Goal: Task Accomplishment & Management: Manage account settings

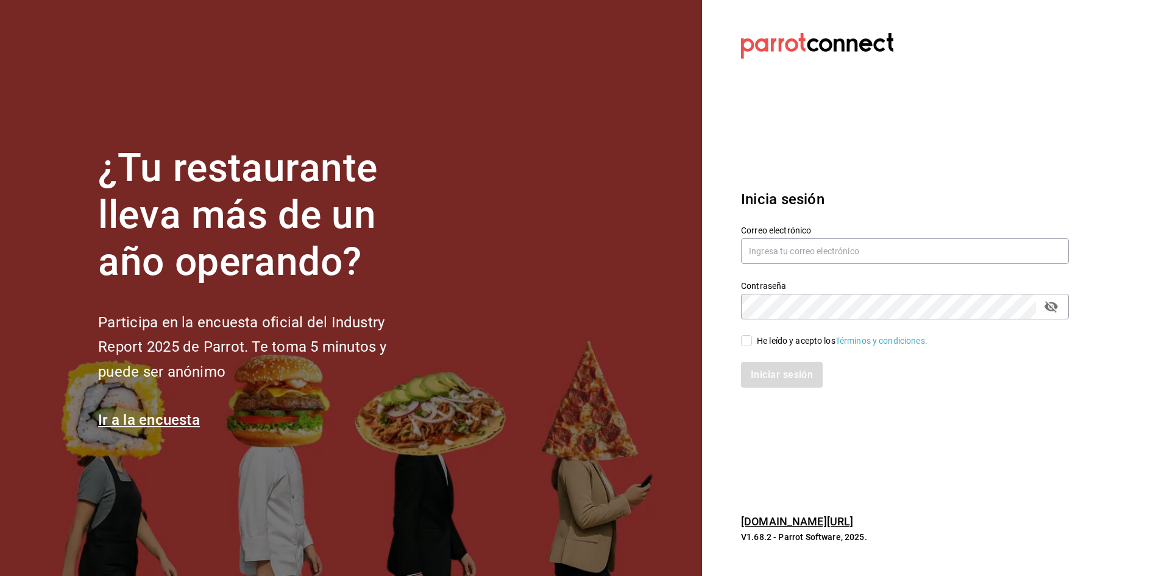
click at [483, 190] on section "¿Tu restaurante lleva más de un año operando? Participa en la encuesta oficial …" at bounding box center [351, 288] width 702 height 576
click at [781, 253] on input "text" at bounding box center [905, 251] width 328 height 26
type input "dimitris@restaurante.com"
click at [747, 348] on div "Iniciar sesión" at bounding box center [898, 367] width 343 height 40
click at [746, 338] on input "He leído y acepto los Términos y condiciones." at bounding box center [746, 340] width 11 height 11
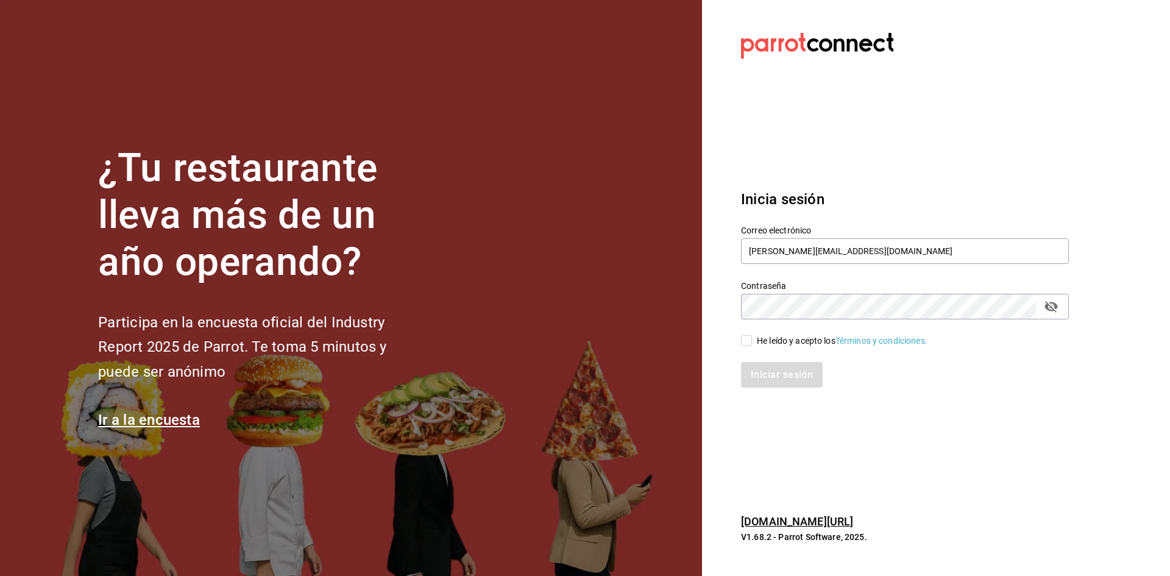
checkbox input "true"
click at [753, 372] on button "Iniciar sesión" at bounding box center [782, 375] width 83 height 26
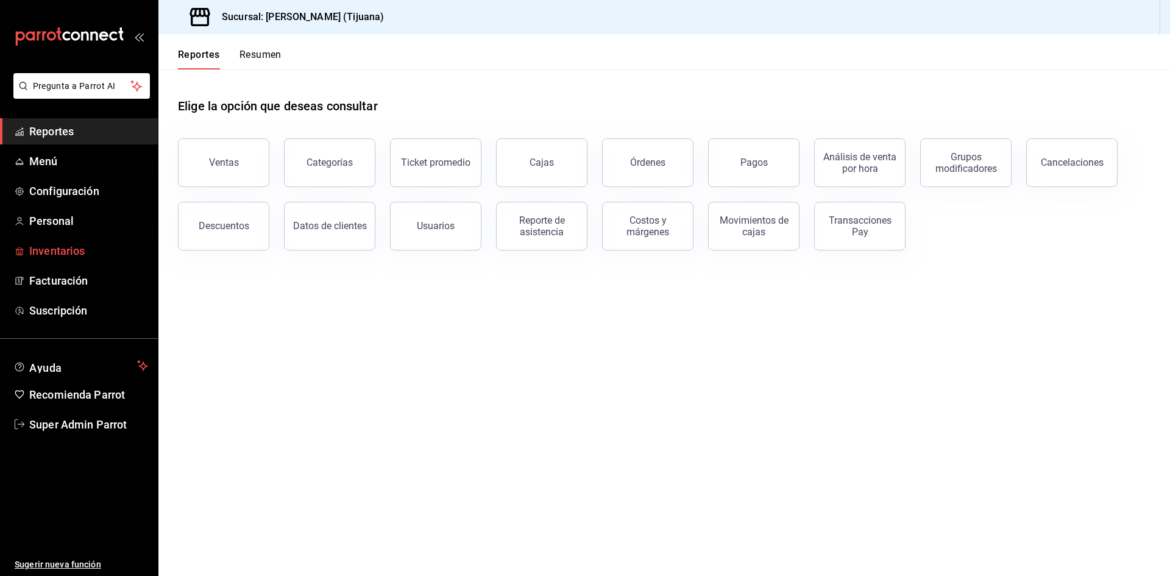
click at [70, 257] on span "Inventarios" at bounding box center [88, 251] width 119 height 16
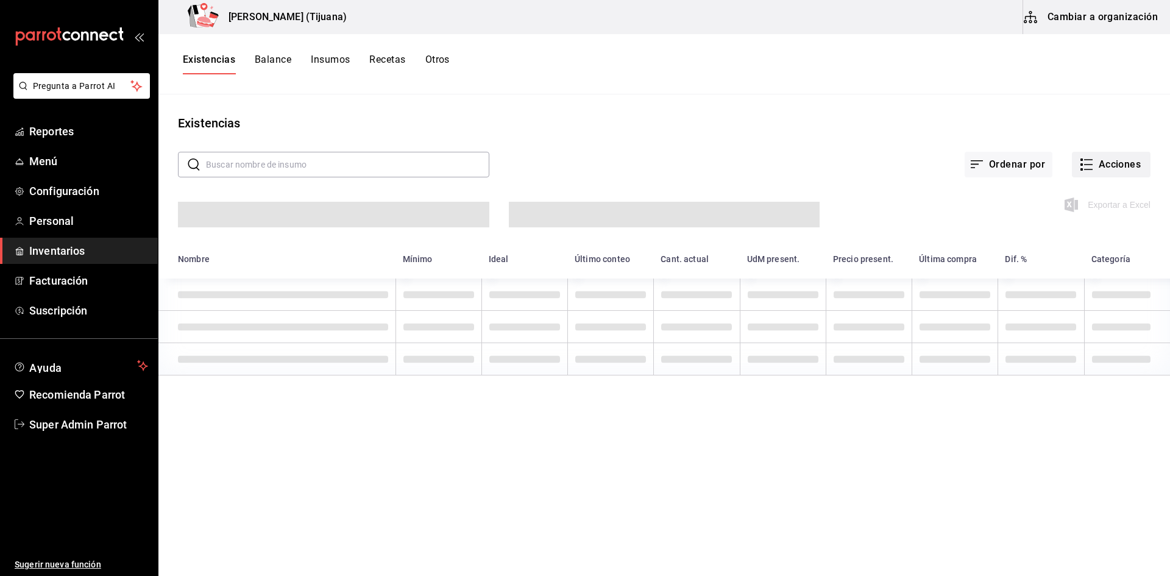
click at [1110, 161] on button "Acciones" at bounding box center [1111, 165] width 79 height 26
click at [1082, 16] on div at bounding box center [585, 288] width 1170 height 576
click at [1082, 16] on button "Cambiar a organización" at bounding box center [1091, 17] width 137 height 34
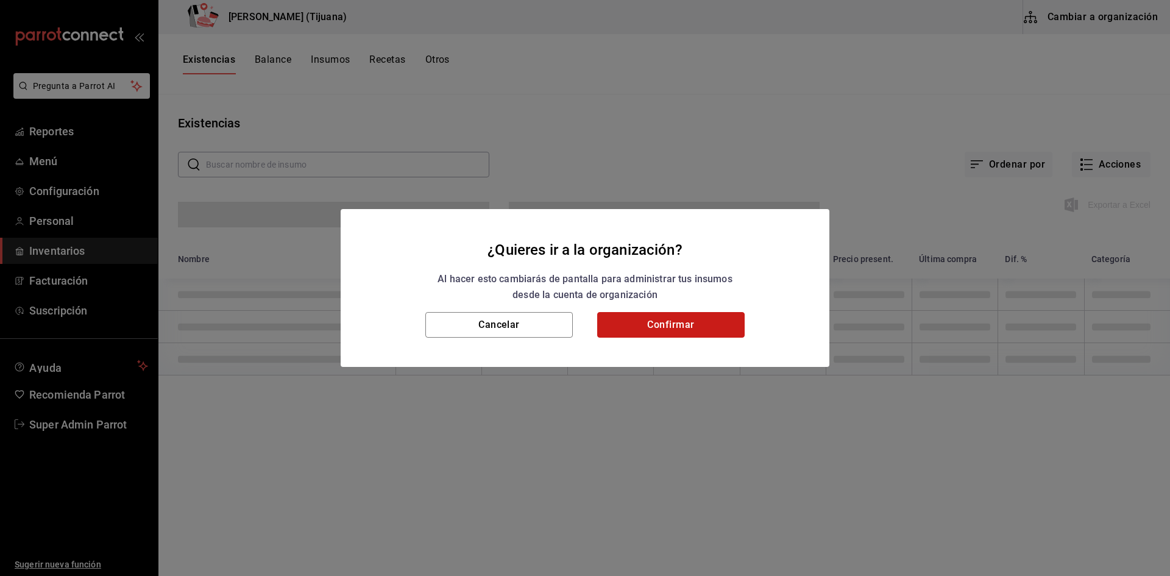
click at [697, 329] on button "Confirmar" at bounding box center [671, 325] width 148 height 26
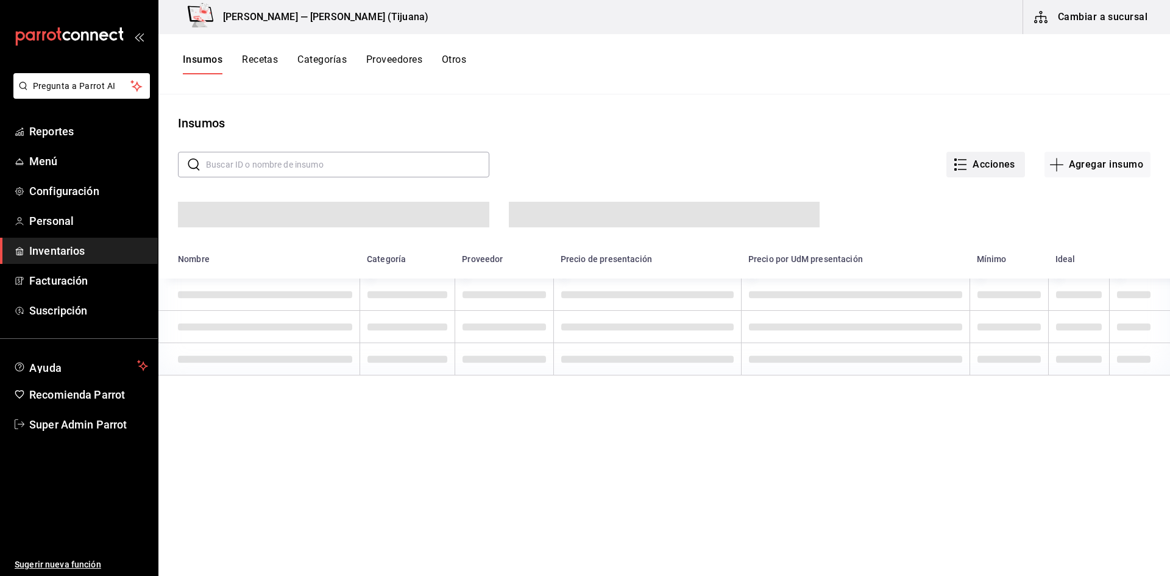
click at [980, 168] on button "Acciones" at bounding box center [986, 165] width 79 height 26
click at [975, 158] on li "Importar lista de insumos" at bounding box center [951, 150] width 127 height 32
click at [919, 153] on div "Importar lista de insumos" at bounding box center [952, 150] width 98 height 13
click at [0, 0] on input "Importar lista de insumos" at bounding box center [0, 0] width 0 height 0
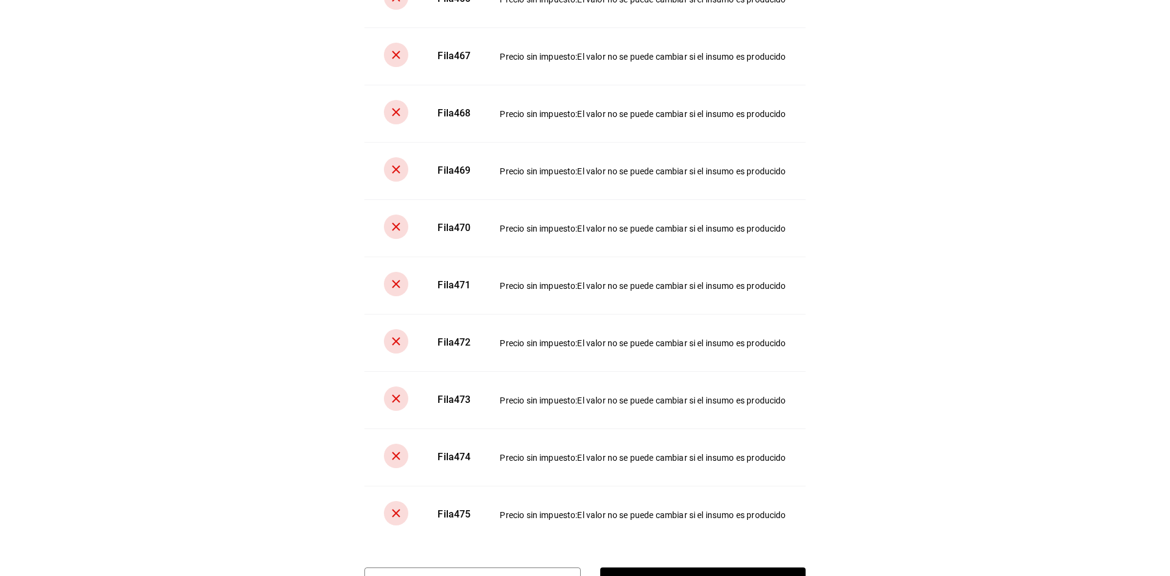
scroll to position [6427, 0]
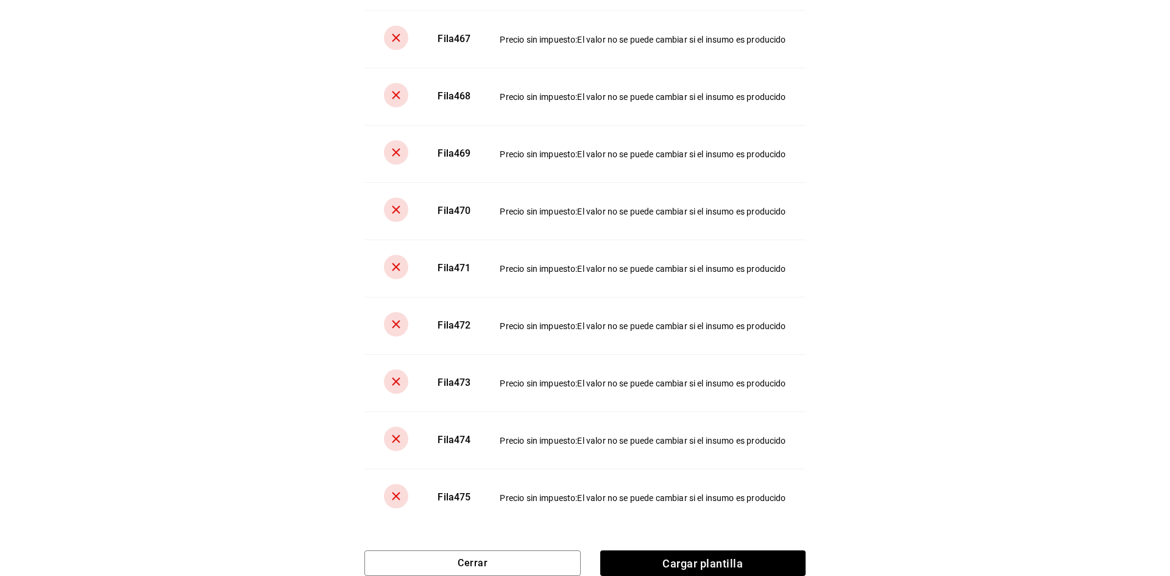
click at [914, 512] on div "Error al cargar Se produjo un error al cargar tus insumos. Verifica tu archivo …" at bounding box center [585, 288] width 1170 height 576
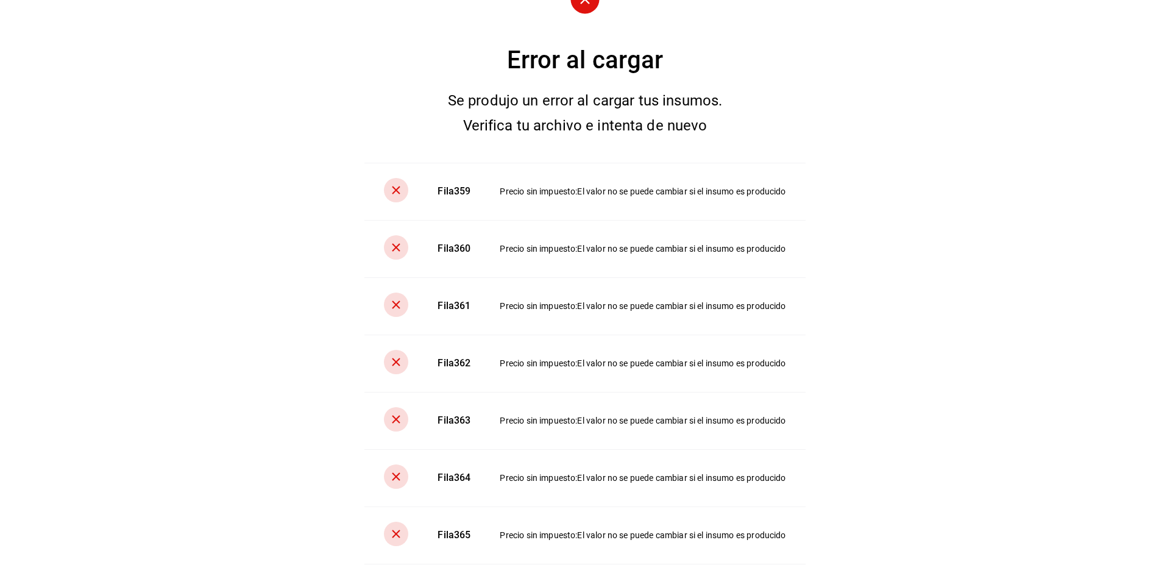
scroll to position [0, 0]
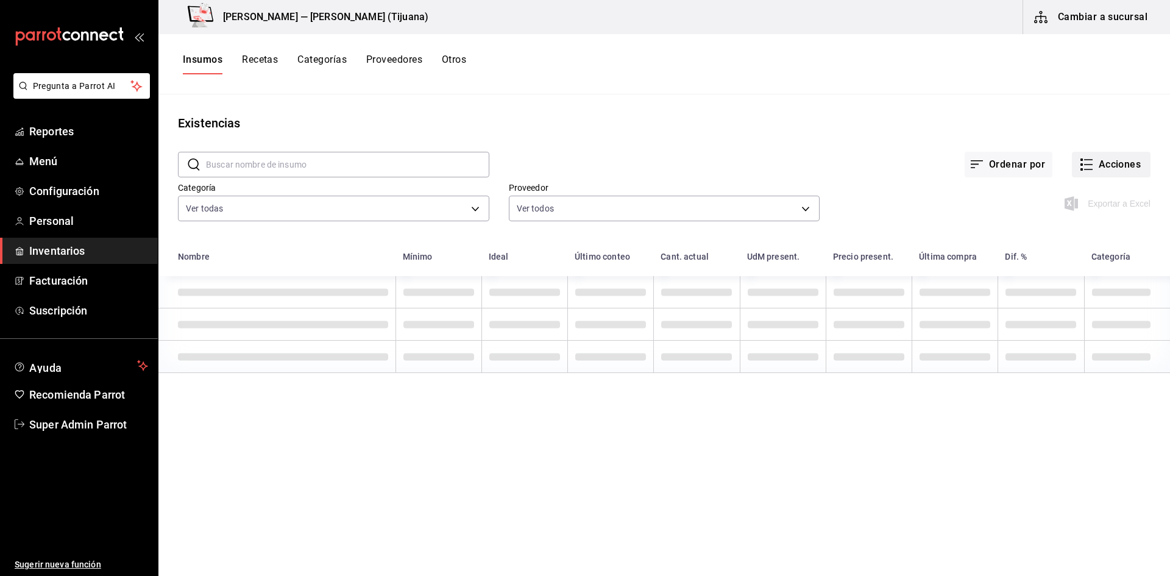
click at [1090, 165] on icon "button" at bounding box center [1088, 165] width 9 height 0
click at [935, 148] on div at bounding box center [585, 288] width 1170 height 576
click at [1003, 167] on button "Ordenar por" at bounding box center [1009, 165] width 88 height 26
click at [901, 150] on div at bounding box center [585, 288] width 1170 height 576
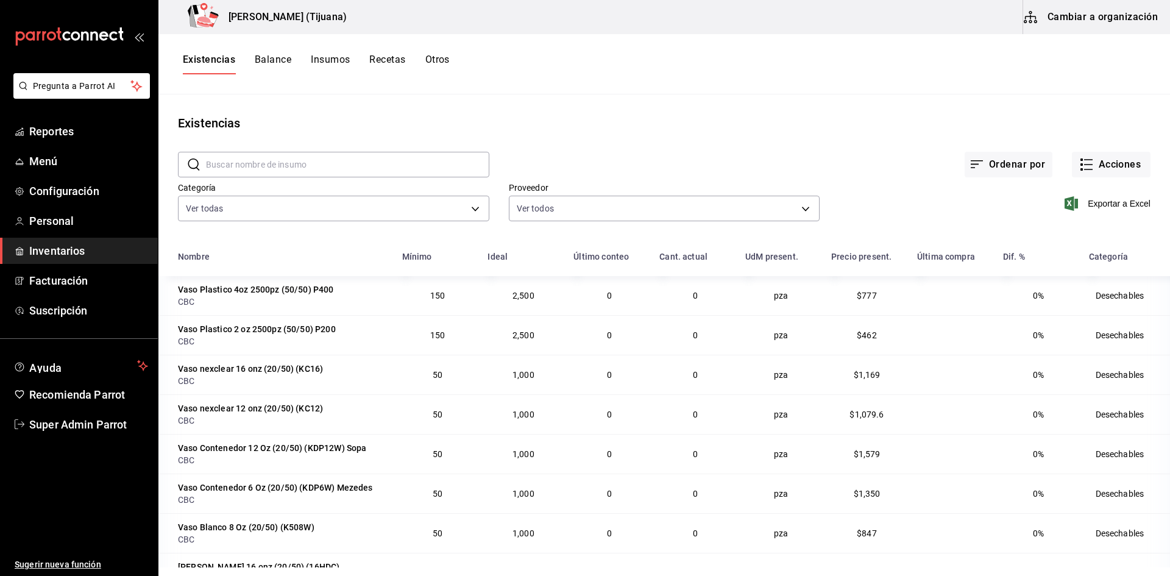
click at [1072, 28] on button "Cambiar a organización" at bounding box center [1091, 17] width 137 height 34
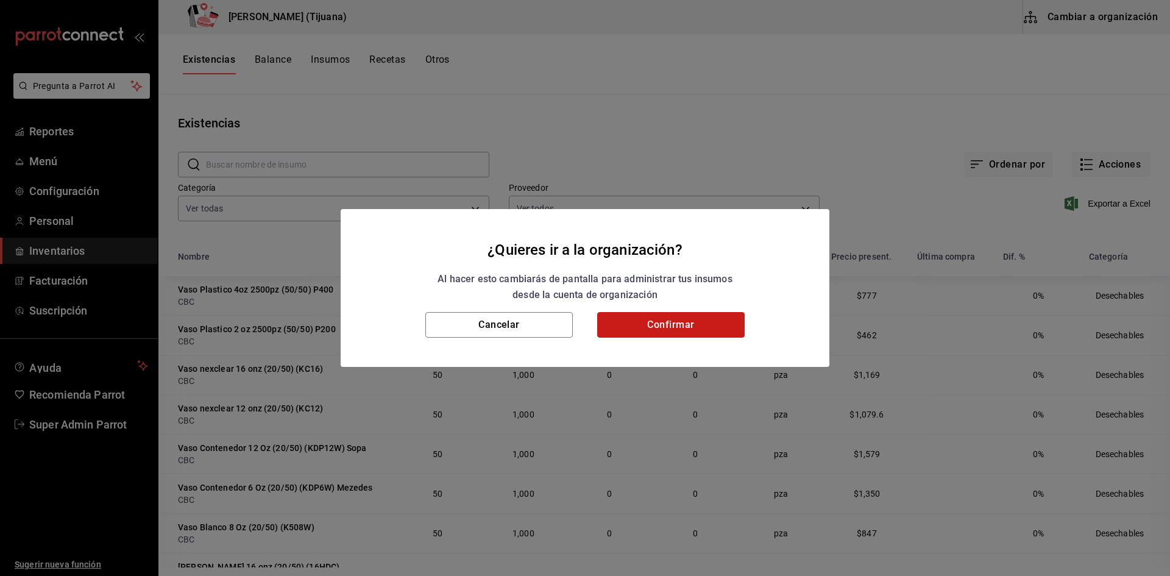
click at [693, 325] on button "Confirmar" at bounding box center [671, 325] width 148 height 26
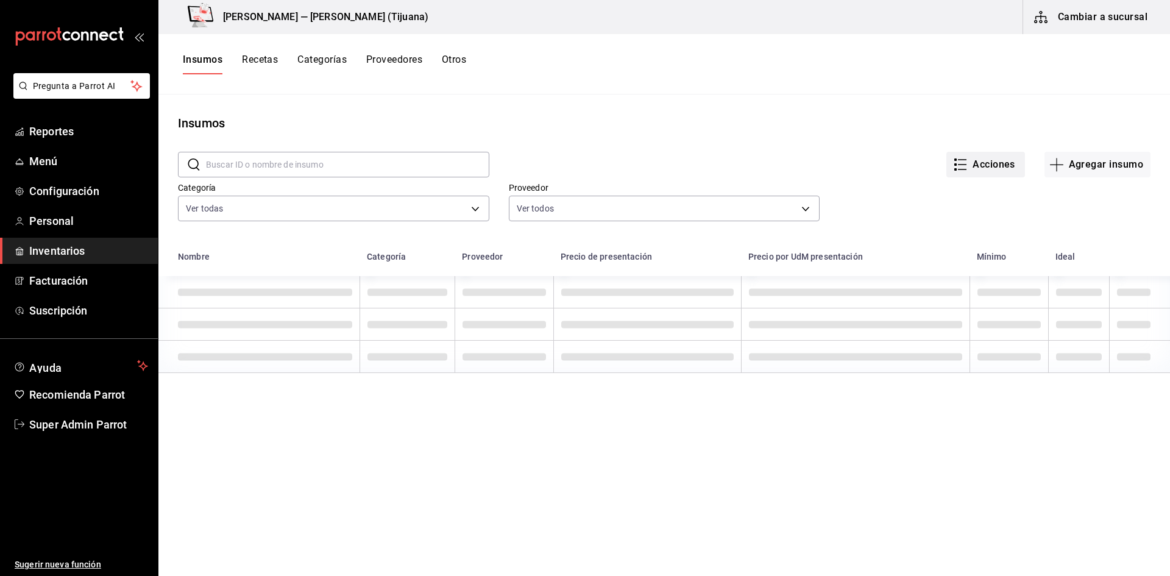
click at [959, 163] on icon "button" at bounding box center [960, 164] width 15 height 15
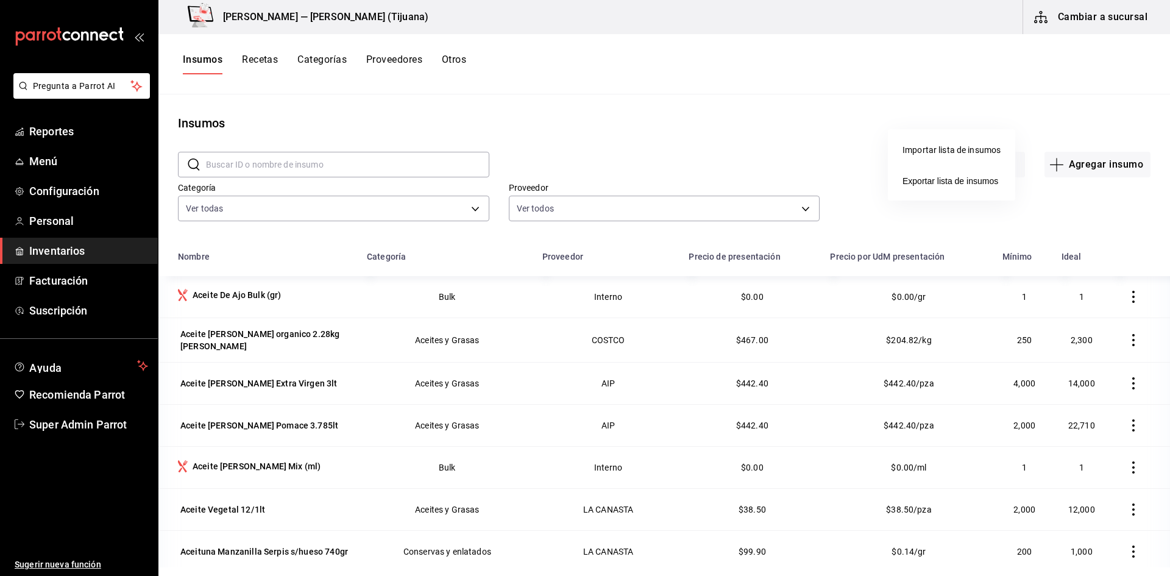
click at [953, 149] on div "Importar lista de insumos" at bounding box center [952, 150] width 98 height 13
click at [0, 0] on input "Importar lista de insumos" at bounding box center [0, 0] width 0 height 0
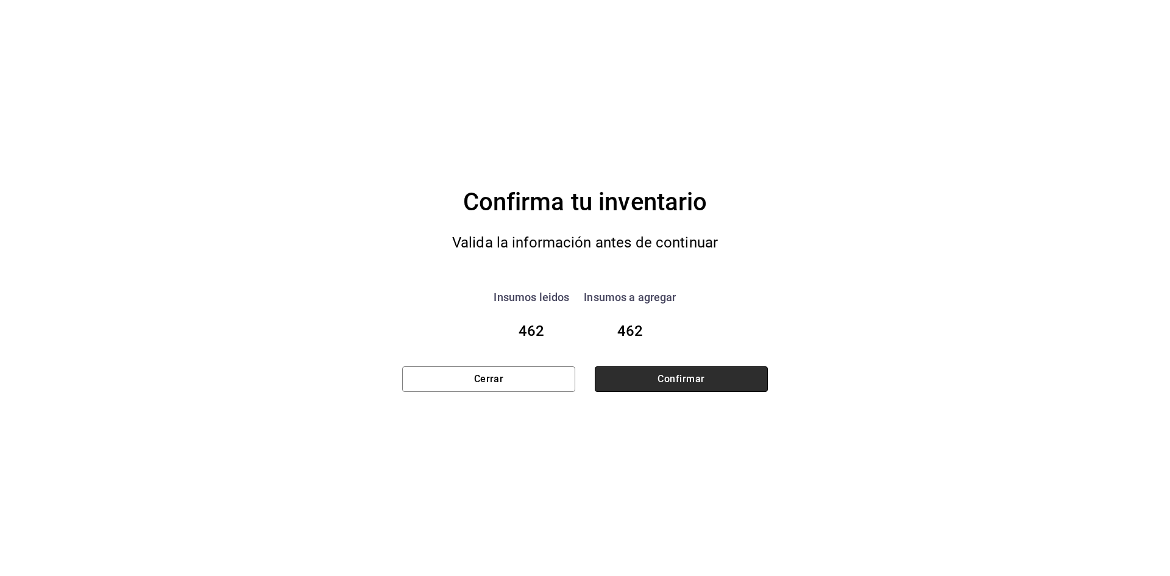
click at [690, 381] on button "Confirmar" at bounding box center [681, 379] width 173 height 26
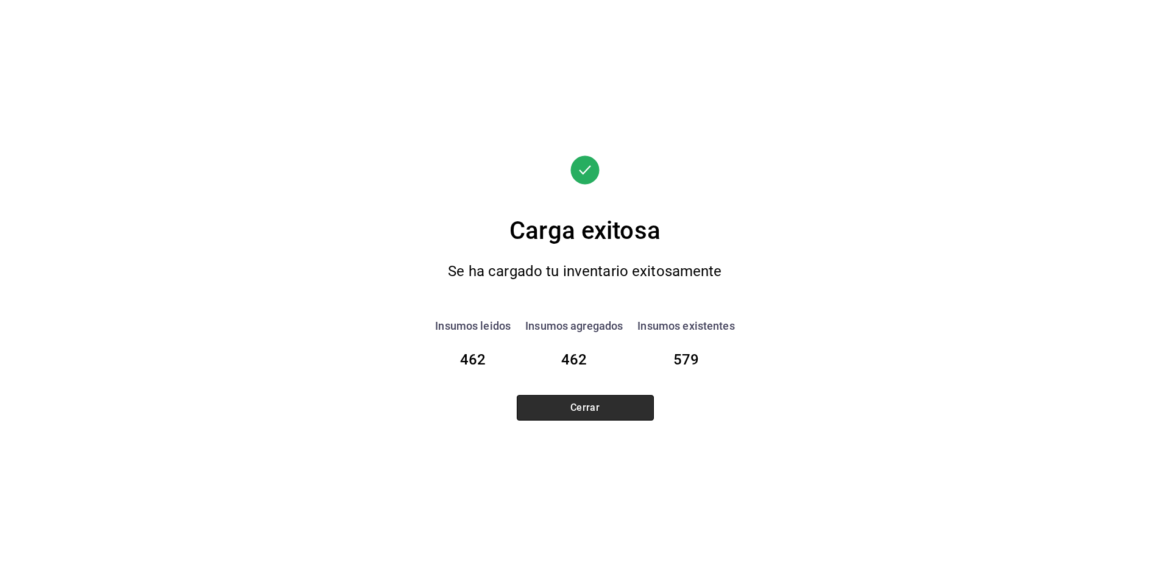
click at [625, 408] on button "Cerrar" at bounding box center [585, 408] width 137 height 26
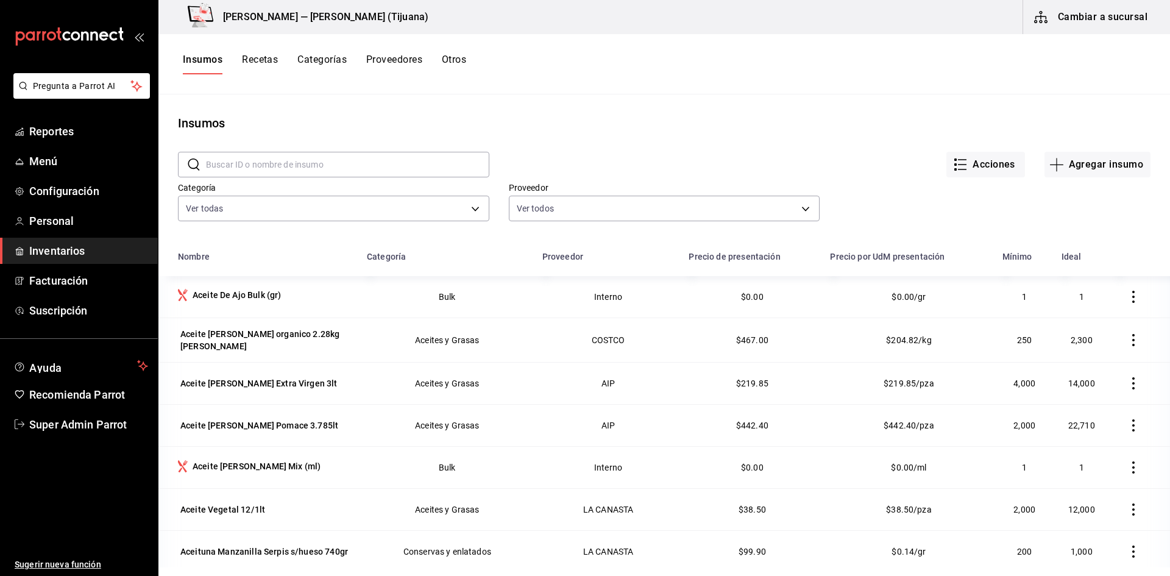
click at [265, 166] on input "text" at bounding box center [347, 164] width 283 height 24
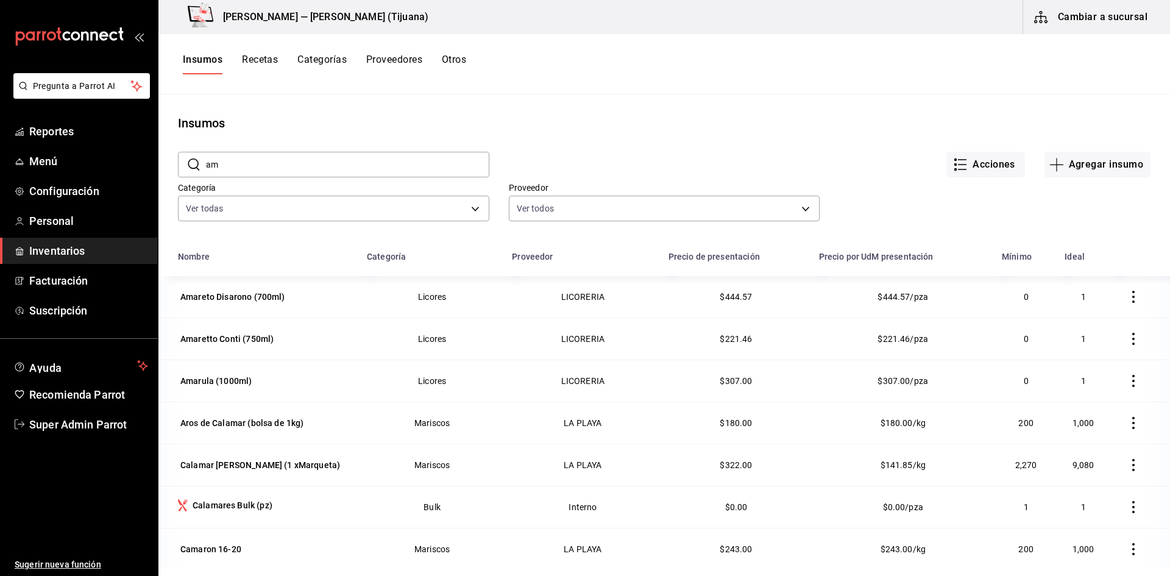
type input "a"
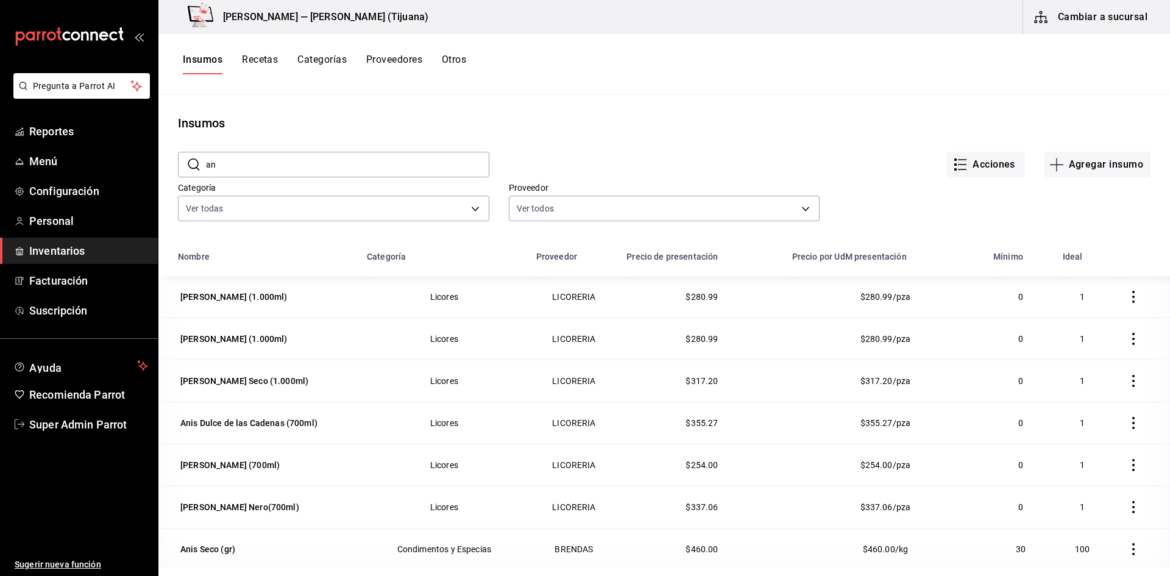
type input "a"
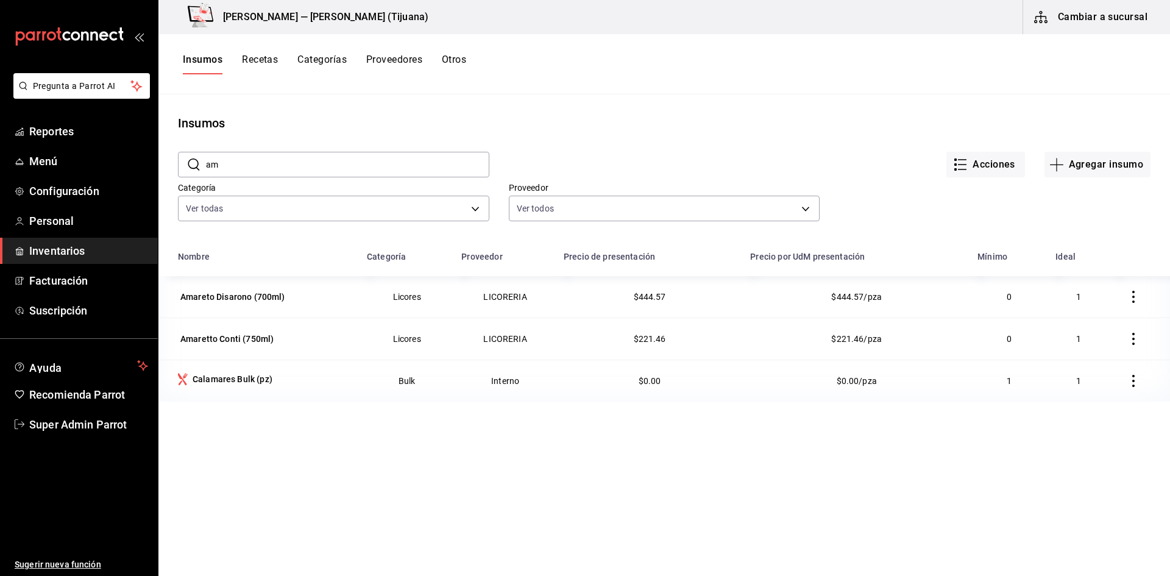
type input "a"
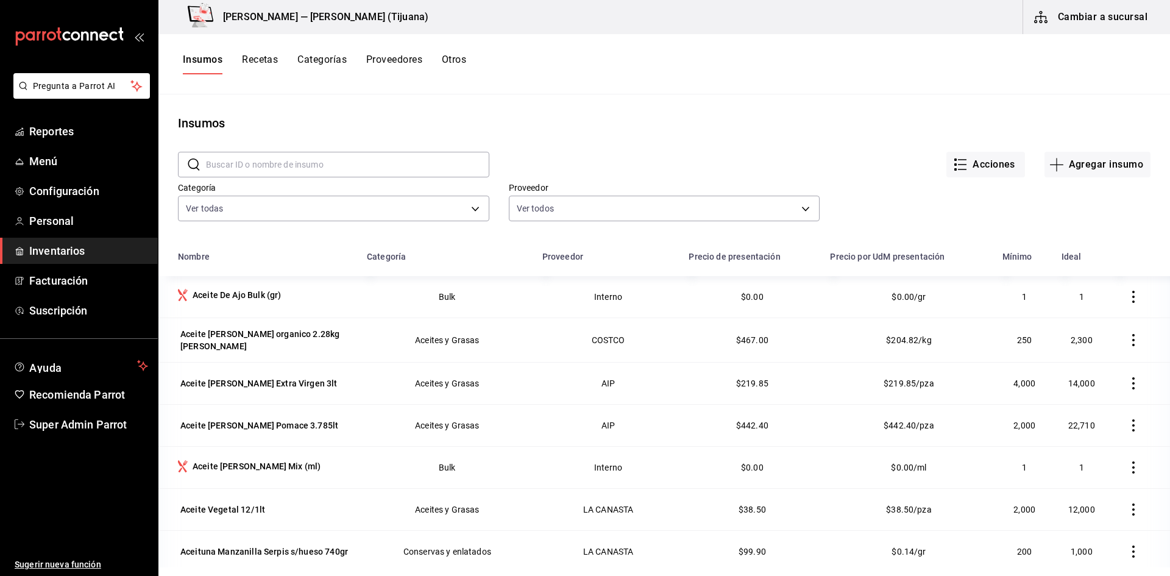
click at [358, 168] on input "text" at bounding box center [347, 164] width 283 height 24
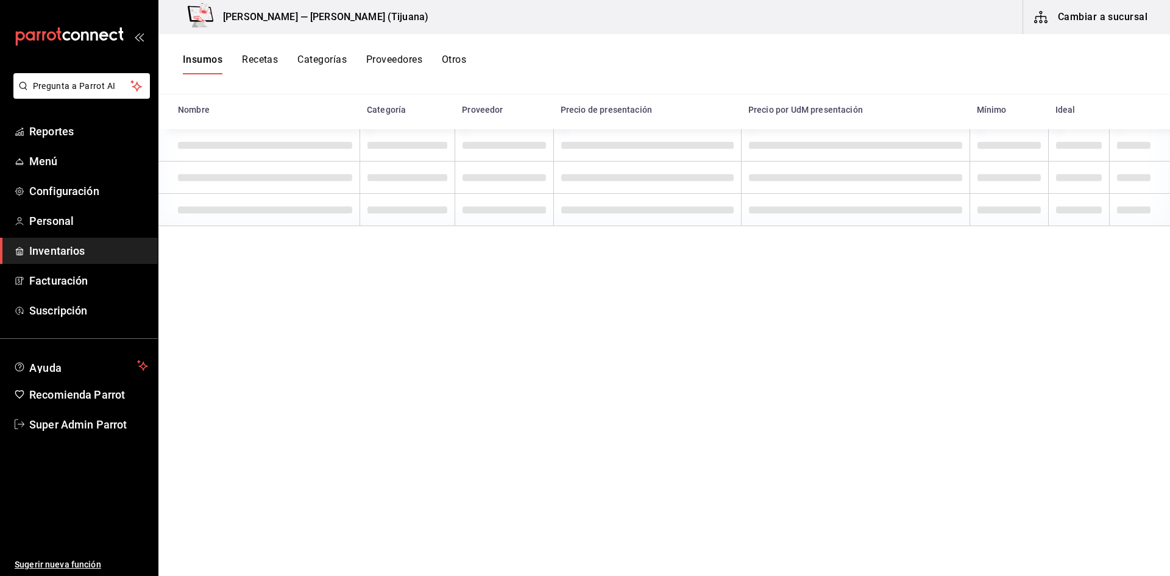
scroll to position [150, 0]
type input "vaso"
click at [400, 505] on div "Nombre Categoría Proveedor Precio de presentación Precio por UdM presentación M…" at bounding box center [664, 330] width 1012 height 472
click at [48, 246] on span "Inventarios" at bounding box center [88, 251] width 119 height 16
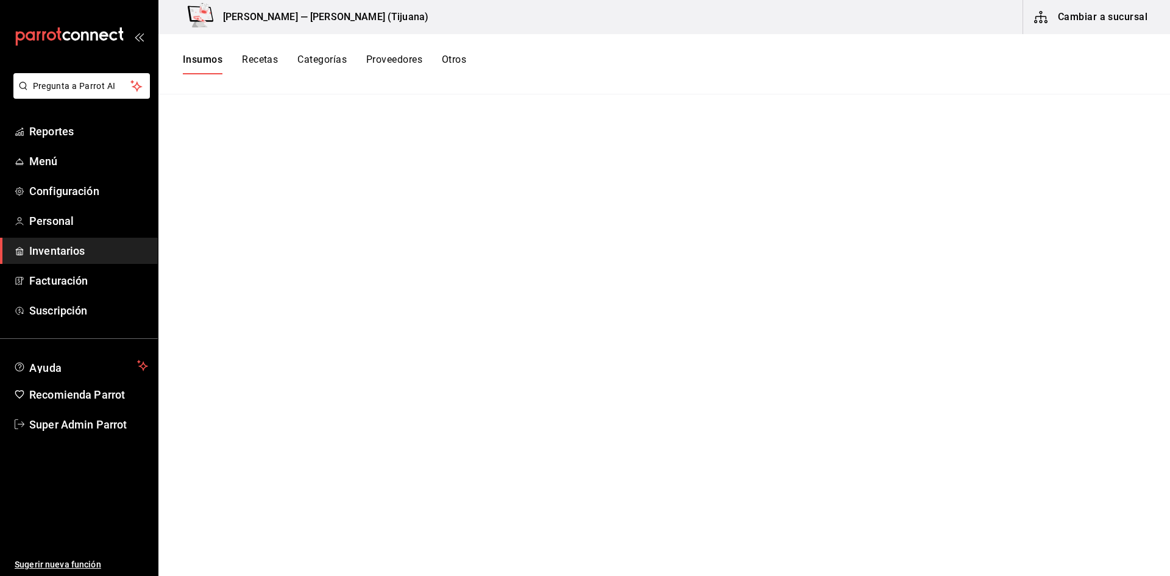
click at [1098, 4] on button "Cambiar a sucursal" at bounding box center [1091, 17] width 137 height 34
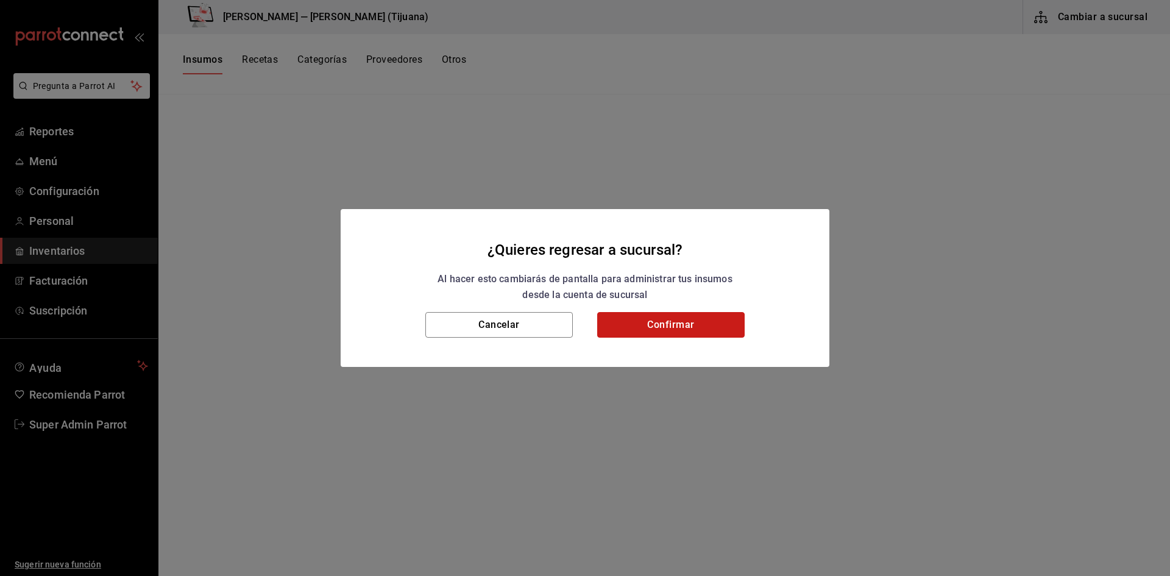
click at [723, 319] on button "Confirmar" at bounding box center [671, 325] width 148 height 26
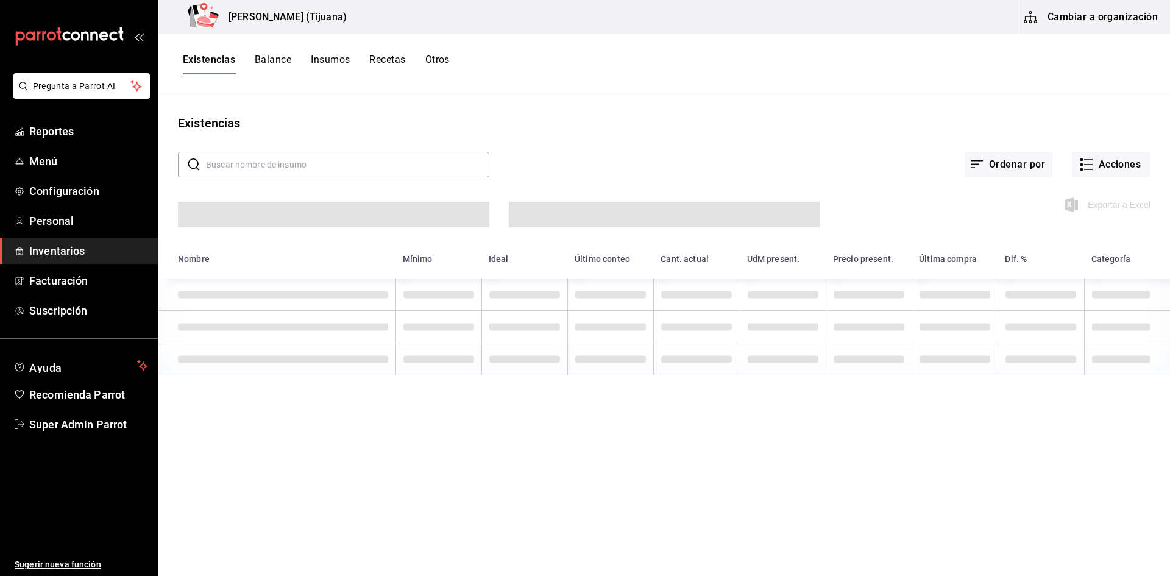
click at [1062, 26] on button "Cambiar a organización" at bounding box center [1091, 17] width 137 height 34
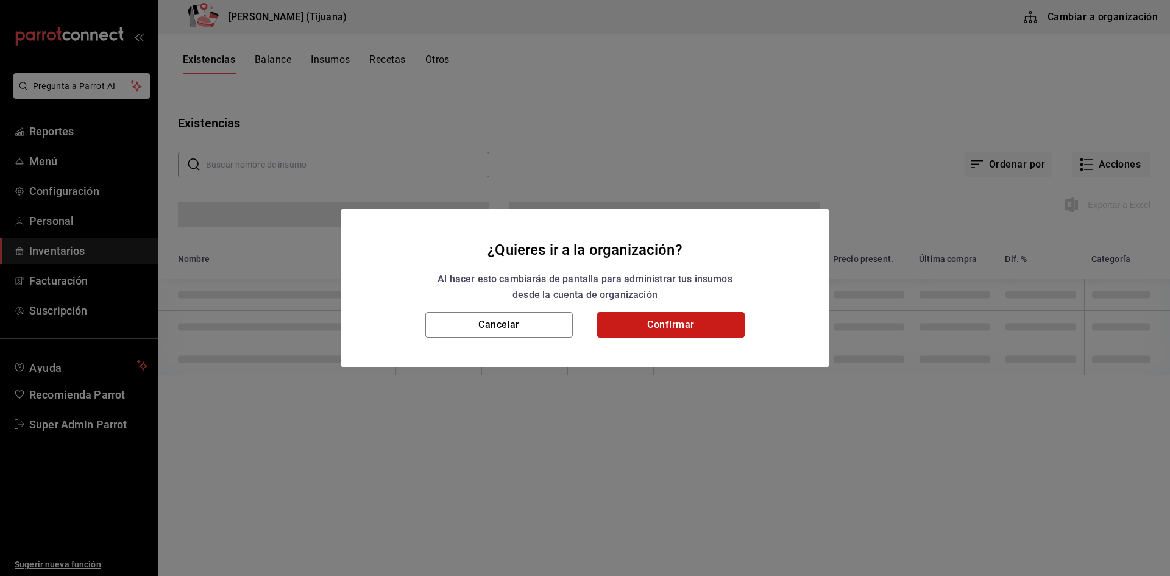
click at [683, 317] on button "Confirmar" at bounding box center [671, 325] width 148 height 26
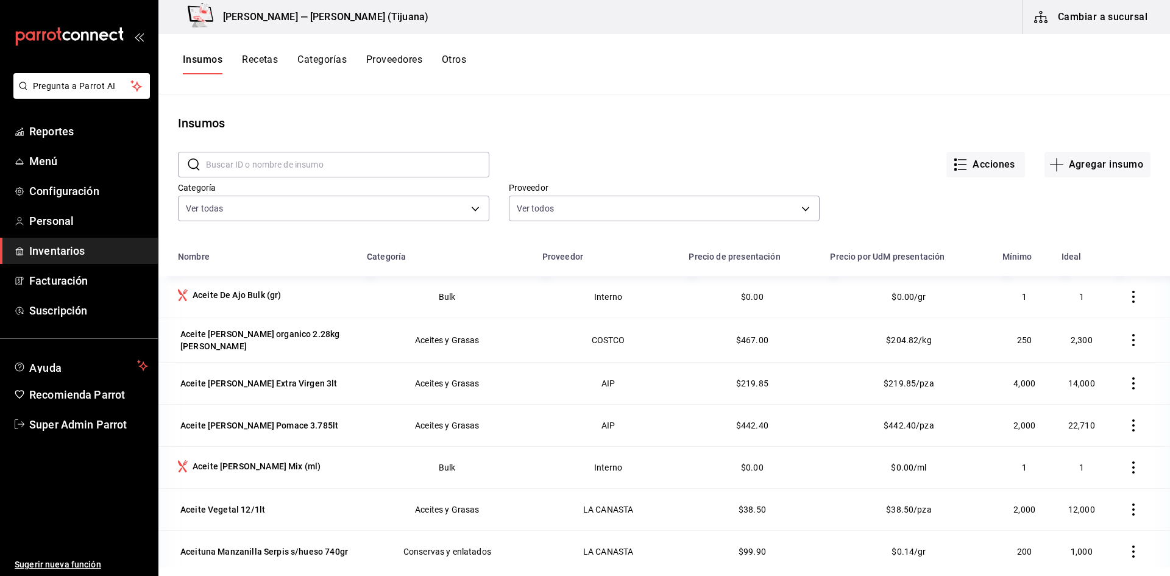
click at [319, 174] on input "text" at bounding box center [347, 164] width 283 height 24
click at [343, 163] on input "text" at bounding box center [347, 164] width 283 height 24
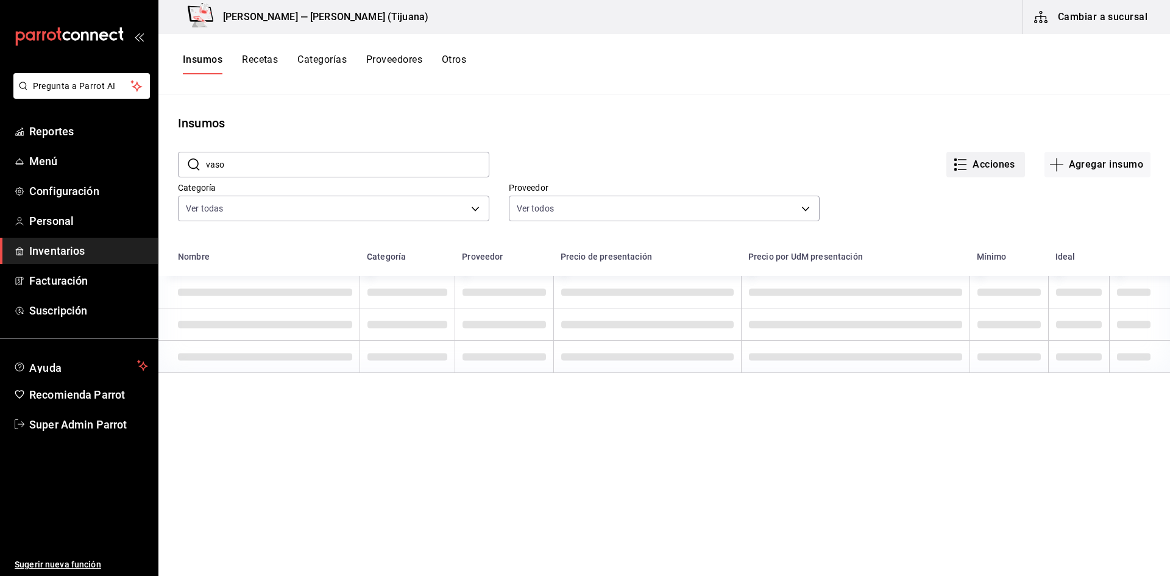
click at [968, 158] on button "Acciones" at bounding box center [986, 165] width 79 height 26
click at [959, 184] on span "Exportar lista de insumos" at bounding box center [951, 181] width 96 height 10
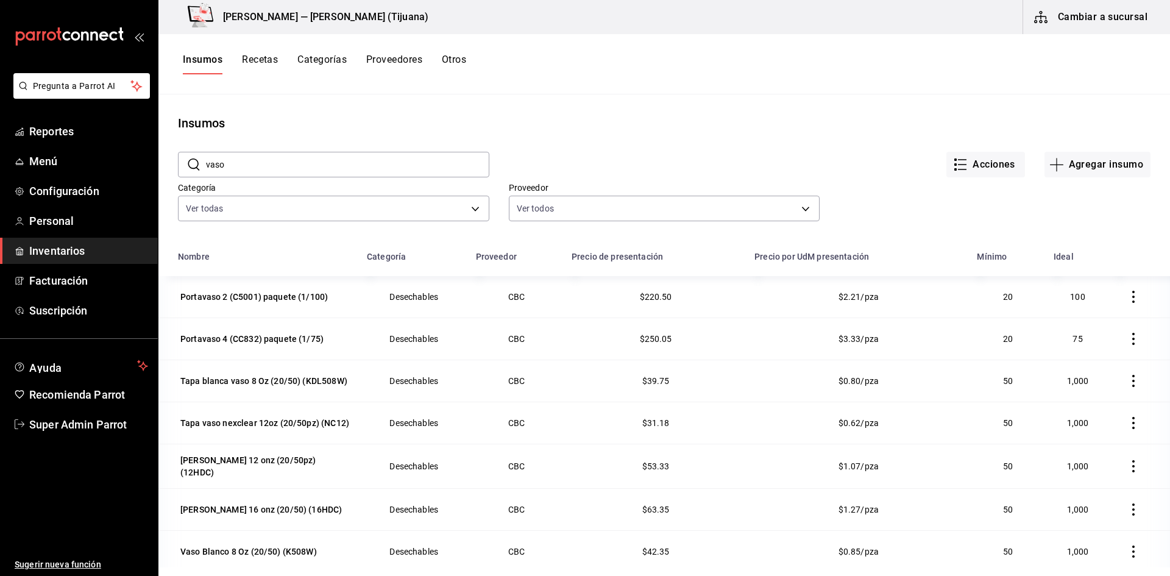
click at [554, 77] on div "Insumos Recetas Categorías Proveedores Otros" at bounding box center [664, 64] width 1012 height 60
click at [439, 31] on div "Dimitris — Dimitris (Tijuana) Cambiar a sucursal" at bounding box center [664, 17] width 1012 height 34
click at [307, 158] on input "vaso" at bounding box center [347, 164] width 283 height 24
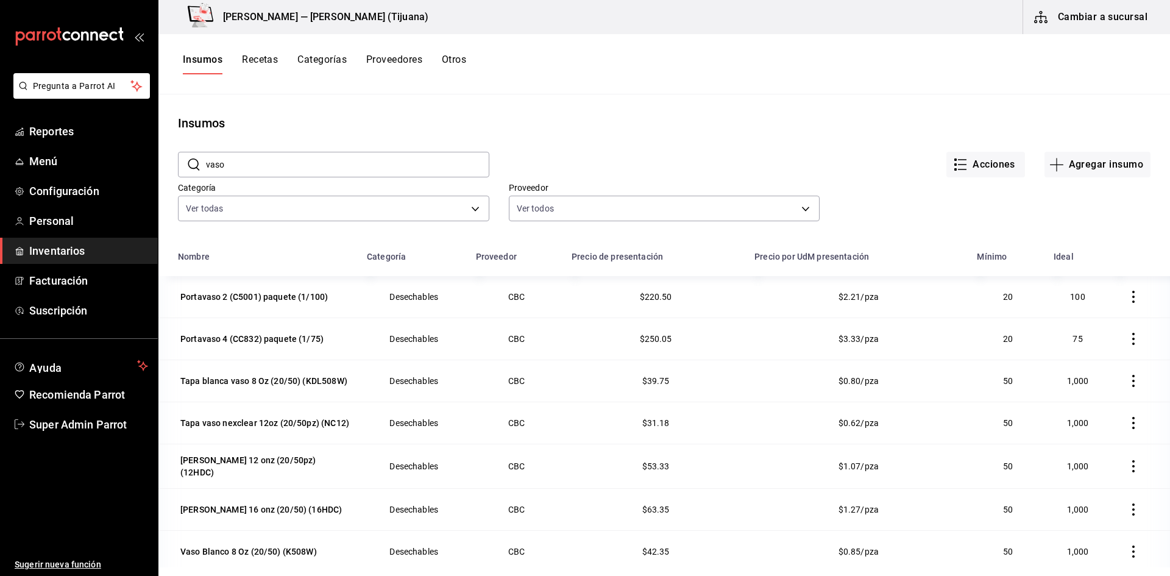
click at [213, 169] on input "vaso" at bounding box center [347, 164] width 283 height 24
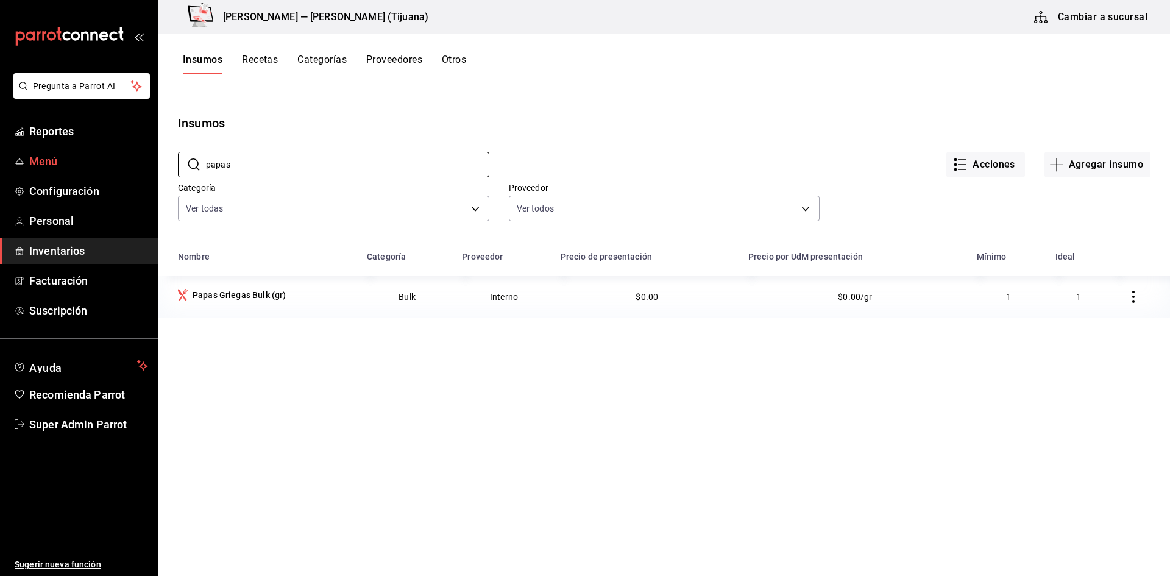
type input "papas"
drag, startPoint x: 277, startPoint y: 167, endPoint x: 163, endPoint y: 176, distance: 115.0
click at [163, 176] on div "​ papas ​ Acciones Agregar insumo Categoría Ver todas 384e3614-0d90-461a-a1e1-7…" at bounding box center [664, 188] width 1012 height 112
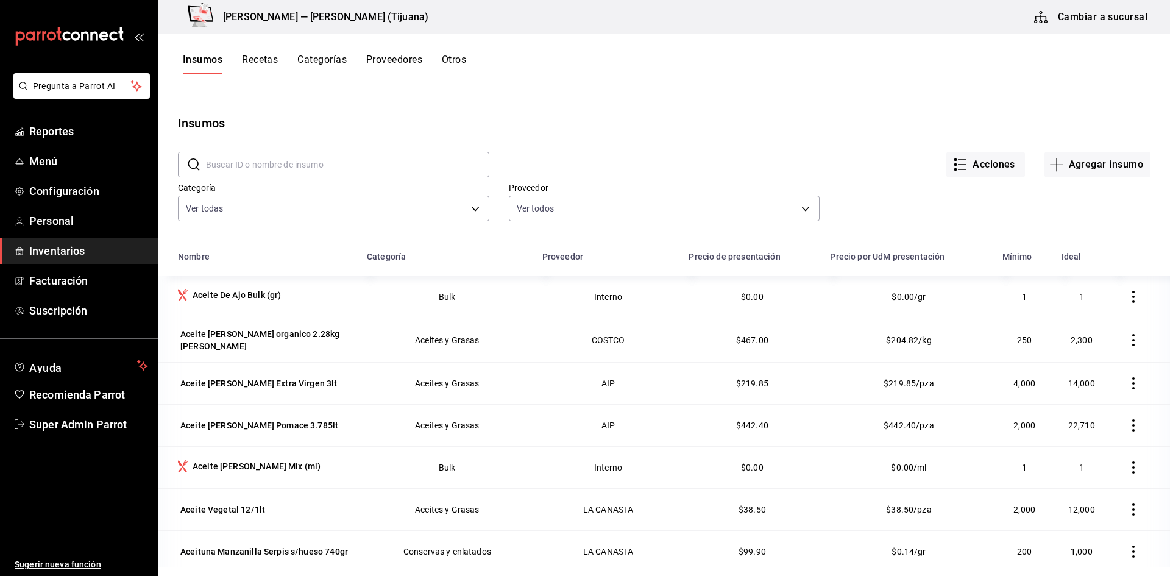
click at [341, 163] on input "text" at bounding box center [347, 164] width 283 height 24
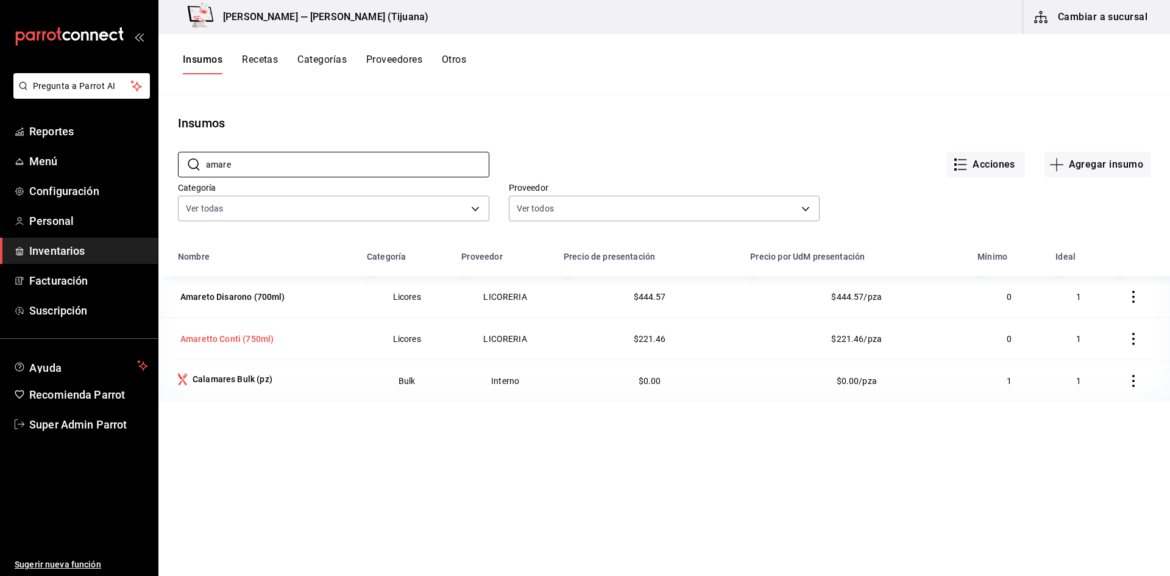
type input "amare"
click at [229, 344] on div "Amaretto Conti (750ml)" at bounding box center [226, 339] width 93 height 12
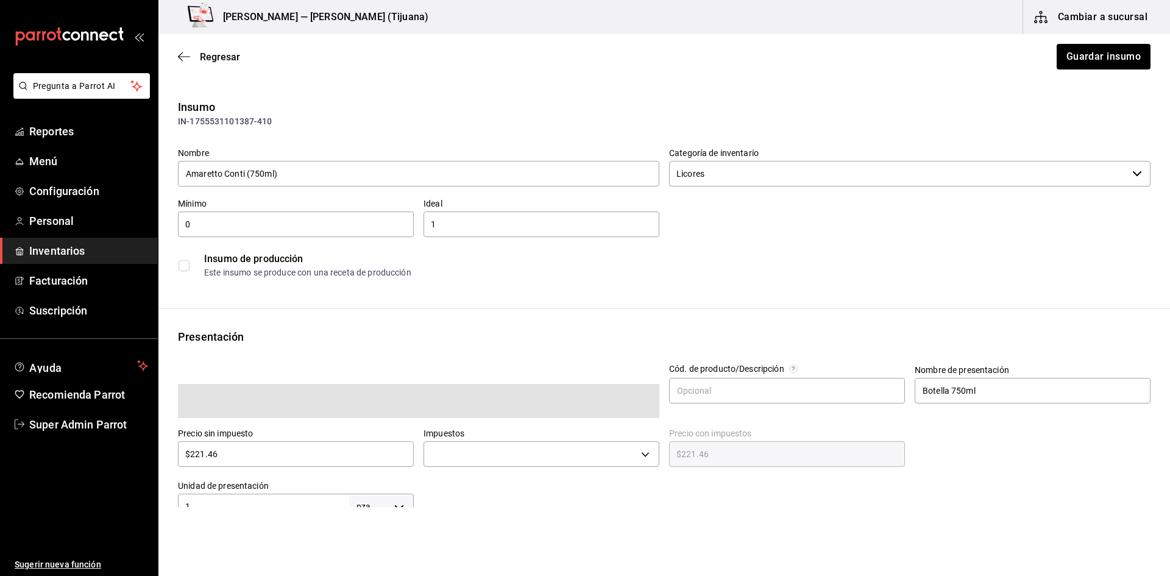
type input "$239.18"
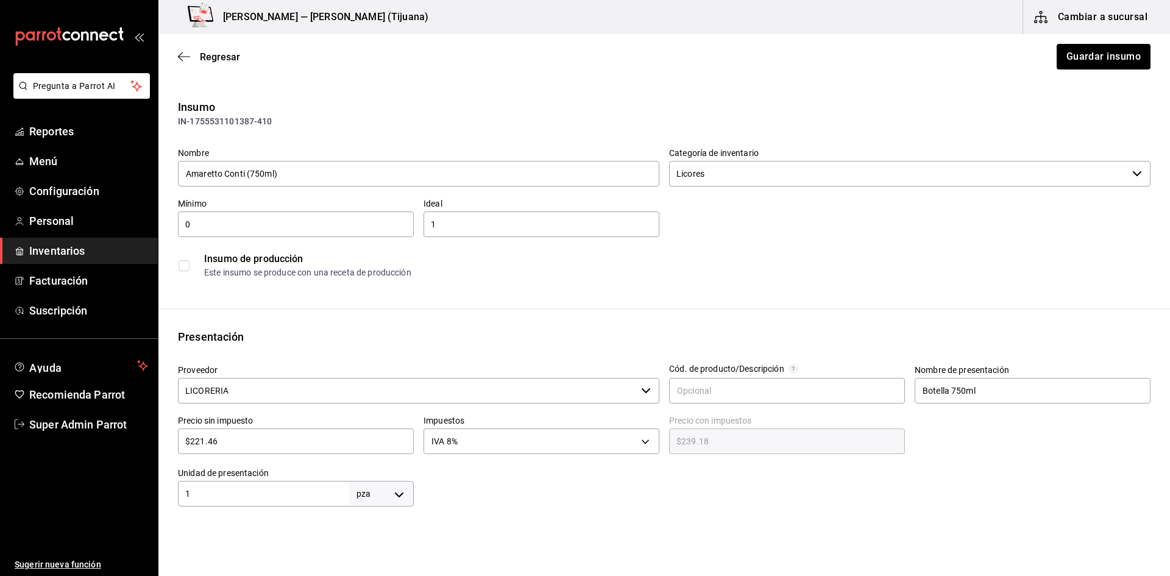
click at [266, 123] on div "IN-1755531101387-410" at bounding box center [664, 121] width 973 height 13
drag, startPoint x: 272, startPoint y: 123, endPoint x: 180, endPoint y: 130, distance: 92.4
click at [180, 130] on div "Insumo IN-1755531101387-410 Nombre Amaretto Conti (750ml) Categoría de inventar…" at bounding box center [664, 191] width 1012 height 185
click at [191, 59] on span "Regresar" at bounding box center [209, 57] width 62 height 12
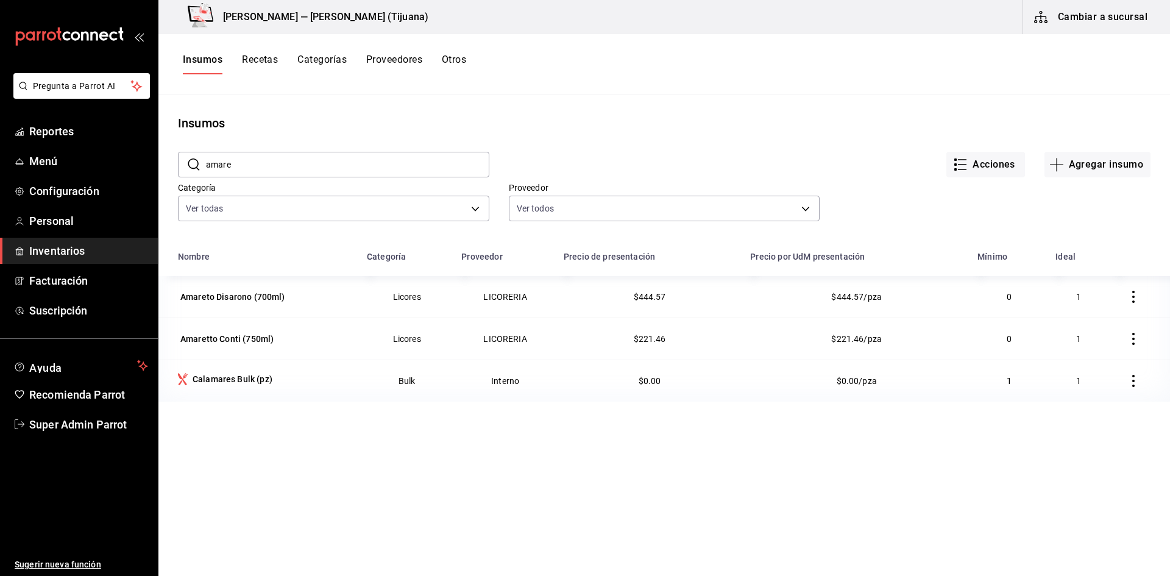
click at [540, 510] on div "Nombre Categoría Proveedor Precio de presentación Precio por UdM presentación M…" at bounding box center [664, 480] width 1012 height 472
click at [266, 339] on div "Amaretto Conti (750ml)" at bounding box center [226, 339] width 93 height 12
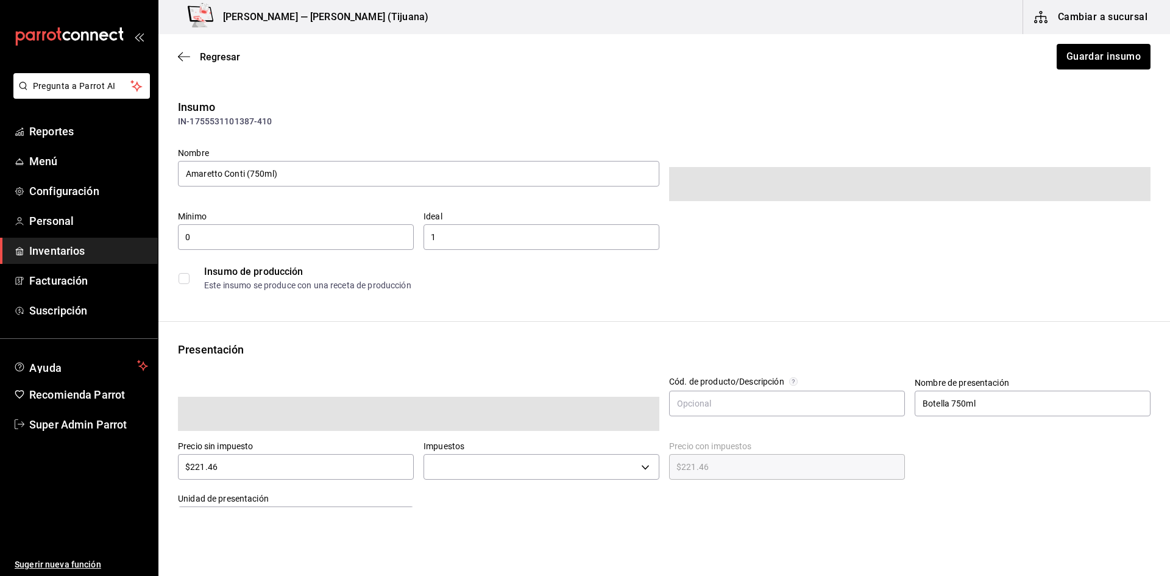
type input "$239.18"
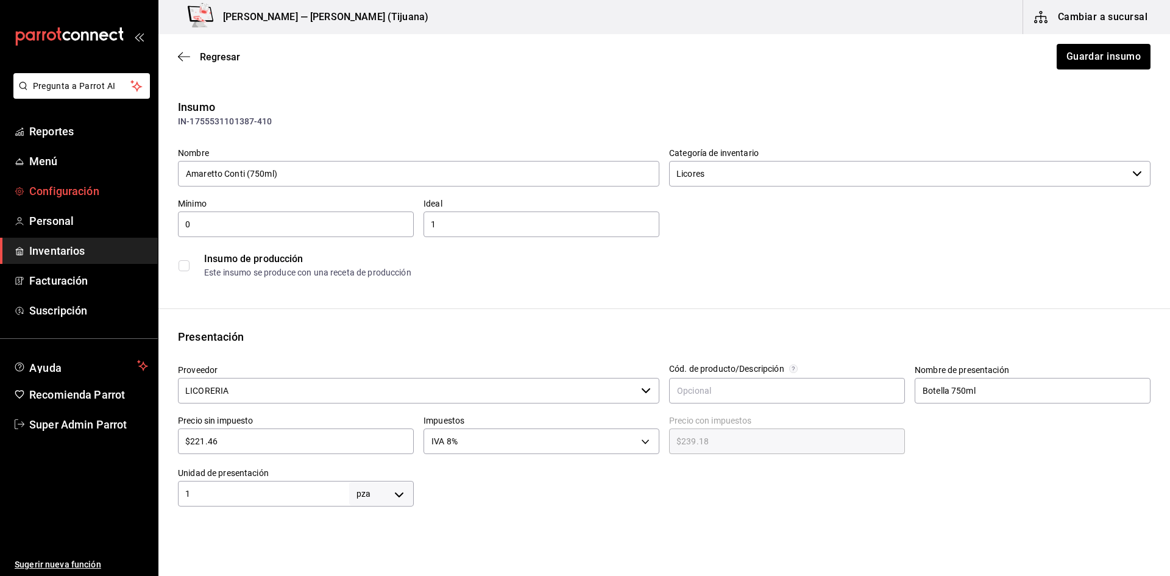
click at [70, 183] on span "Configuración" at bounding box center [88, 191] width 119 height 16
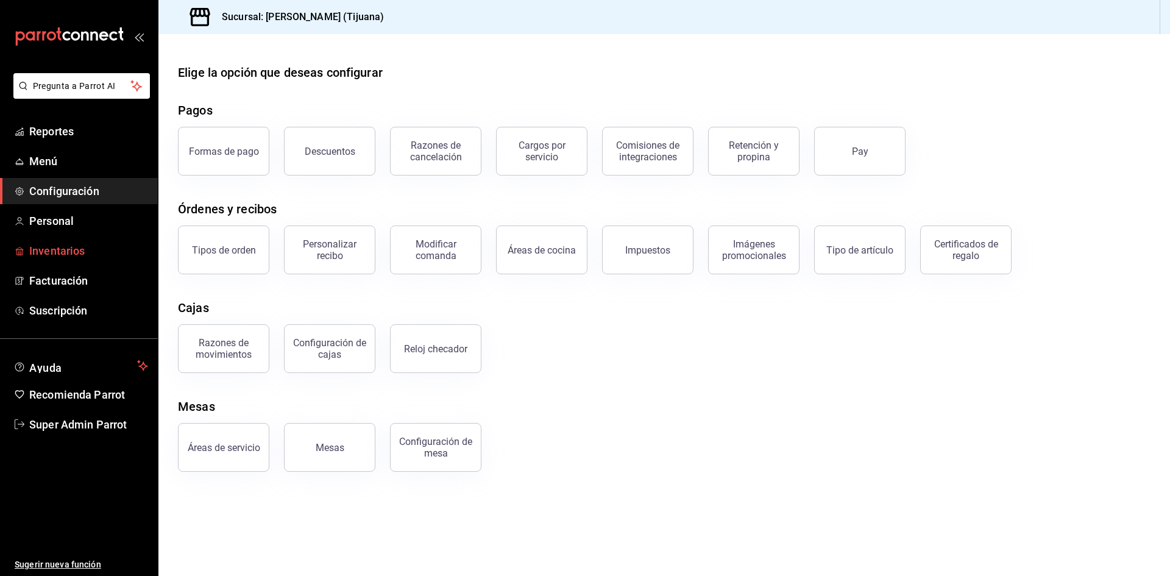
click at [75, 244] on span "Inventarios" at bounding box center [88, 251] width 119 height 16
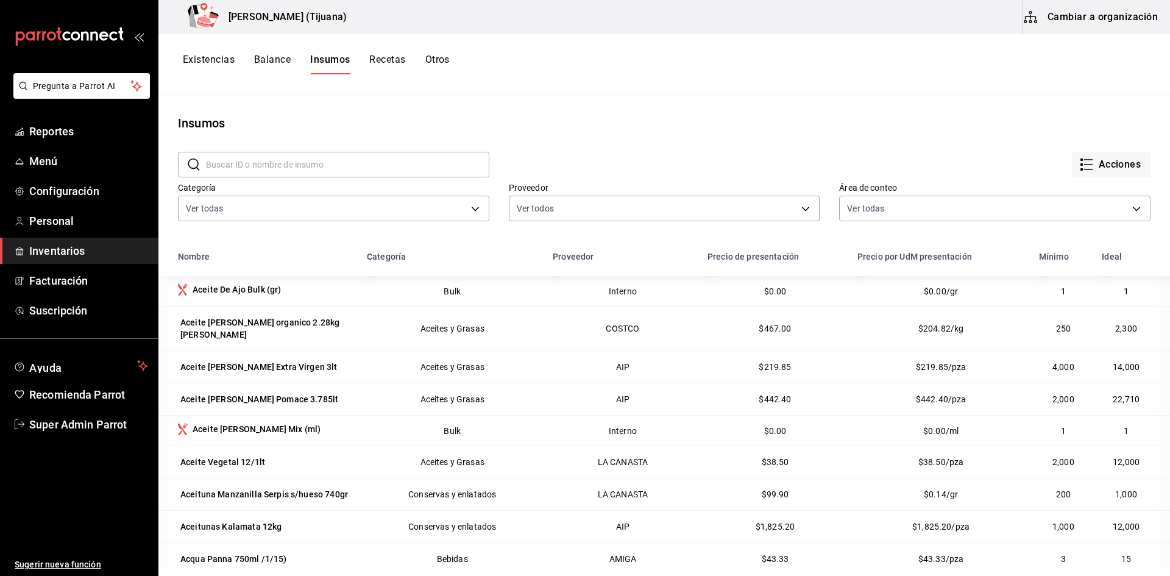
click at [1111, 21] on button "Cambiar a organización" at bounding box center [1091, 17] width 137 height 34
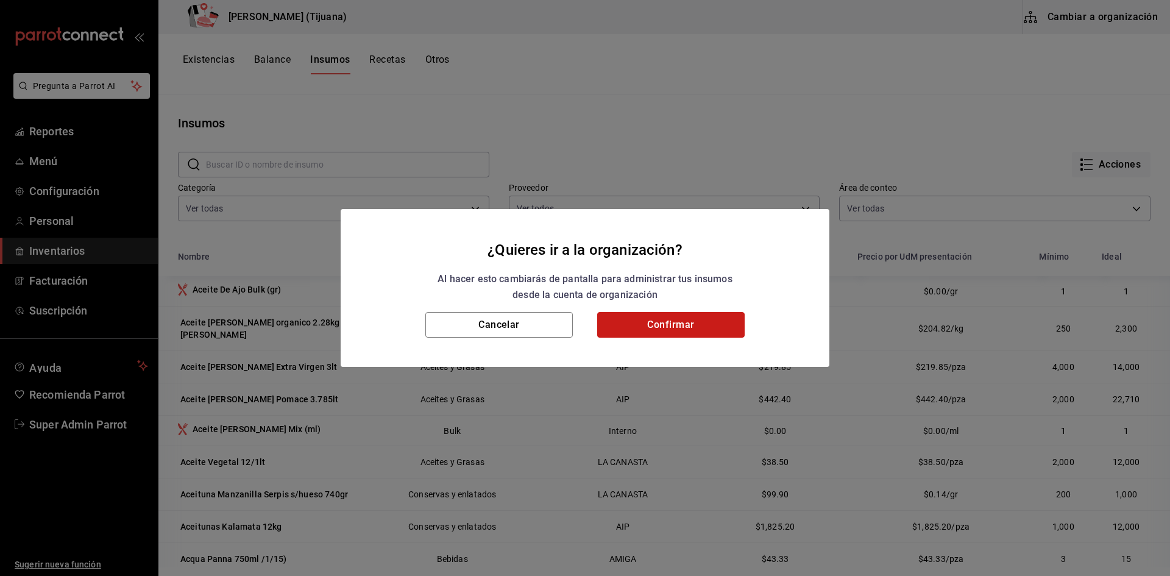
click at [721, 320] on button "Confirmar" at bounding box center [671, 325] width 148 height 26
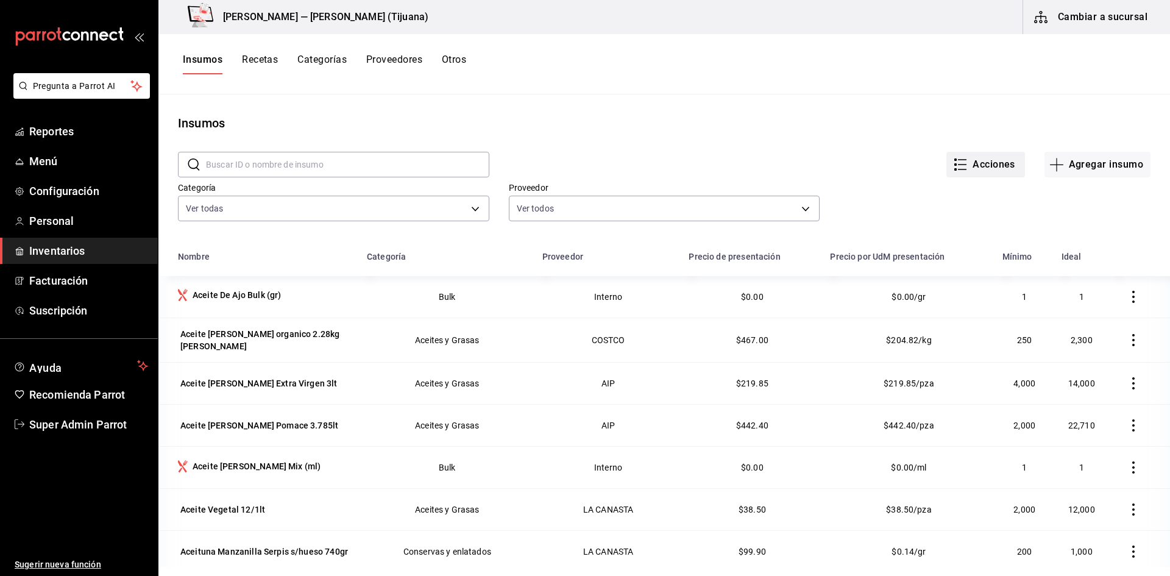
click at [972, 167] on button "Acciones" at bounding box center [986, 165] width 79 height 26
click at [936, 185] on span "Exportar lista de insumos" at bounding box center [951, 181] width 96 height 10
click at [374, 121] on div "Insumos" at bounding box center [664, 123] width 1012 height 18
click at [80, 413] on link "Super Admin Parrot" at bounding box center [79, 424] width 158 height 26
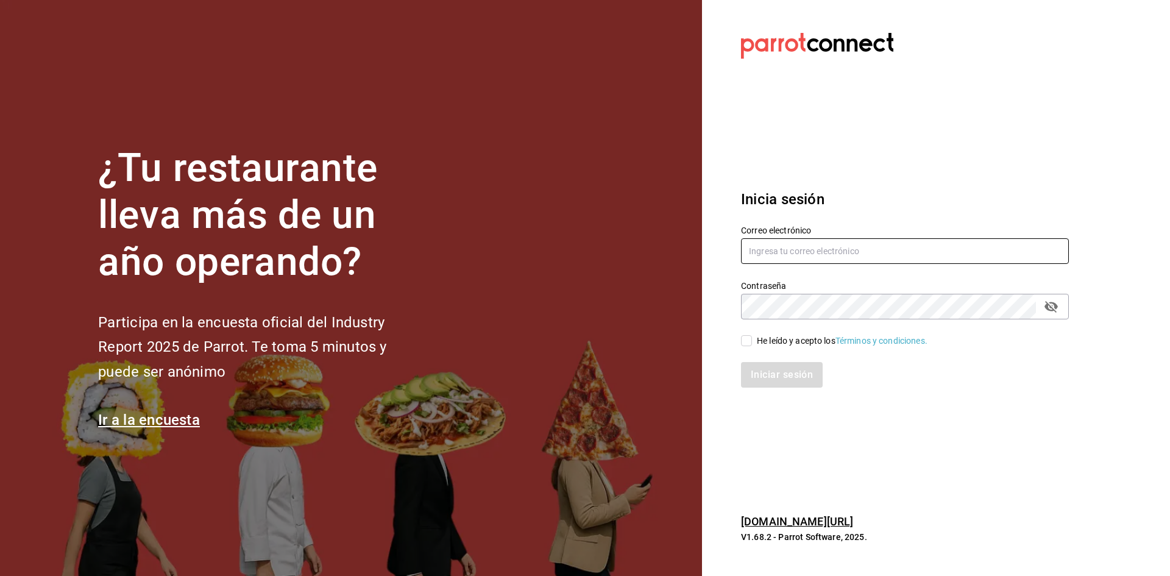
click at [758, 256] on input "text" at bounding box center [905, 251] width 328 height 26
type input "101@romanorte.com"
click at [739, 339] on div "He leído y acepto los Términos y condiciones." at bounding box center [898, 333] width 343 height 28
click at [744, 340] on input "He leído y acepto los Términos y condiciones." at bounding box center [746, 340] width 11 height 11
checkbox input "true"
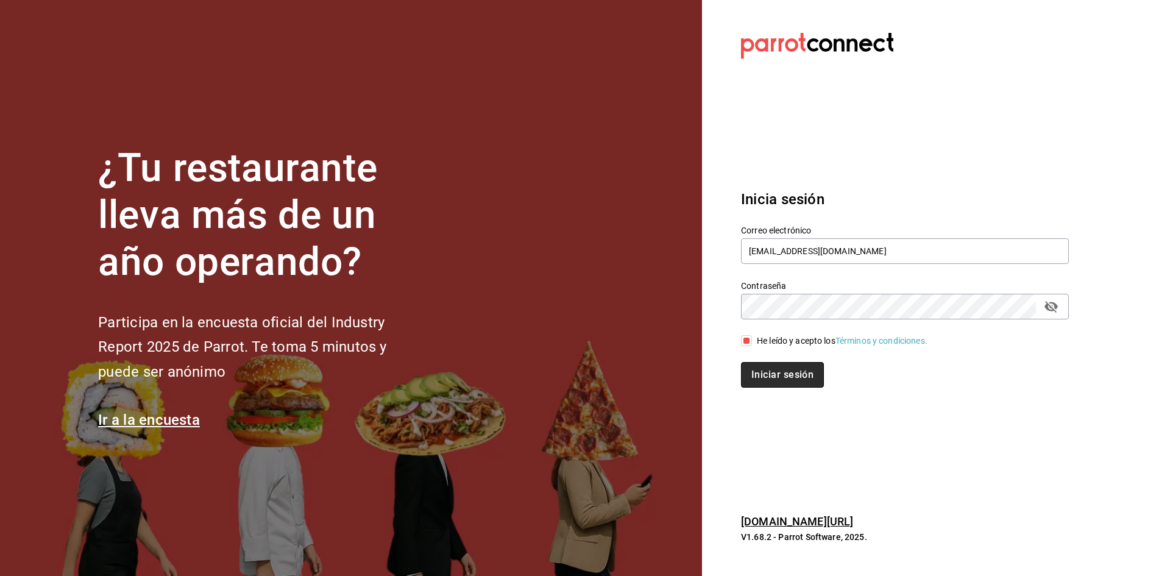
click at [756, 374] on button "Iniciar sesión" at bounding box center [782, 375] width 83 height 26
click at [800, 243] on input "text" at bounding box center [905, 251] width 328 height 26
type input "101@romanorte.com"
click at [749, 335] on label "He leído y acepto los Términos y condiciones." at bounding box center [834, 341] width 187 height 13
click at [749, 335] on input "He leído y acepto los Términos y condiciones." at bounding box center [746, 340] width 11 height 11
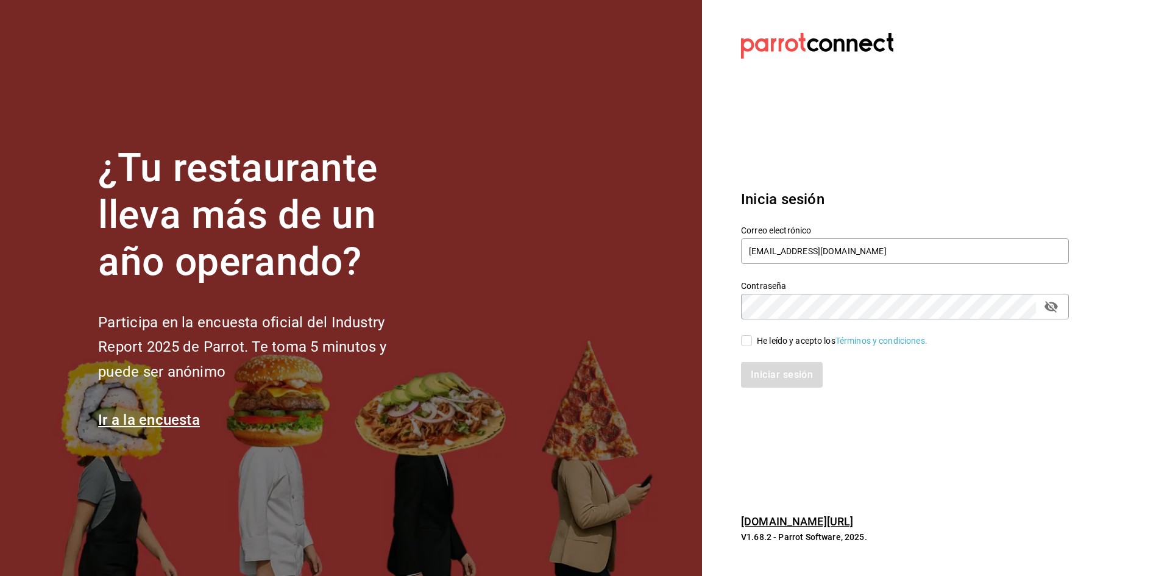
checkbox input "true"
click at [753, 372] on button "Iniciar sesión" at bounding box center [782, 375] width 83 height 26
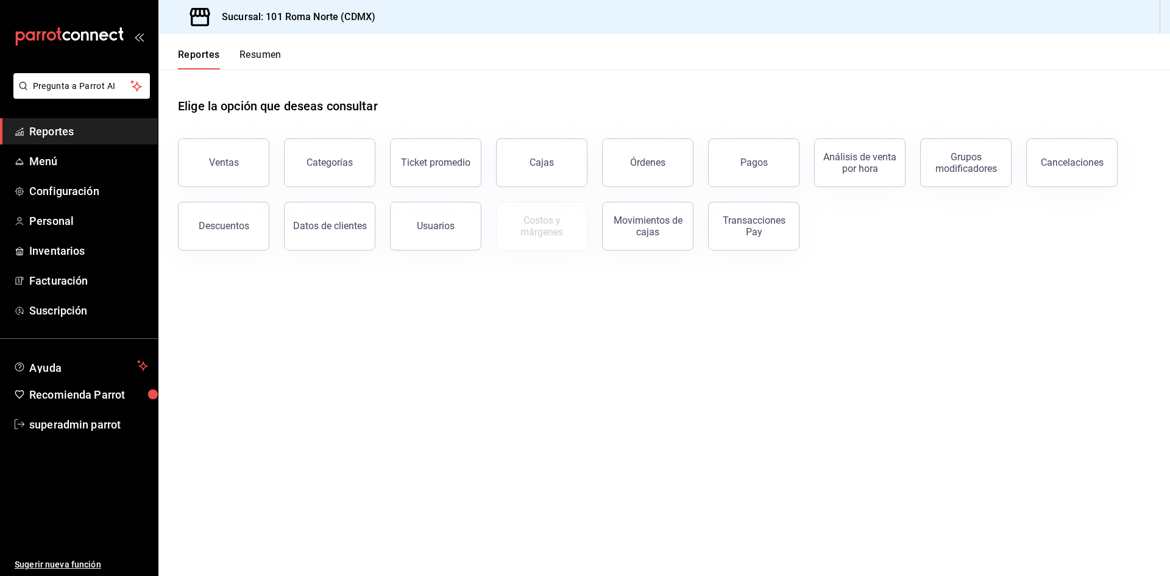
click at [445, 402] on main "Elige la opción que deseas consultar Ventas Categorías Ticket promedio Cajas Ór…" at bounding box center [664, 322] width 1012 height 507
click at [619, 163] on button "Órdenes" at bounding box center [647, 162] width 91 height 49
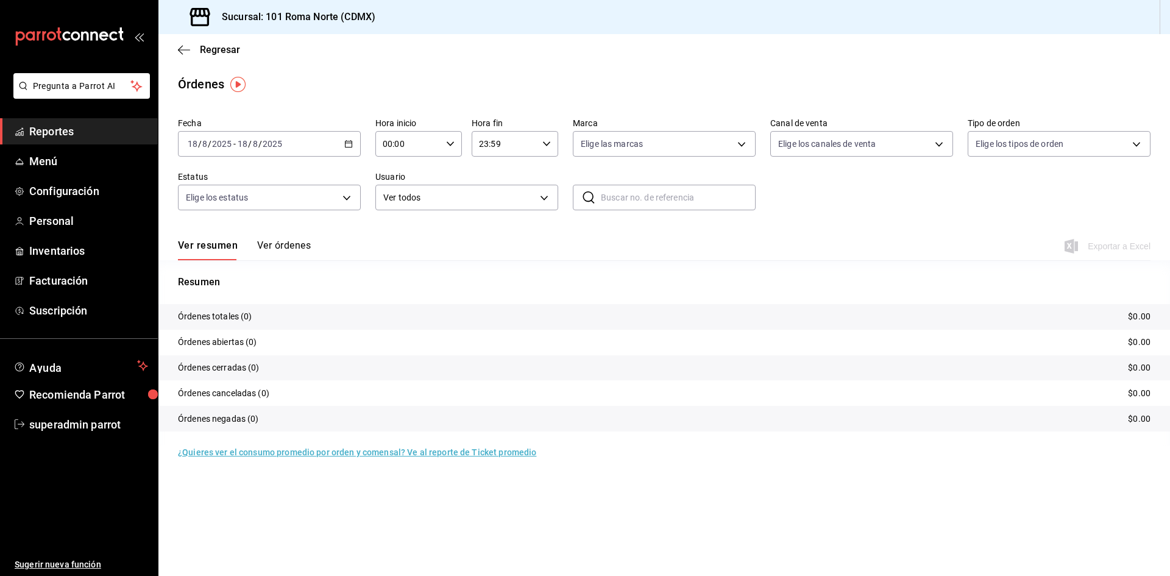
click at [537, 509] on main "Regresar Órdenes Fecha [DATE] [DATE] - [DATE] [DATE] Hora inicio 00:00 Hora ini…" at bounding box center [664, 305] width 1012 height 542
click at [345, 140] on icon "button" at bounding box center [348, 144] width 9 height 9
click at [265, 207] on span "Ayer" at bounding box center [235, 208] width 94 height 13
click at [296, 249] on button "Ver órdenes" at bounding box center [284, 250] width 54 height 21
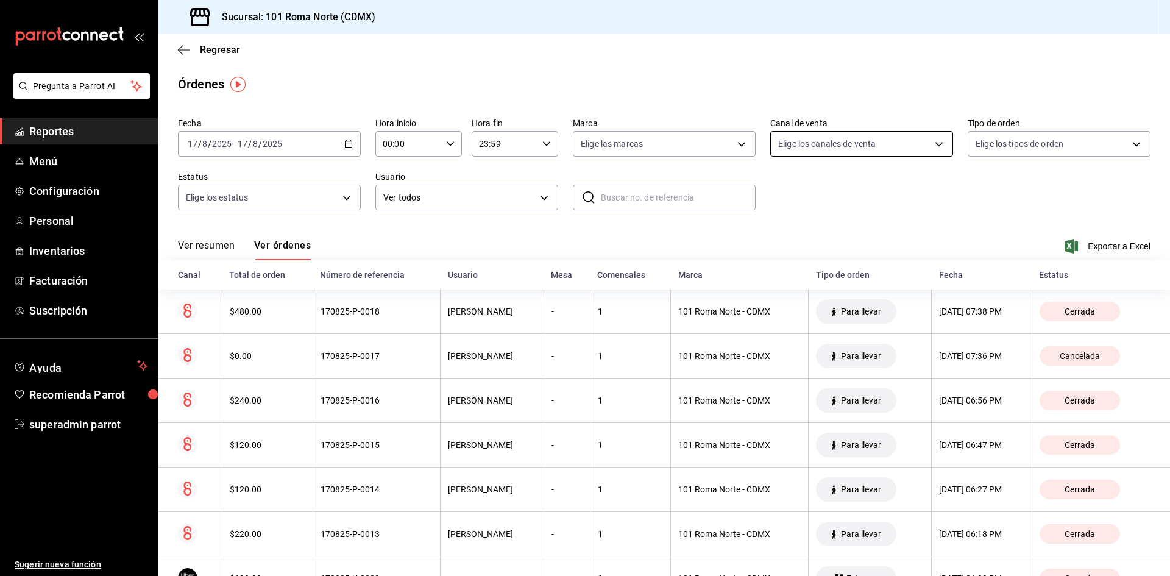
click at [896, 153] on body "Pregunta a Parrot AI Reportes Menú Configuración Personal Inventarios Facturaci…" at bounding box center [585, 288] width 1170 height 576
click at [825, 236] on span "Punto de venta" at bounding box center [869, 232] width 142 height 13
type input "PARROT"
checkbox input "true"
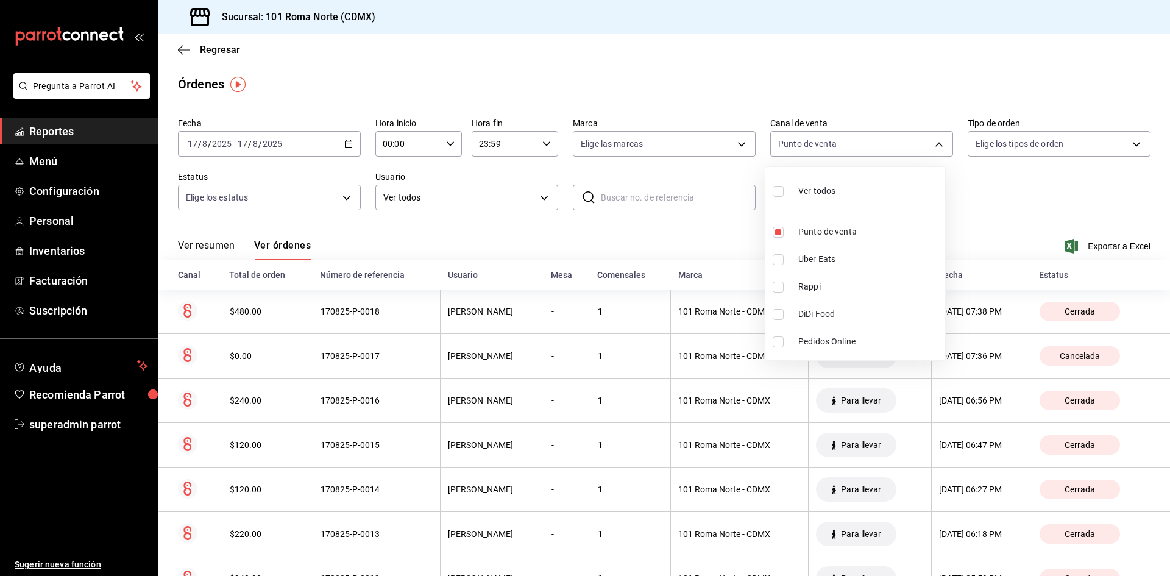
click at [226, 243] on div at bounding box center [585, 288] width 1170 height 576
click at [226, 243] on button "Ver resumen" at bounding box center [206, 250] width 57 height 21
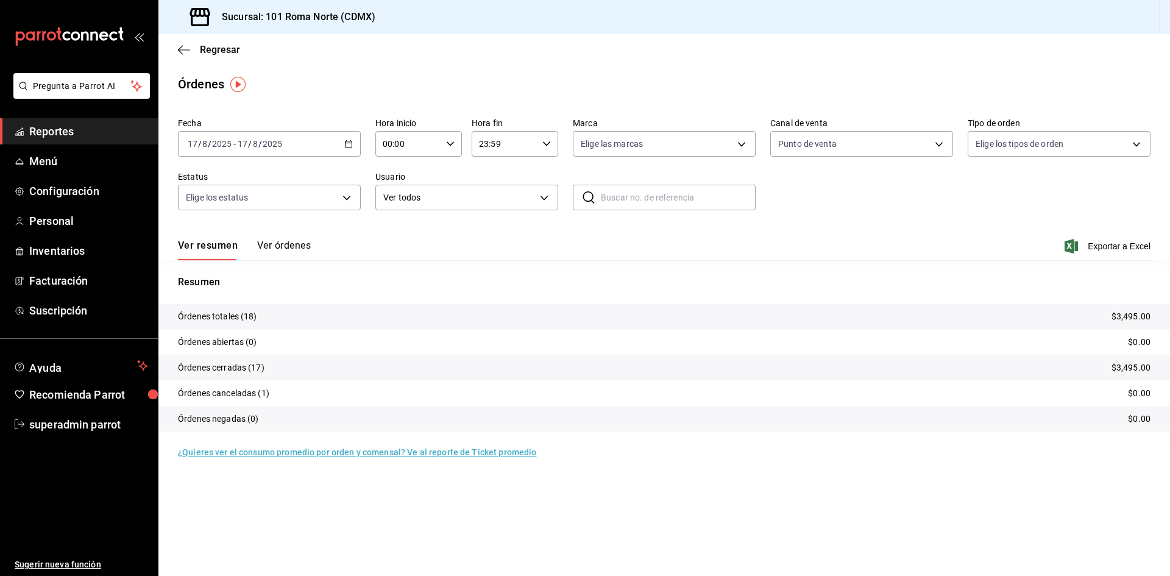
click at [294, 243] on button "Ver órdenes" at bounding box center [284, 250] width 54 height 21
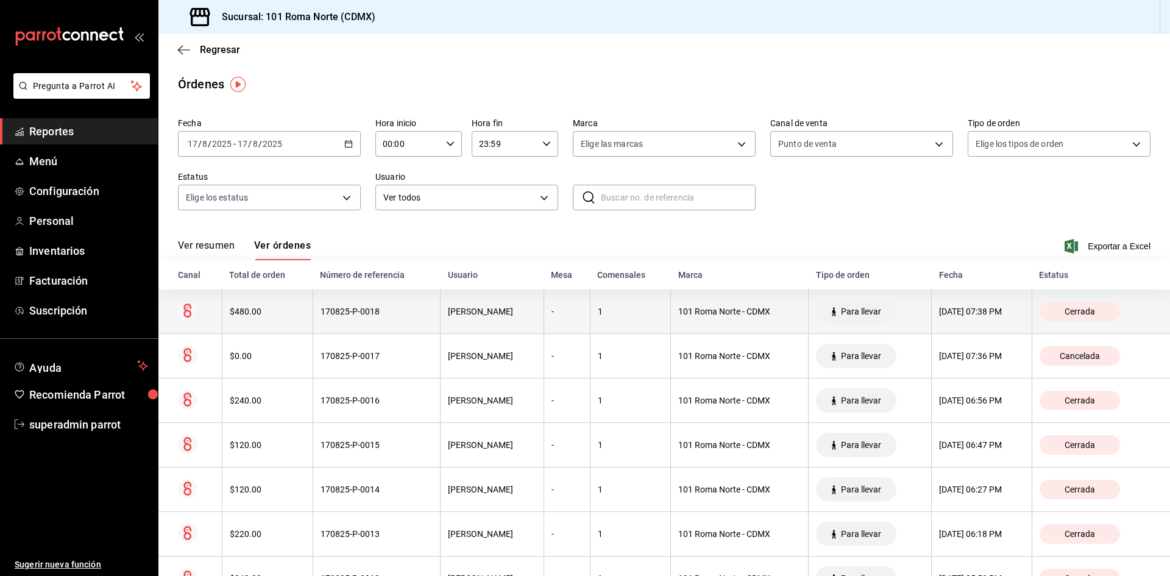
click at [277, 308] on div "$480.00" at bounding box center [268, 312] width 76 height 10
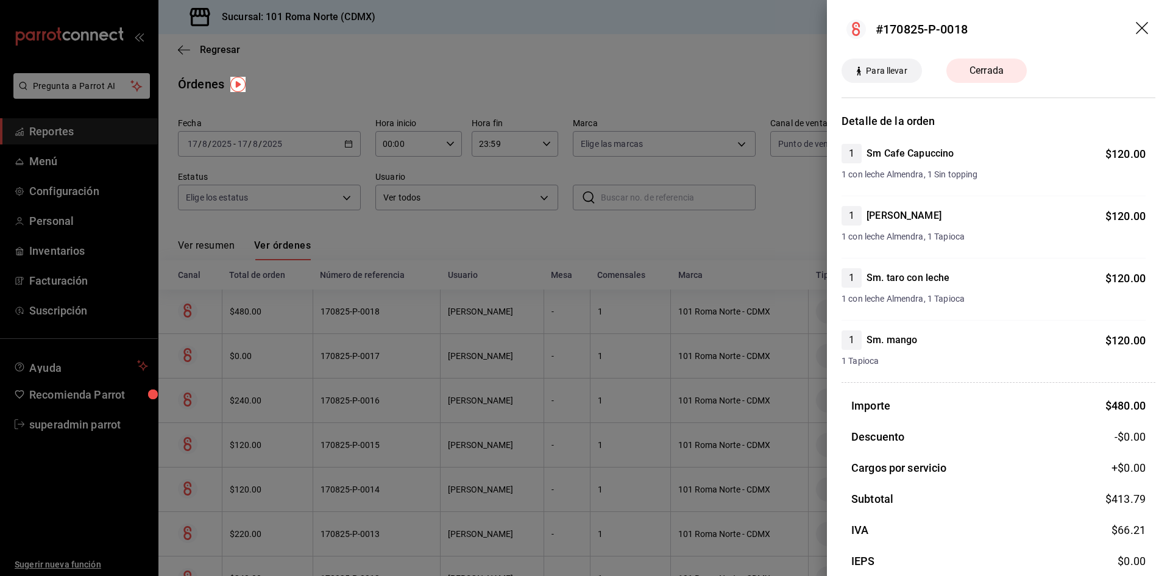
click at [399, 44] on div at bounding box center [585, 288] width 1170 height 576
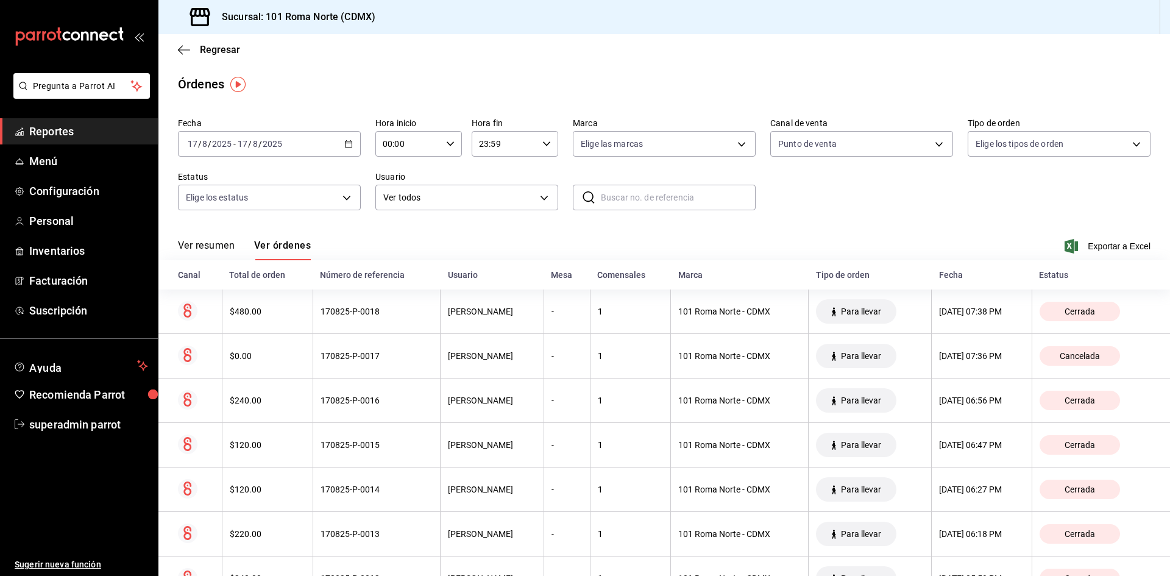
click at [336, 148] on div "2025-08-17 17 / 8 / 2025 - 2025-08-17 17 / 8 / 2025" at bounding box center [269, 144] width 183 height 26
click at [243, 324] on span "Rango de fechas" at bounding box center [235, 317] width 94 height 13
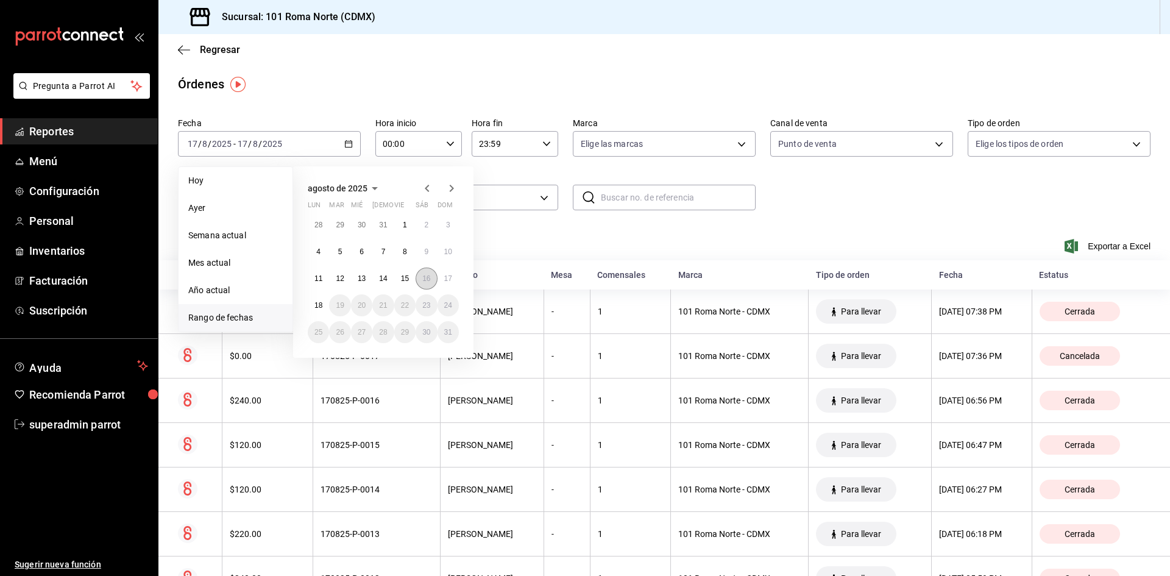
click at [431, 283] on button "16" at bounding box center [426, 279] width 21 height 22
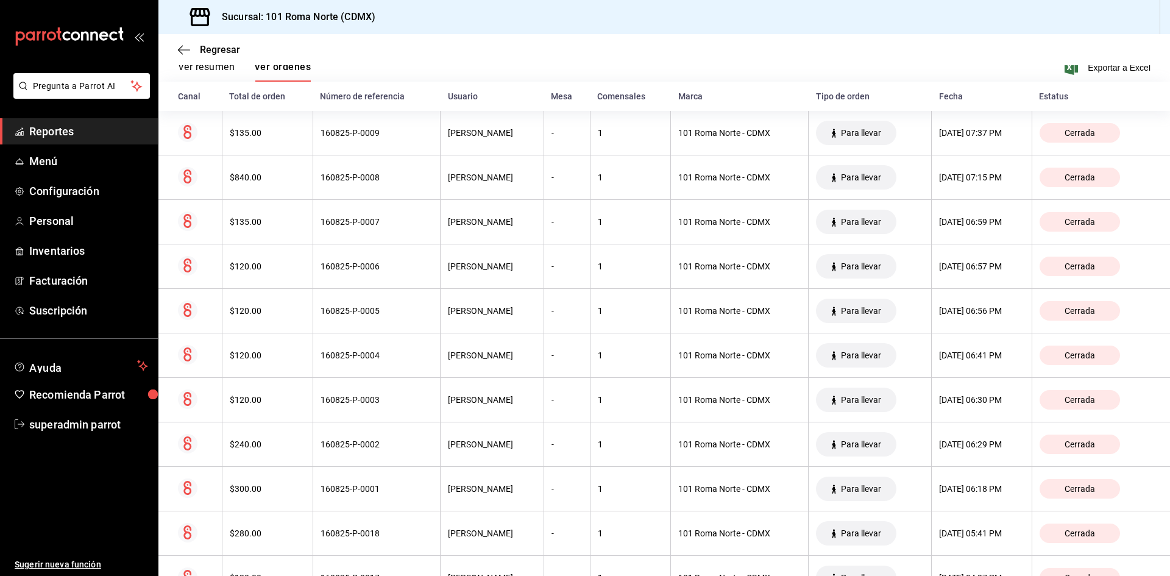
scroll to position [20, 0]
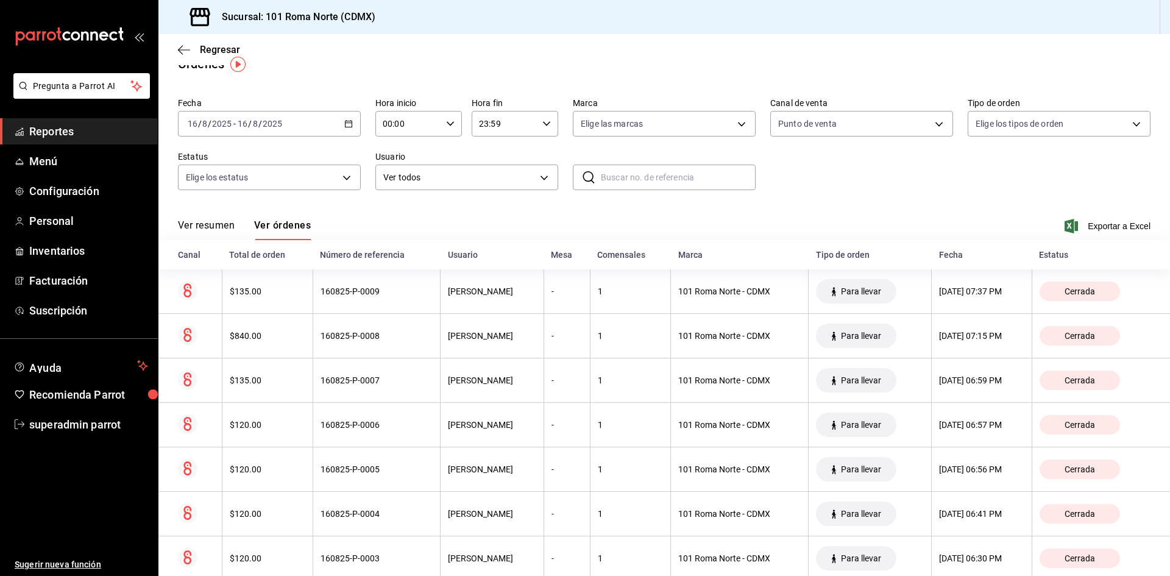
click at [331, 127] on div "2025-08-16 16 / 8 / 2025 - 2025-08-16 16 / 8 / 2025" at bounding box center [269, 124] width 183 height 26
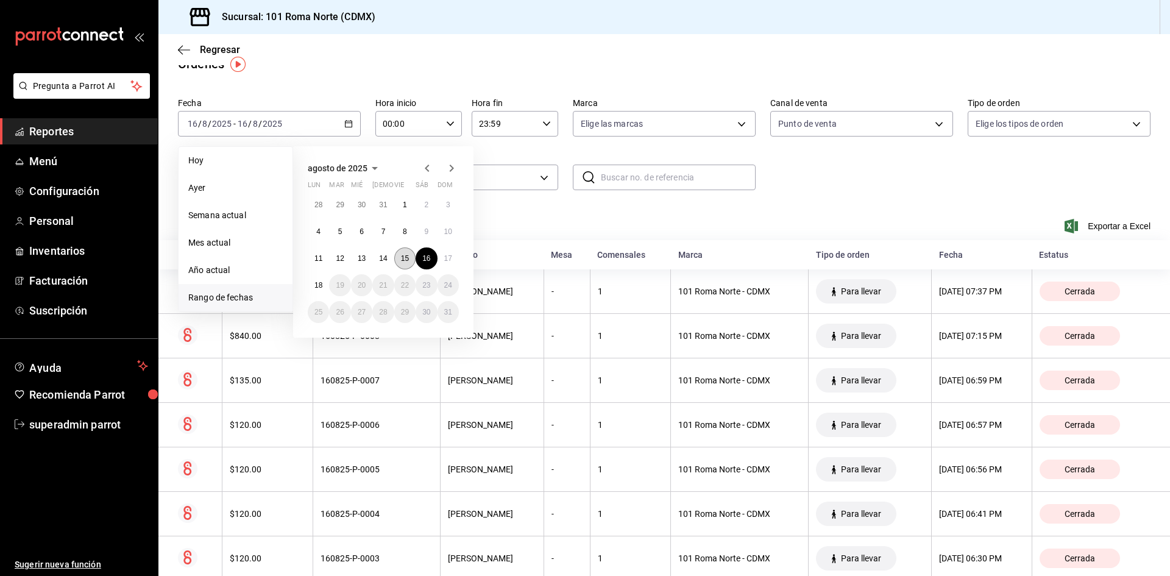
click at [399, 257] on button "15" at bounding box center [404, 258] width 21 height 22
click at [399, 240] on div "Ver resumen Ver órdenes Exportar a Excel" at bounding box center [664, 222] width 973 height 35
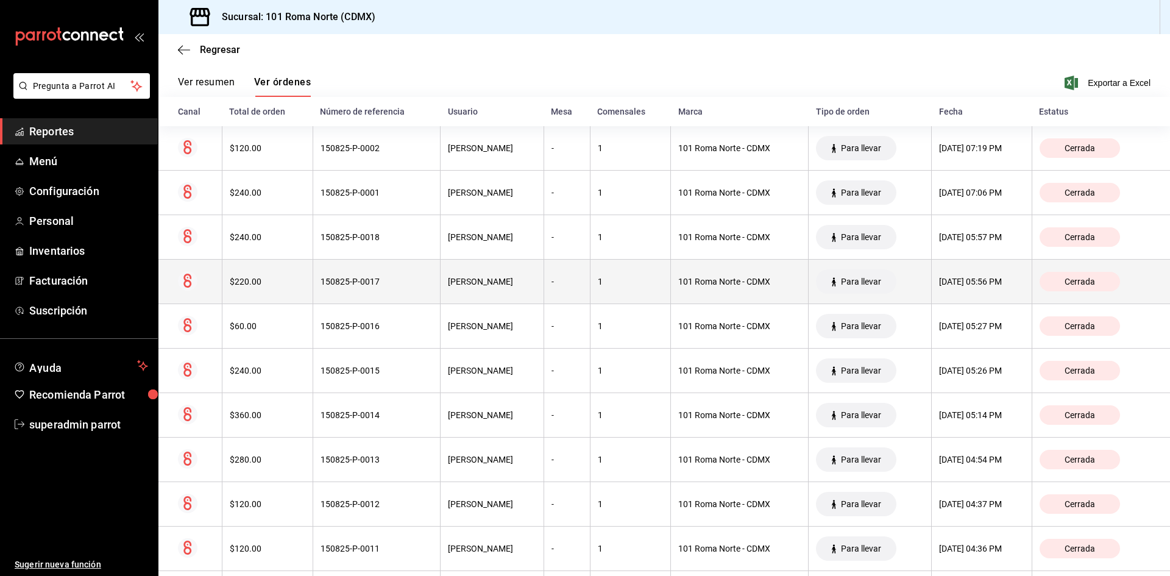
scroll to position [102, 0]
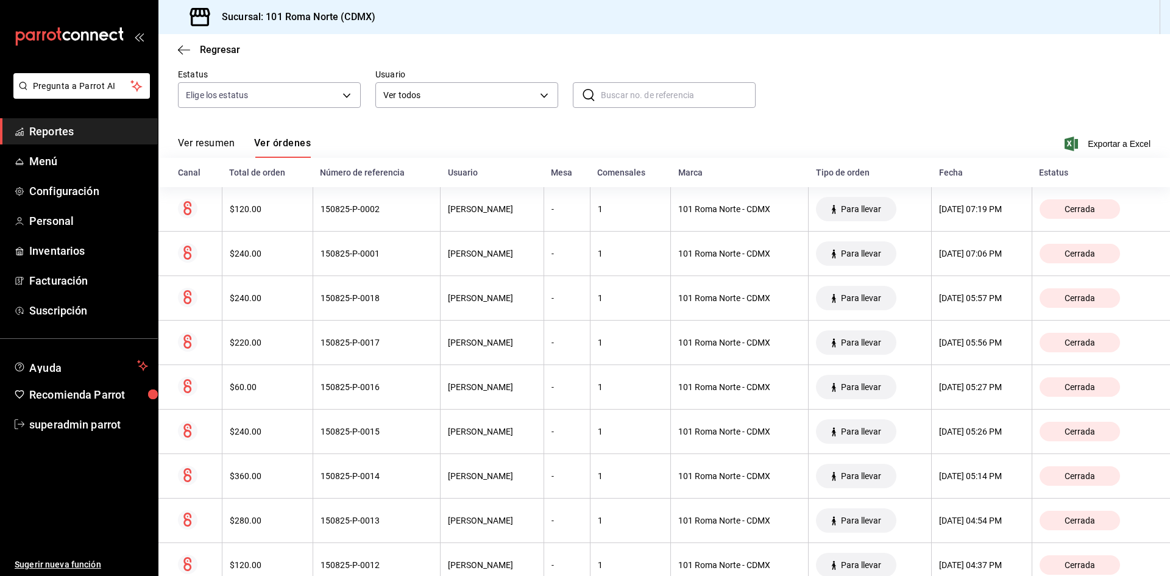
click at [191, 55] on div "Regresar" at bounding box center [664, 49] width 1012 height 31
click at [189, 54] on icon "button" at bounding box center [184, 49] width 12 height 11
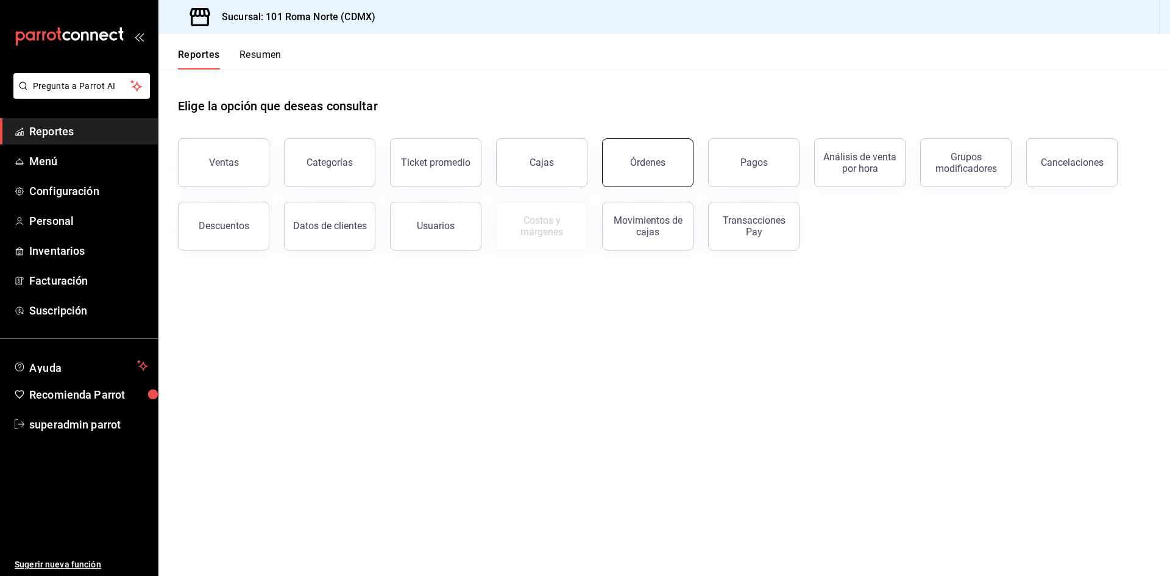
click at [676, 174] on button "Órdenes" at bounding box center [647, 162] width 91 height 49
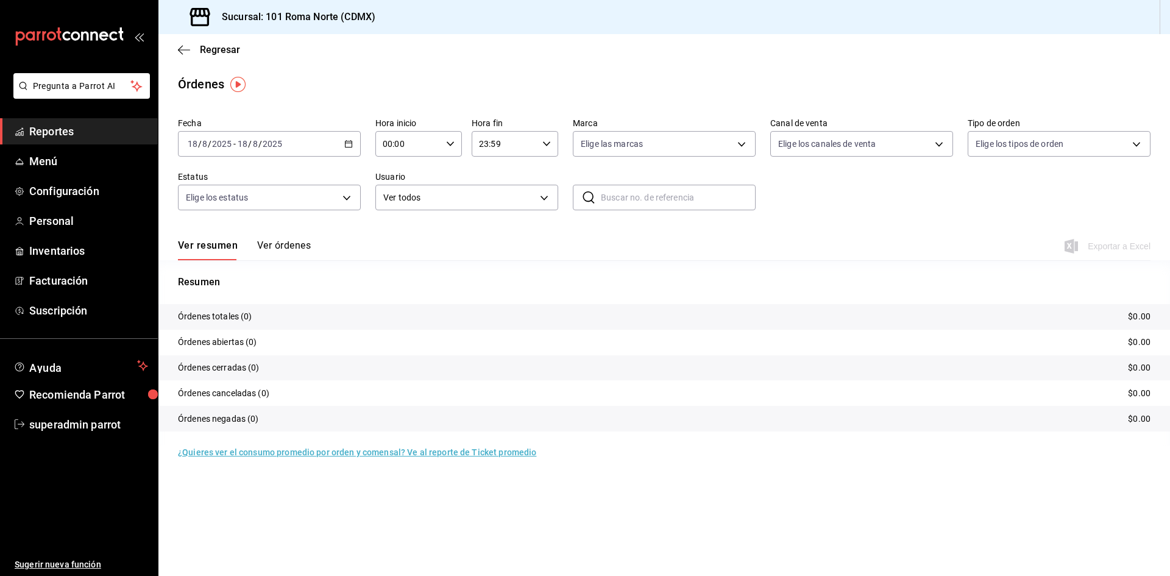
click at [318, 144] on div "[DATE] [DATE] - [DATE] [DATE]" at bounding box center [269, 144] width 183 height 26
click at [258, 325] on li "Rango de fechas" at bounding box center [236, 317] width 114 height 27
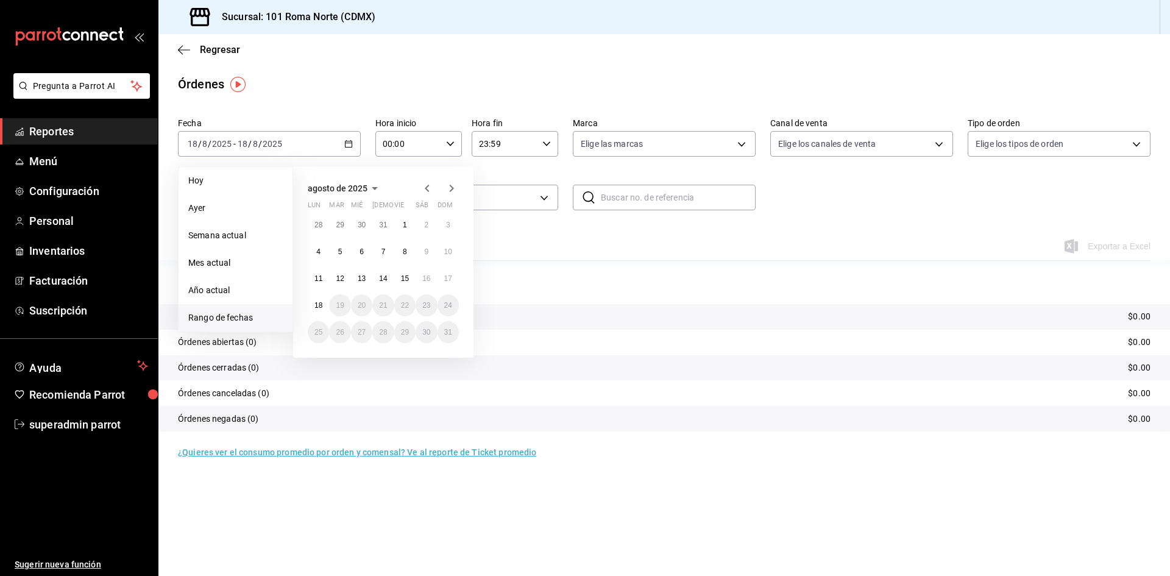
click at [430, 502] on main "Regresar Órdenes Fecha 2025-08-18 18 / 8 / 2025 - 2025-08-18 18 / 8 / 2025 Hoy …" at bounding box center [664, 305] width 1012 height 542
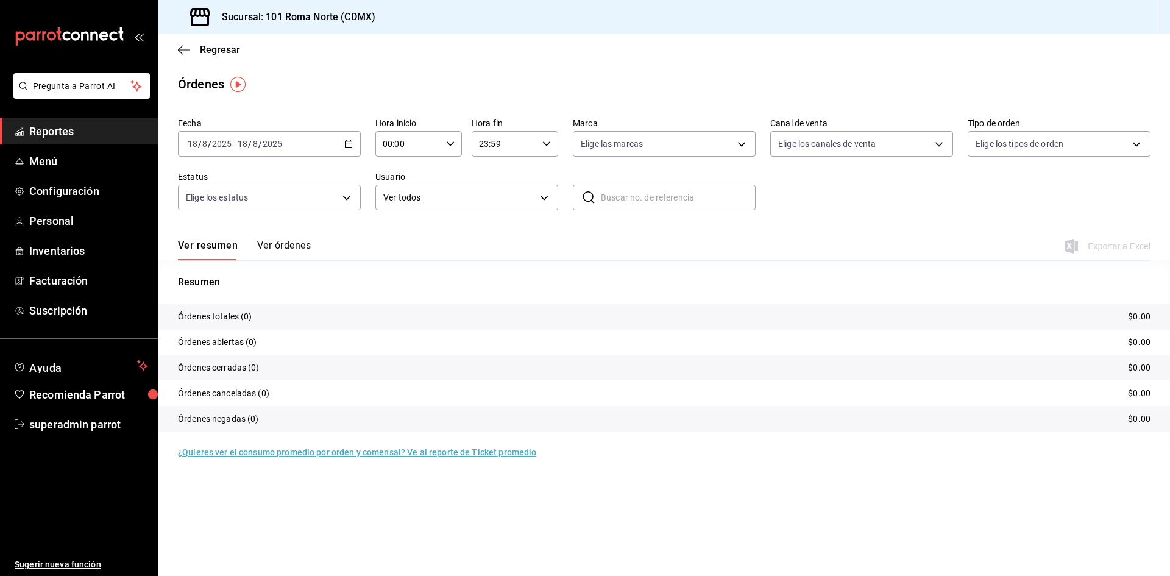
click at [290, 247] on button "Ver órdenes" at bounding box center [284, 250] width 54 height 21
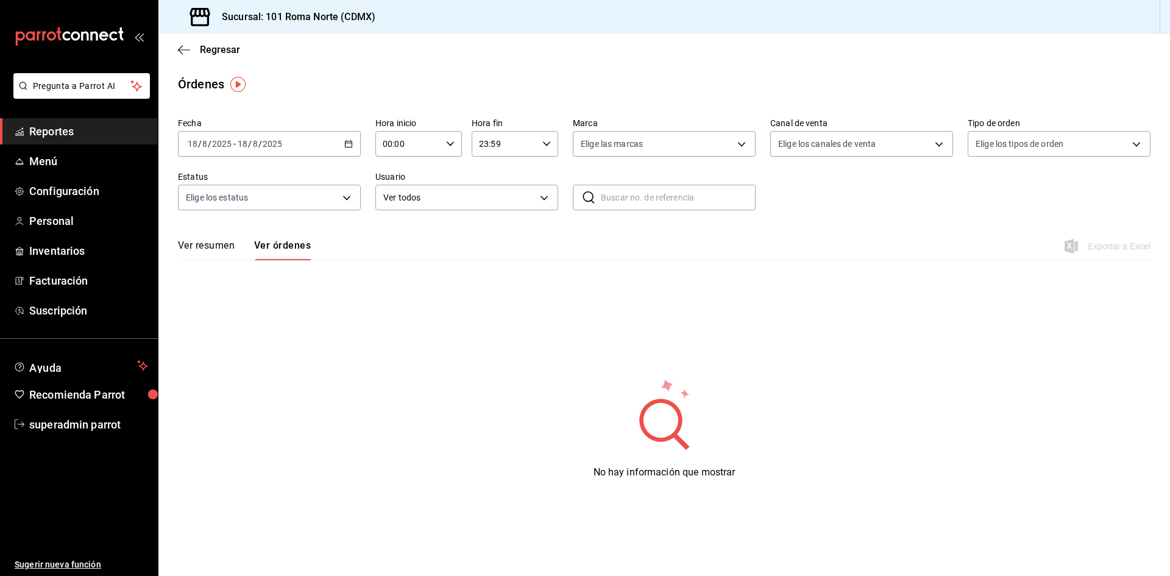
click at [207, 244] on button "Ver resumen" at bounding box center [206, 250] width 57 height 21
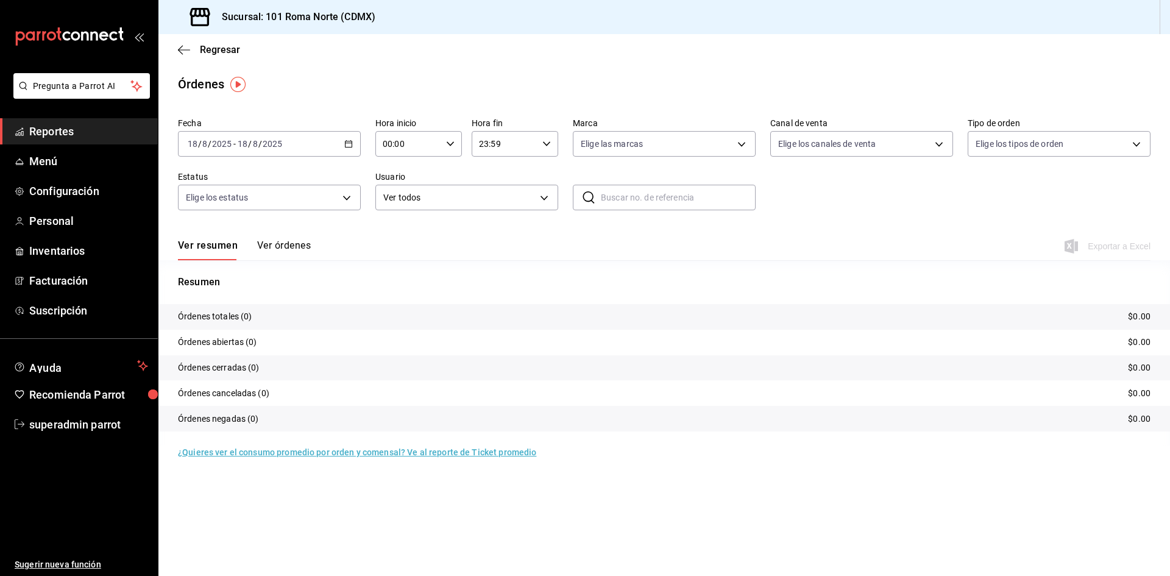
click at [351, 142] on icon "button" at bounding box center [348, 144] width 9 height 9
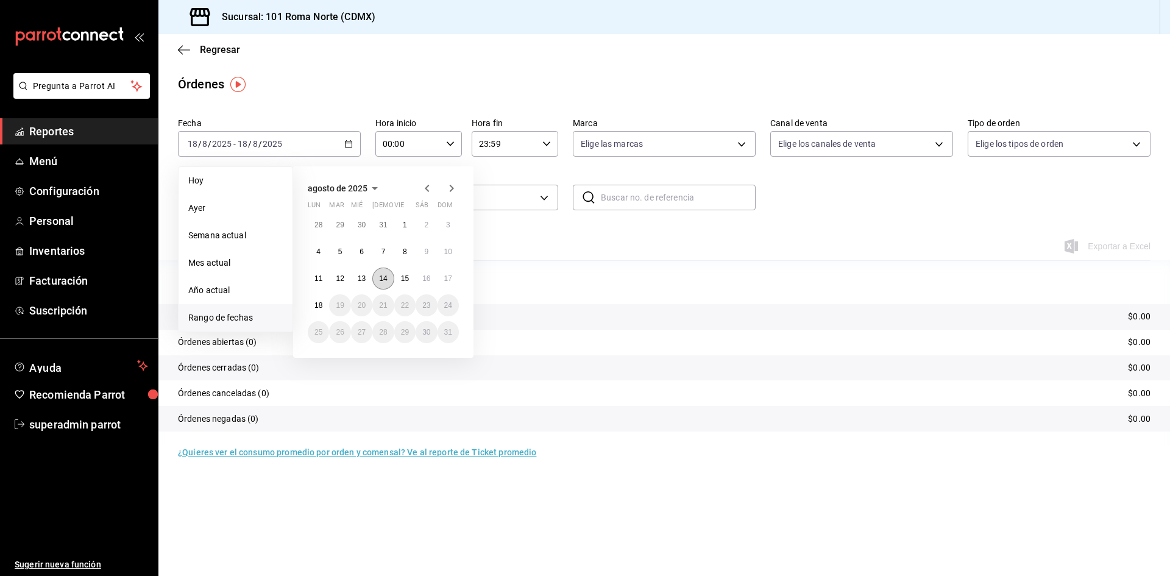
click at [379, 278] on abbr "14" at bounding box center [383, 278] width 8 height 9
click at [379, 278] on p "Resumen" at bounding box center [664, 282] width 973 height 15
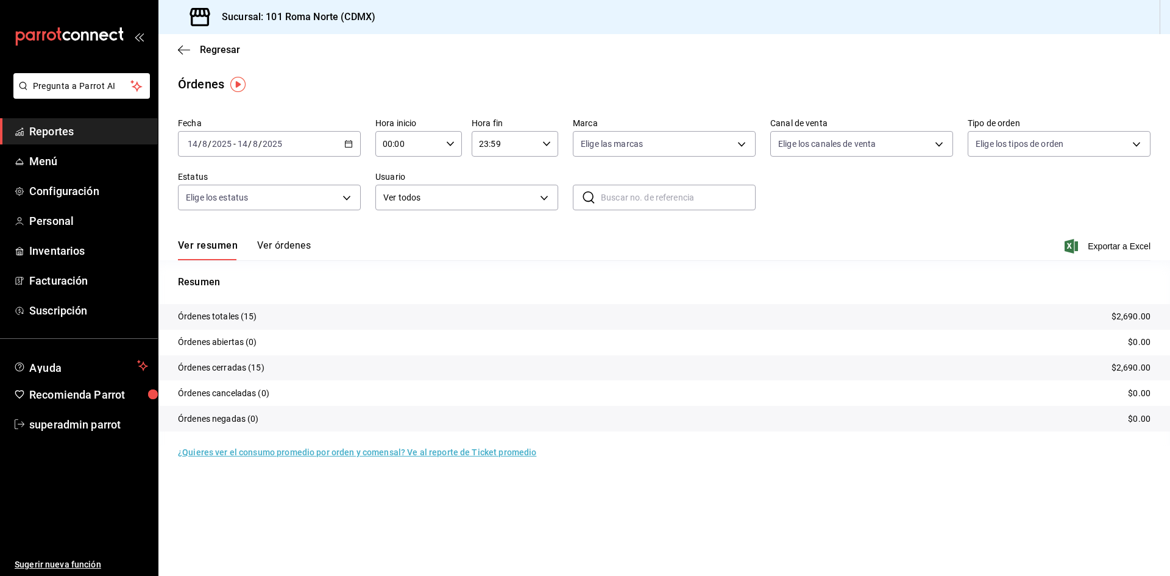
click at [307, 250] on button "Ver órdenes" at bounding box center [284, 250] width 54 height 21
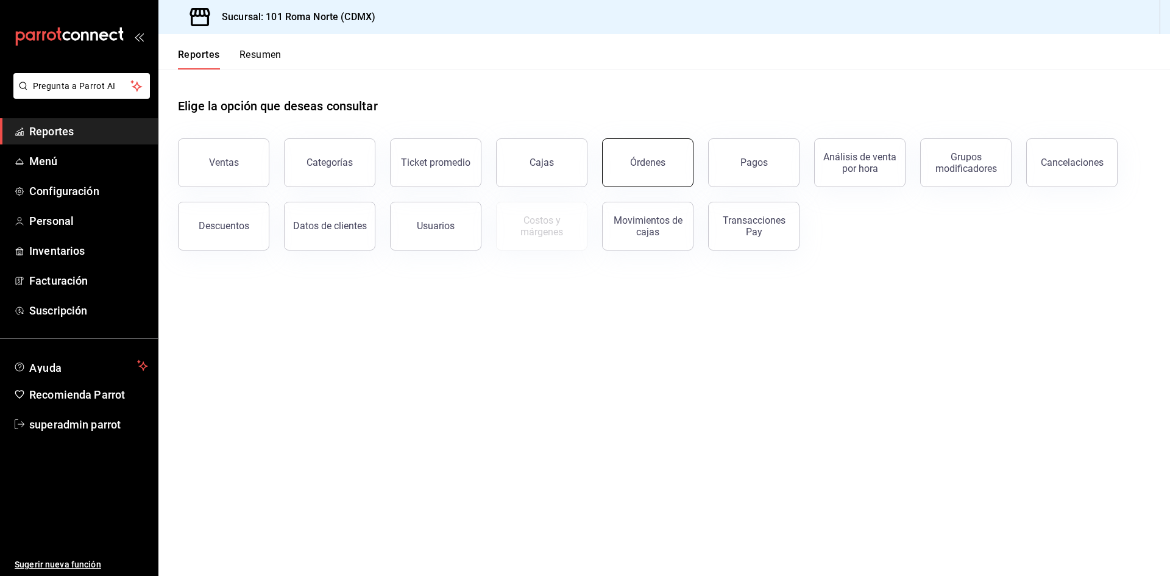
click at [649, 169] on button "Órdenes" at bounding box center [647, 162] width 91 height 49
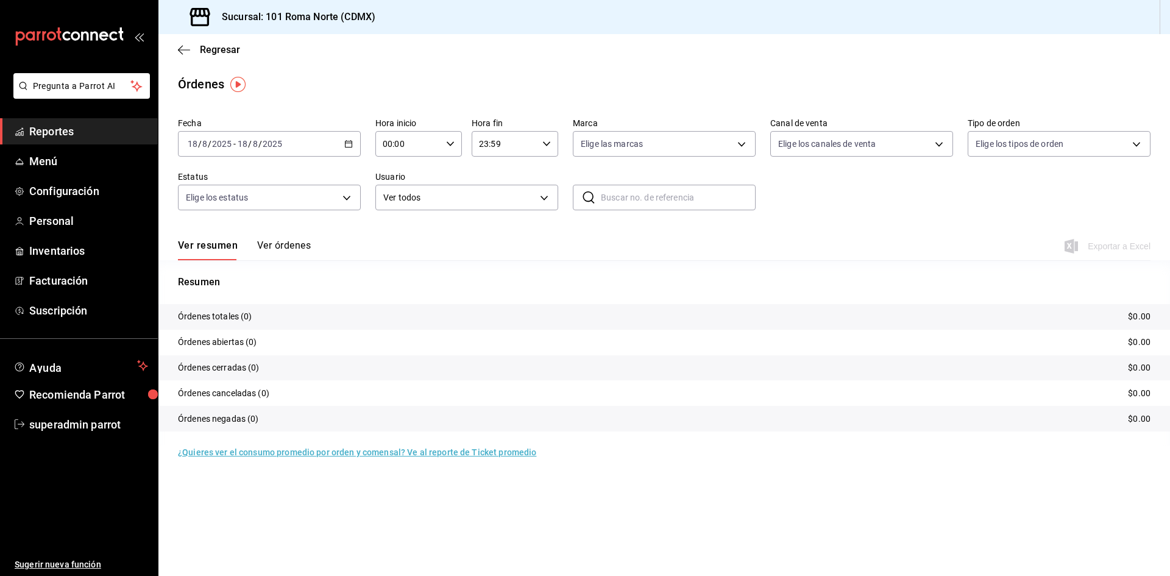
click at [332, 147] on div "[DATE] [DATE] - [DATE] [DATE]" at bounding box center [269, 144] width 183 height 26
click at [227, 211] on span "Ayer" at bounding box center [235, 208] width 94 height 13
click at [274, 243] on button "Ver órdenes" at bounding box center [284, 250] width 54 height 21
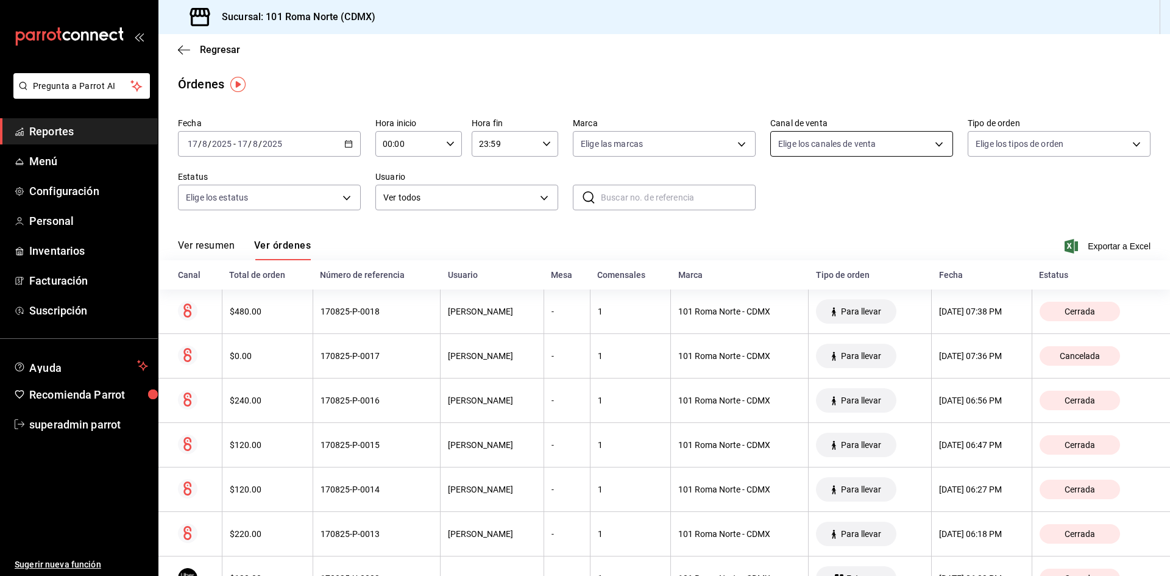
click at [872, 144] on body "Pregunta a Parrot AI Reportes Menú Configuración Personal Inventarios Facturaci…" at bounding box center [585, 288] width 1170 height 576
click at [862, 244] on li "Punto de venta" at bounding box center [856, 231] width 180 height 27
type input "PARROT"
checkbox input "true"
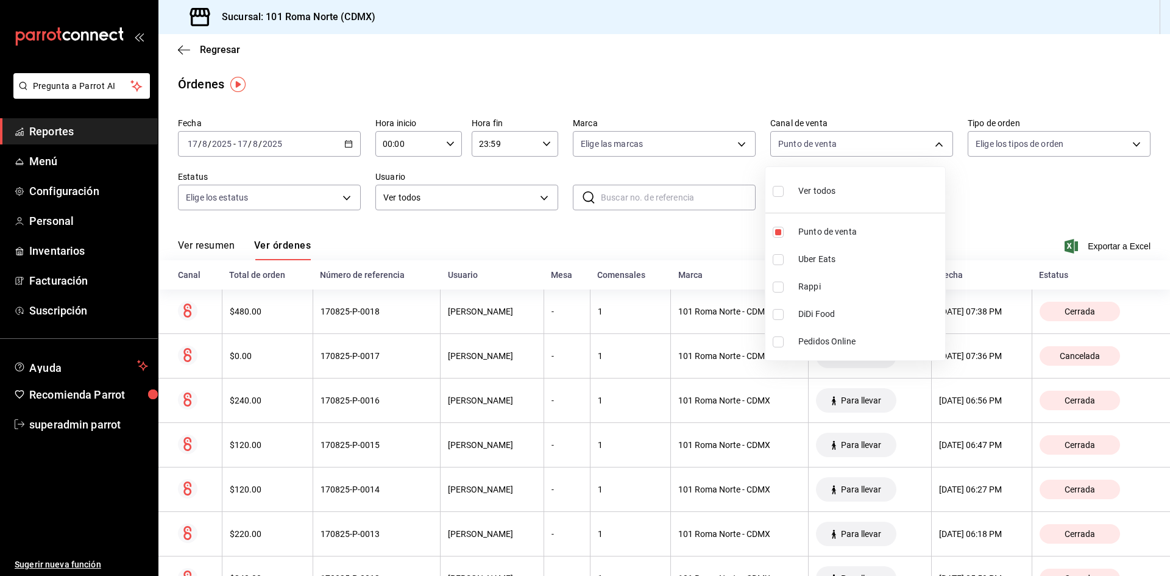
click at [635, 233] on div at bounding box center [585, 288] width 1170 height 576
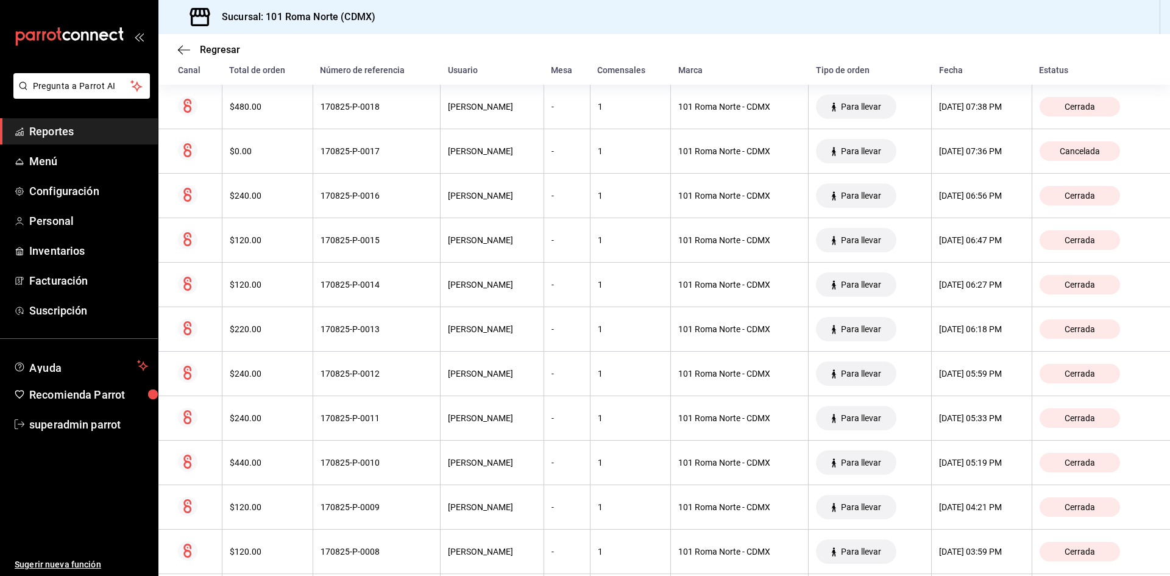
scroll to position [183, 0]
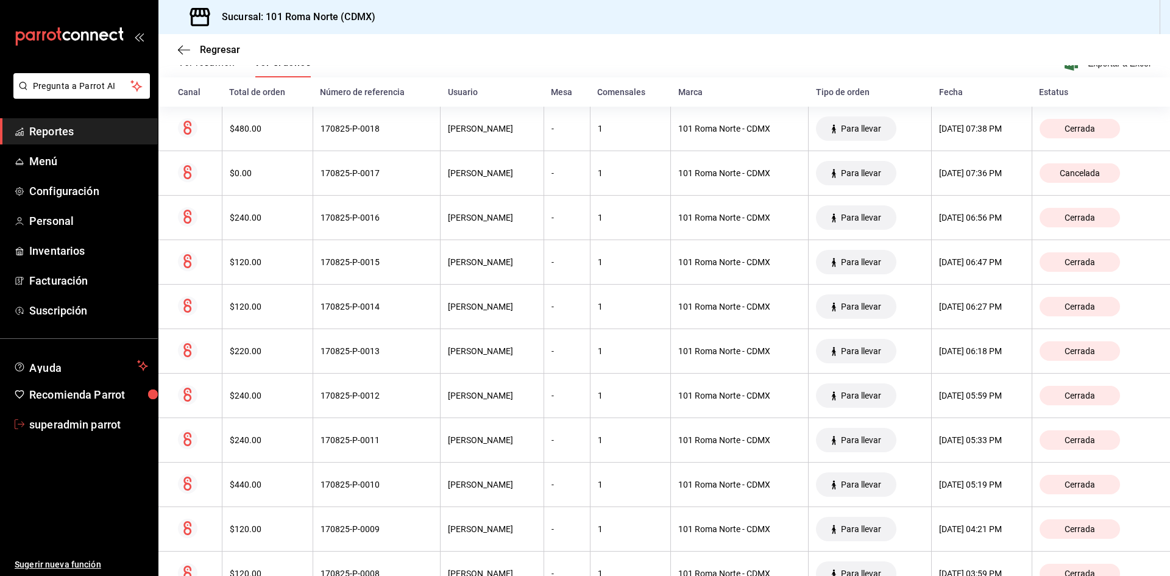
click at [121, 429] on span "superadmin parrot" at bounding box center [88, 424] width 119 height 16
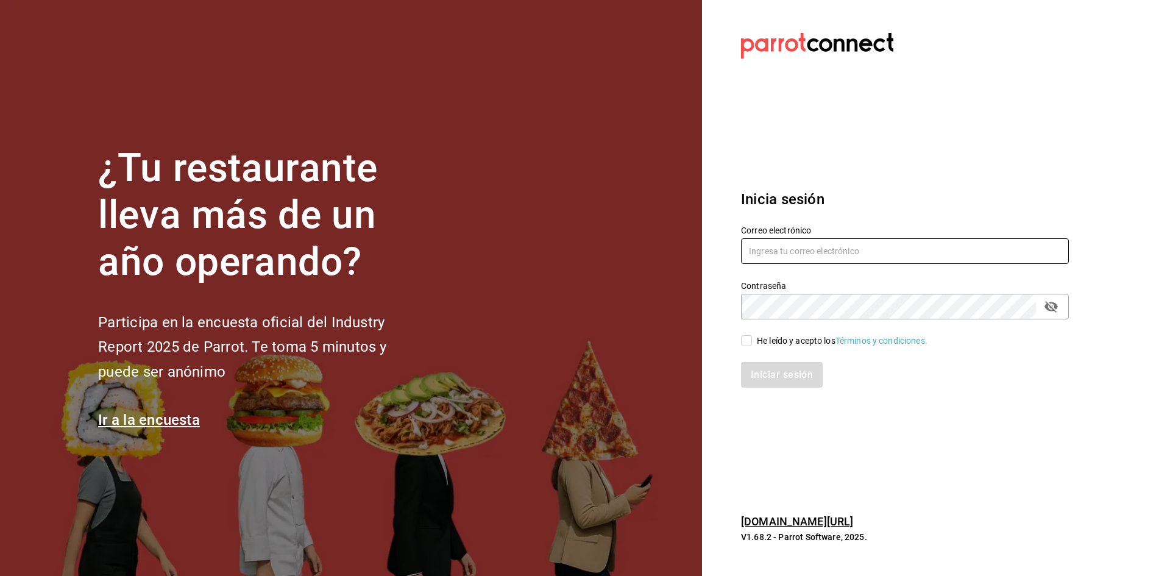
click at [849, 251] on input "text" at bounding box center [905, 251] width 328 height 26
type input "buenasemilla@mty.com"
click at [744, 343] on input "He leído y acepto los Términos y condiciones." at bounding box center [746, 340] width 11 height 11
checkbox input "true"
click at [762, 359] on div "Iniciar sesión" at bounding box center [898, 367] width 343 height 40
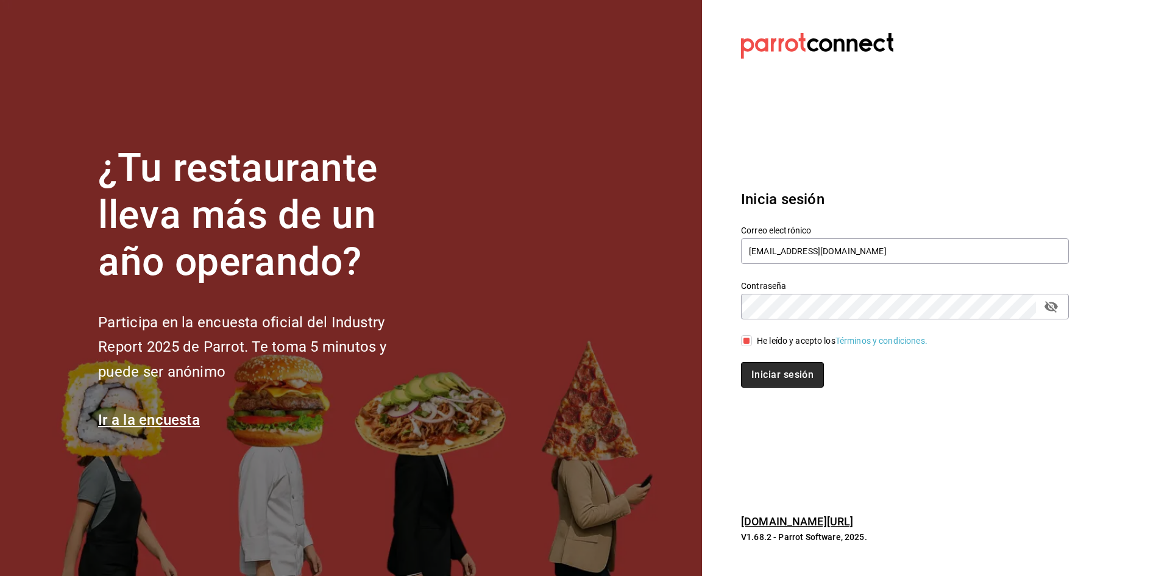
click at [755, 376] on button "Iniciar sesión" at bounding box center [782, 375] width 83 height 26
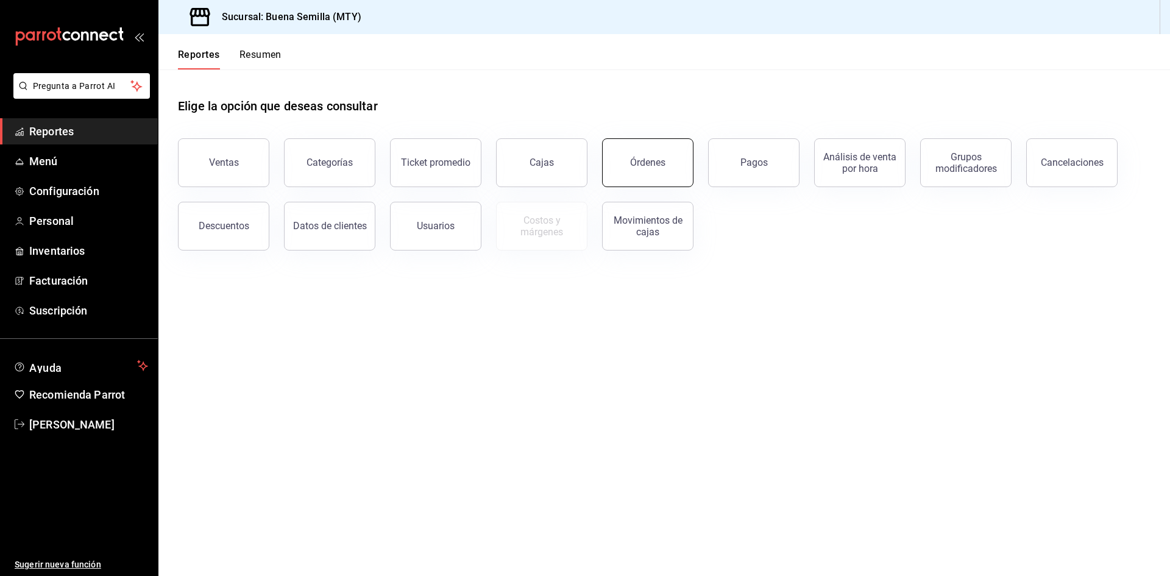
click at [631, 176] on button "Órdenes" at bounding box center [647, 162] width 91 height 49
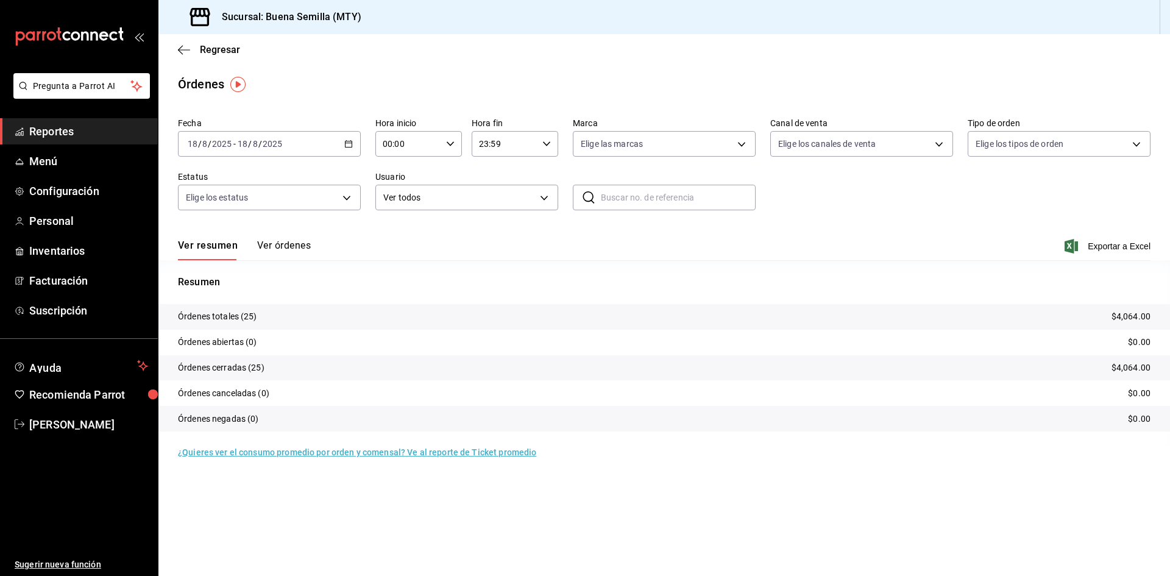
click at [292, 252] on button "Ver órdenes" at bounding box center [284, 250] width 54 height 21
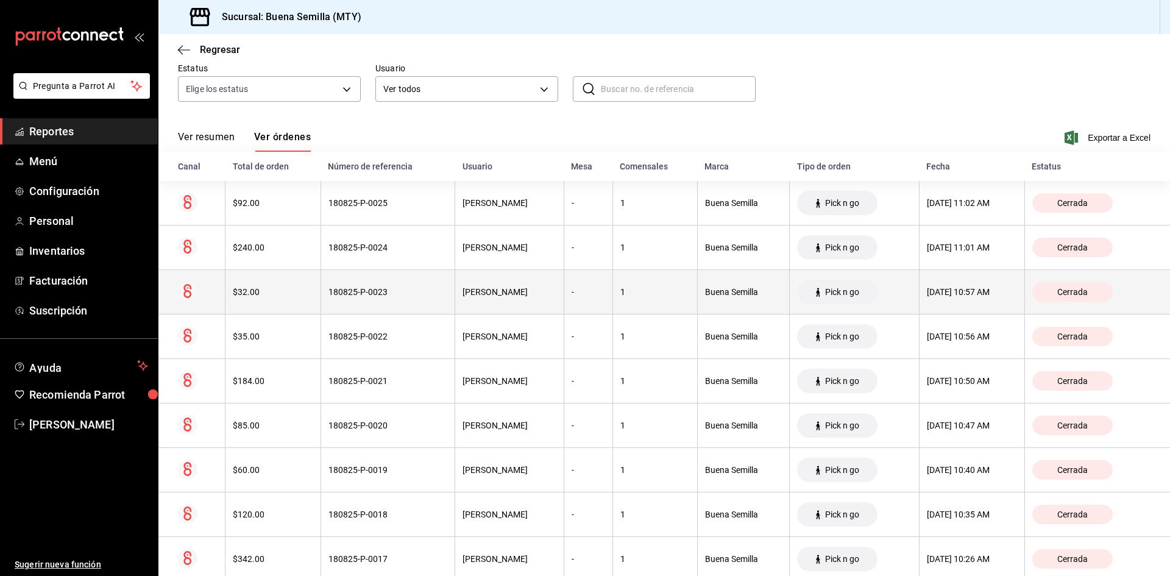
scroll to position [81, 0]
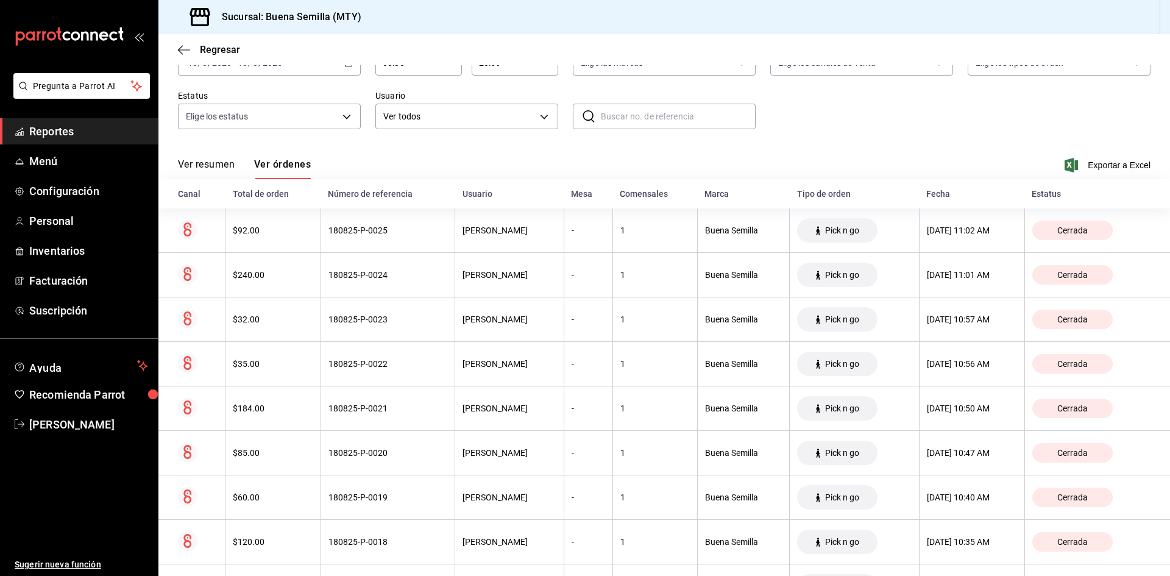
click at [213, 164] on button "Ver resumen" at bounding box center [206, 168] width 57 height 21
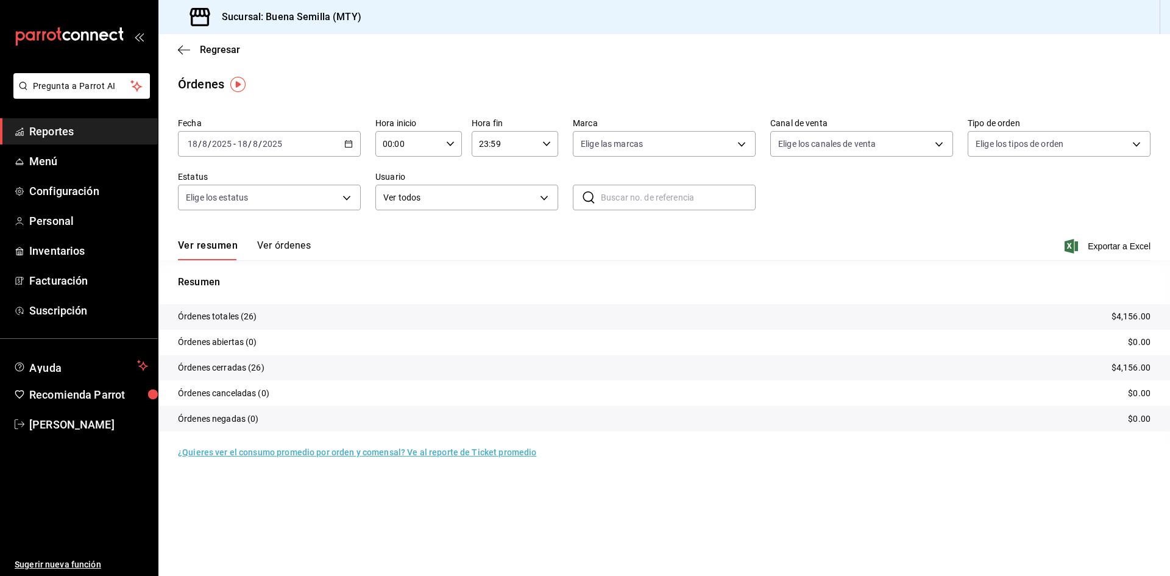
click at [296, 251] on button "Ver órdenes" at bounding box center [284, 250] width 54 height 21
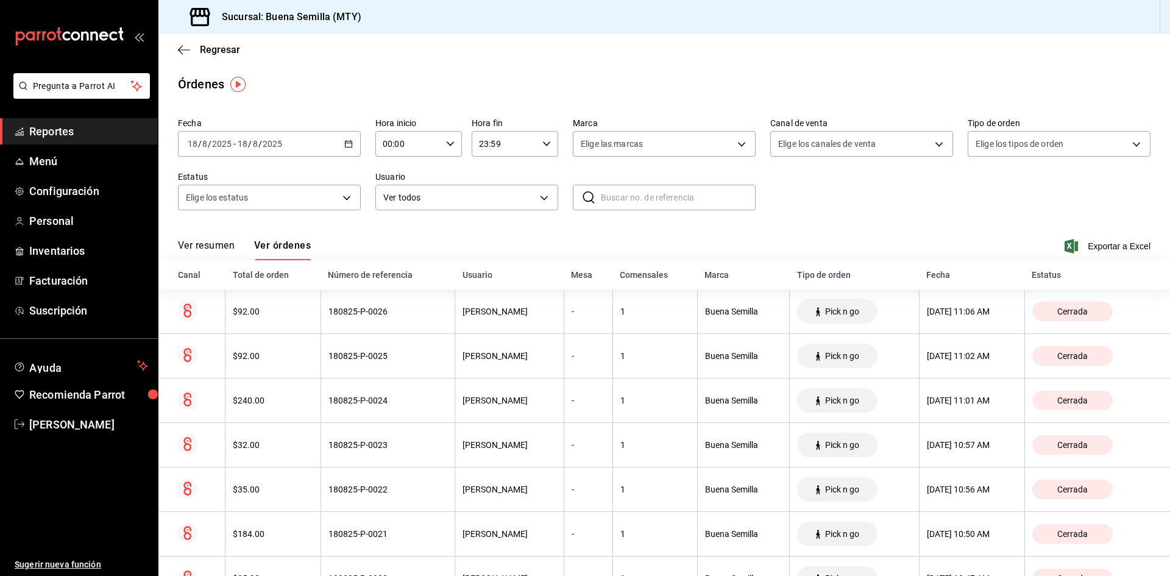
click at [336, 144] on div "2025-08-18 18 / 8 / 2025 - 2025-08-18 18 / 8 / 2025" at bounding box center [269, 144] width 183 height 26
click at [264, 204] on span "Ayer" at bounding box center [235, 208] width 94 height 13
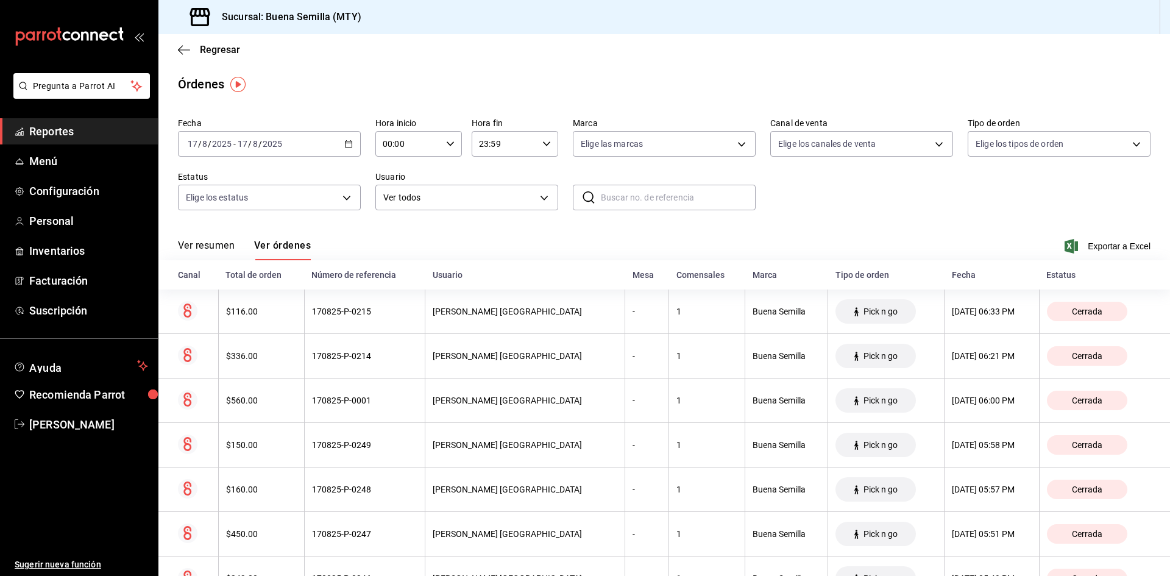
click at [357, 143] on div "2025-08-17 17 / 8 / 2025 - 2025-08-17 17 / 8 / 2025" at bounding box center [269, 144] width 183 height 26
click at [264, 178] on span "Hoy" at bounding box center [235, 180] width 94 height 13
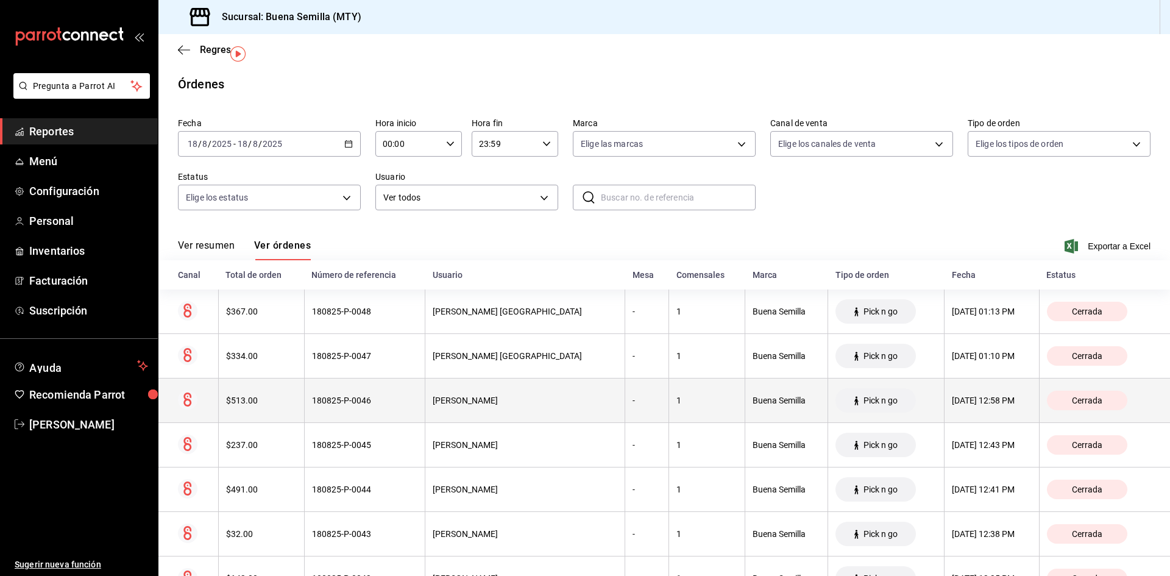
scroll to position [61, 0]
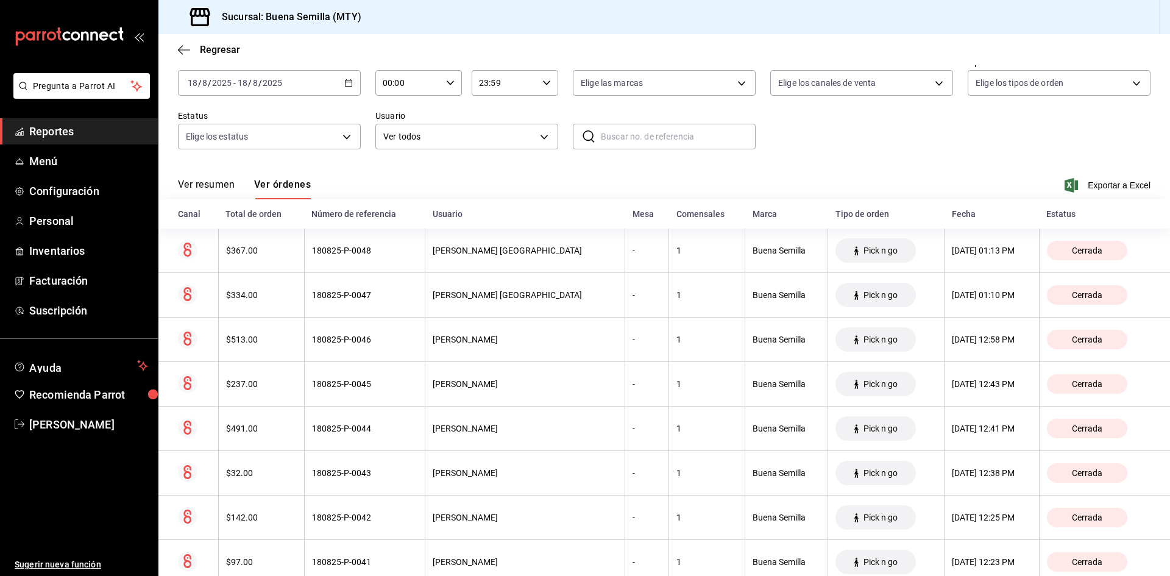
click at [212, 187] on button "Ver resumen" at bounding box center [206, 189] width 57 height 21
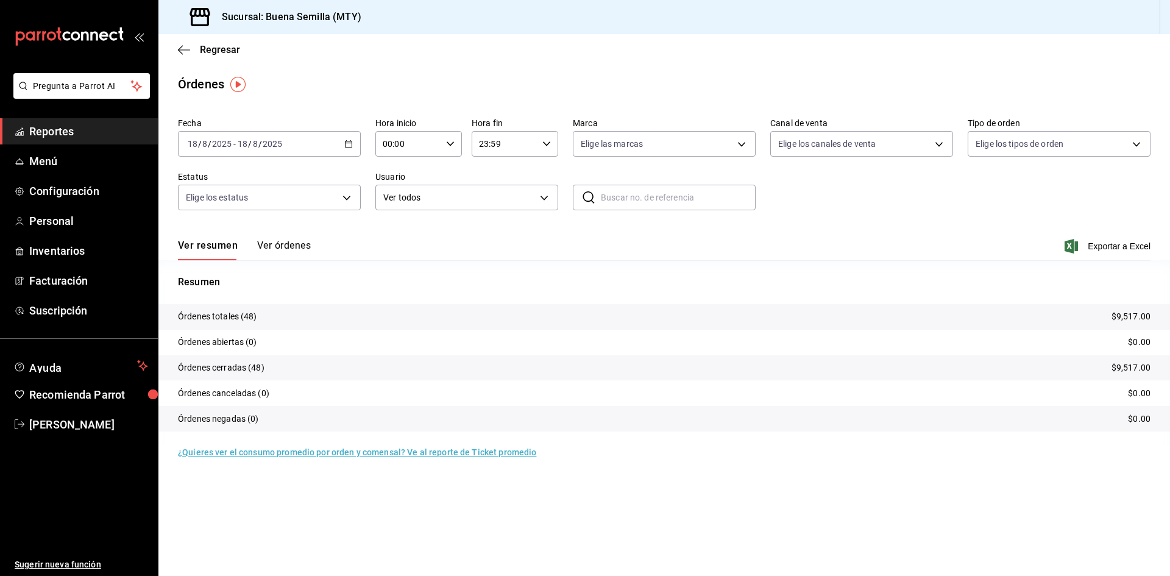
click at [291, 247] on button "Ver órdenes" at bounding box center [284, 250] width 54 height 21
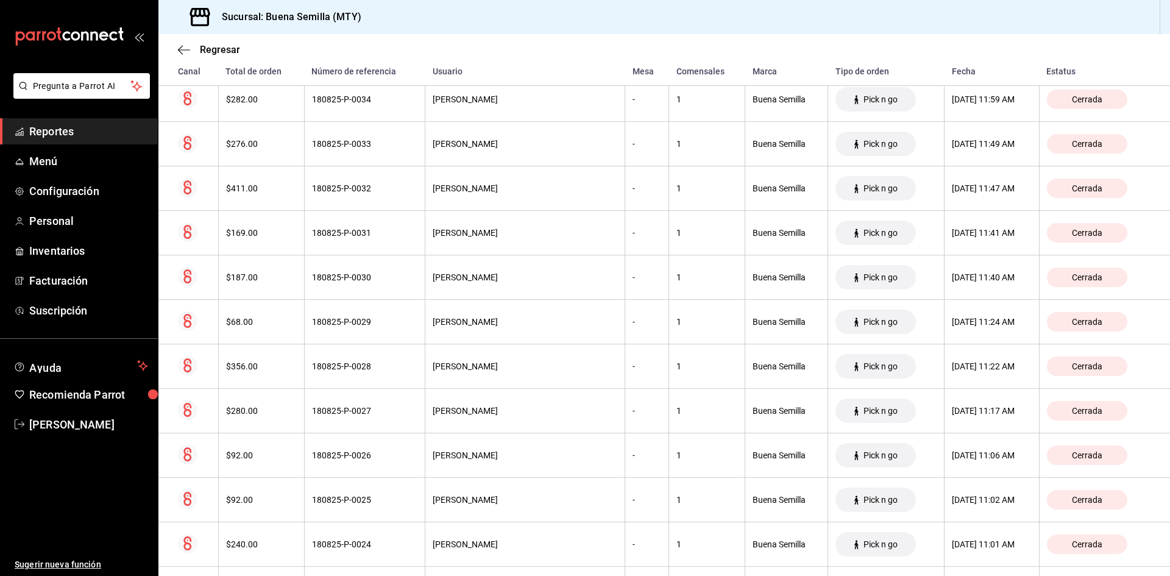
scroll to position [975, 0]
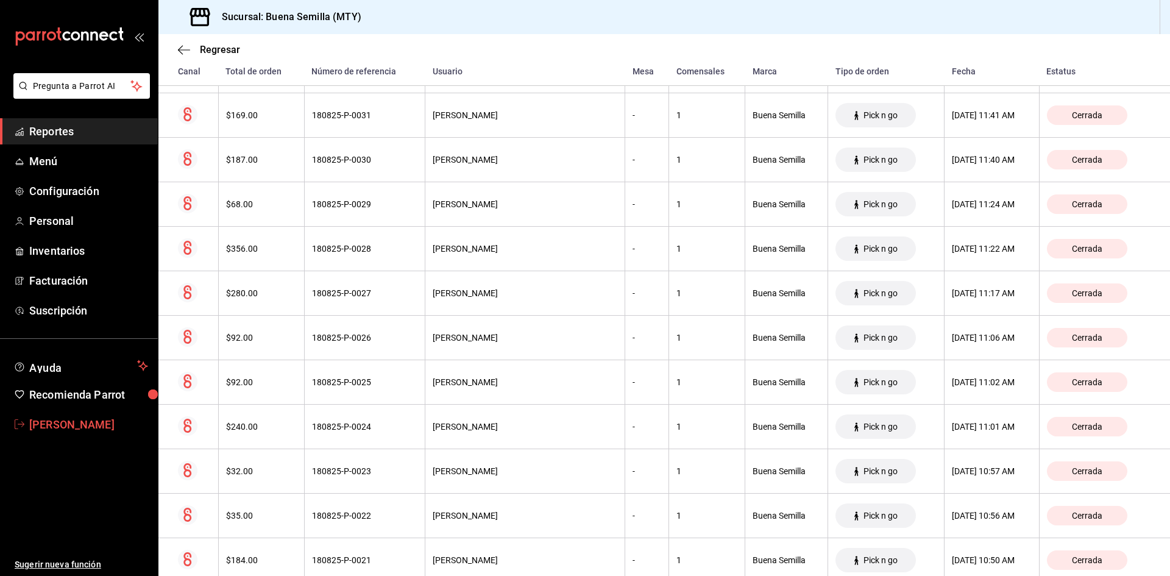
click at [50, 424] on span "Melissa Hernandez" at bounding box center [88, 424] width 119 height 16
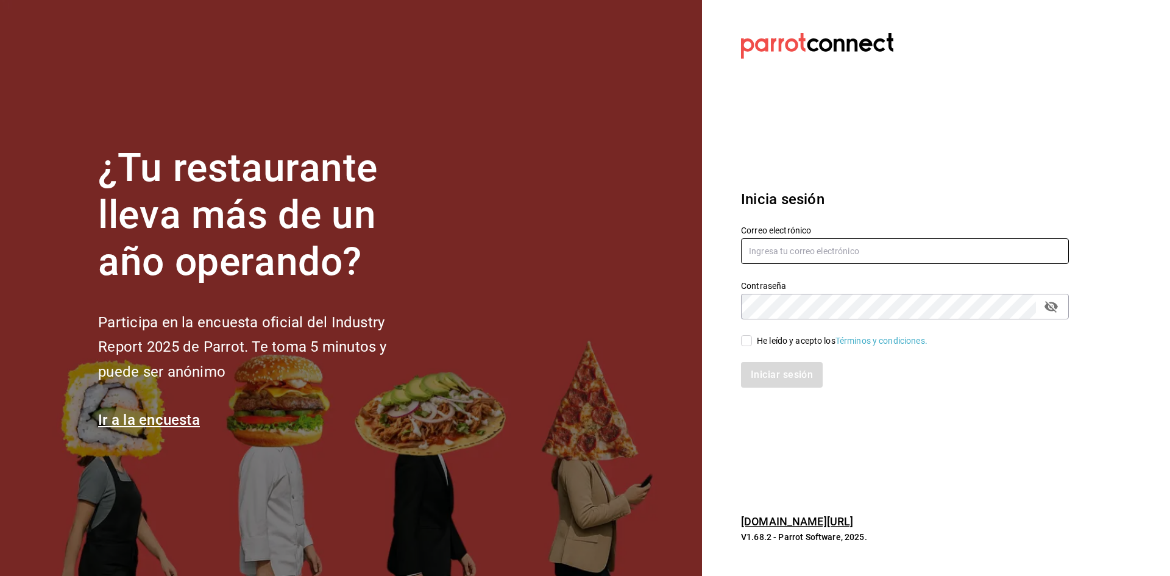
click at [759, 260] on input "text" at bounding box center [905, 251] width 328 height 26
paste input "cochinita@merida.com"
type input "cochinita@merida.com"
click at [750, 340] on input "He leído y acepto los Términos y condiciones." at bounding box center [746, 340] width 11 height 11
checkbox input "true"
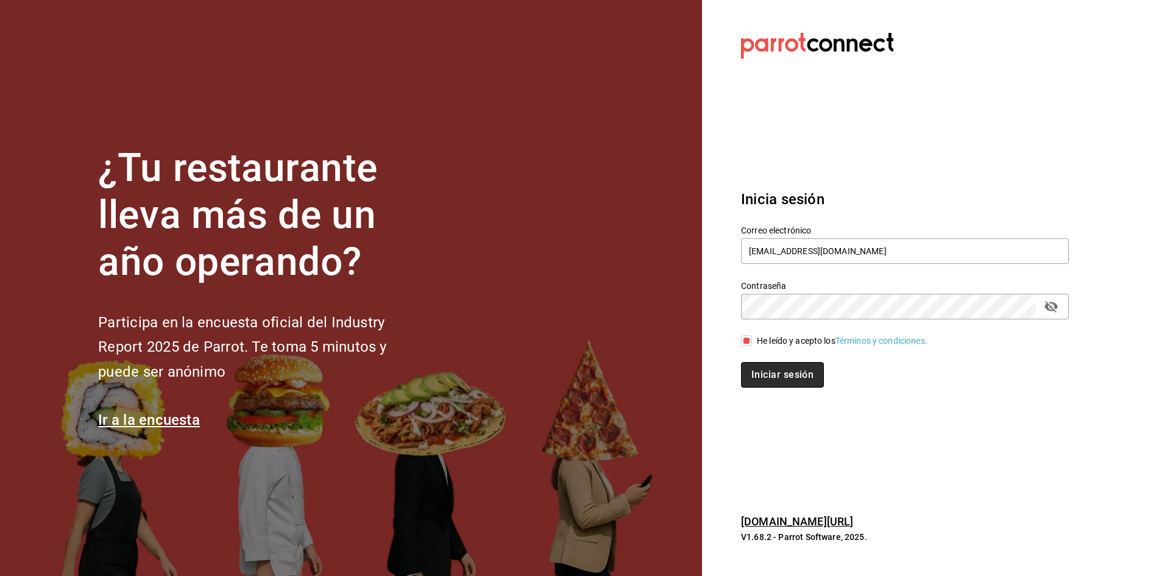
click at [761, 383] on button "Iniciar sesión" at bounding box center [782, 375] width 83 height 26
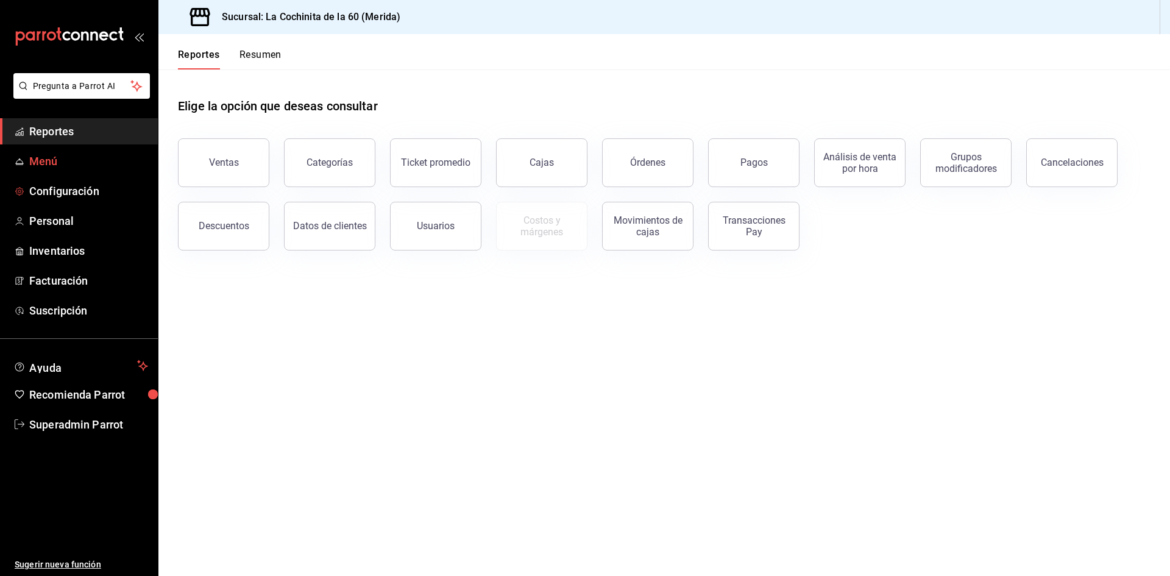
click at [59, 161] on span "Menú" at bounding box center [88, 161] width 119 height 16
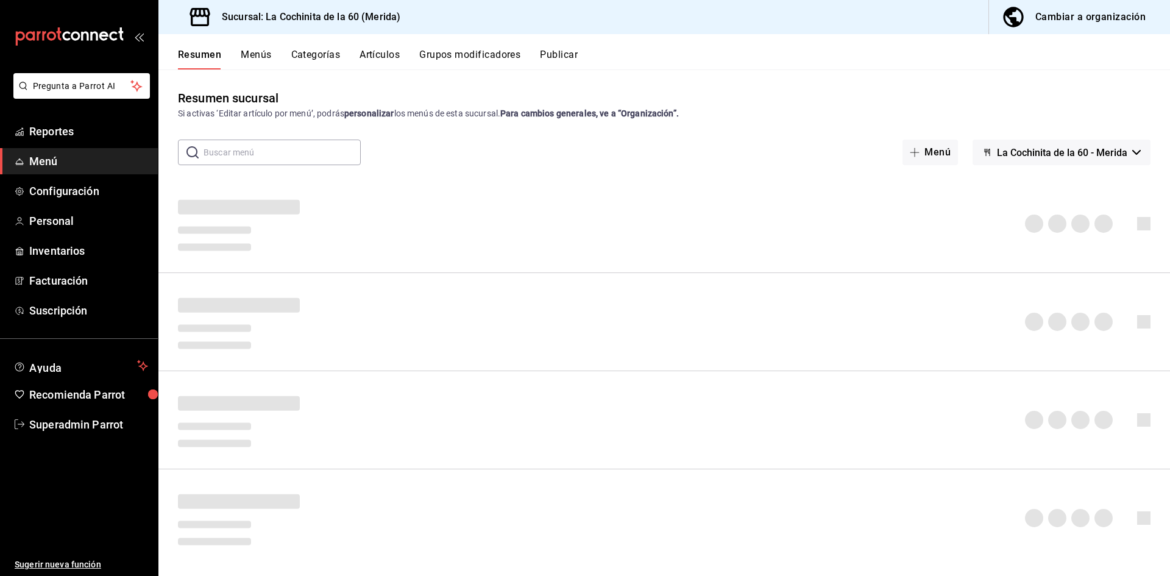
click at [327, 54] on button "Categorías" at bounding box center [315, 59] width 49 height 21
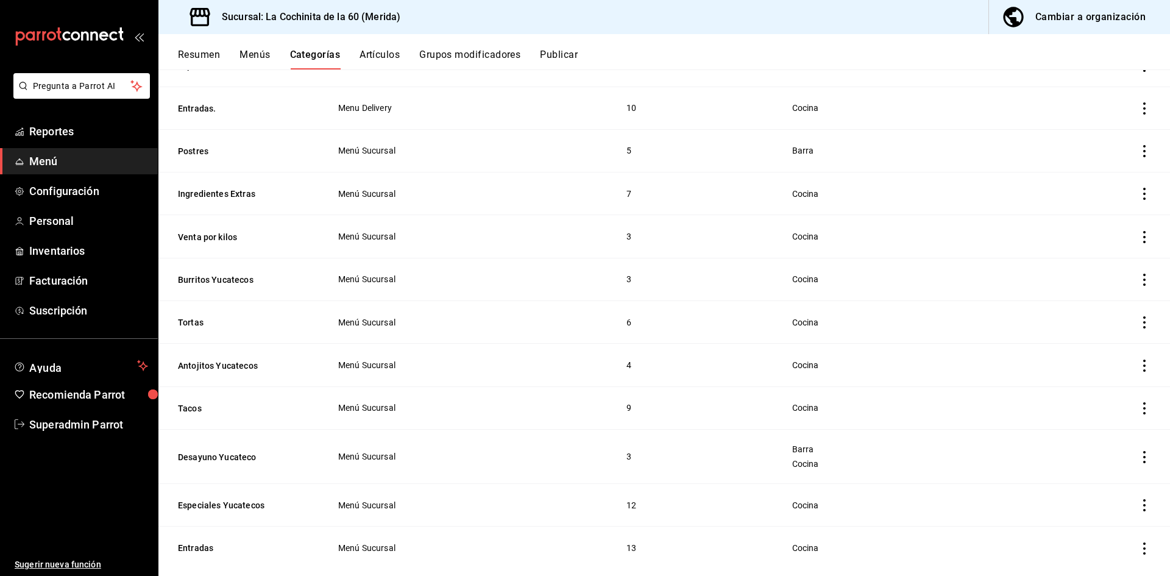
scroll to position [1106, 0]
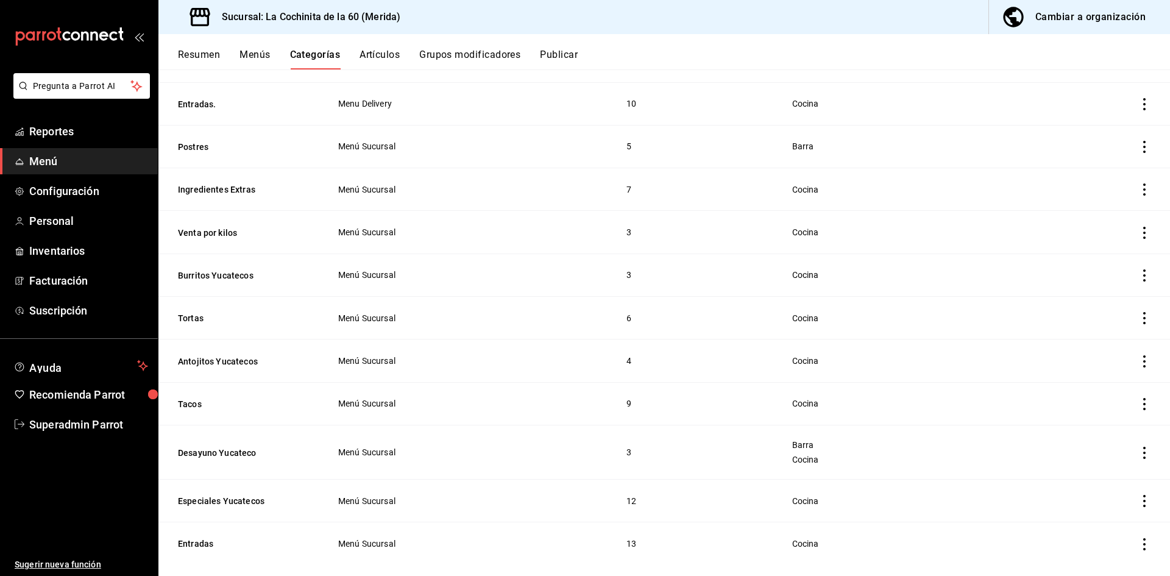
click at [458, 448] on span "Menú Sucursal" at bounding box center [467, 452] width 258 height 9
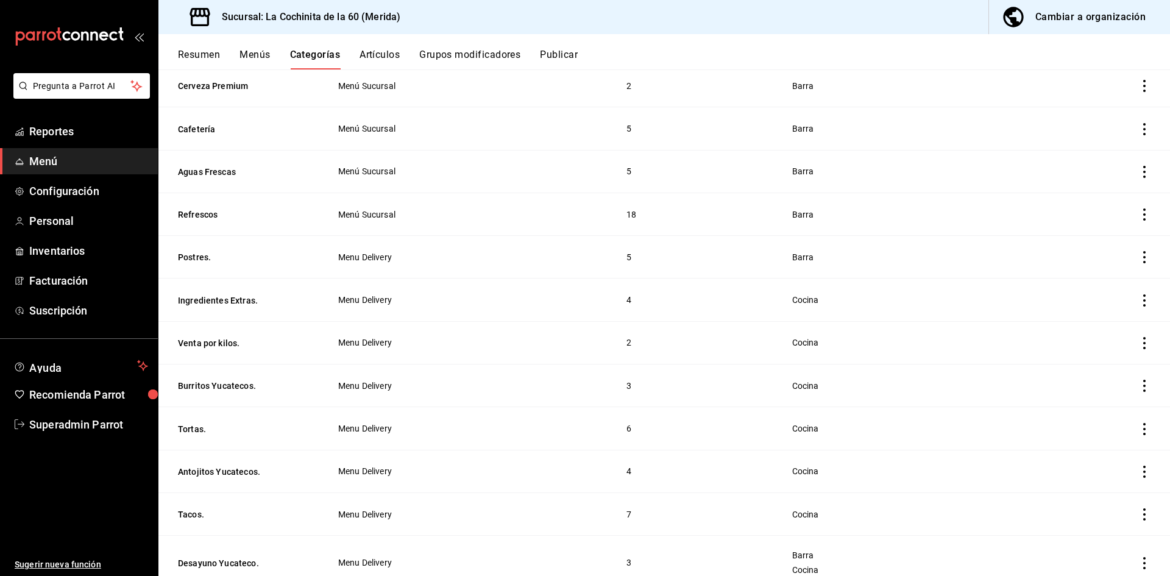
scroll to position [436, 0]
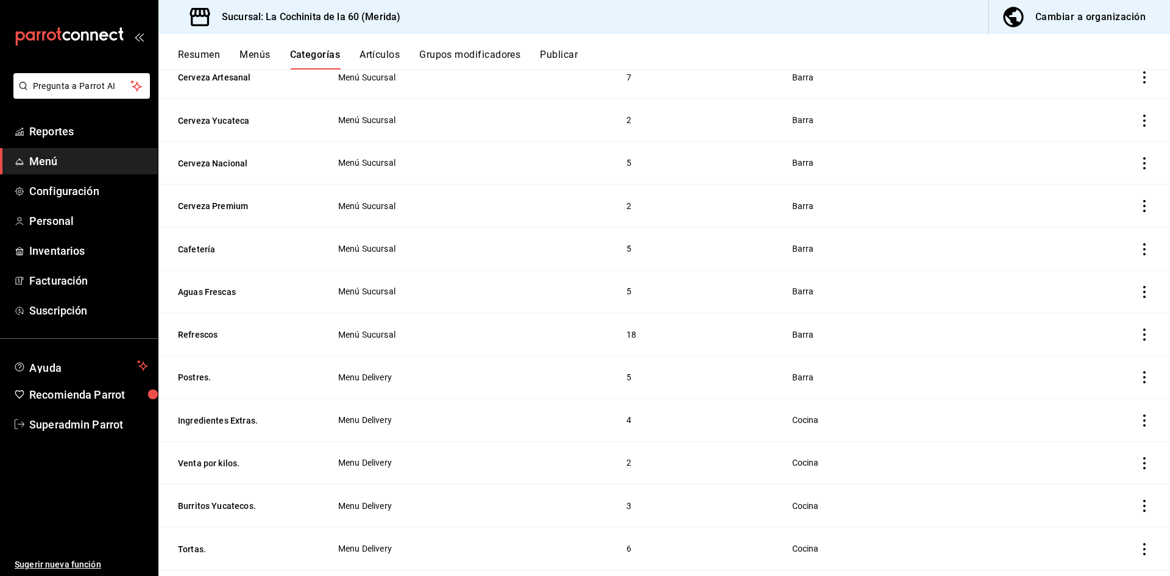
click at [378, 56] on button "Artículos" at bounding box center [380, 59] width 40 height 21
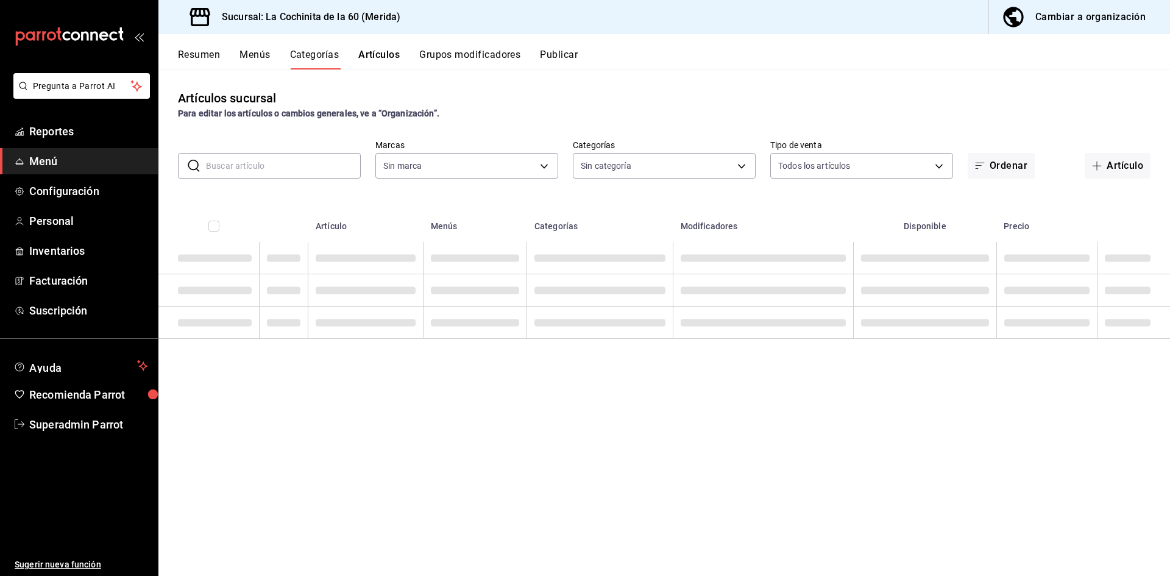
click at [325, 160] on input "text" at bounding box center [283, 166] width 155 height 24
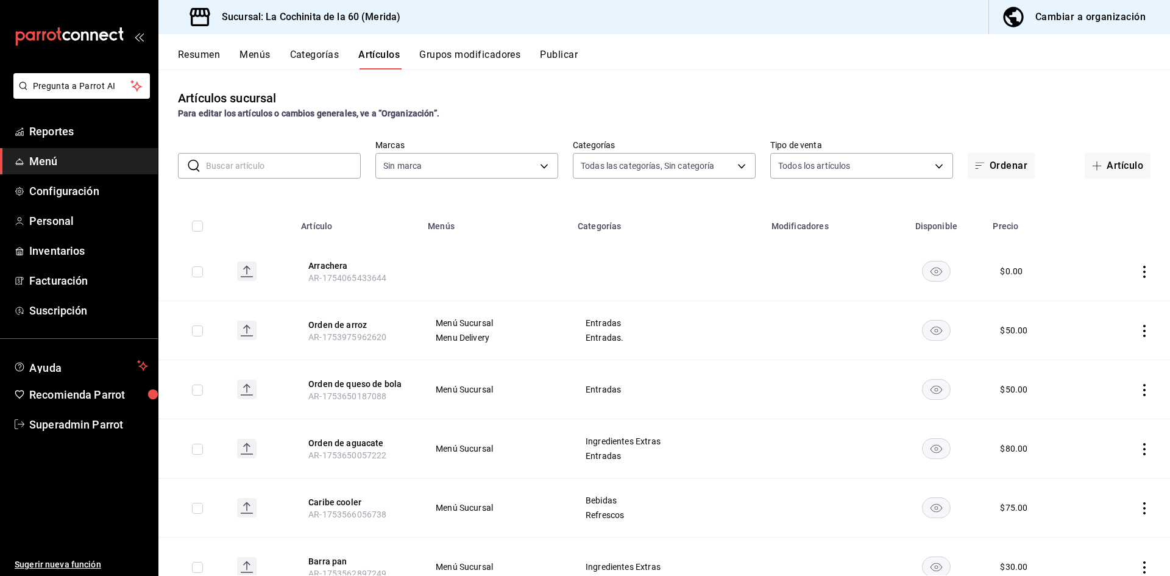
type input "cf8b5d9a-166c-4b97-a20e-5714138213e1,9b19a878-138e-43f8-8e93-308546fe6856,0650d…"
type input "268ce8d1-4722-4411-a626-51c418737468"
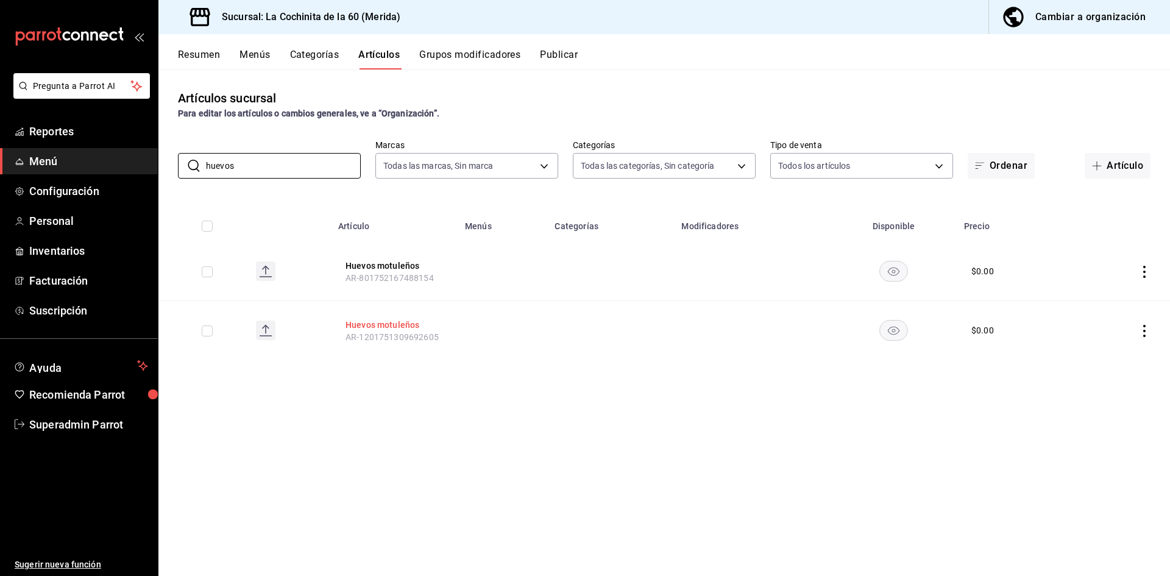
type input "huevos"
click at [389, 326] on button "Huevos motuleños" at bounding box center [395, 325] width 98 height 12
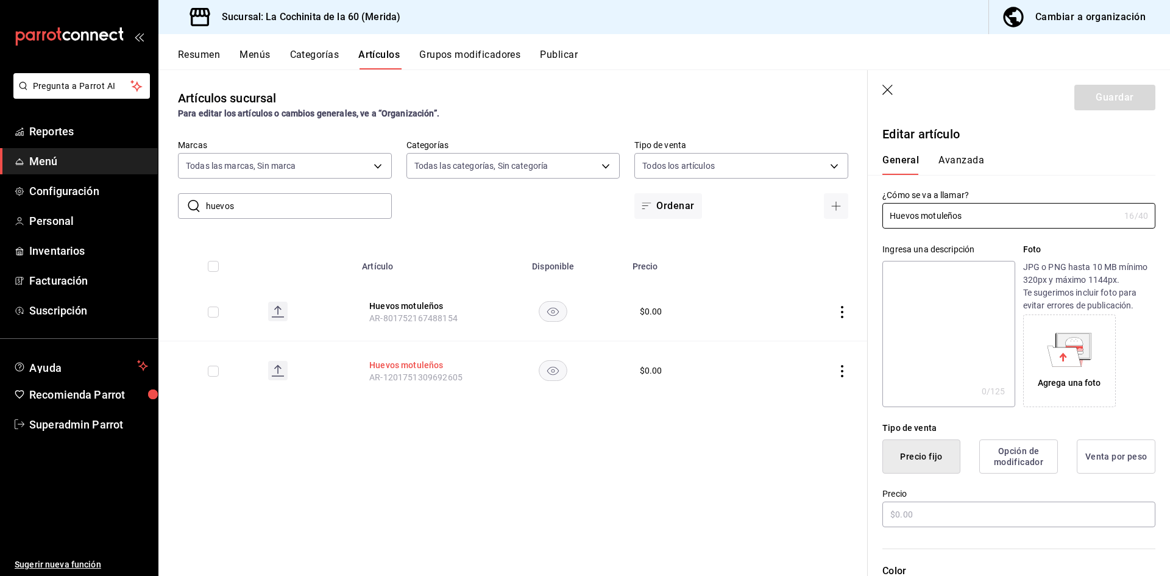
type input "$0.00"
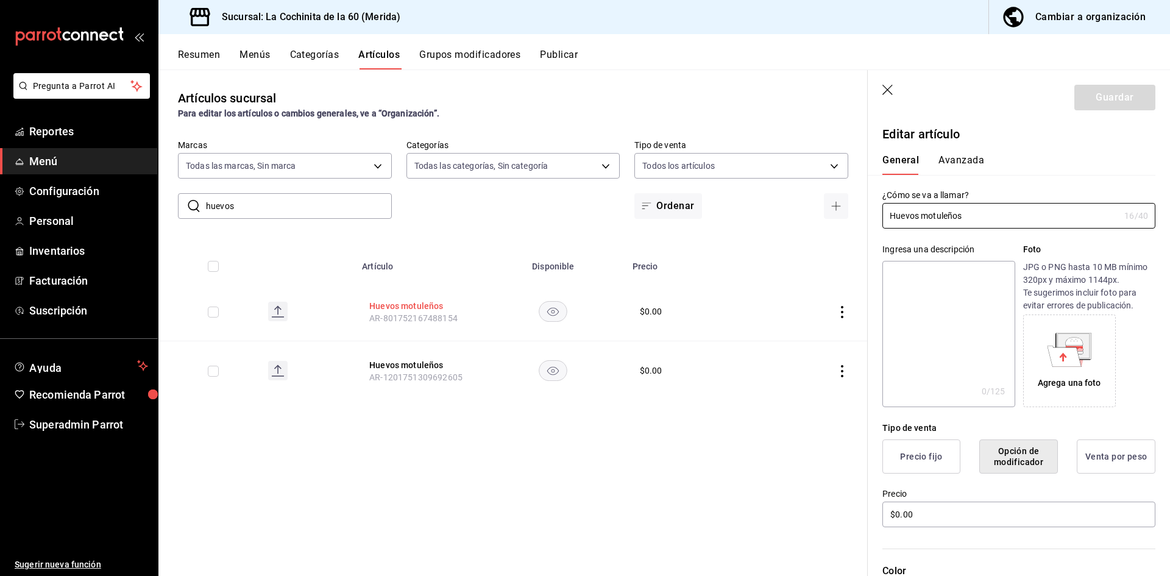
click at [424, 308] on button "Huevos motuleños" at bounding box center [418, 306] width 98 height 12
type input "$0.00"
click at [493, 466] on div "Artículos sucursal Para editar los artículos o cambios generales, ve a “Organiz…" at bounding box center [512, 322] width 709 height 506
click at [296, 215] on input "huevos" at bounding box center [299, 206] width 186 height 24
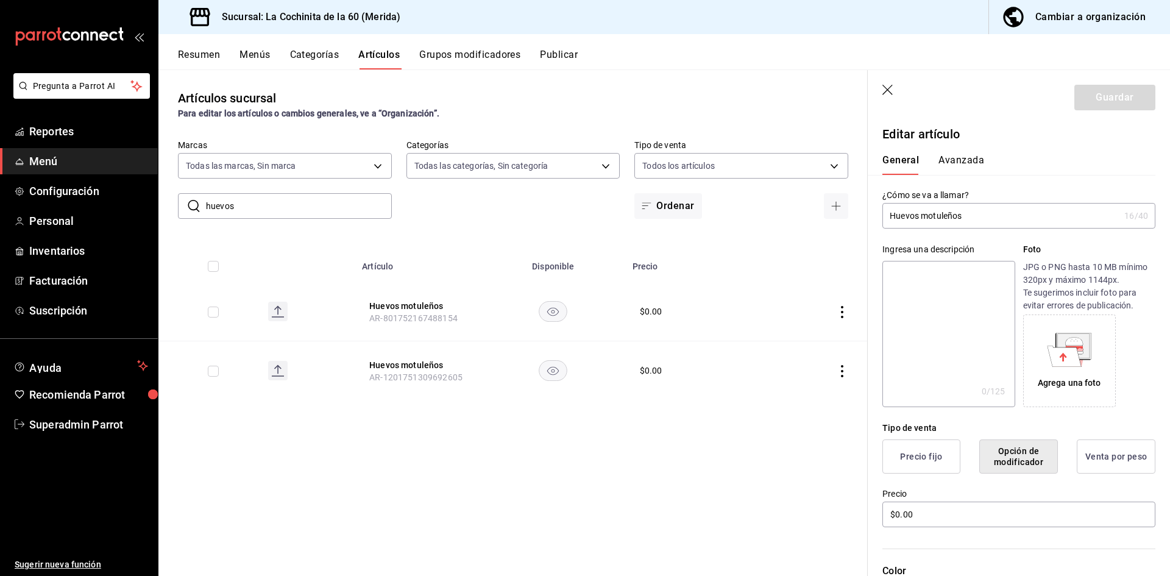
click at [296, 215] on input "huevos" at bounding box center [299, 206] width 186 height 24
type input "motule"
click at [539, 519] on div "Artículos sucursal Para editar los artículos o cambios generales, ve a “Organiz…" at bounding box center [512, 322] width 709 height 506
click at [888, 91] on icon "button" at bounding box center [889, 91] width 12 height 12
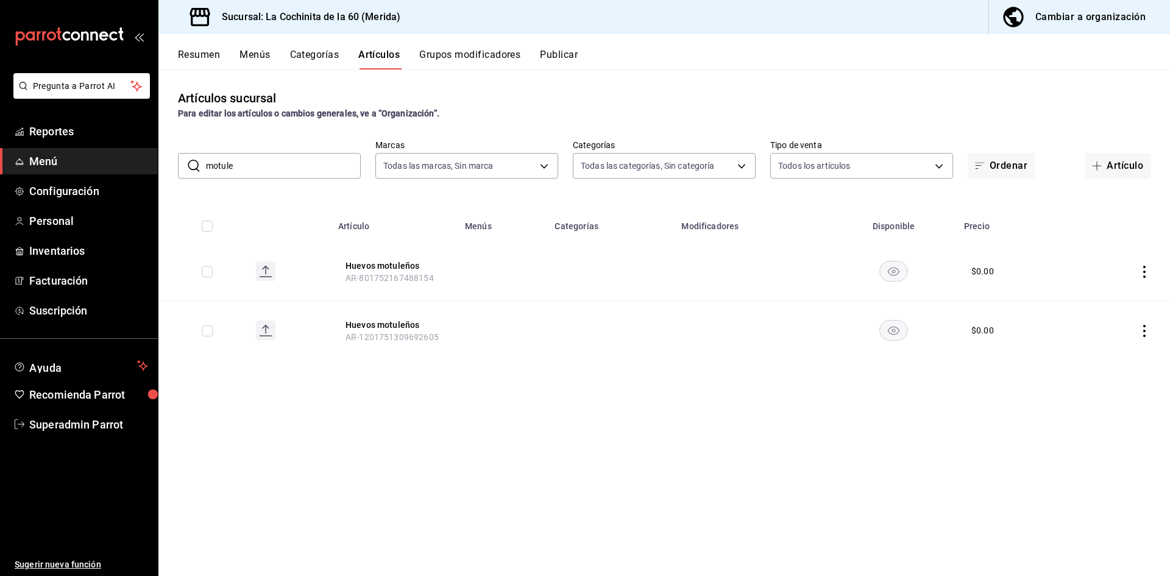
click at [292, 52] on button "Categorías" at bounding box center [314, 59] width 49 height 21
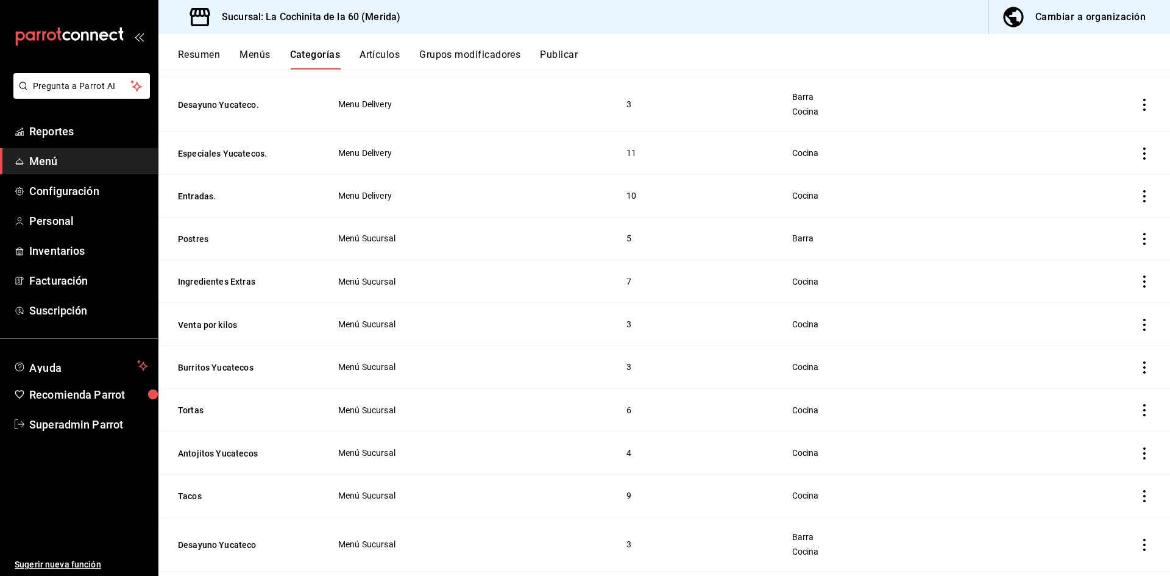
scroll to position [1106, 0]
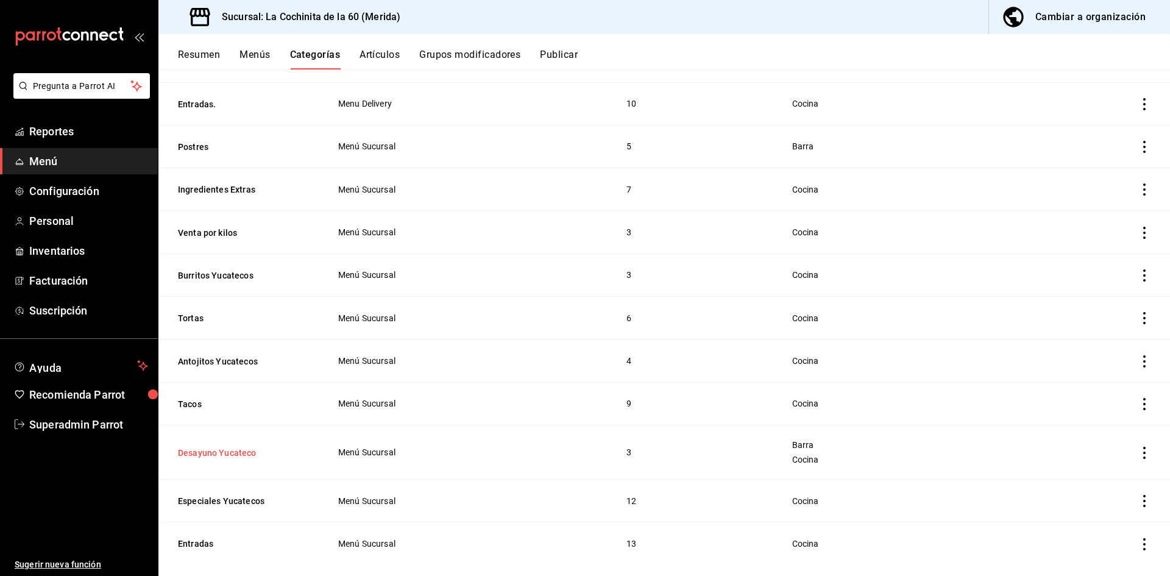
click at [235, 447] on button "Desayuno Yucateco" at bounding box center [239, 453] width 122 height 12
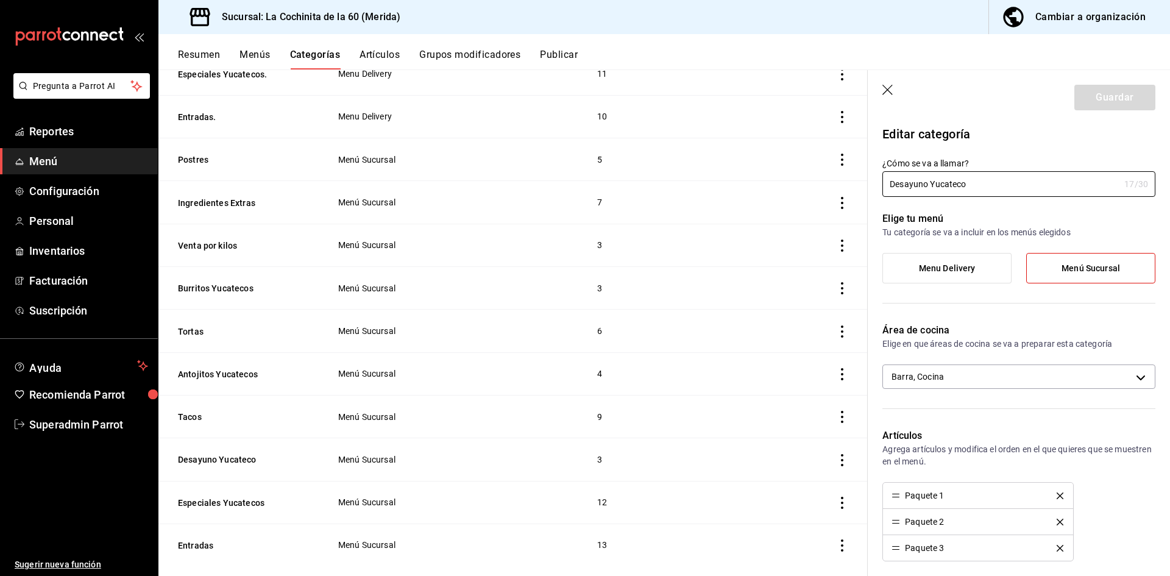
click at [391, 51] on button "Artículos" at bounding box center [380, 59] width 40 height 21
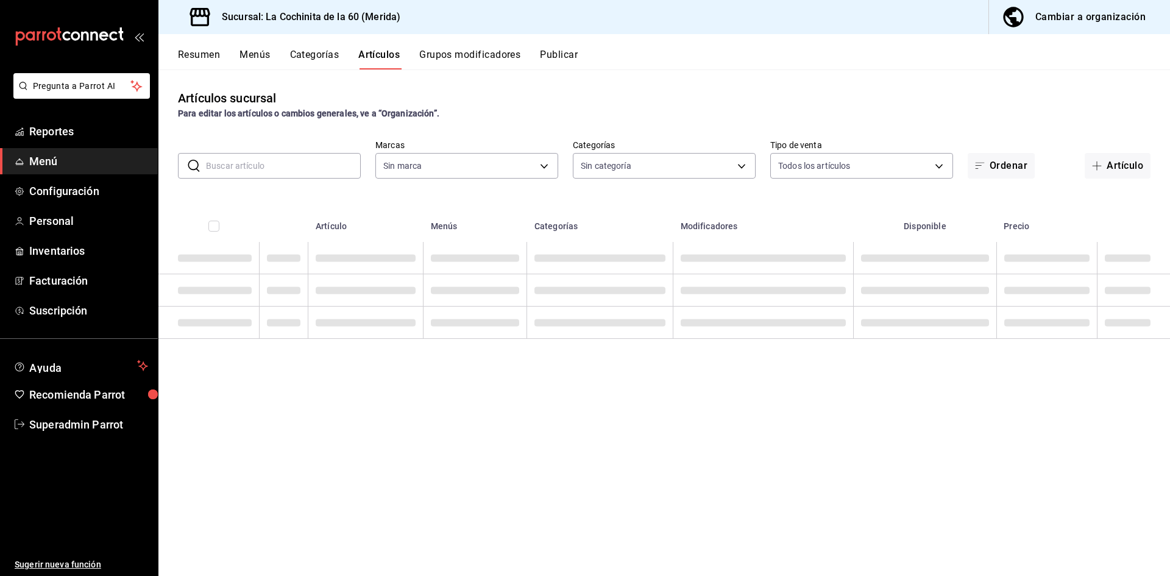
click at [290, 168] on input "text" at bounding box center [283, 166] width 155 height 24
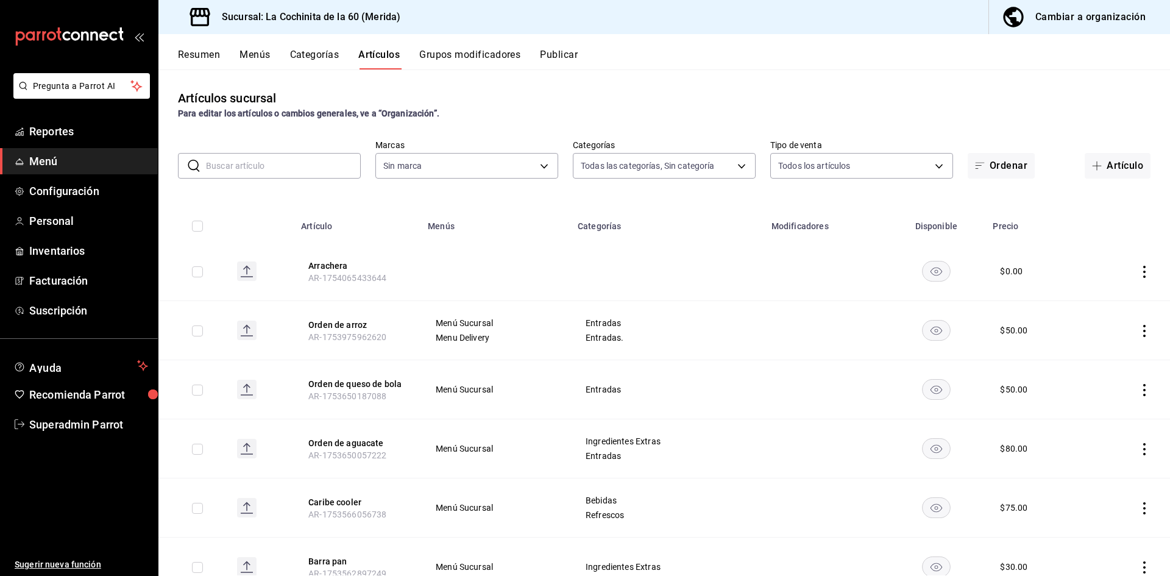
type input "cf8b5d9a-166c-4b97-a20e-5714138213e1,9b19a878-138e-43f8-8e93-308546fe6856,0650d…"
type input "268ce8d1-4722-4411-a626-51c418737468"
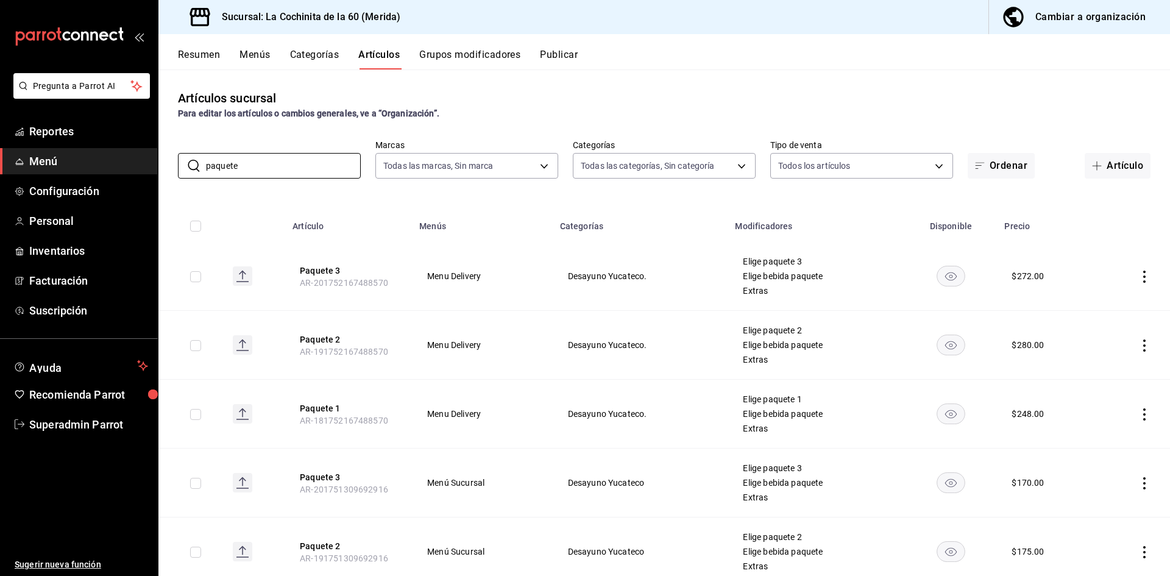
scroll to position [108, 0]
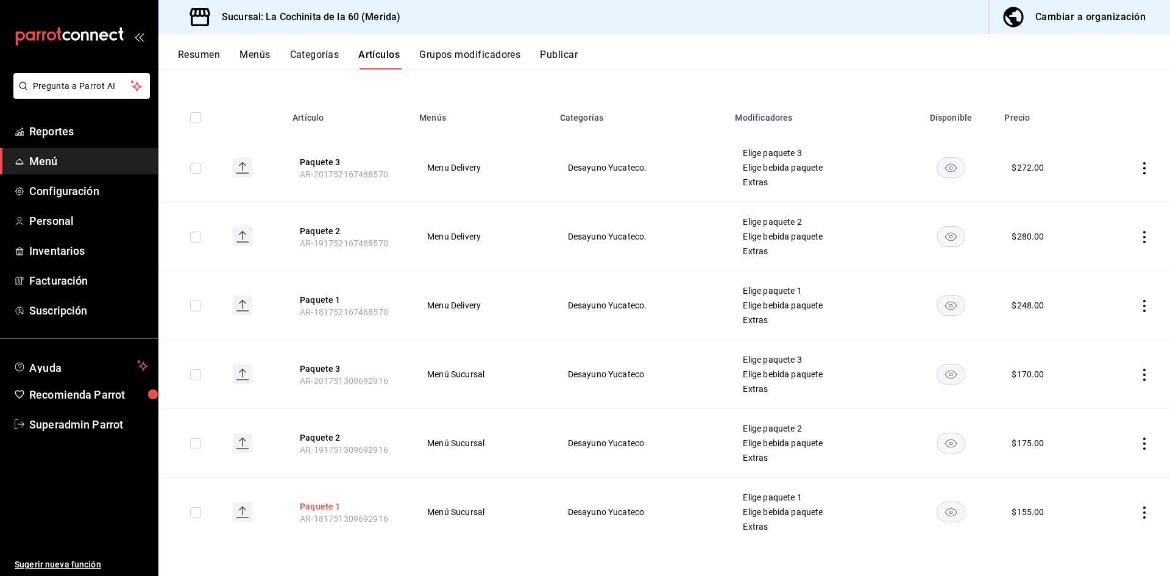
type input "paquete"
click at [334, 505] on button "Paquete 1" at bounding box center [349, 506] width 98 height 12
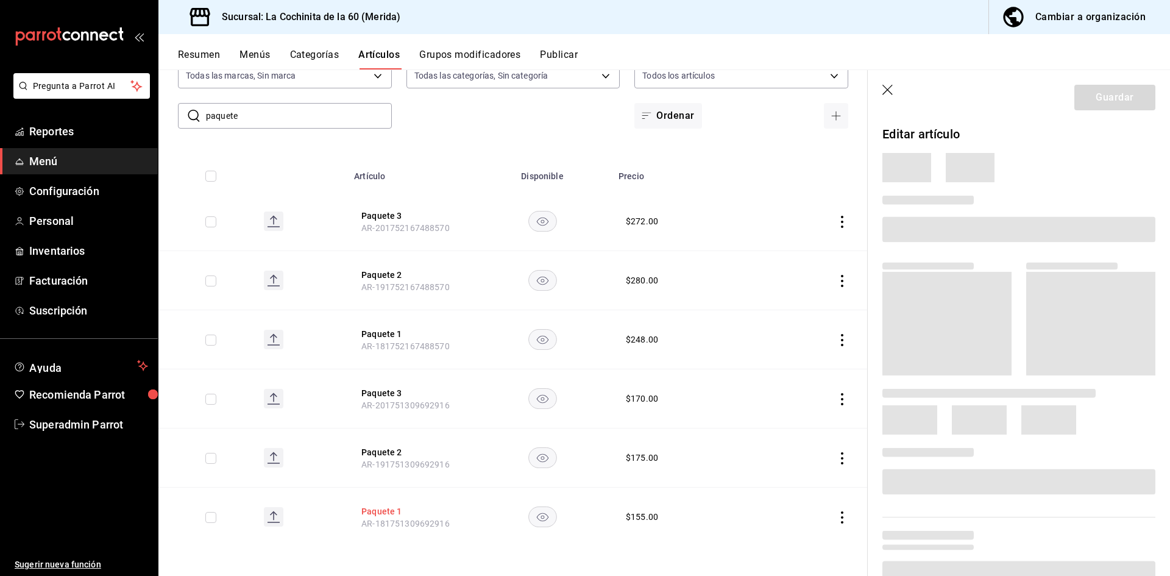
scroll to position [50, 0]
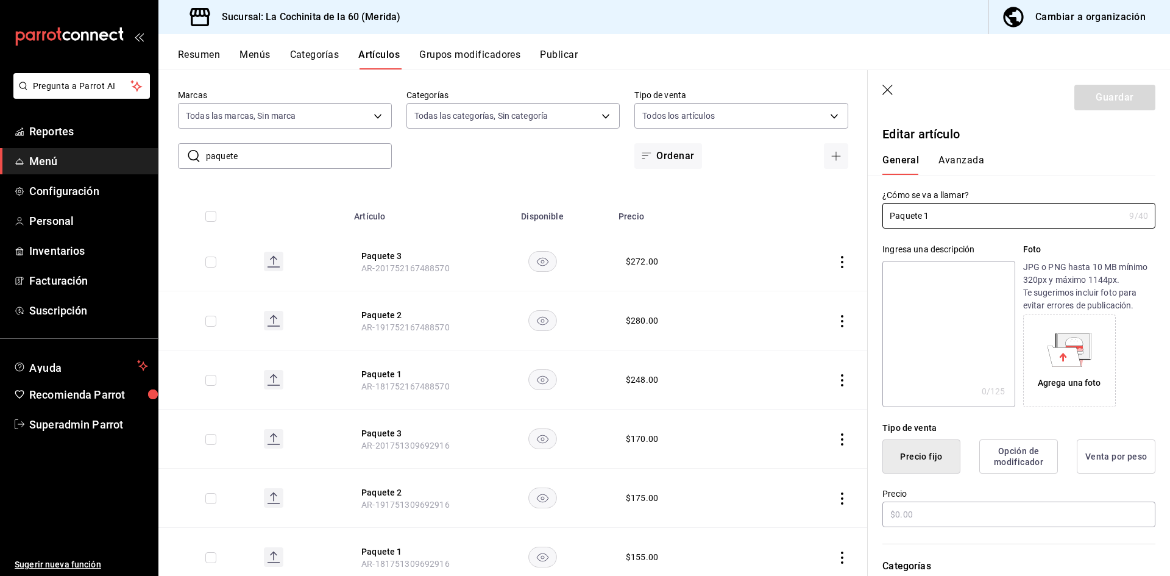
type input "$155.00"
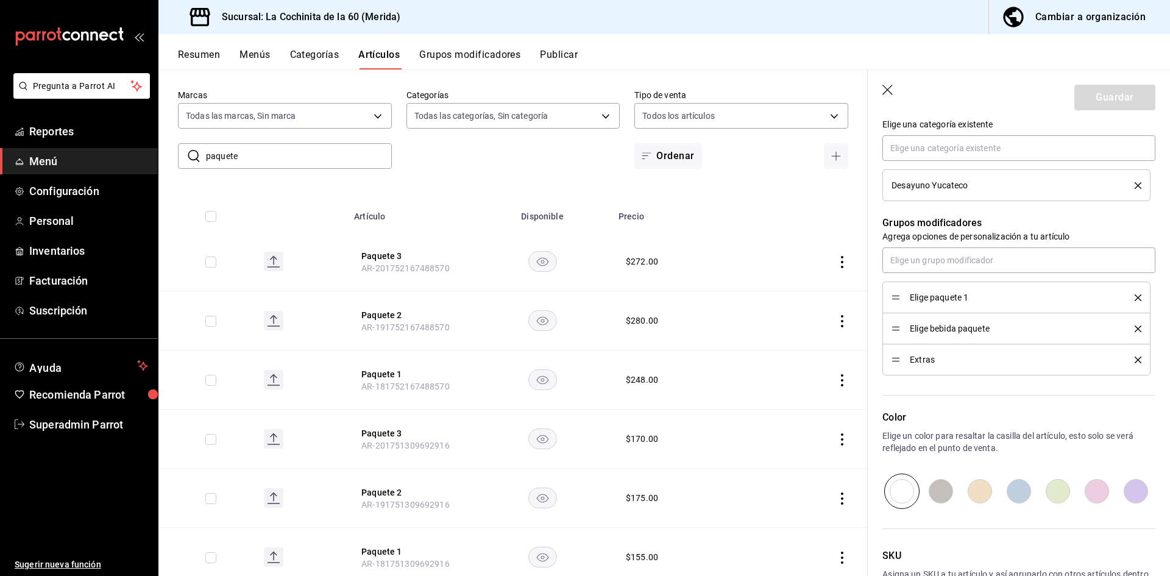
scroll to position [541, 0]
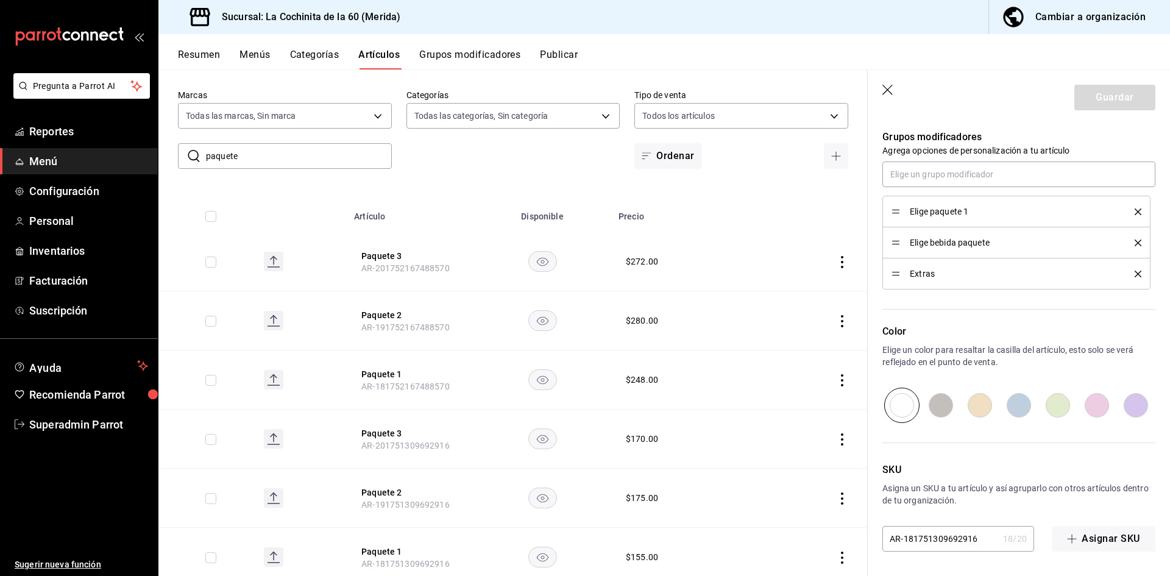
click at [334, 50] on button "Categorías" at bounding box center [314, 59] width 49 height 21
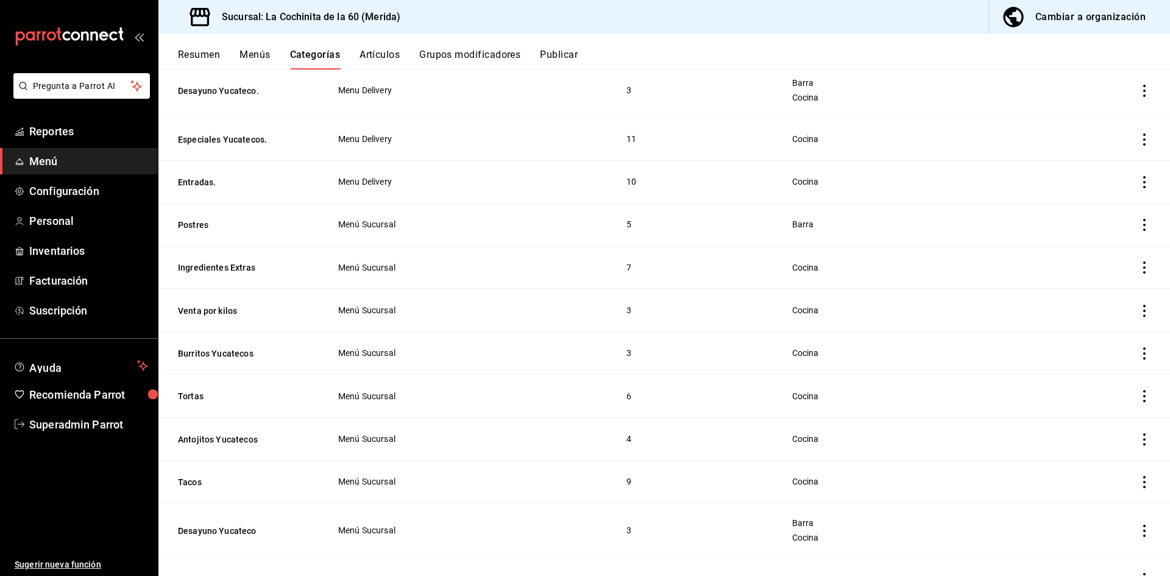
scroll to position [1106, 0]
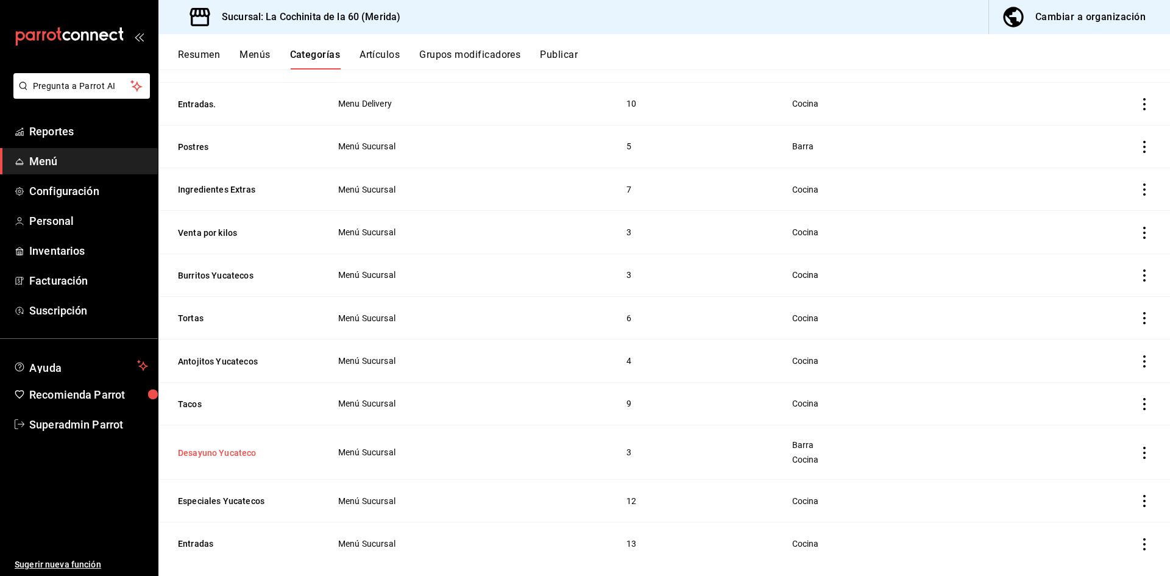
click at [200, 447] on button "Desayuno Yucateco" at bounding box center [239, 453] width 122 height 12
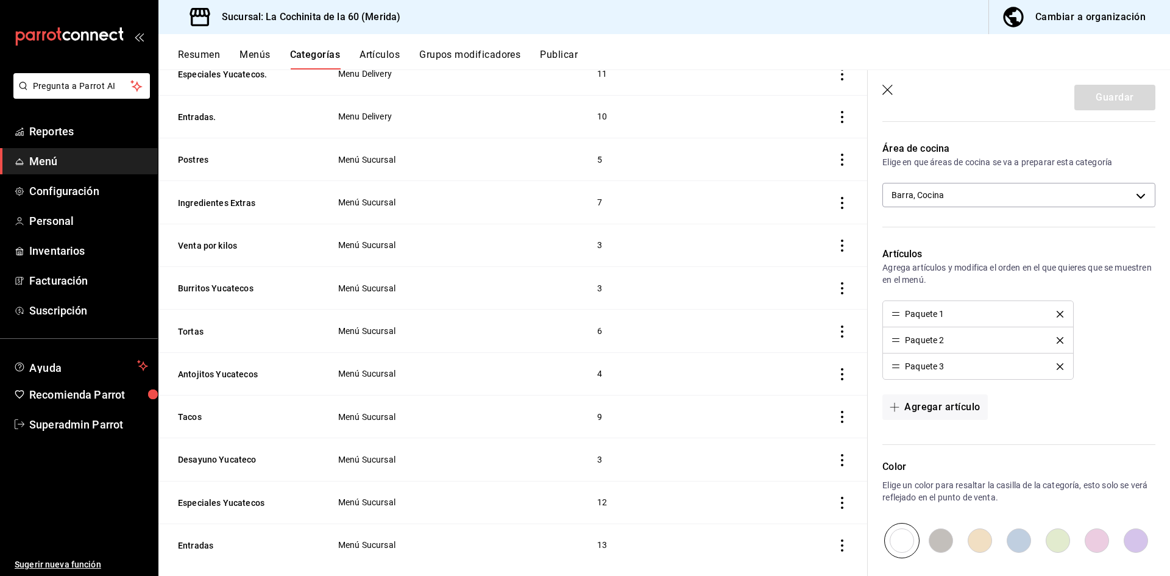
scroll to position [183, 0]
click at [1157, 335] on div "Editar categoría ¿Cómo se va a llamar? Desayuno Yucateco 17 /30 ¿Cómo se va a l…" at bounding box center [1019, 324] width 302 height 774
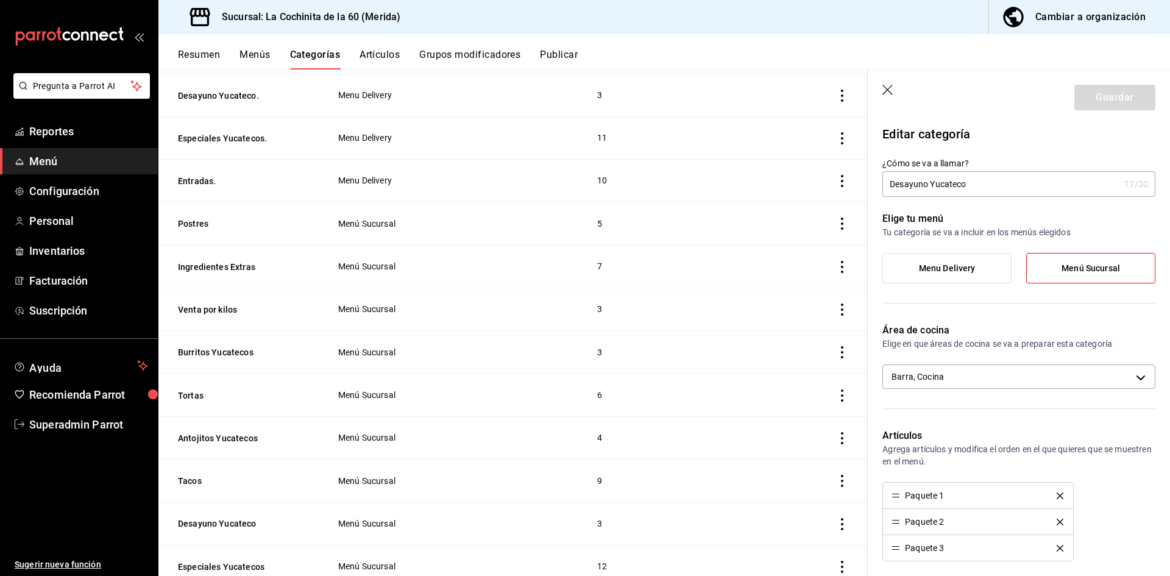
scroll to position [1082, 0]
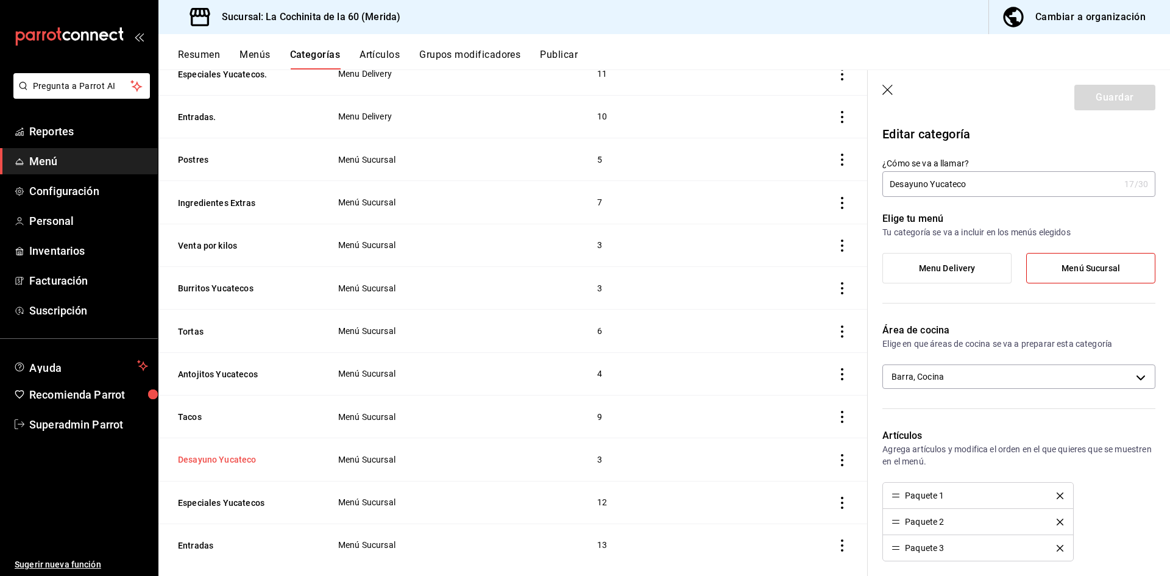
click at [248, 453] on button "Desayuno Yucateco" at bounding box center [239, 459] width 122 height 12
click at [188, 453] on button "Desayuno Yucateco" at bounding box center [239, 459] width 122 height 12
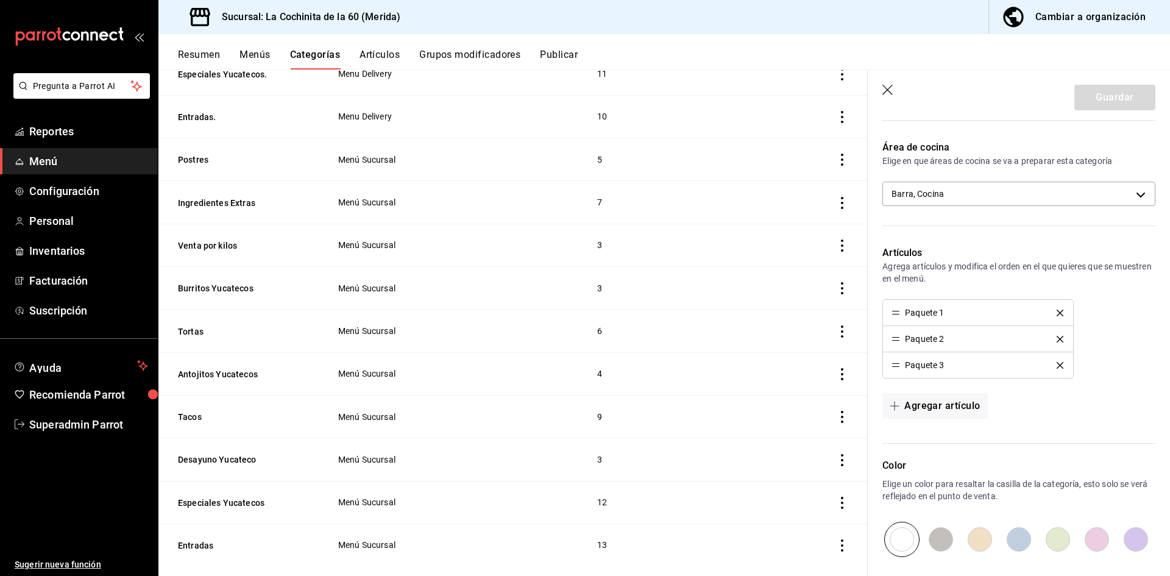
click at [753, 552] on div "Categoría sucursal Asigna o edita el área de cocina de esta sucursal. Para camb…" at bounding box center [512, 322] width 709 height 506
click at [243, 453] on button "Desayuno Yucateco" at bounding box center [239, 459] width 122 height 12
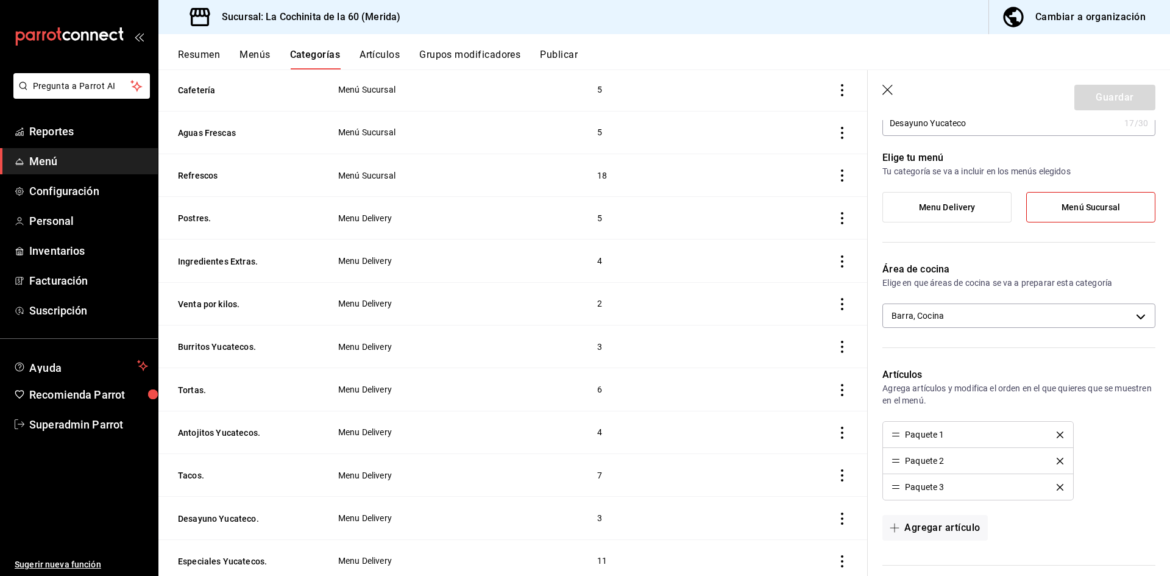
scroll to position [594, 0]
click at [255, 54] on button "Menús" at bounding box center [255, 59] width 30 height 21
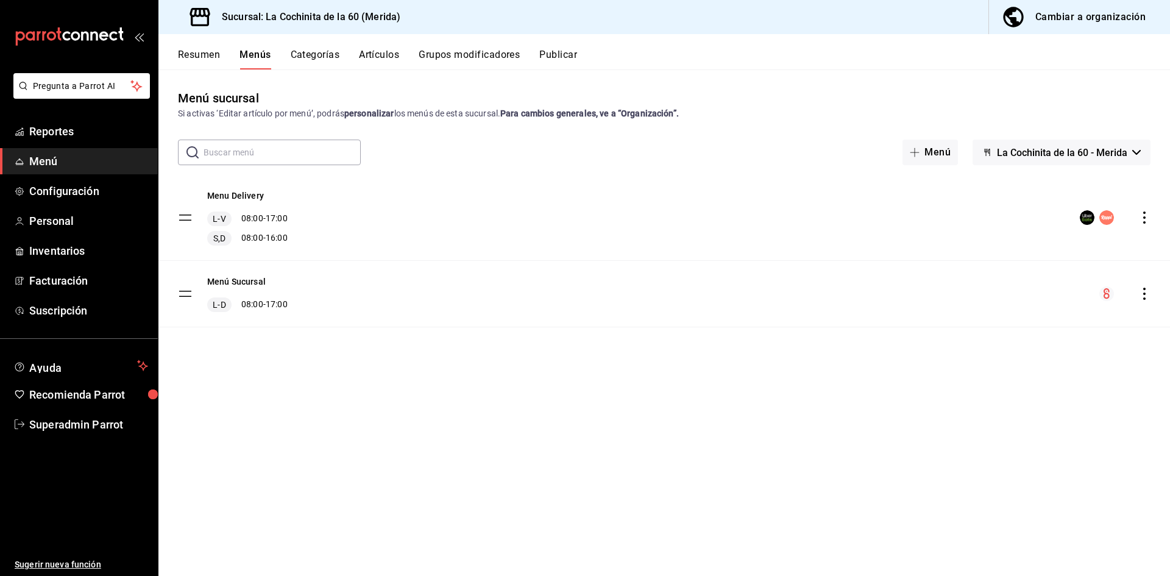
click at [313, 57] on button "Categorías" at bounding box center [315, 59] width 49 height 21
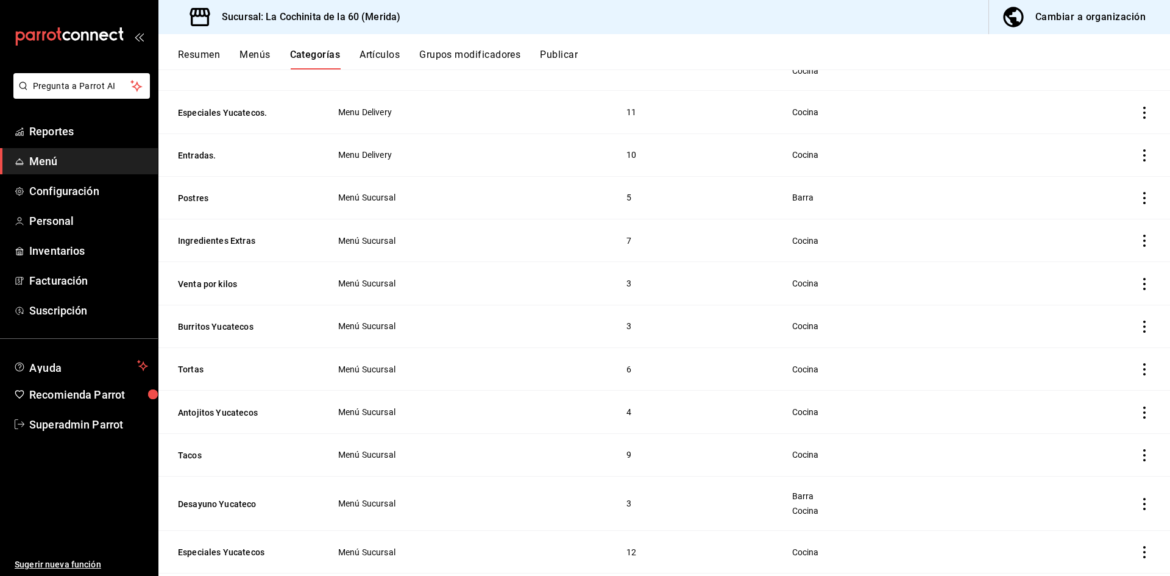
scroll to position [1106, 0]
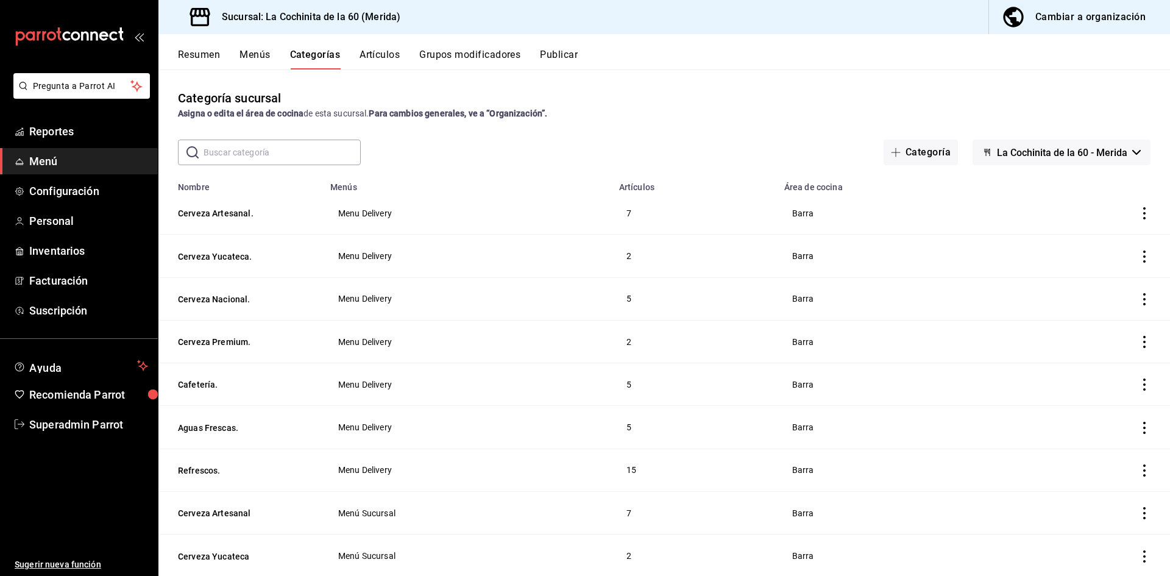
click at [588, 88] on div "Categoría sucursal Asigna o edita el área de cocina de esta sucursal. Para camb…" at bounding box center [664, 322] width 1012 height 506
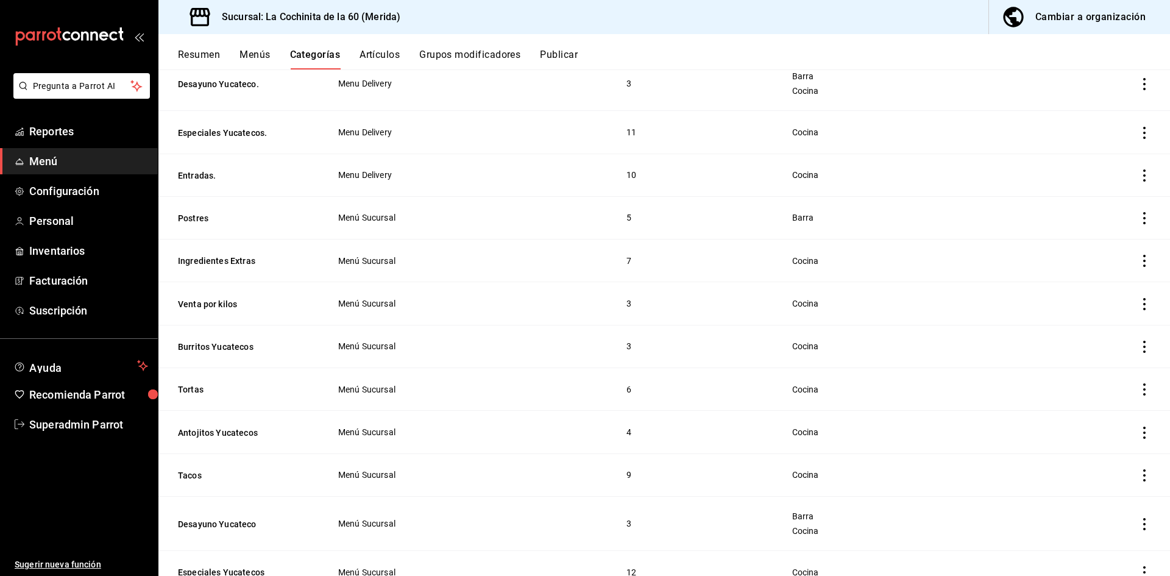
scroll to position [975, 0]
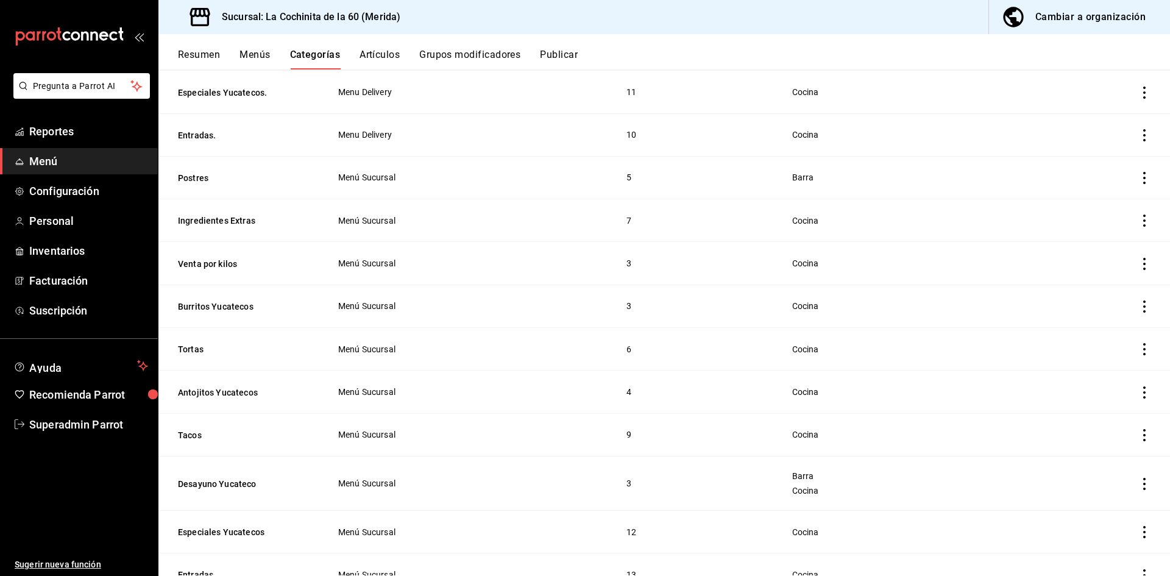
scroll to position [1106, 0]
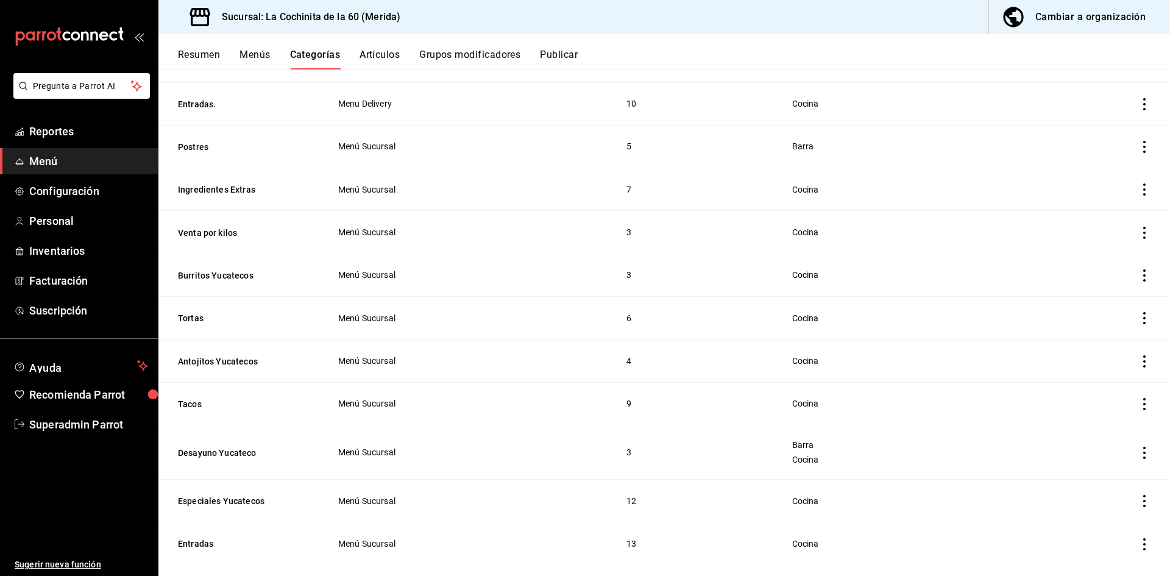
click at [116, 461] on ul "Sugerir nueva función" at bounding box center [79, 507] width 158 height 139
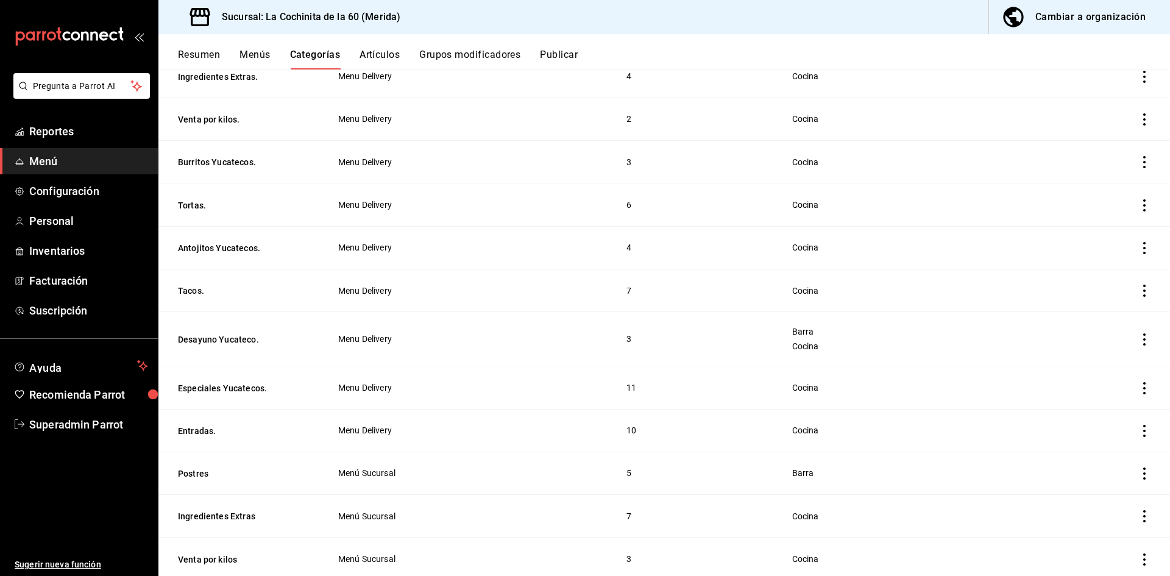
scroll to position [802, 0]
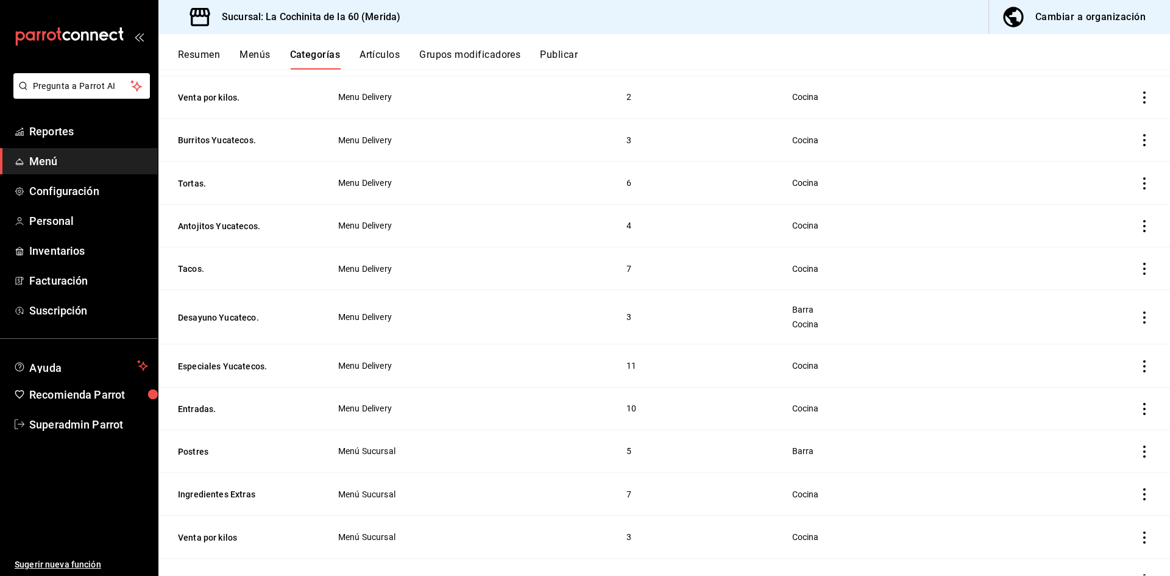
click at [384, 49] on button "Artículos" at bounding box center [380, 59] width 40 height 21
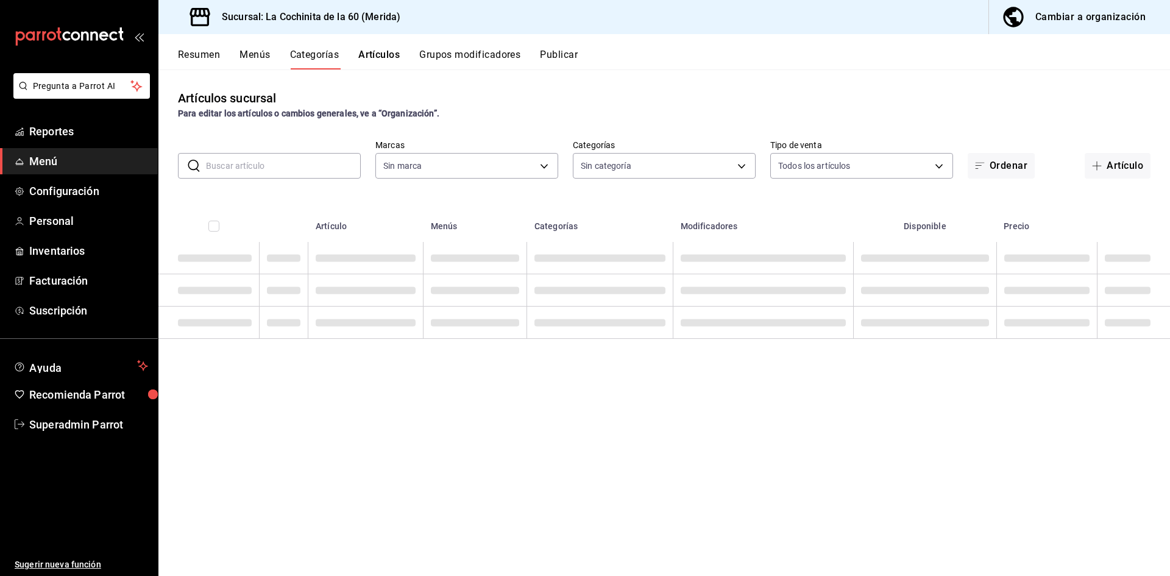
click at [307, 162] on input "text" at bounding box center [283, 166] width 155 height 24
type input "268ce8d1-4722-4411-a626-51c418737468"
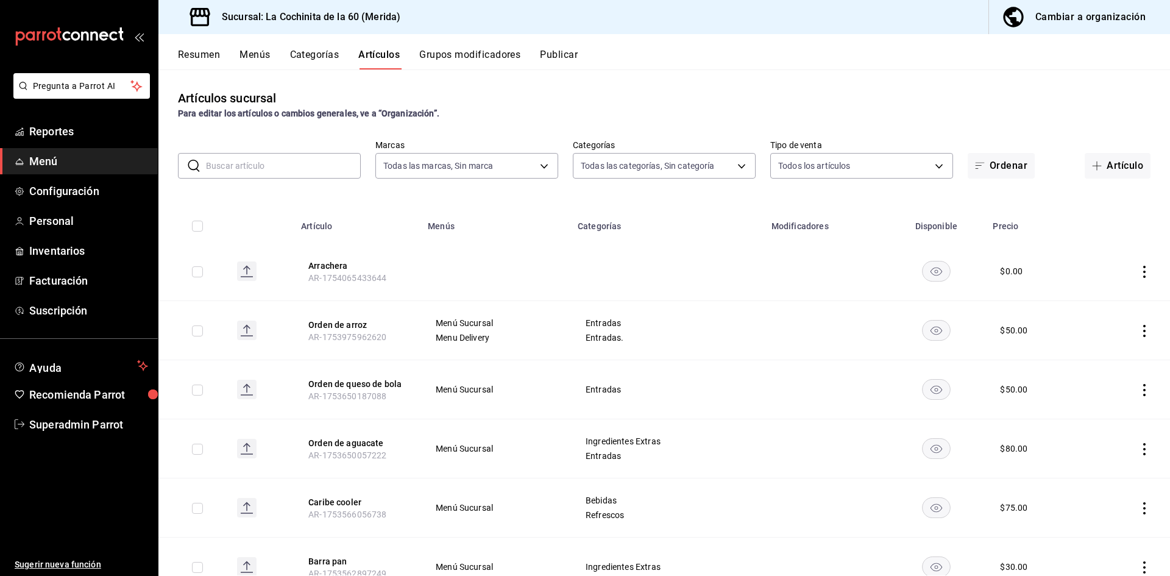
type input "cf8b5d9a-166c-4b97-a20e-5714138213e1,9b19a878-138e-43f8-8e93-308546fe6856,0650d…"
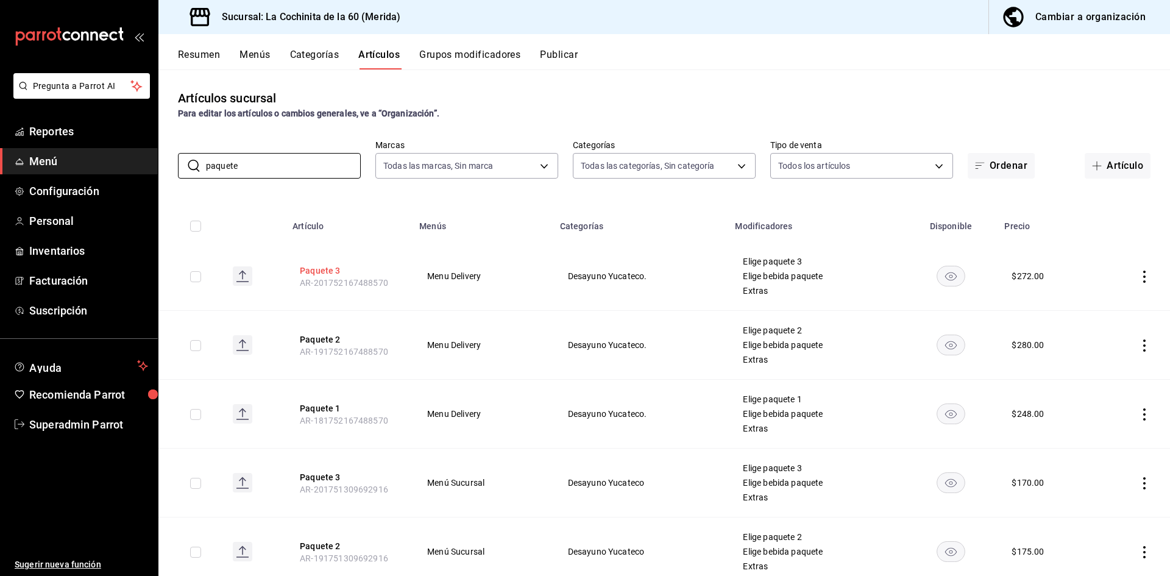
type input "paquete"
click at [315, 276] on button "Paquete 3" at bounding box center [349, 271] width 98 height 12
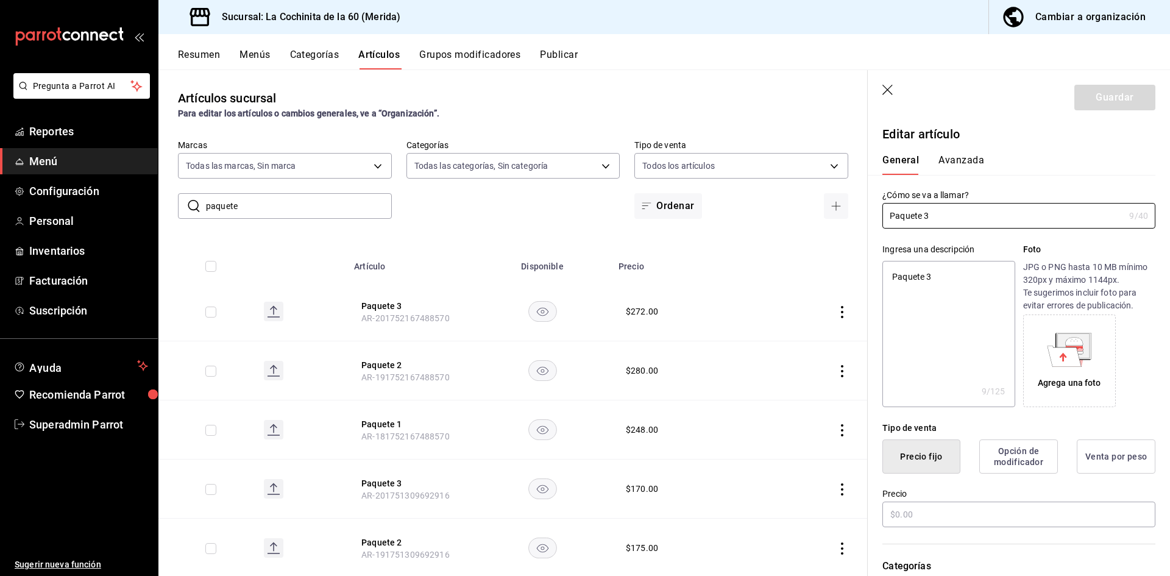
type textarea "x"
type input "$272.00"
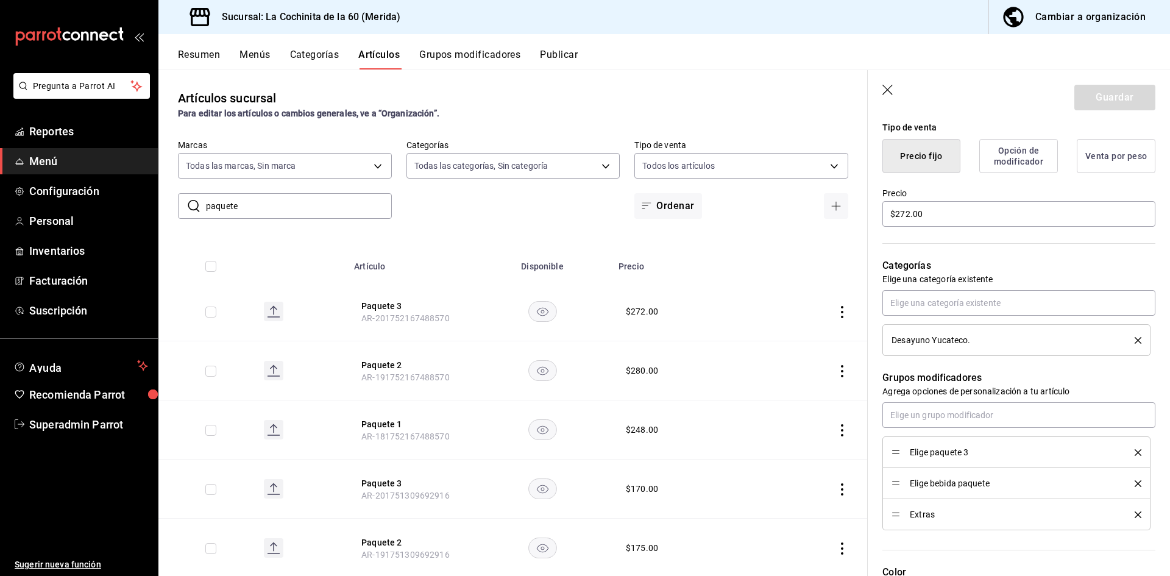
scroll to position [305, 0]
click at [469, 61] on button "Grupos modificadores" at bounding box center [469, 59] width 101 height 21
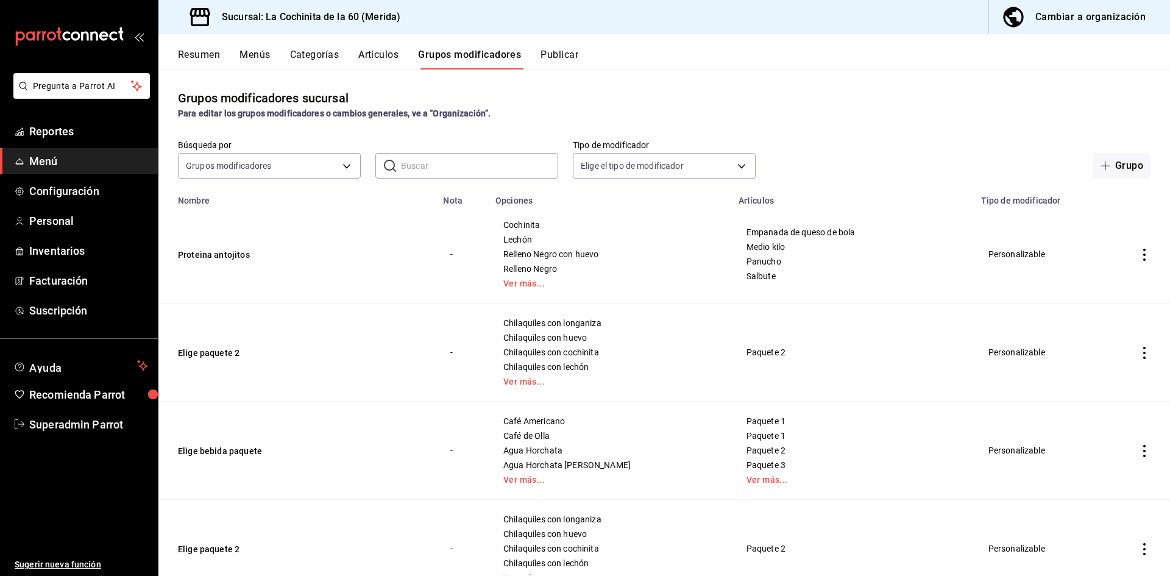
click at [398, 48] on div "Resumen Menús Categorías Artículos Grupos modificadores Publicar" at bounding box center [664, 51] width 1012 height 35
click at [393, 51] on button "Artículos" at bounding box center [378, 59] width 40 height 21
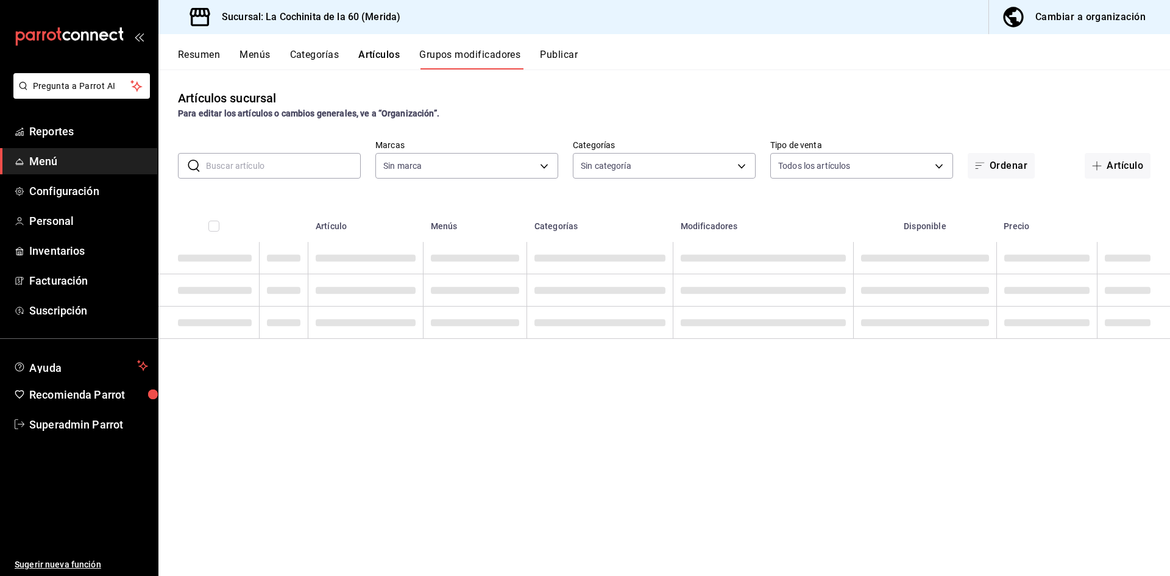
type input "268ce8d1-4722-4411-a626-51c418737468"
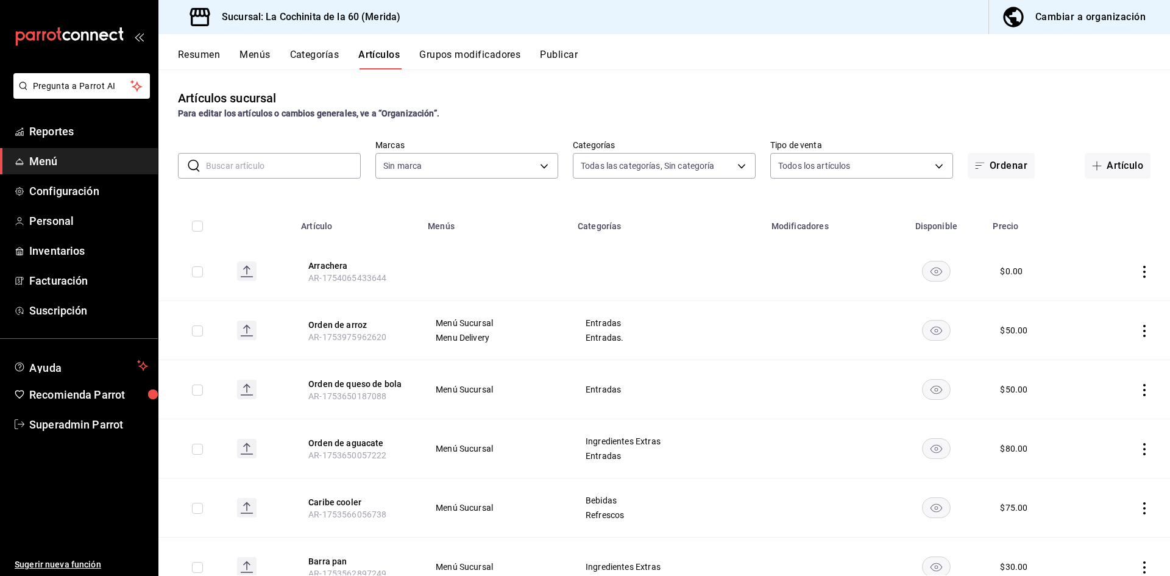
type input "cf8b5d9a-166c-4b97-a20e-5714138213e1,9b19a878-138e-43f8-8e93-308546fe6856,0650d…"
type input "268ce8d1-4722-4411-a626-51c418737468"
click at [184, 60] on button "Resumen" at bounding box center [199, 59] width 42 height 21
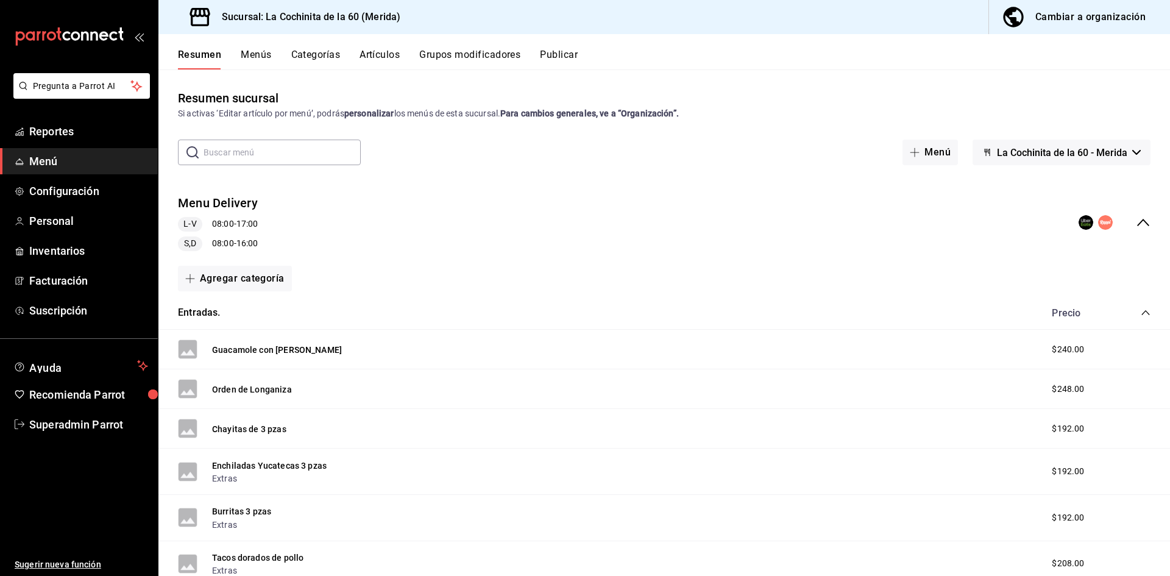
click at [677, 26] on div "Sucursal: La Cochinita de la 60 (Merida) Cambiar a organización" at bounding box center [664, 17] width 1012 height 34
click at [335, 60] on button "Categorías" at bounding box center [315, 59] width 49 height 21
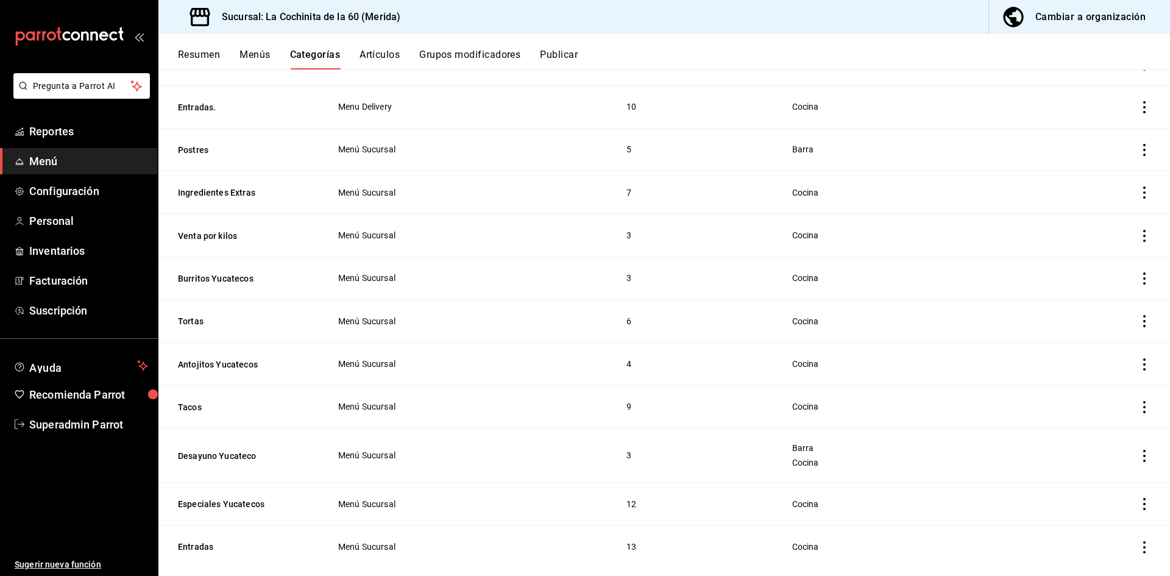
scroll to position [1106, 0]
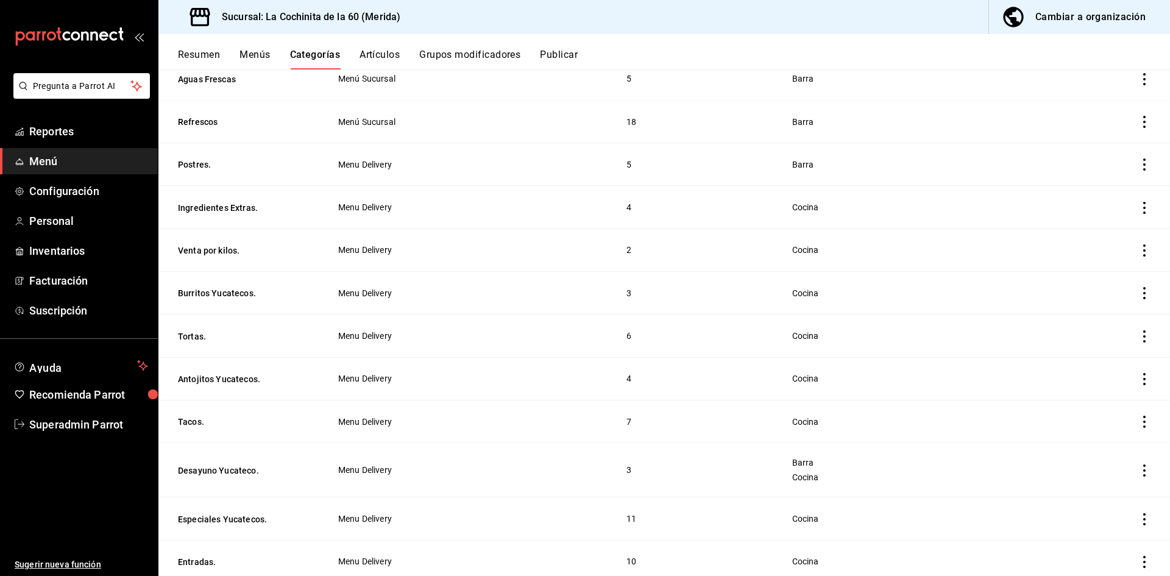
scroll to position [892, 0]
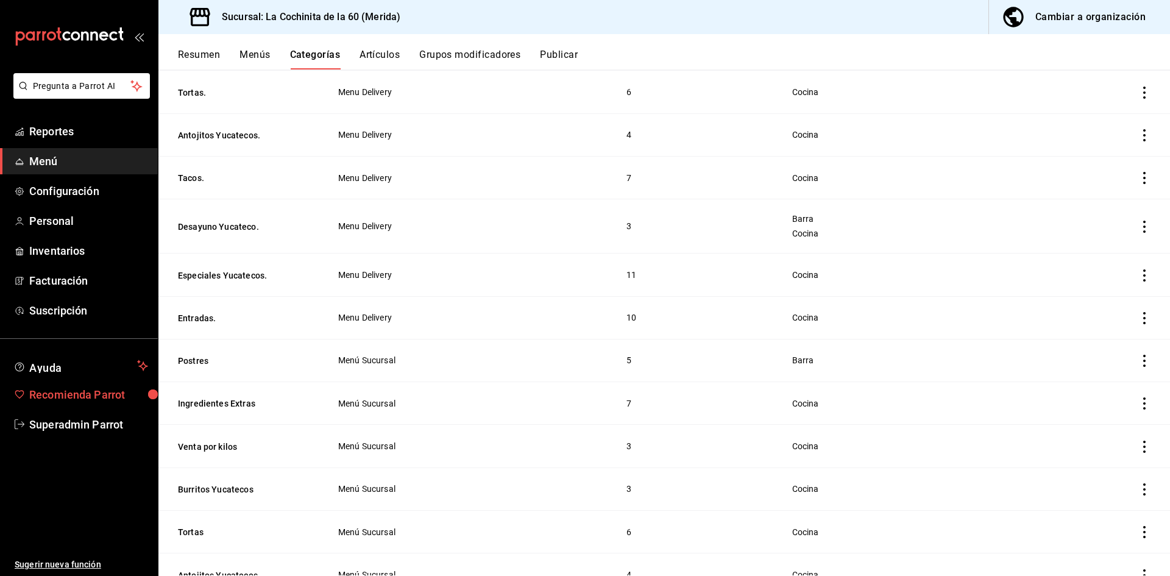
click at [93, 406] on link "Recomienda Parrot" at bounding box center [79, 395] width 158 height 26
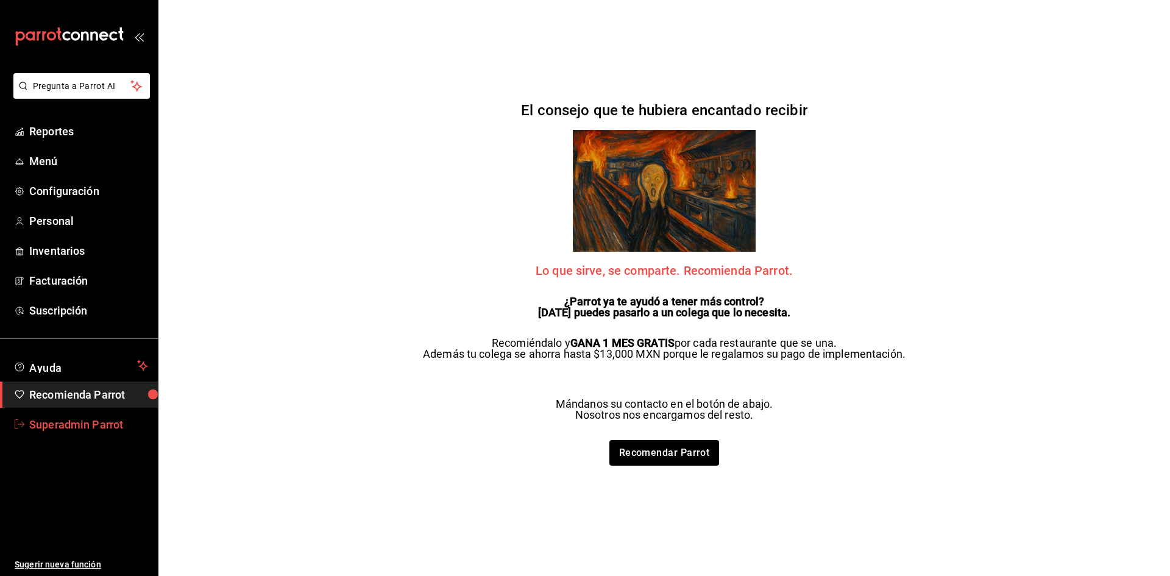
click at [90, 418] on span "Superadmin Parrot" at bounding box center [88, 424] width 119 height 16
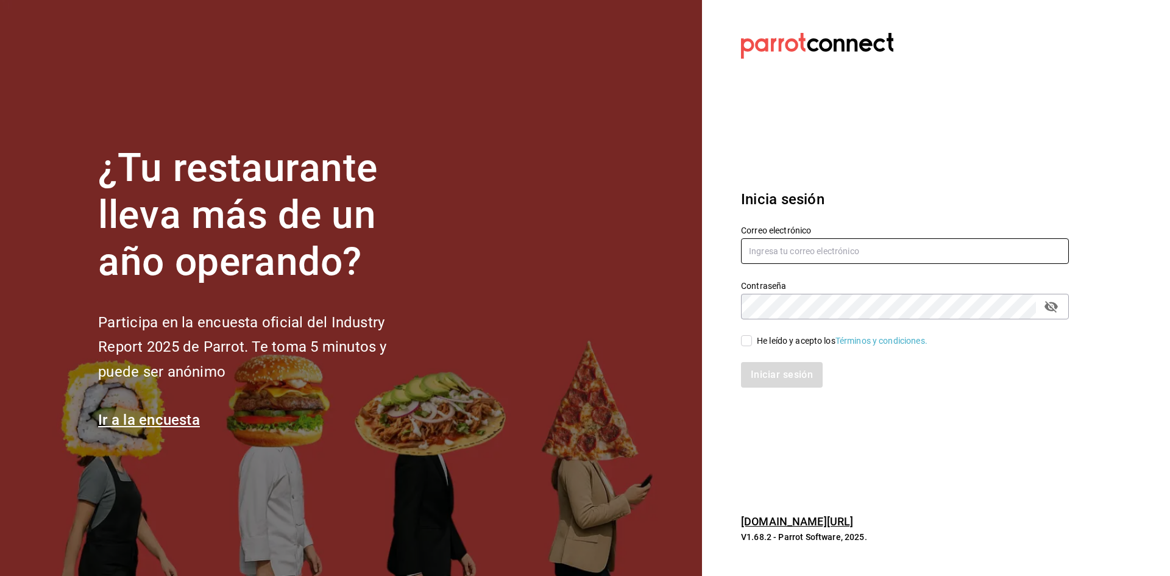
click at [825, 247] on input "text" at bounding box center [905, 251] width 328 height 26
type input "e"
paste input "[EMAIL_ADDRESS][DOMAIN_NAME]"
type input "[EMAIL_ADDRESS][DOMAIN_NAME]"
click at [753, 341] on span "He leído y acepto los Términos y condiciones." at bounding box center [840, 341] width 176 height 13
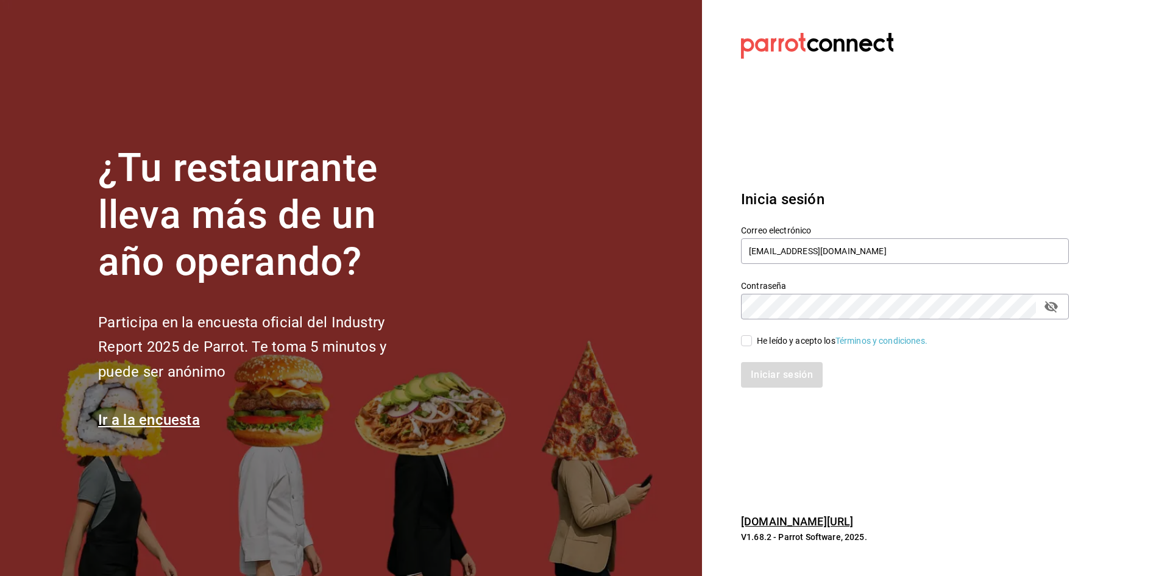
click at [752, 341] on input "He leído y acepto los Términos y condiciones." at bounding box center [746, 340] width 11 height 11
checkbox input "true"
click at [757, 363] on button "Iniciar sesión" at bounding box center [782, 375] width 83 height 26
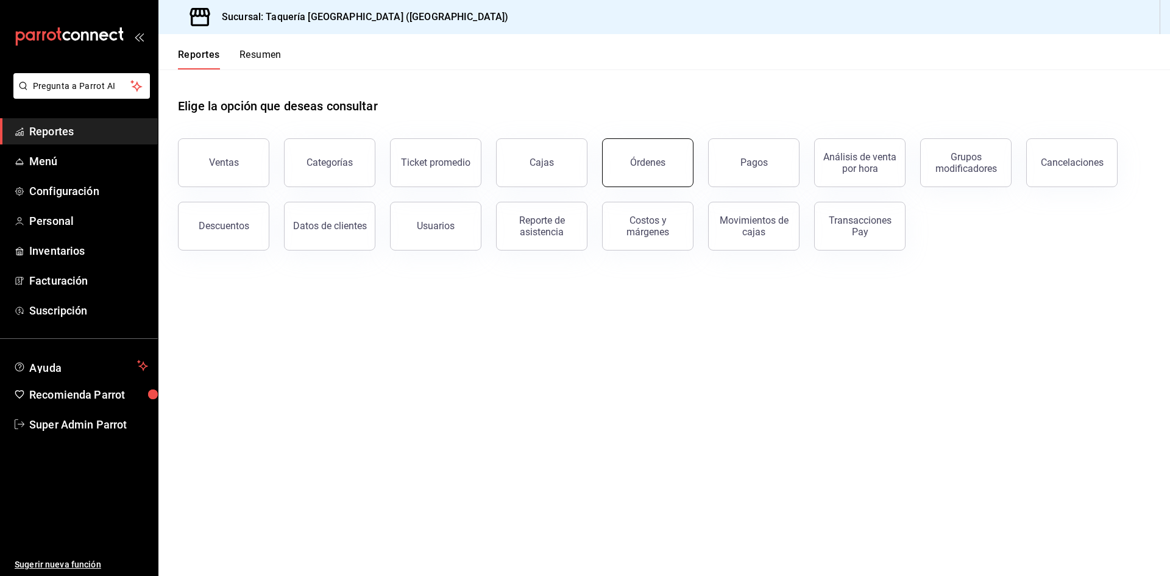
click at [619, 162] on button "Órdenes" at bounding box center [647, 162] width 91 height 49
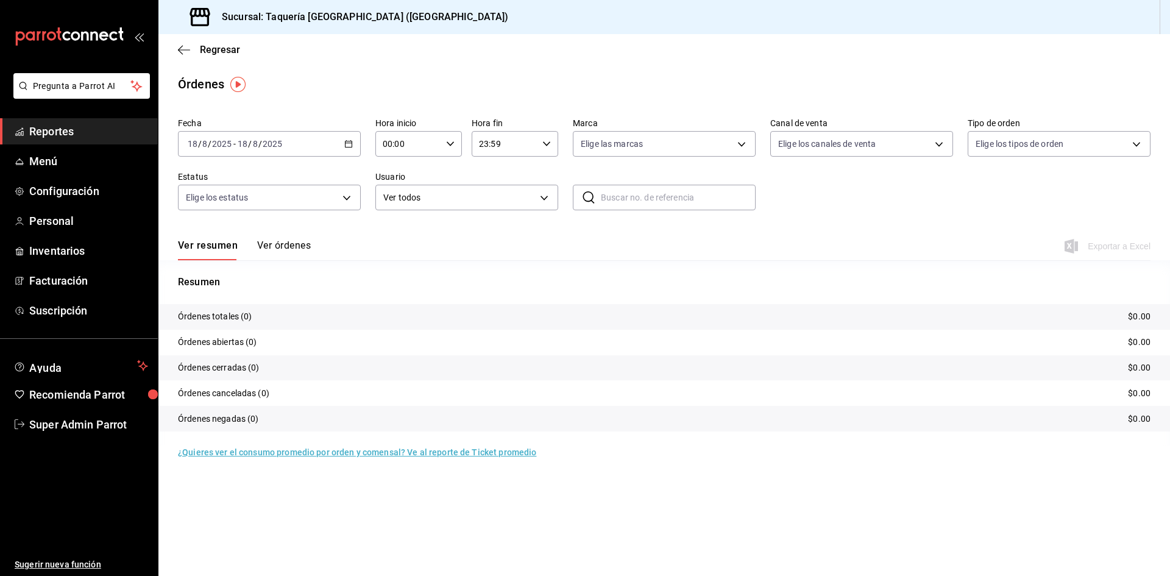
click at [293, 252] on button "Ver órdenes" at bounding box center [284, 250] width 54 height 21
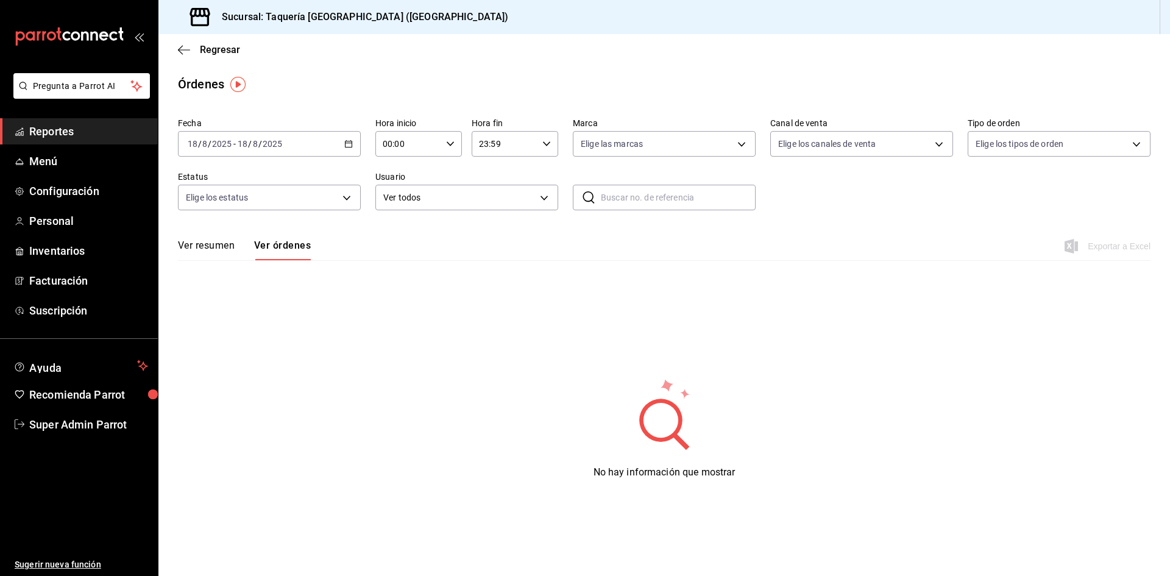
click at [222, 249] on button "Ver resumen" at bounding box center [206, 250] width 57 height 21
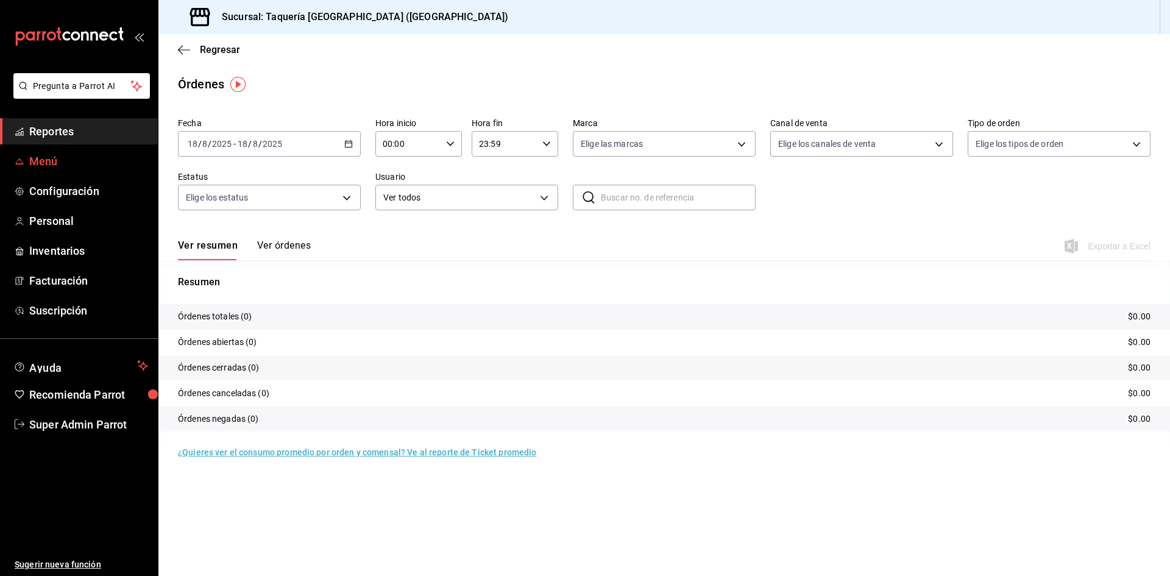
click at [80, 154] on span "Menú" at bounding box center [88, 161] width 119 height 16
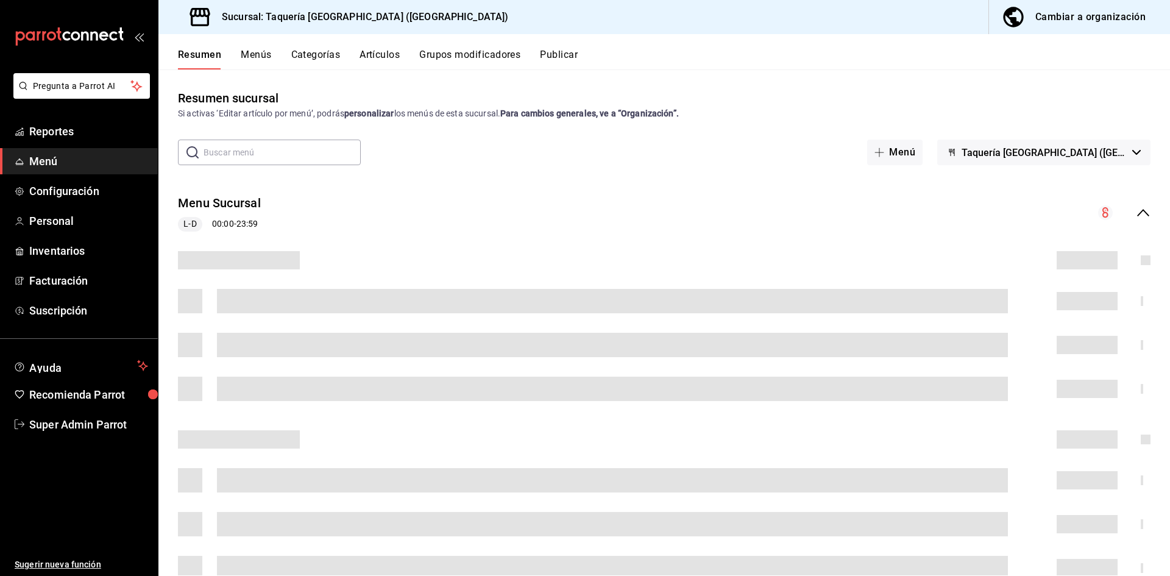
click at [370, 51] on button "Artículos" at bounding box center [380, 59] width 40 height 21
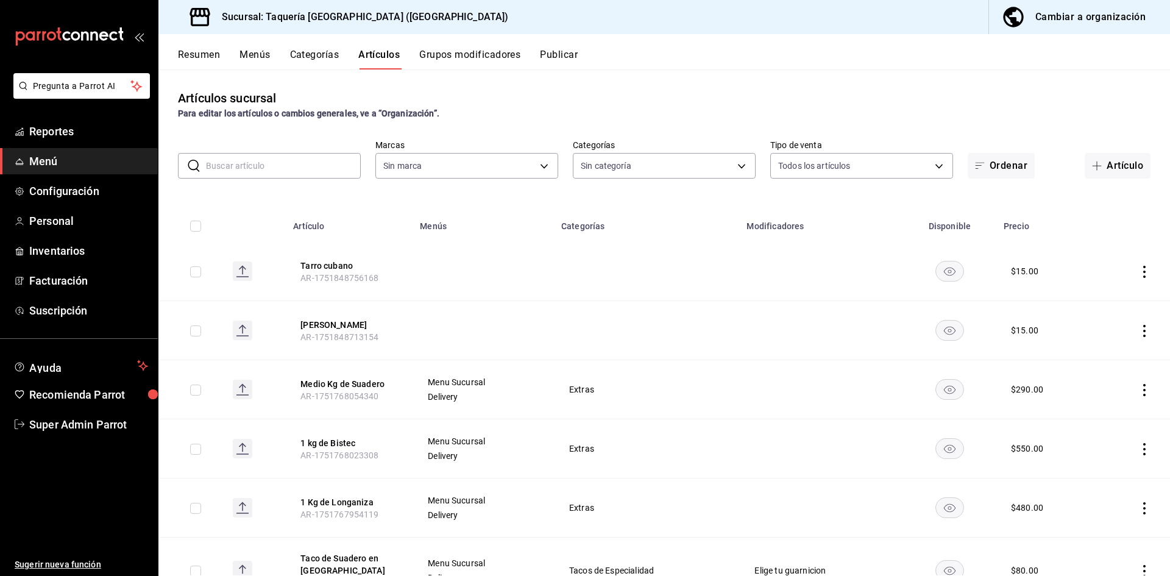
type input "a4e5b688-844c-493a-8c80-7f518f0236ac"
type input "14bd32d1-c4b7-4e18-8567-2dbebe5043c6,8bb0cdc4-f9aa-46fd-ba00-2d91475ccbed,b7bdd…"
click at [263, 55] on button "Menús" at bounding box center [255, 59] width 30 height 21
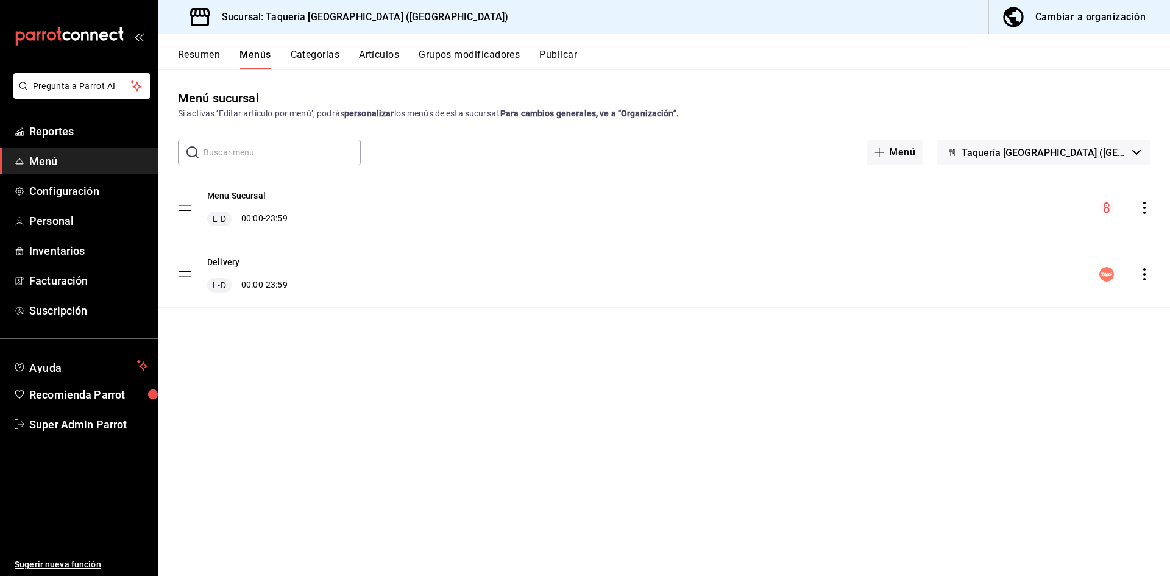
click at [183, 46] on div "Resumen Menús Categorías Artículos Grupos modificadores Publicar" at bounding box center [664, 51] width 1012 height 35
click at [183, 51] on button "Resumen" at bounding box center [199, 59] width 42 height 21
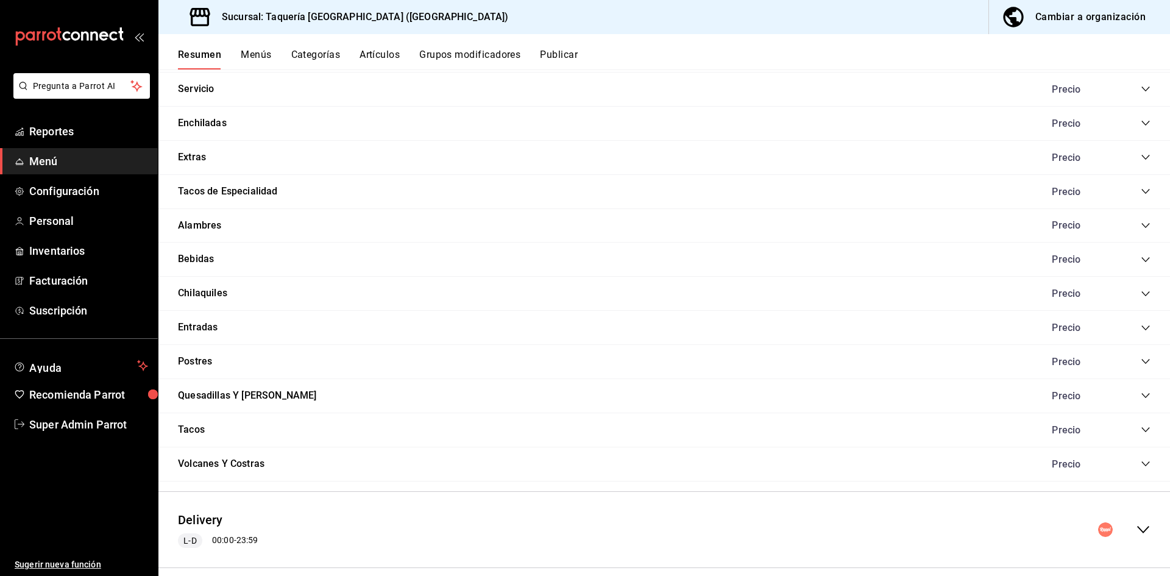
scroll to position [1280, 0]
click at [1142, 430] on div "Tacos Precio" at bounding box center [664, 429] width 1012 height 34
click at [1142, 427] on icon "collapse-category-row" at bounding box center [1146, 428] width 8 height 5
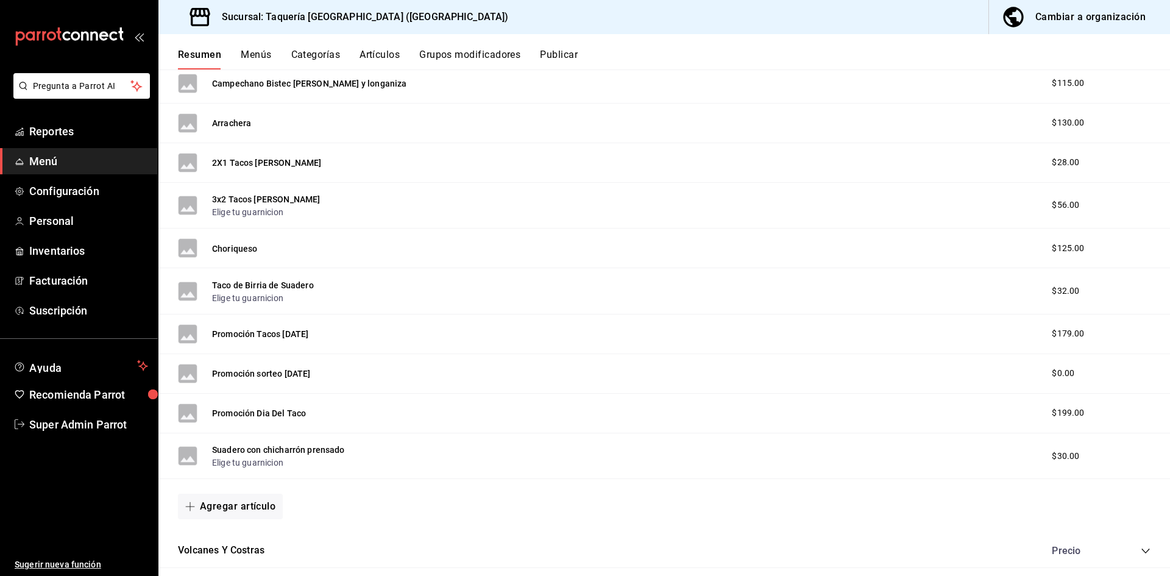
scroll to position [2116, 0]
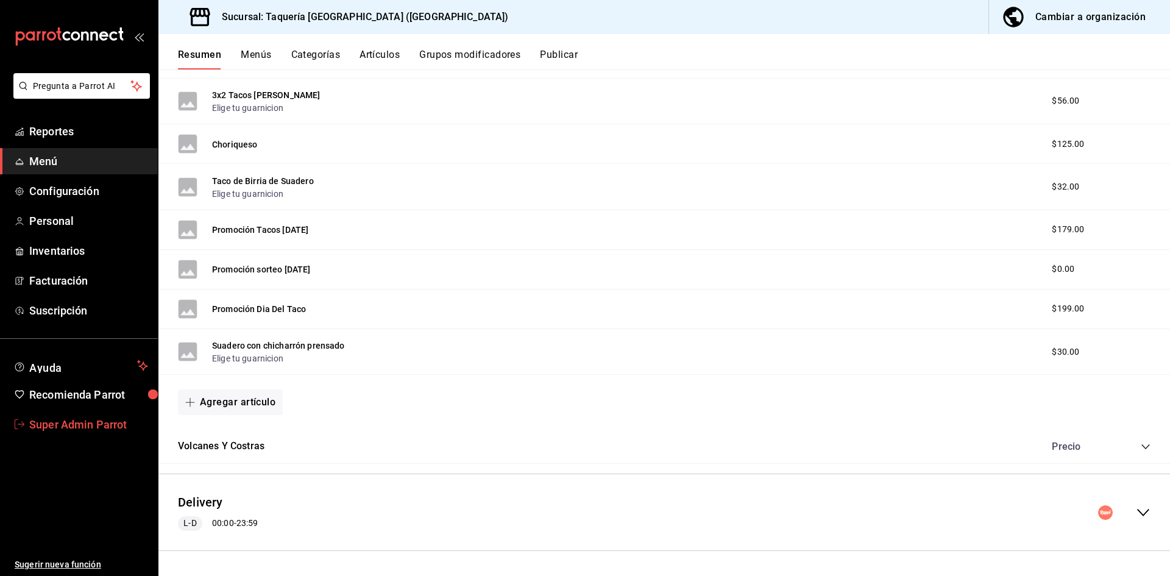
click at [45, 429] on span "Super Admin Parrot" at bounding box center [88, 424] width 119 height 16
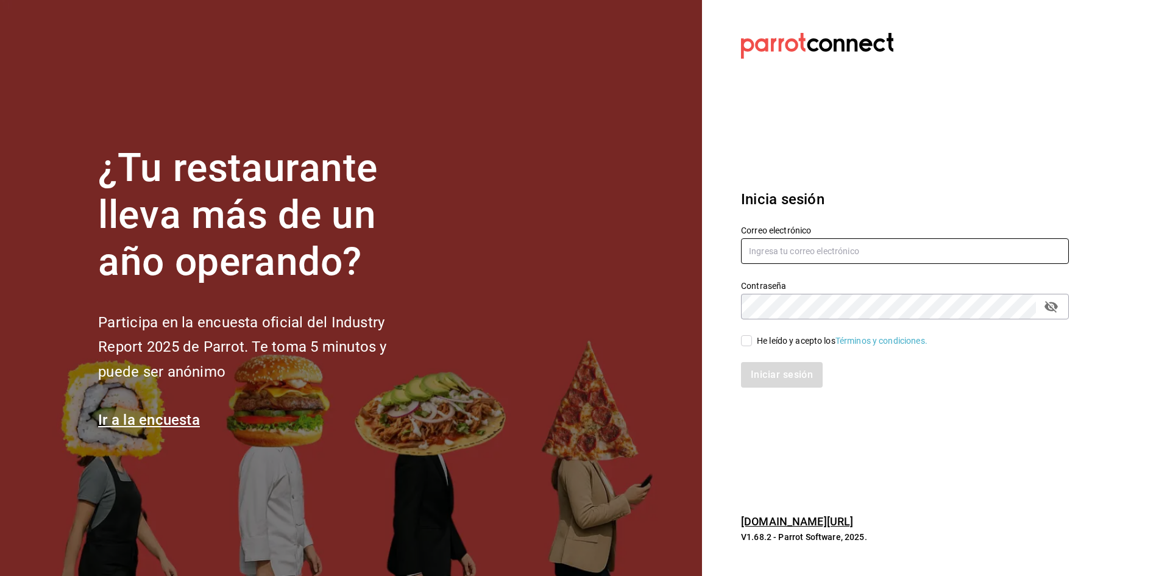
click at [882, 260] on input "text" at bounding box center [905, 251] width 328 height 26
type input "donmacizo@anahuac.com"
click at [749, 338] on input "He leído y acepto los Términos y condiciones." at bounding box center [746, 340] width 11 height 11
checkbox input "true"
click at [781, 379] on button "Iniciar sesión" at bounding box center [782, 375] width 83 height 26
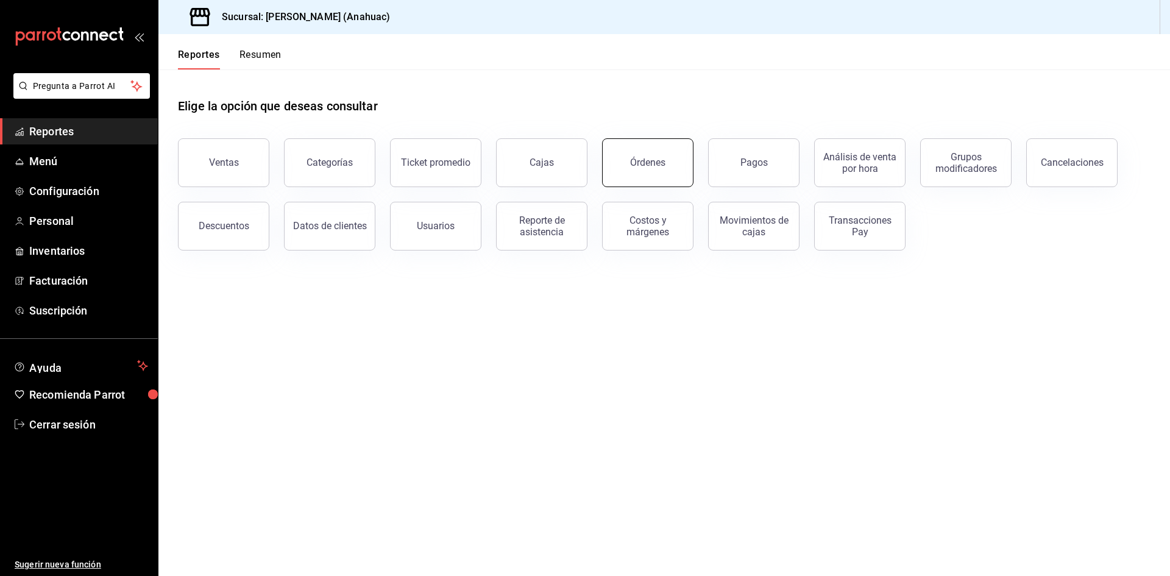
click at [646, 146] on button "Órdenes" at bounding box center [647, 162] width 91 height 49
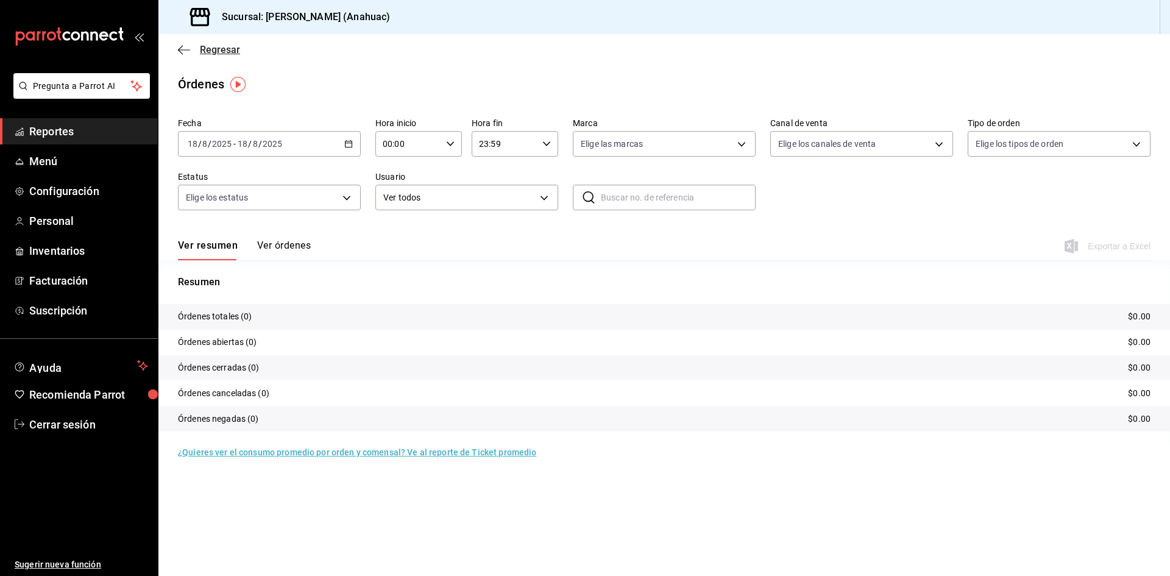
click at [183, 49] on icon "button" at bounding box center [184, 49] width 12 height 1
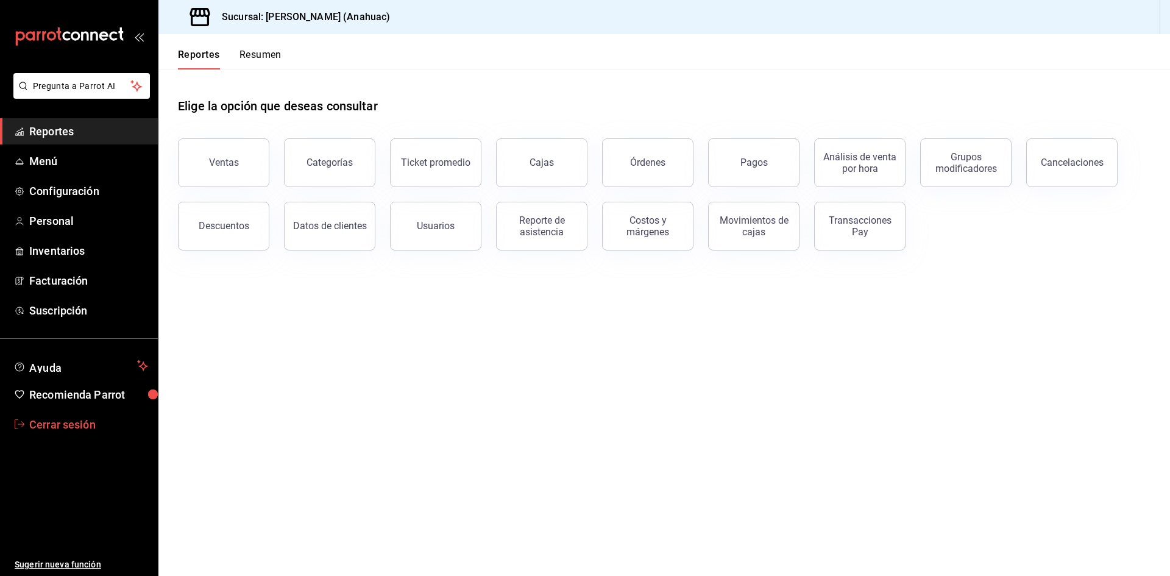
click at [80, 425] on span "Cerrar sesión" at bounding box center [88, 424] width 119 height 16
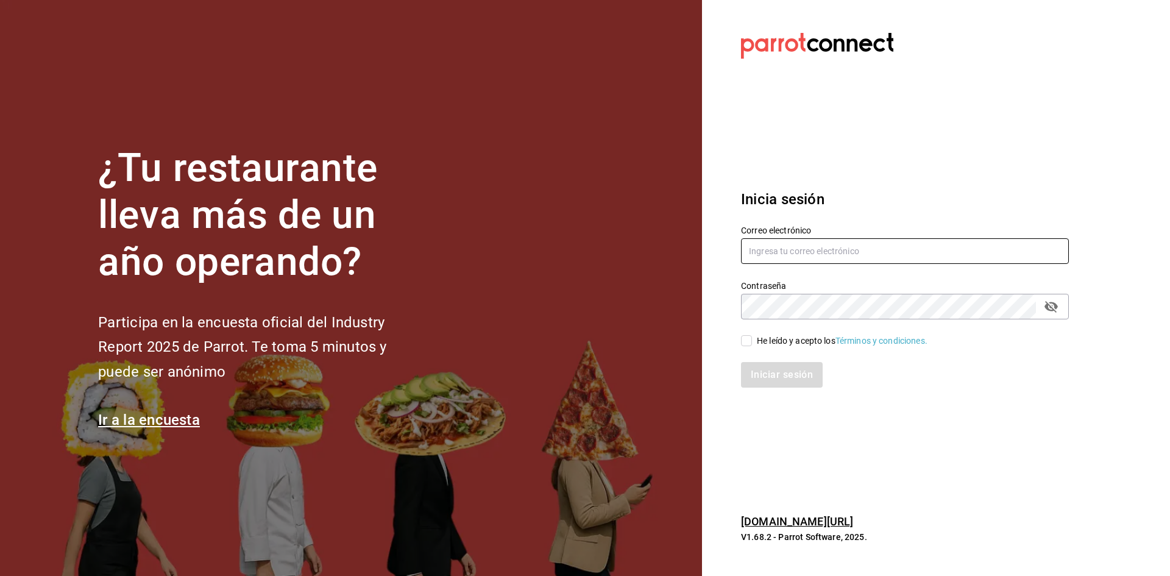
click at [788, 255] on input "text" at bounding box center [905, 251] width 328 height 26
type input "e"
click at [776, 242] on input "ta" at bounding box center [905, 251] width 328 height 26
paste input "Parr0tConnec7"
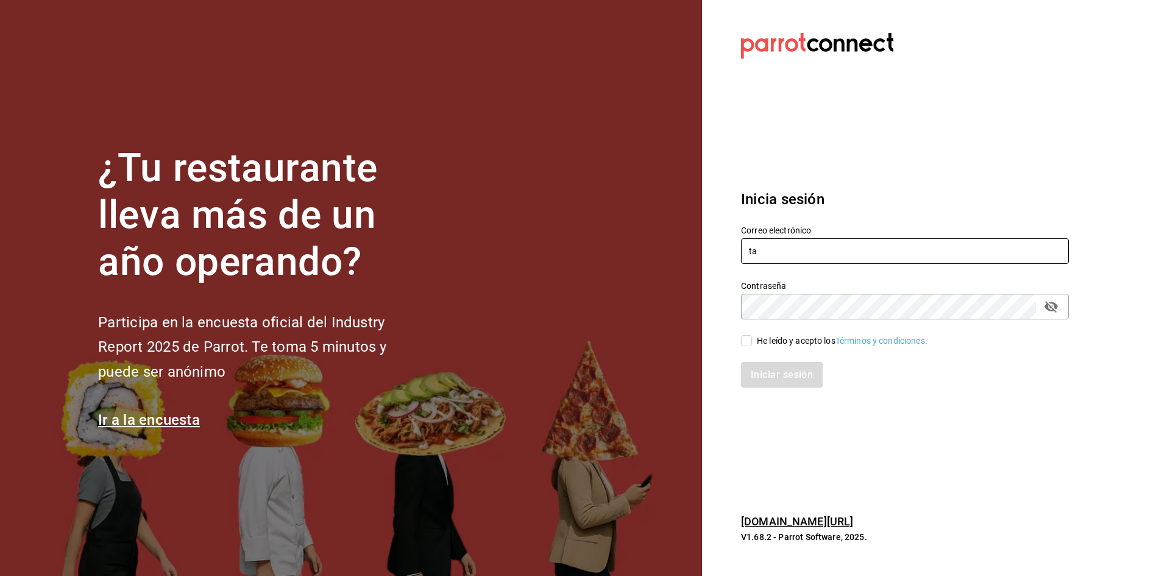
click at [797, 256] on input "ta" at bounding box center [905, 251] width 328 height 26
click at [764, 250] on input "ta" at bounding box center [905, 251] width 328 height 26
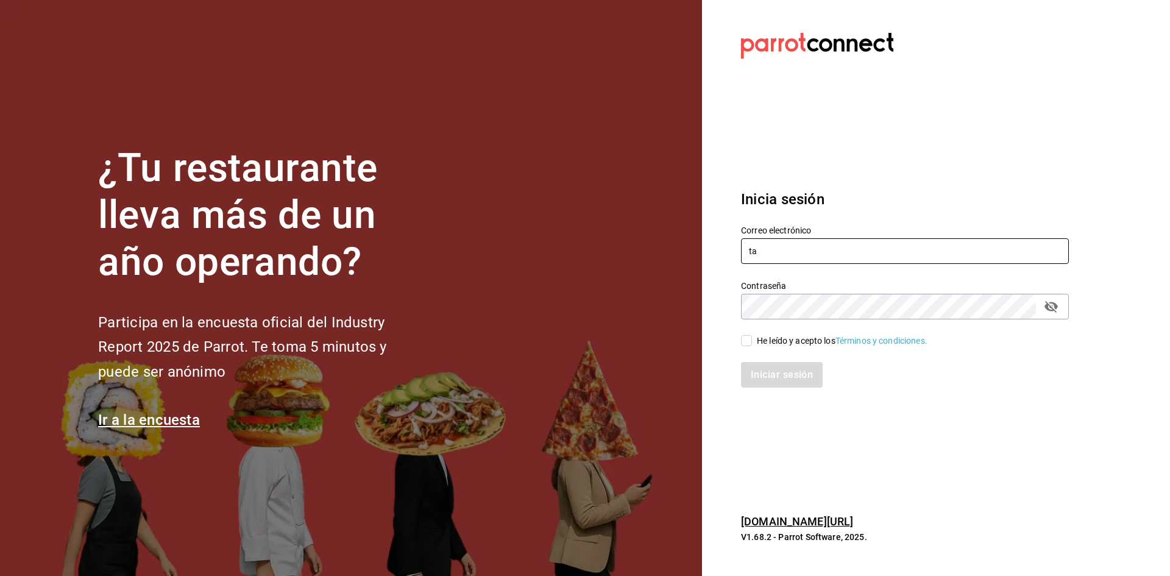
paste input "[EMAIL_ADDRESS][DOMAIN_NAME]"
type input "[EMAIL_ADDRESS][DOMAIN_NAME]"
click at [755, 340] on span "He leído y acepto los Términos y condiciones." at bounding box center [840, 341] width 176 height 13
click at [752, 340] on input "He leído y acepto los Términos y condiciones." at bounding box center [746, 340] width 11 height 11
checkbox input "true"
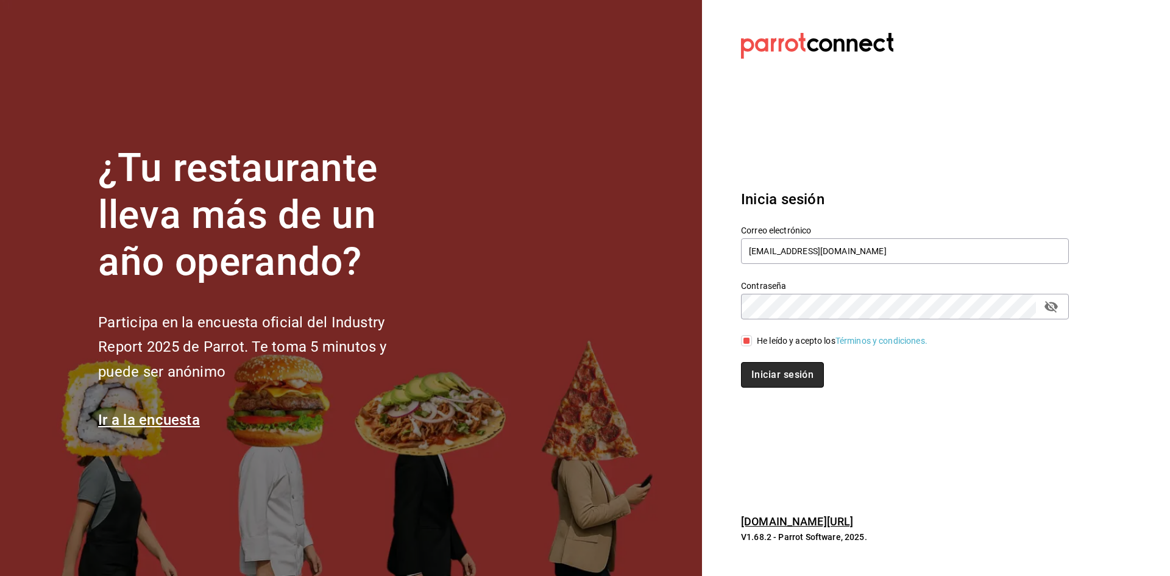
click at [765, 372] on button "Iniciar sesión" at bounding box center [782, 375] width 83 height 26
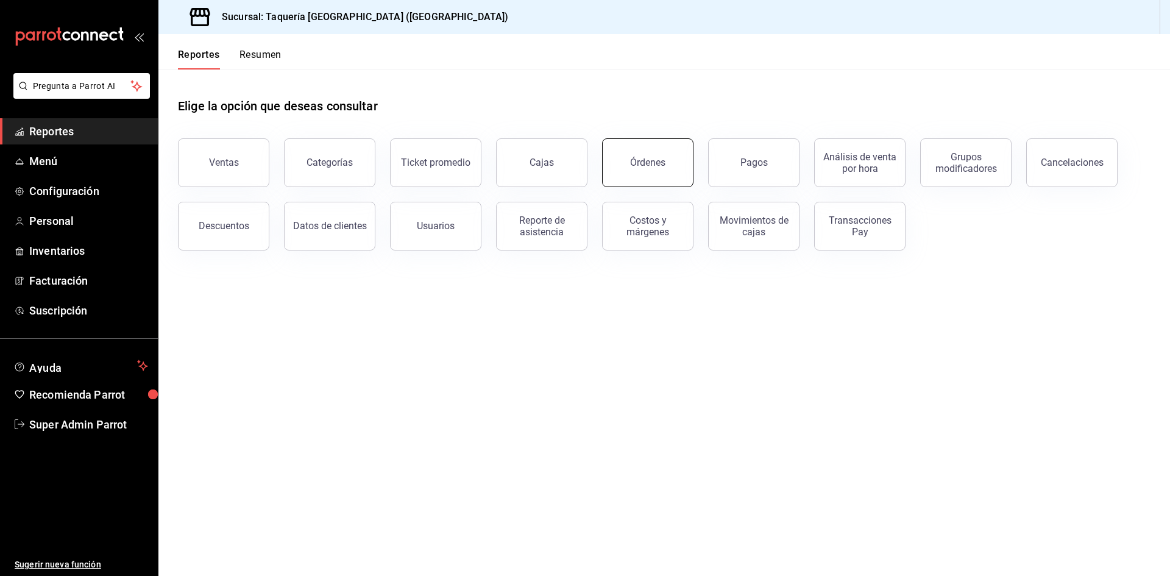
click at [660, 179] on button "Órdenes" at bounding box center [647, 162] width 91 height 49
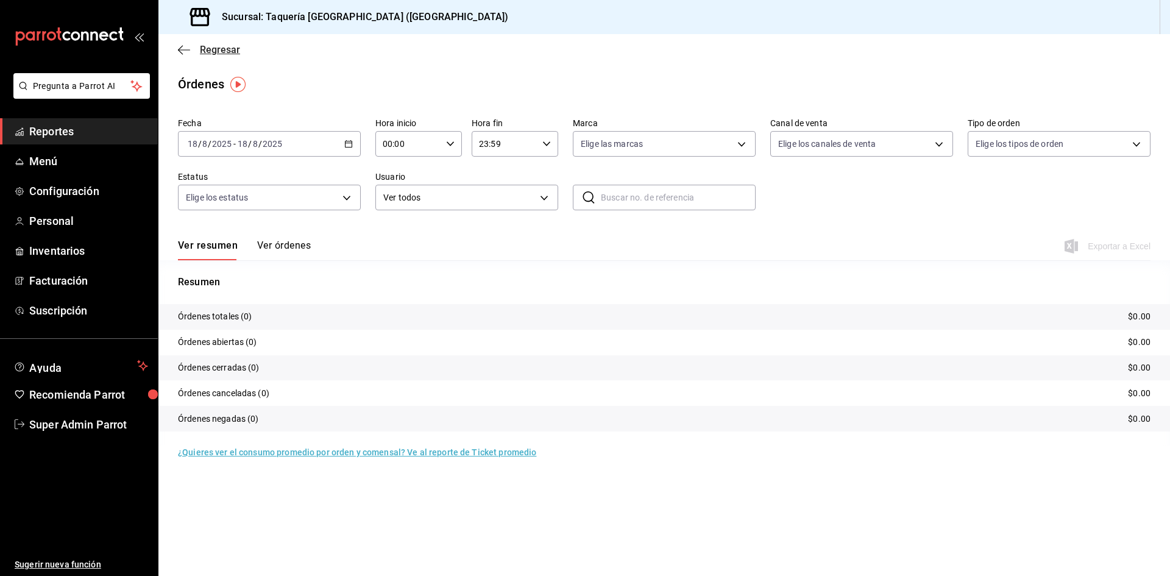
click at [182, 52] on icon "button" at bounding box center [180, 49] width 5 height 9
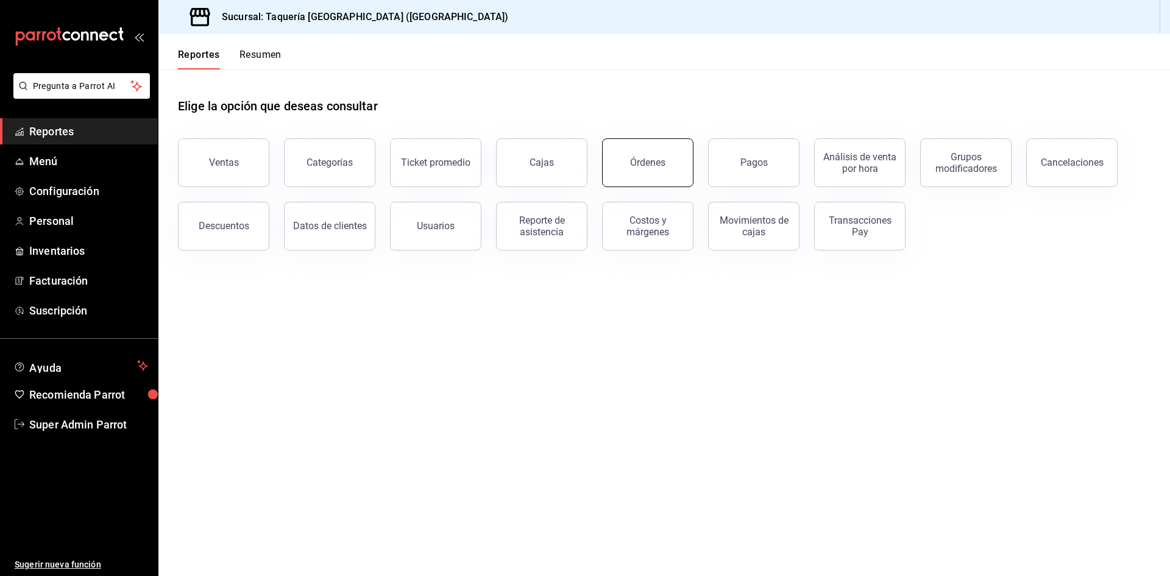
click at [688, 168] on button "Órdenes" at bounding box center [647, 162] width 91 height 49
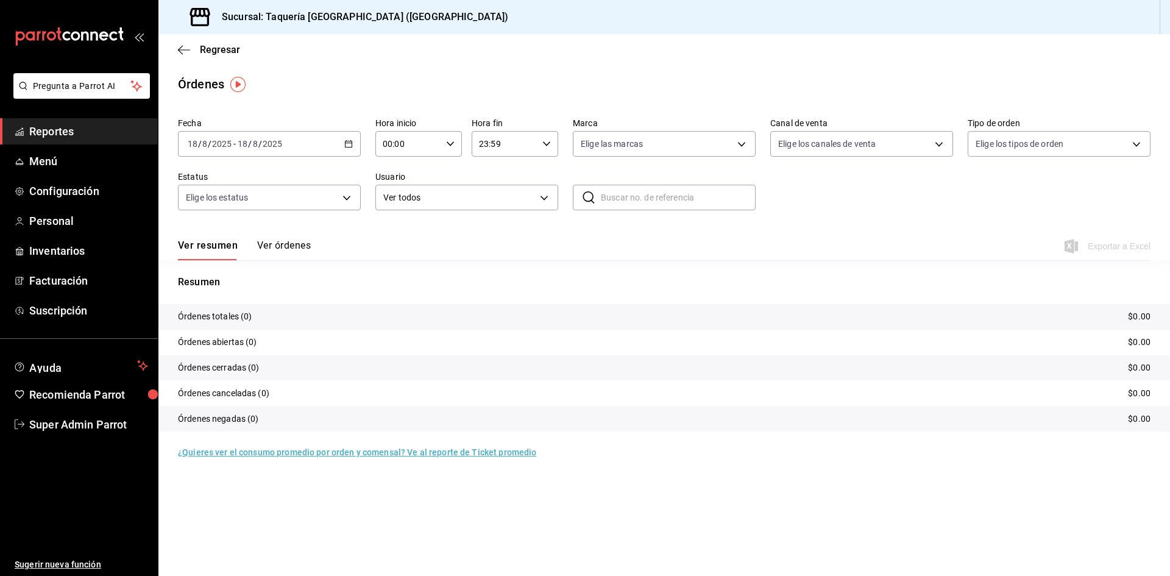
click at [354, 141] on div "[DATE] [DATE] - [DATE] [DATE]" at bounding box center [269, 144] width 183 height 26
click at [265, 320] on span "Rango de fechas" at bounding box center [235, 317] width 94 height 13
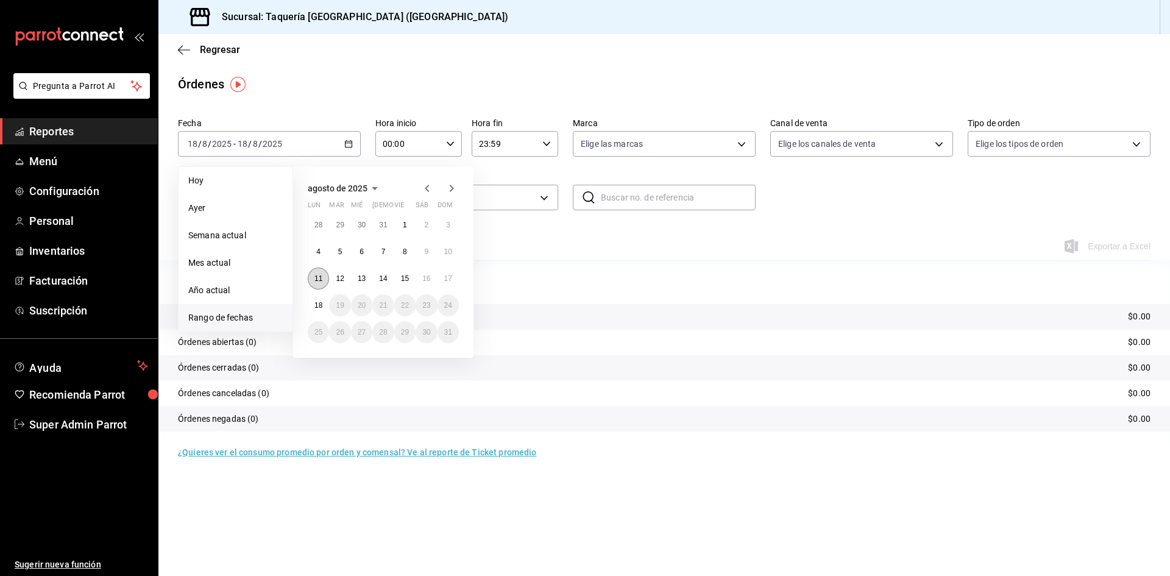
click at [317, 285] on button "11" at bounding box center [318, 279] width 21 height 22
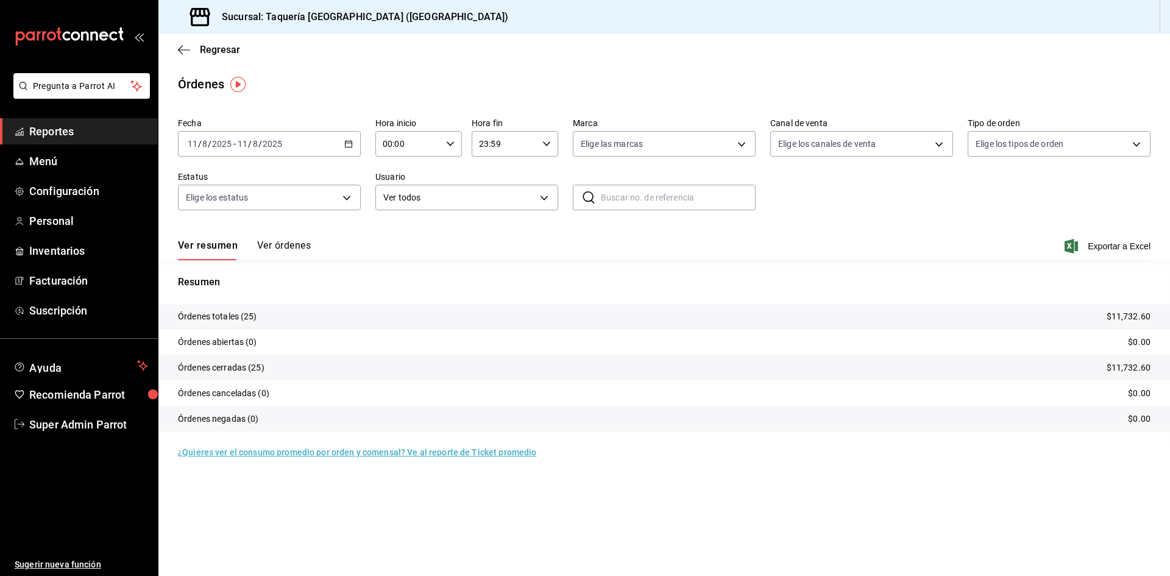
click at [289, 251] on button "Ver órdenes" at bounding box center [284, 250] width 54 height 21
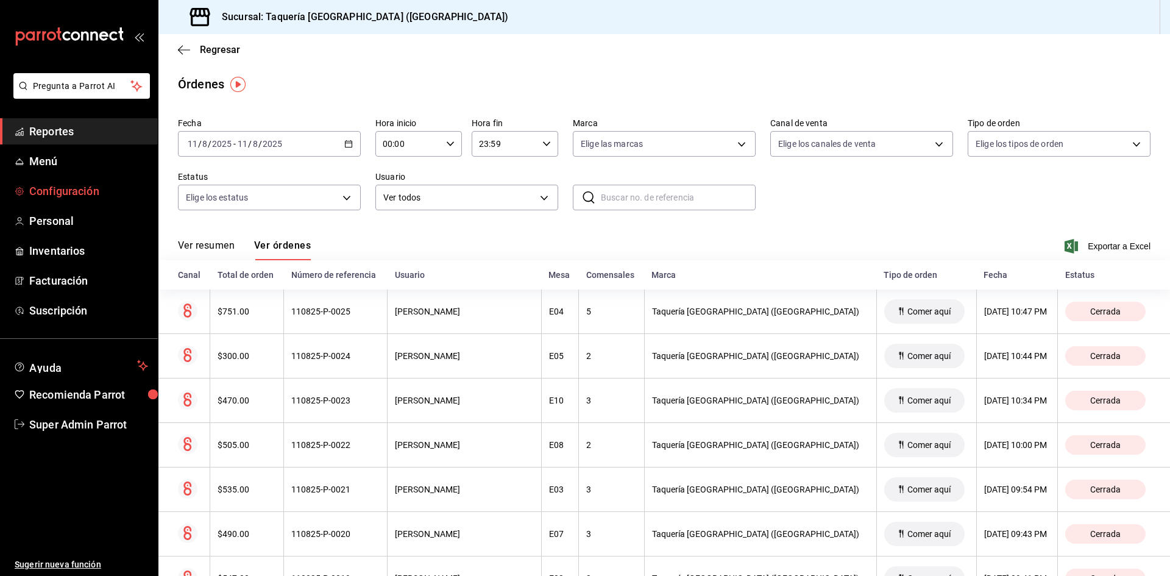
click at [71, 185] on span "Configuración" at bounding box center [88, 191] width 119 height 16
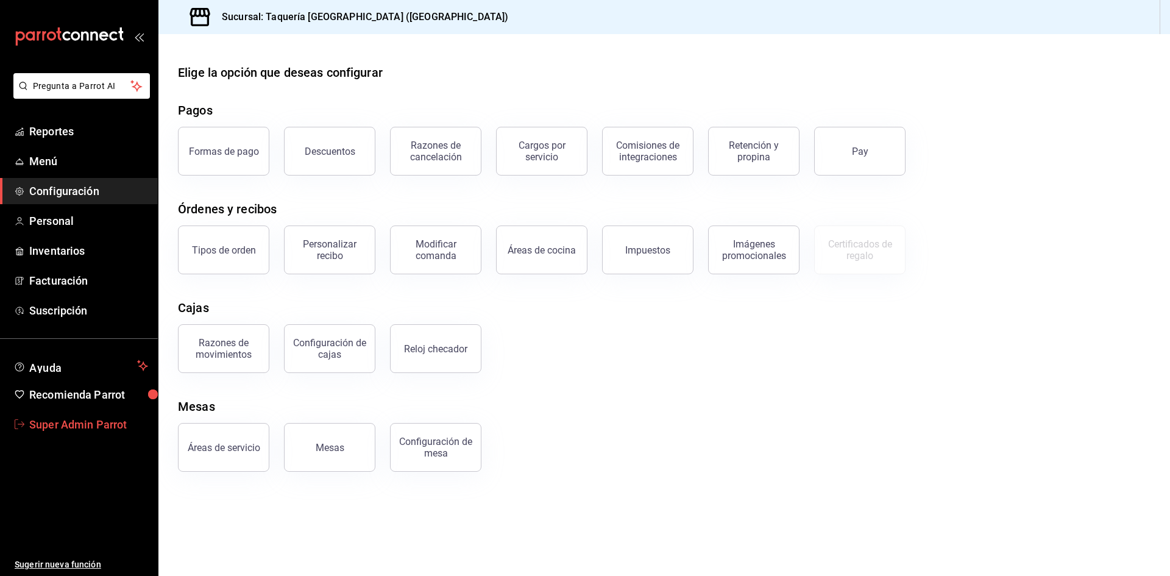
click at [102, 424] on span "Super Admin Parrot" at bounding box center [88, 424] width 119 height 16
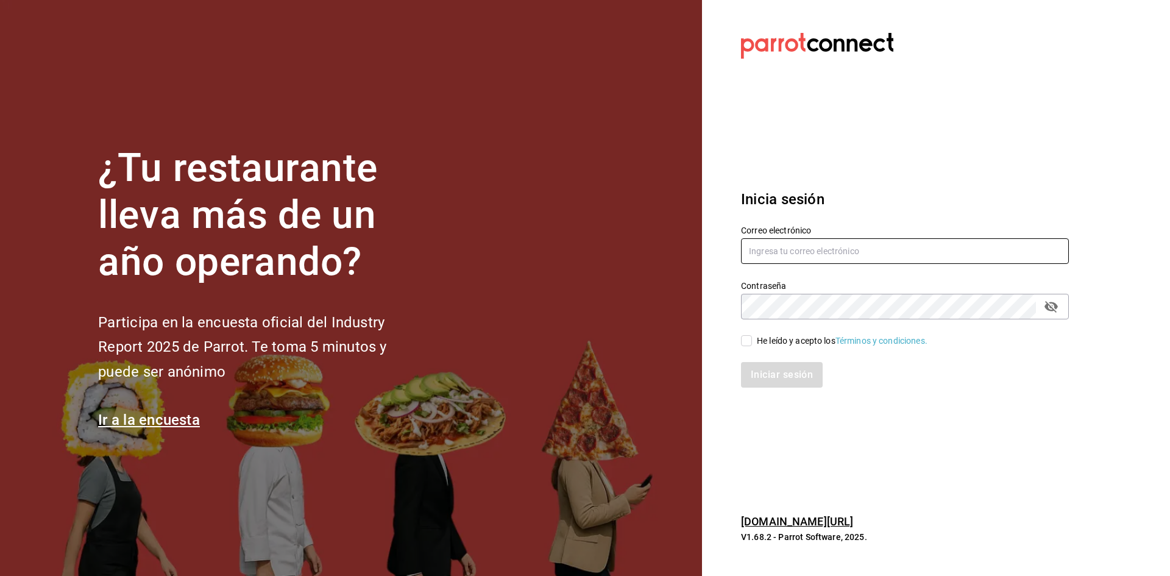
click at [784, 258] on input "text" at bounding box center [905, 251] width 328 height 26
type input "[PERSON_NAME][EMAIL_ADDRESS][DOMAIN_NAME]"
click at [750, 341] on input "He leído y acepto los Términos y condiciones." at bounding box center [746, 340] width 11 height 11
checkbox input "true"
click at [764, 381] on button "Iniciar sesión" at bounding box center [782, 375] width 83 height 26
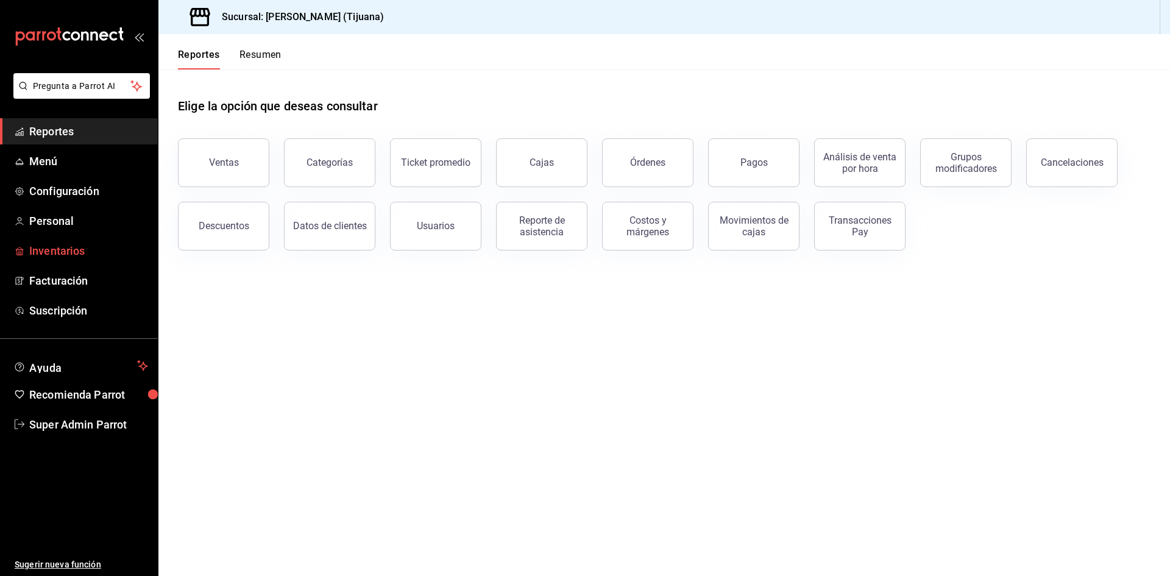
click at [73, 248] on span "Inventarios" at bounding box center [88, 251] width 119 height 16
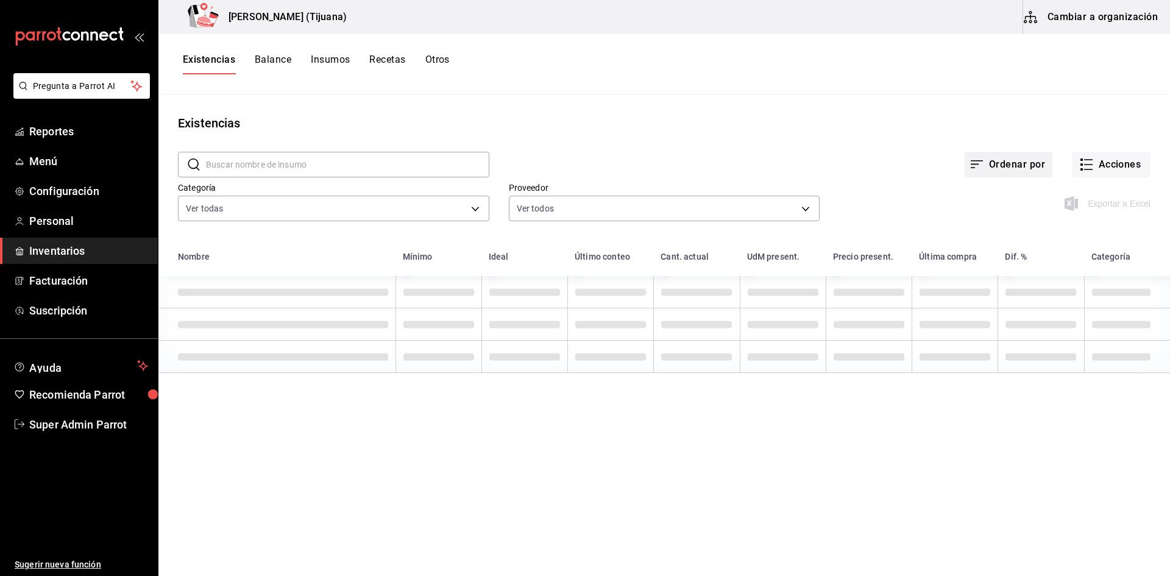
click at [988, 158] on button "Ordenar por" at bounding box center [1009, 165] width 88 height 26
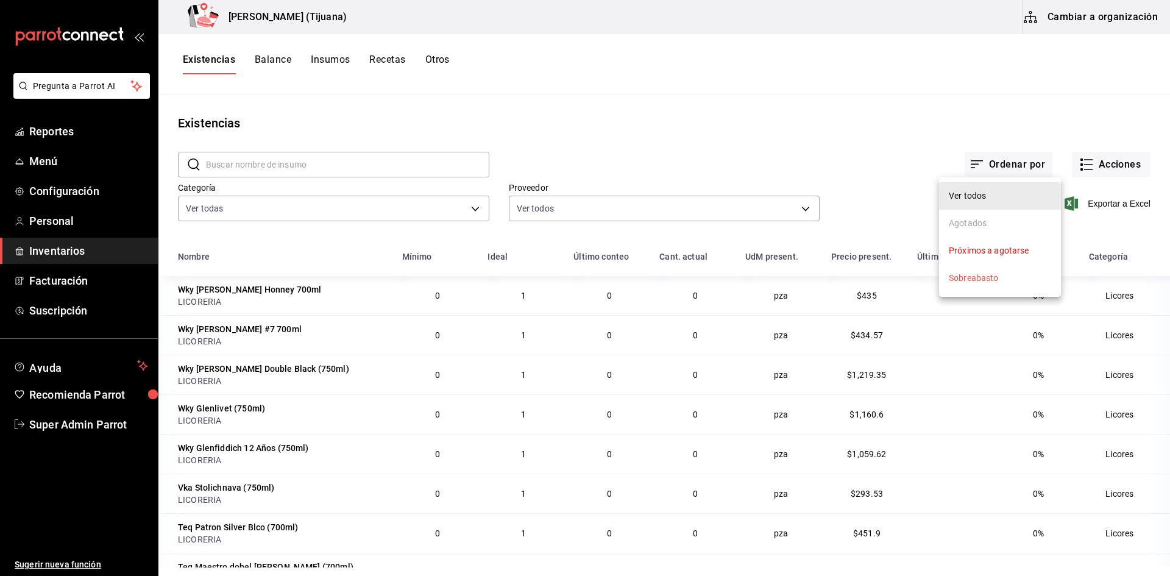
click at [1076, 20] on div at bounding box center [585, 288] width 1170 height 576
click at [1076, 20] on button "Cambiar a organización" at bounding box center [1091, 17] width 137 height 34
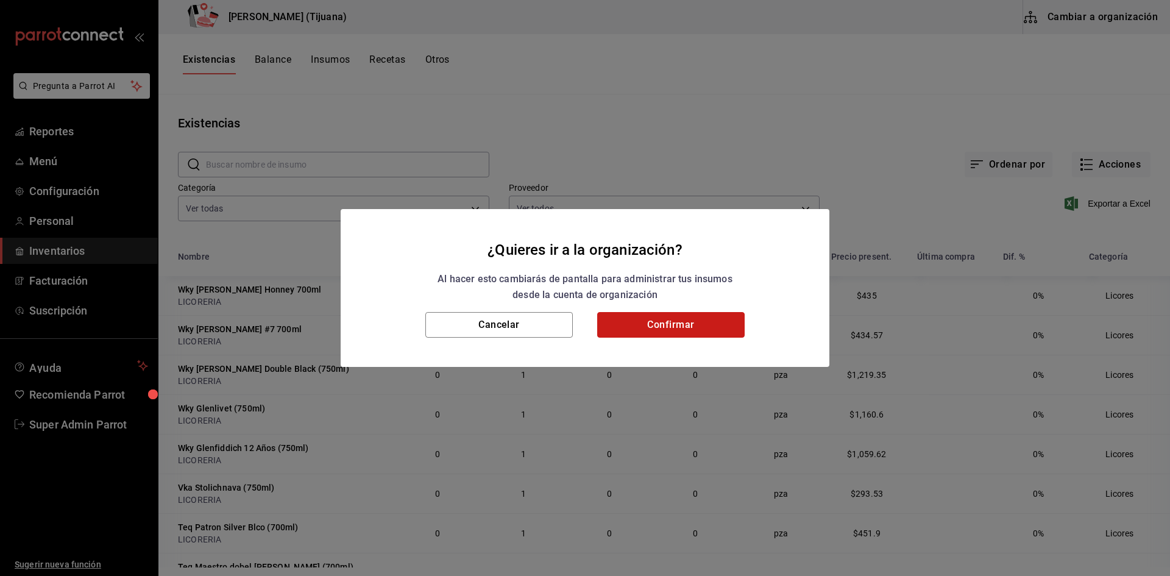
click at [698, 321] on button "Confirmar" at bounding box center [671, 325] width 148 height 26
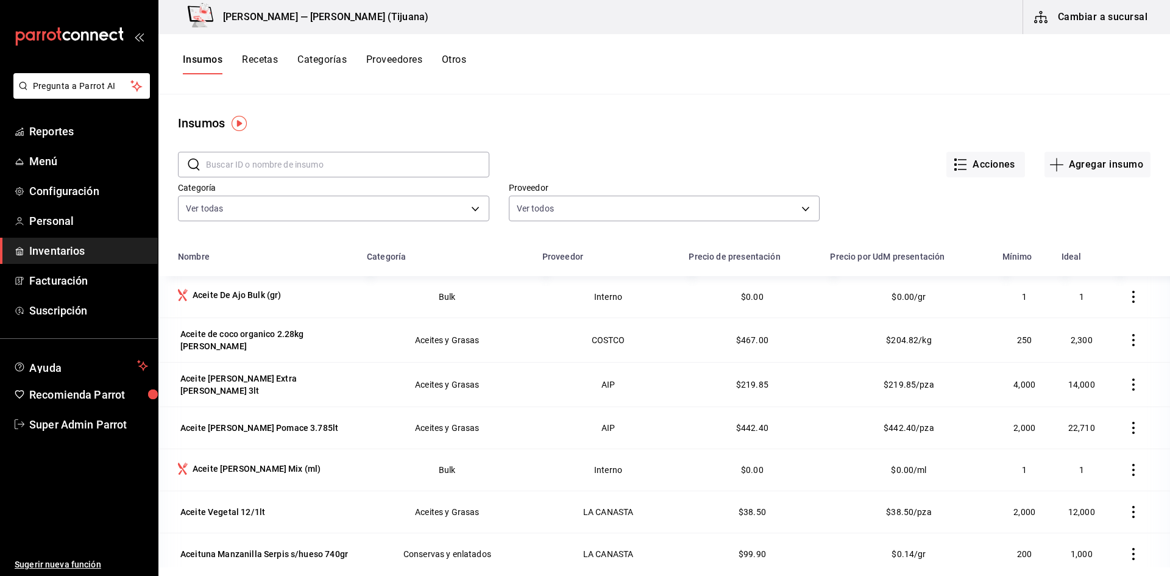
click at [351, 162] on input "text" at bounding box center [347, 164] width 283 height 24
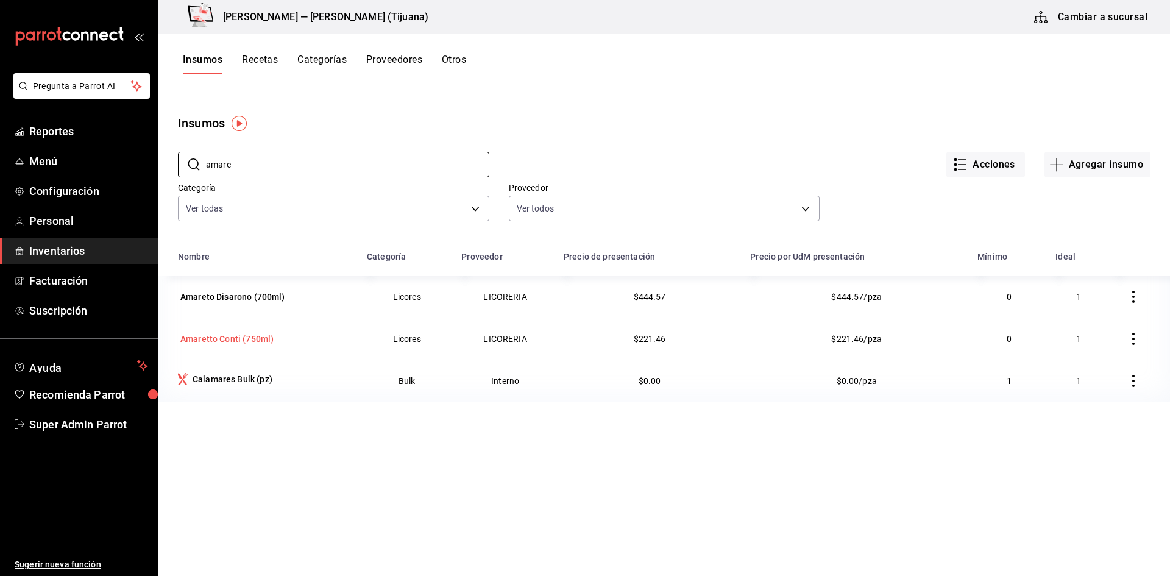
type input "amare"
click at [267, 339] on div "Amaretto Conti (750ml)" at bounding box center [226, 339] width 93 height 12
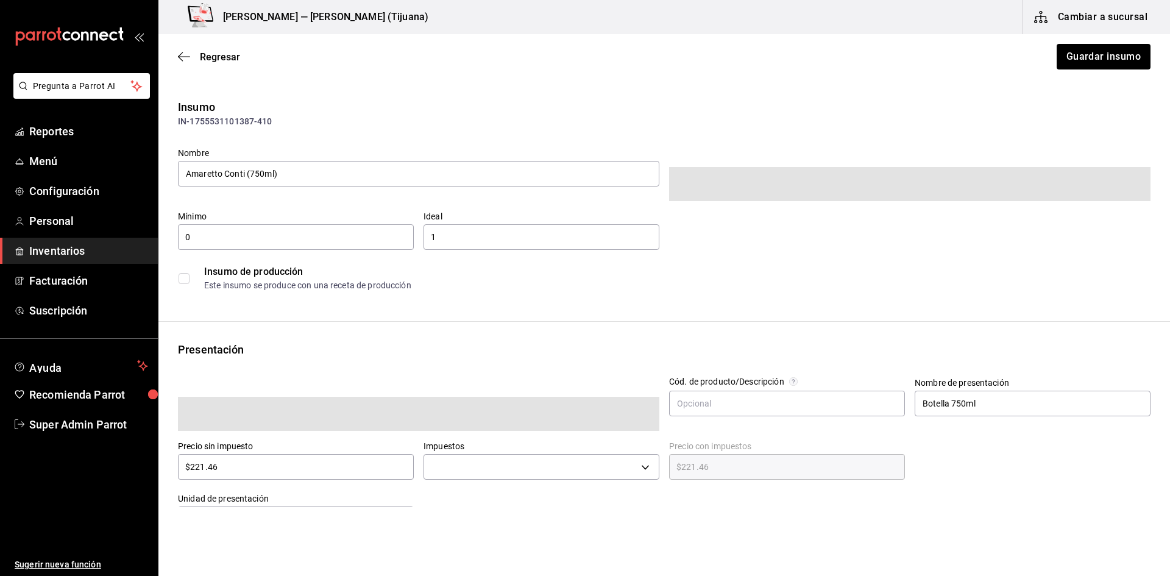
type input "$239.18"
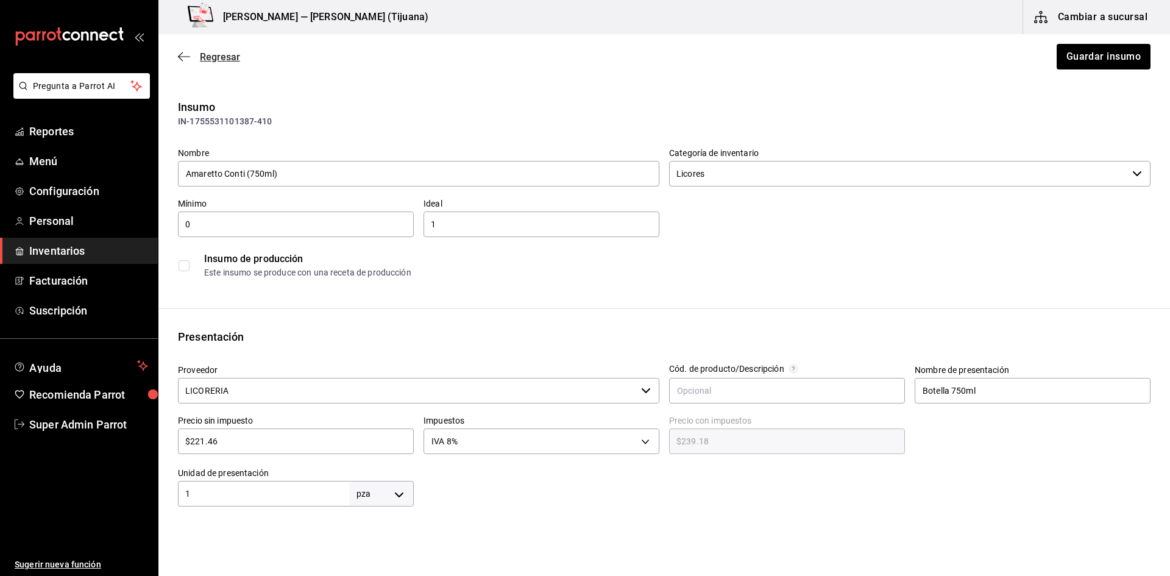
click at [190, 54] on icon "button" at bounding box center [184, 56] width 12 height 11
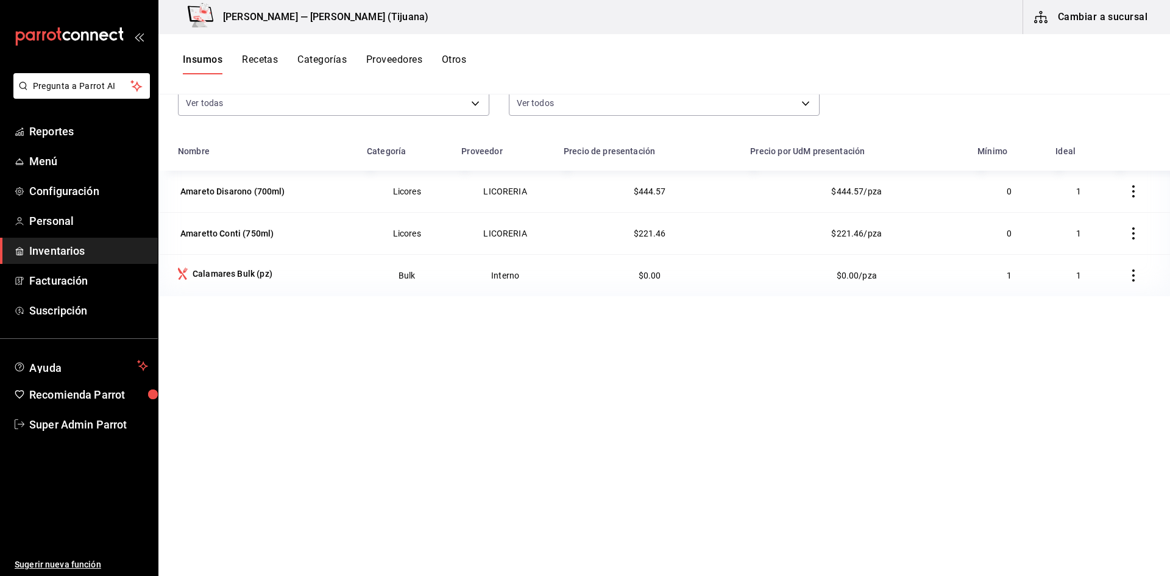
scroll to position [150, 0]
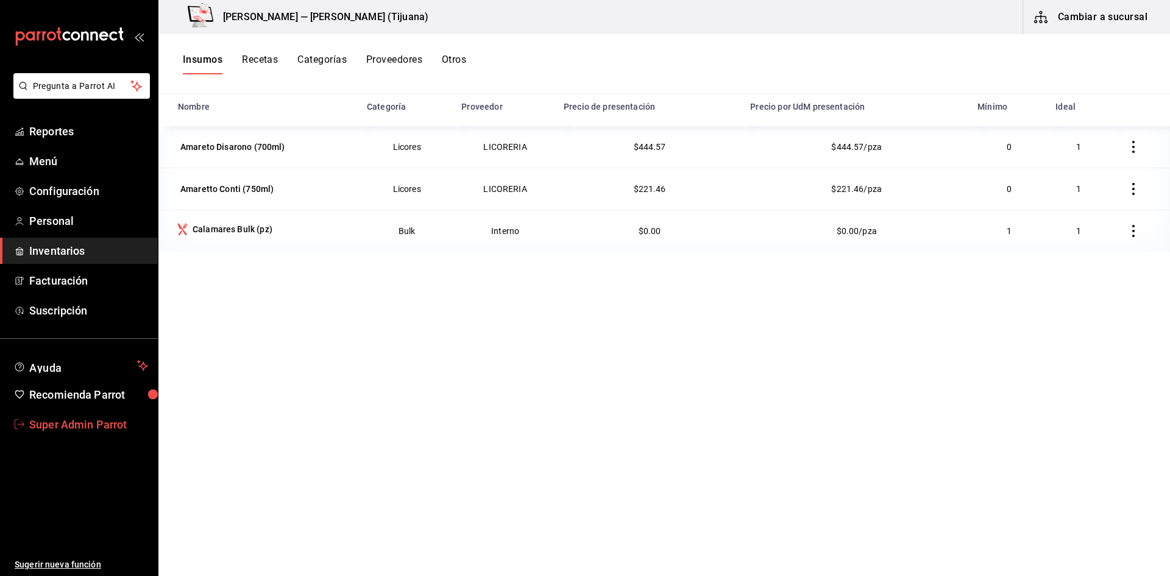
click at [85, 437] on link "Super Admin Parrot" at bounding box center [79, 424] width 158 height 26
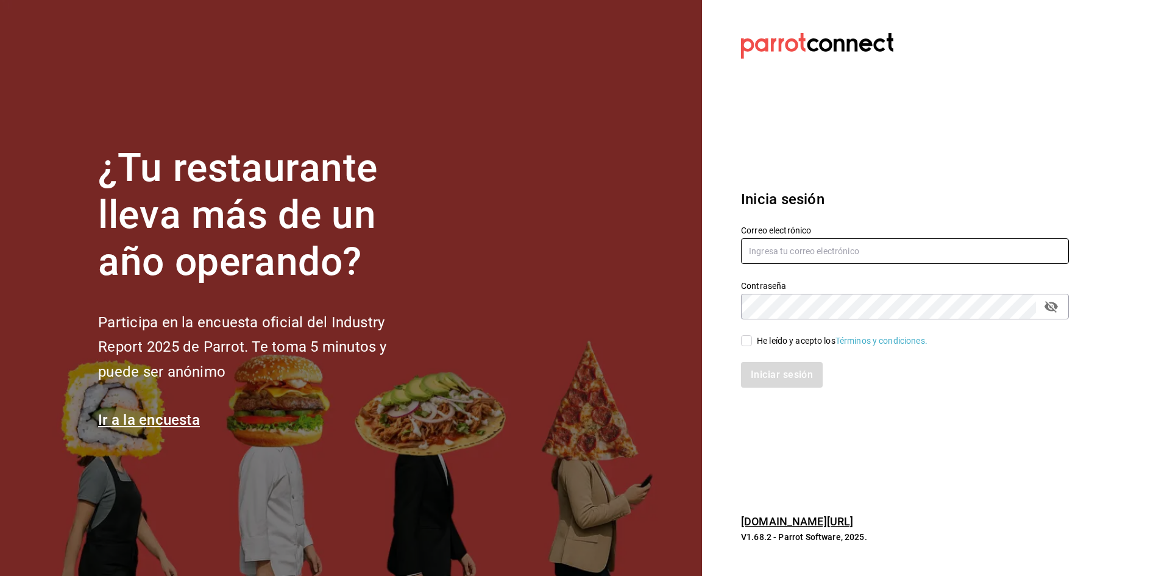
click at [870, 258] on input "text" at bounding box center [905, 251] width 328 height 26
type input "e"
type input "taqueriaestacionsuadero@portales.com"
click at [752, 339] on input "He leído y acepto los Términos y condiciones." at bounding box center [746, 340] width 11 height 11
checkbox input "true"
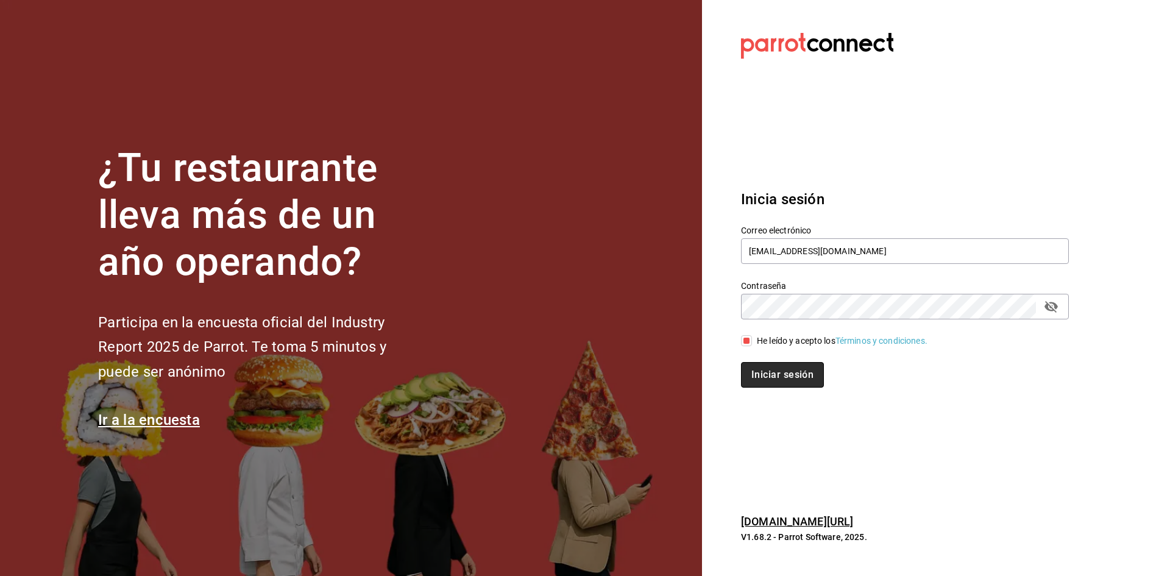
click at [755, 377] on button "Iniciar sesión" at bounding box center [782, 375] width 83 height 26
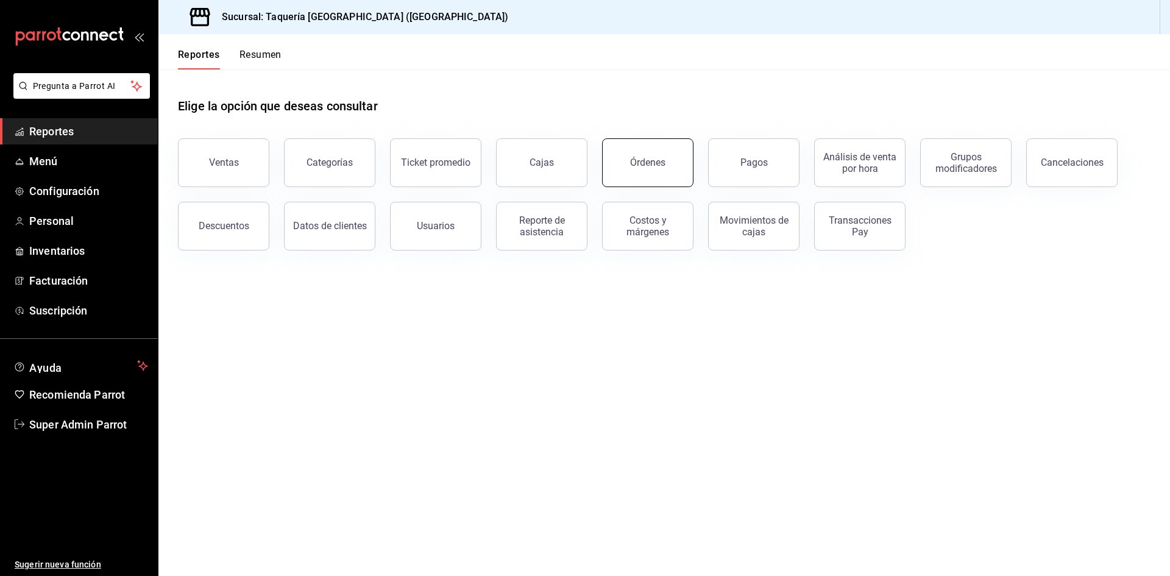
click at [661, 184] on button "Órdenes" at bounding box center [647, 162] width 91 height 49
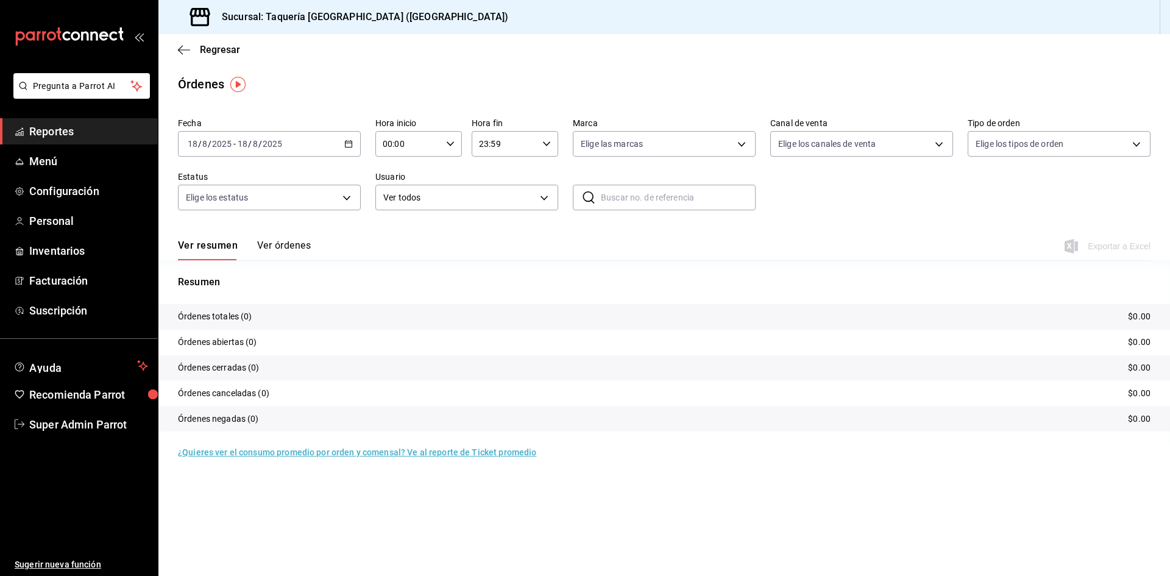
click at [300, 247] on button "Ver órdenes" at bounding box center [284, 250] width 54 height 21
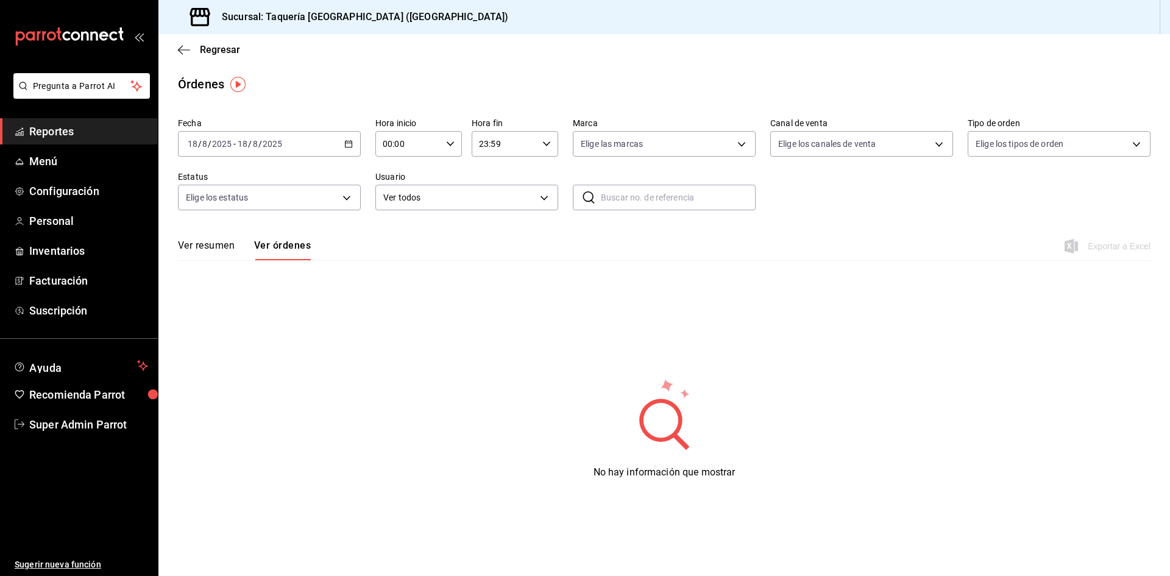
click at [241, 249] on div "Ver resumen Ver órdenes" at bounding box center [244, 250] width 133 height 21
click at [201, 246] on button "Ver resumen" at bounding box center [206, 250] width 57 height 21
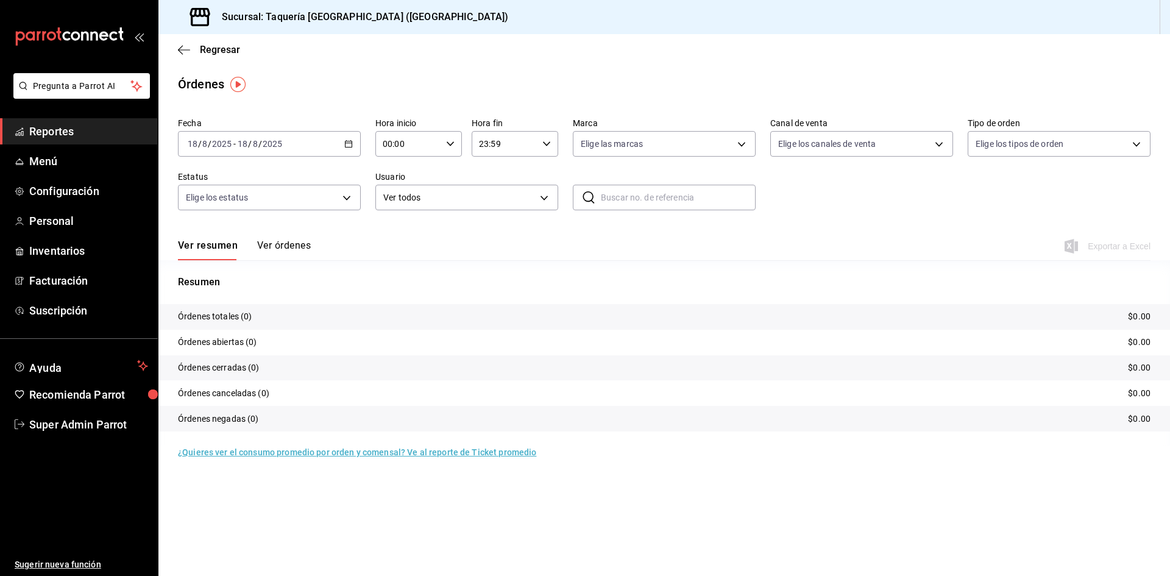
click at [294, 244] on button "Ver órdenes" at bounding box center [284, 250] width 54 height 21
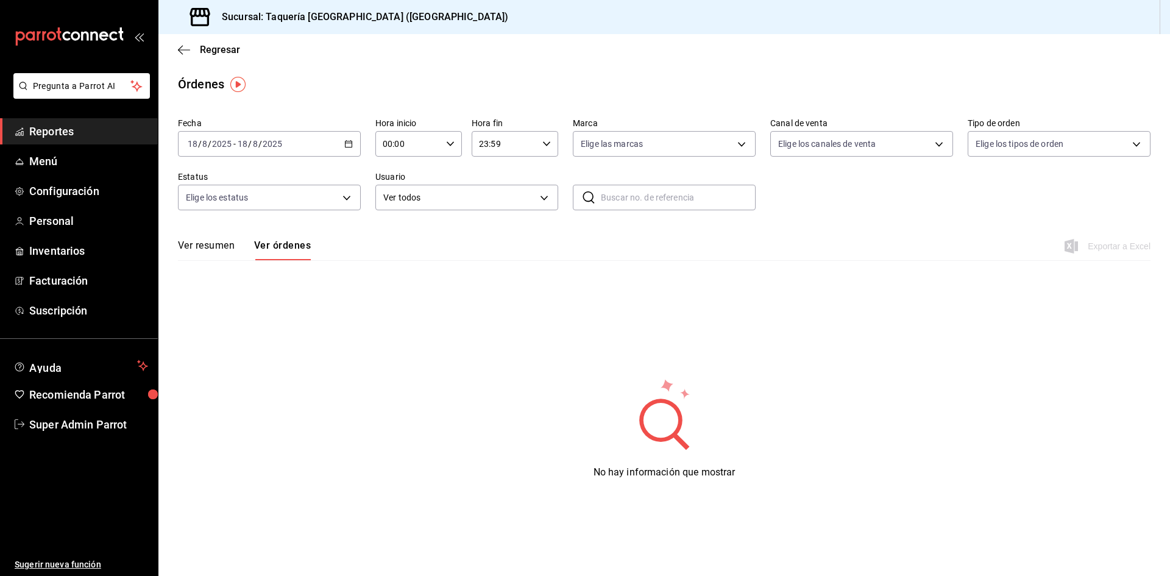
click at [226, 235] on div "Ver resumen Ver órdenes Exportar a Excel" at bounding box center [664, 242] width 973 height 35
click at [224, 243] on button "Ver resumen" at bounding box center [206, 250] width 57 height 21
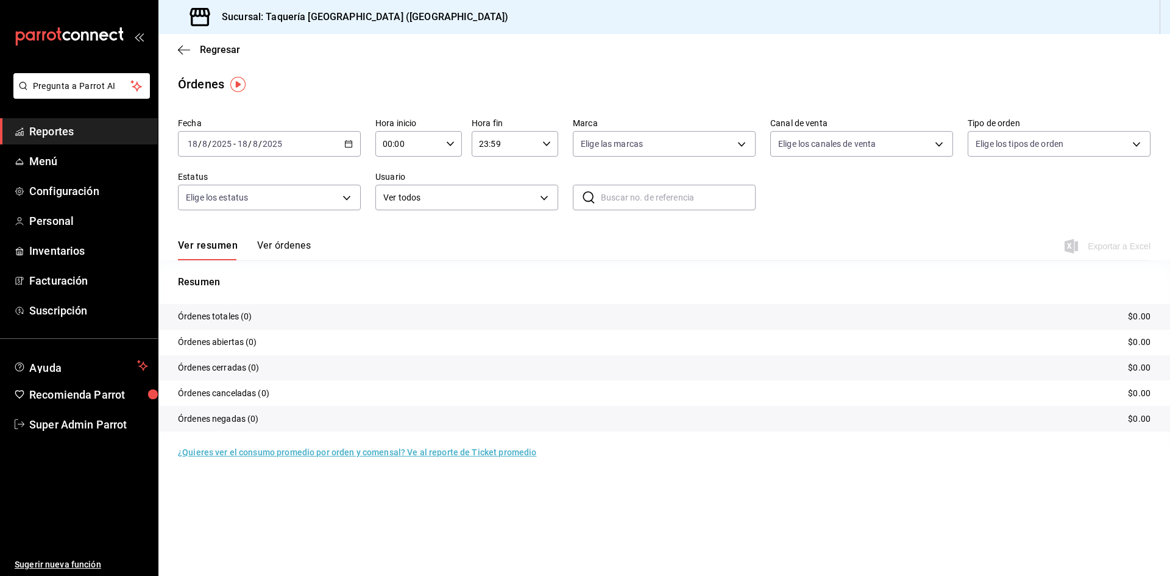
click at [294, 252] on button "Ver órdenes" at bounding box center [284, 250] width 54 height 21
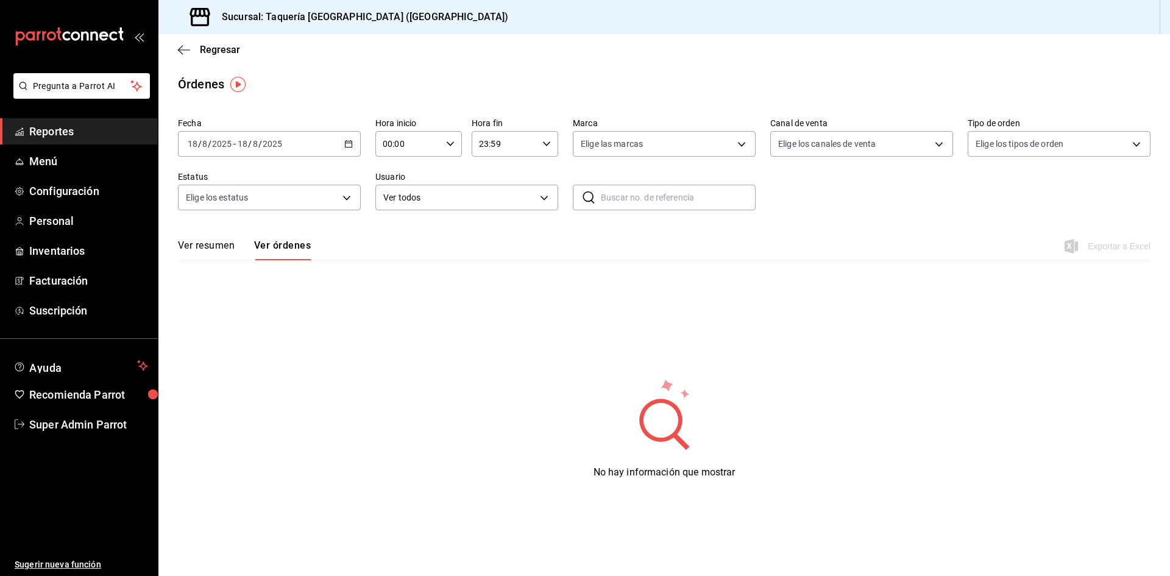
click at [214, 247] on button "Ver resumen" at bounding box center [206, 250] width 57 height 21
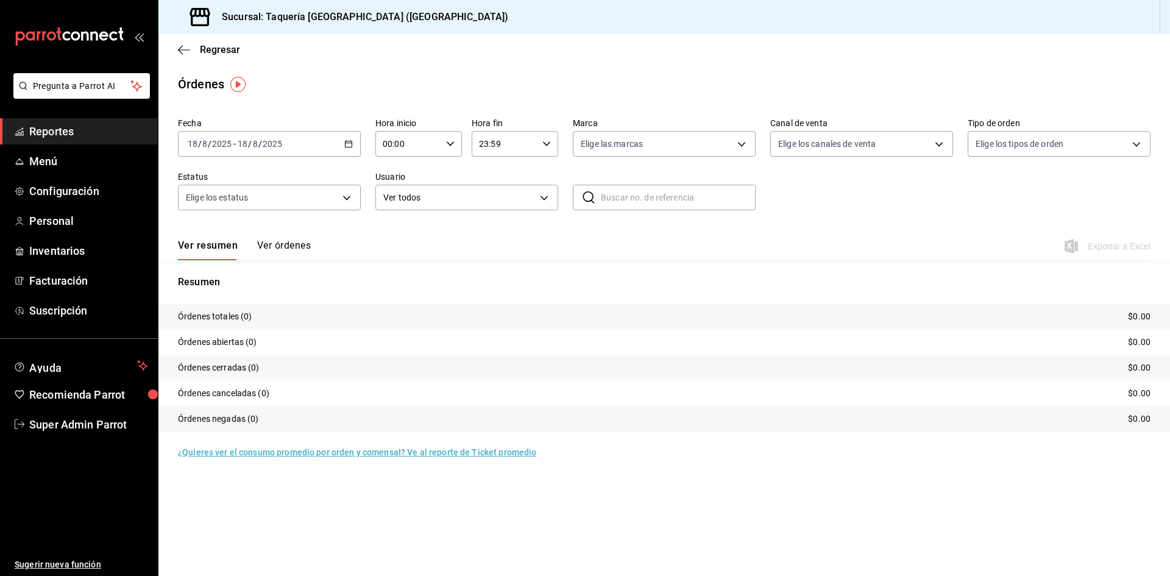
click at [277, 244] on button "Ver órdenes" at bounding box center [284, 250] width 54 height 21
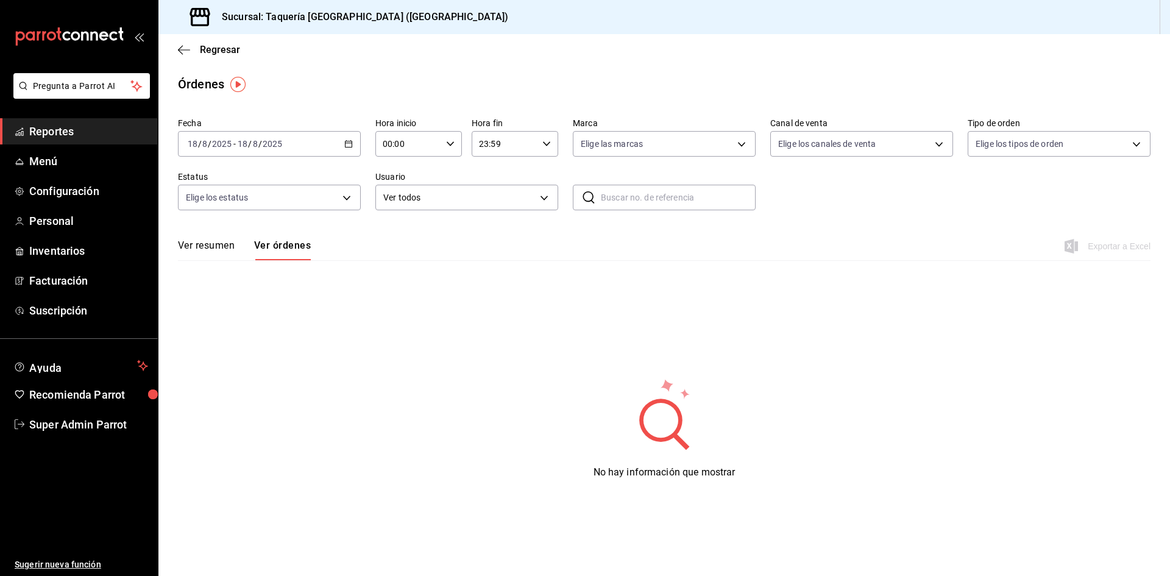
click at [210, 246] on button "Ver resumen" at bounding box center [206, 250] width 57 height 21
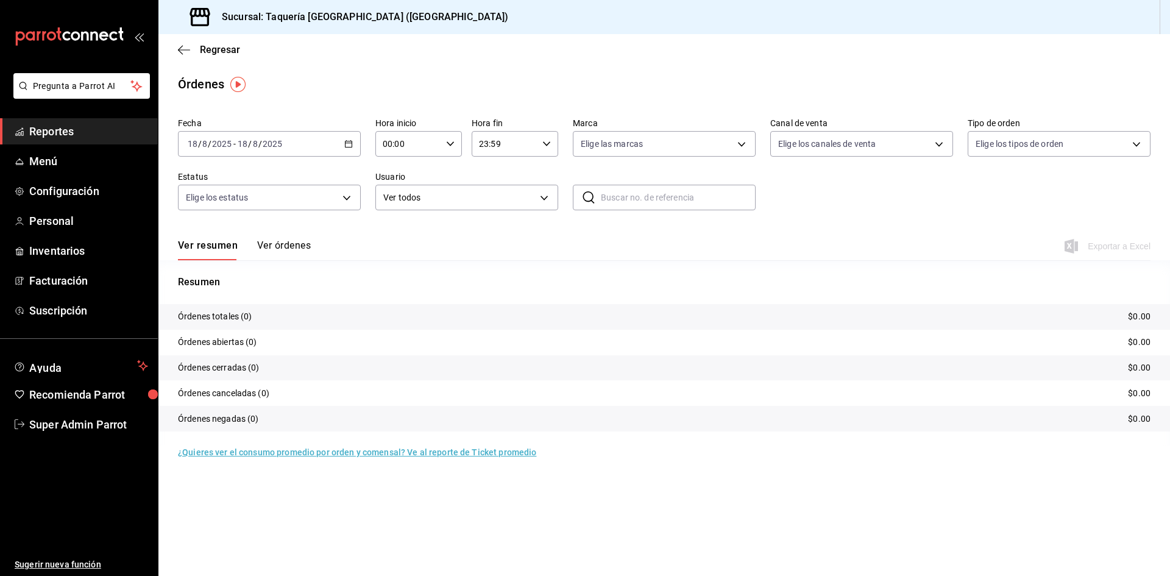
click at [299, 247] on button "Ver órdenes" at bounding box center [284, 250] width 54 height 21
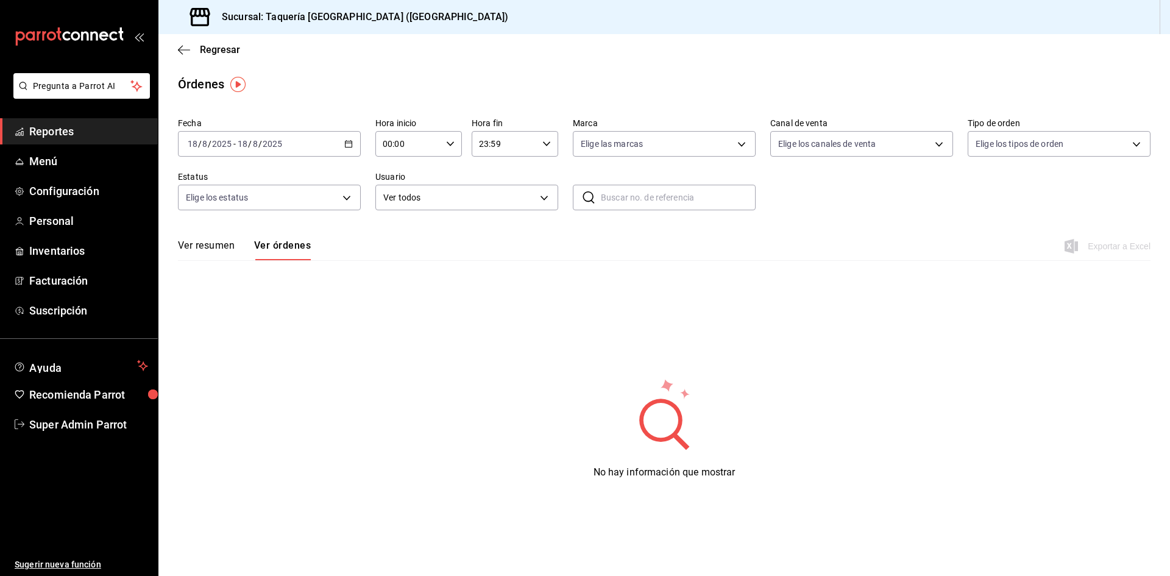
click at [201, 243] on button "Ver resumen" at bounding box center [206, 250] width 57 height 21
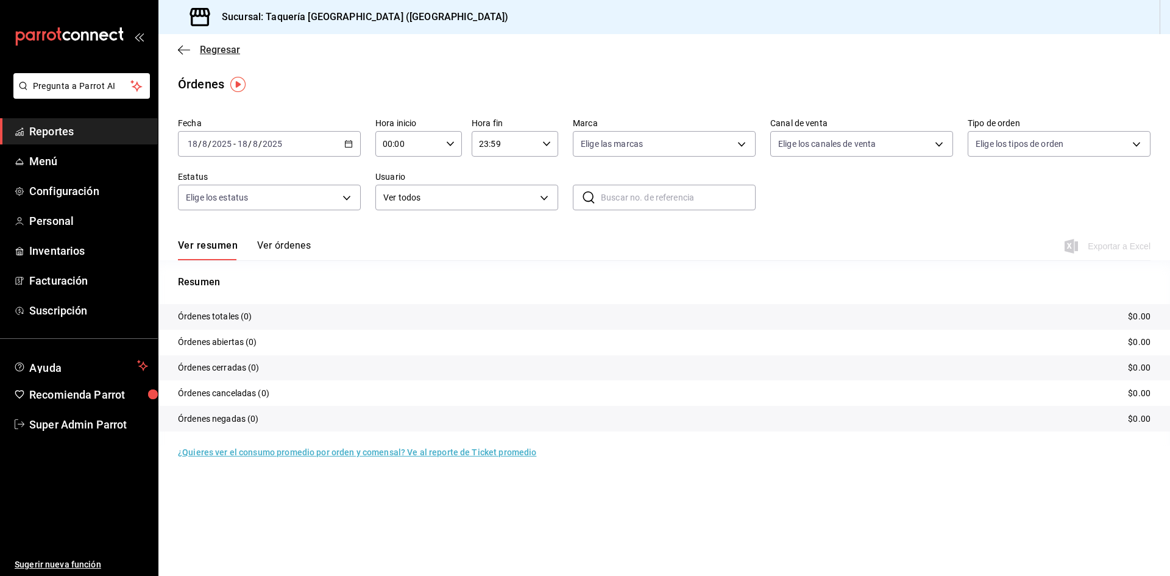
click at [190, 53] on span "Regresar" at bounding box center [209, 50] width 62 height 12
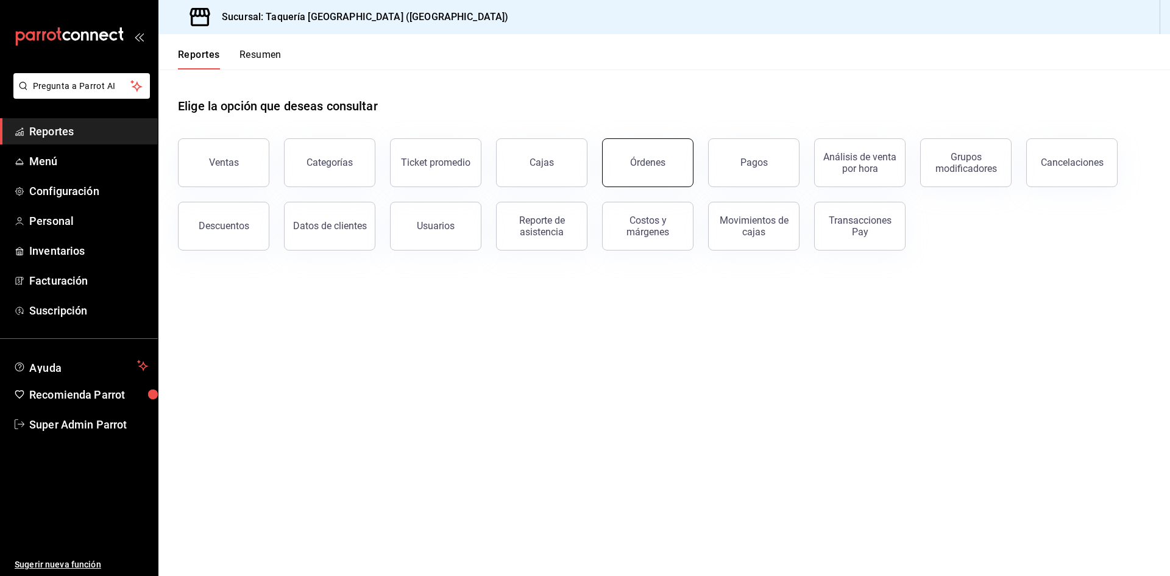
click at [627, 169] on button "Órdenes" at bounding box center [647, 162] width 91 height 49
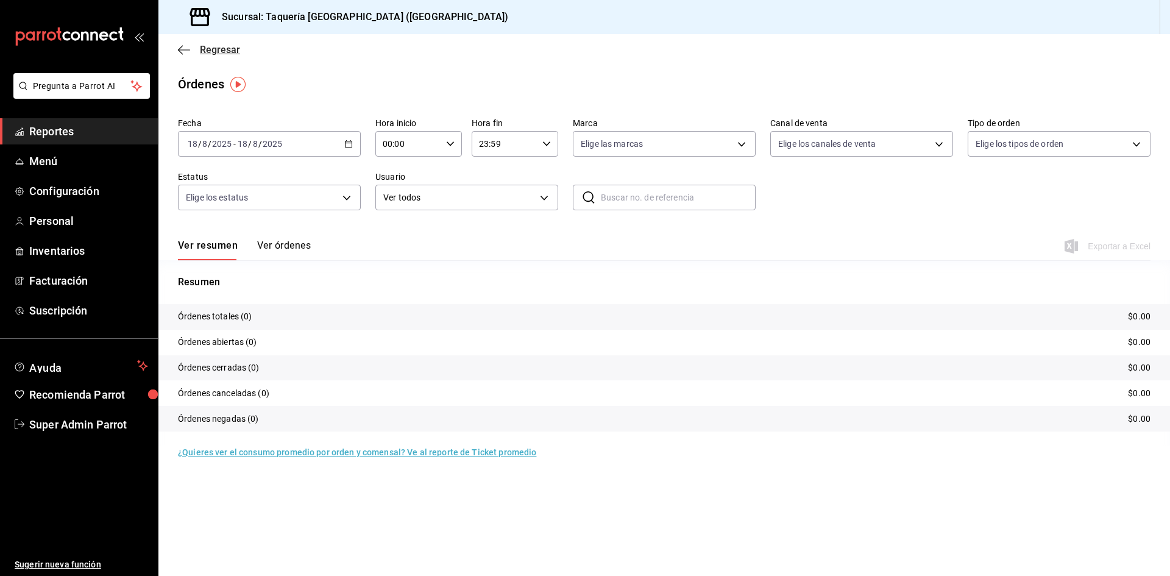
click at [190, 48] on icon "button" at bounding box center [184, 49] width 12 height 11
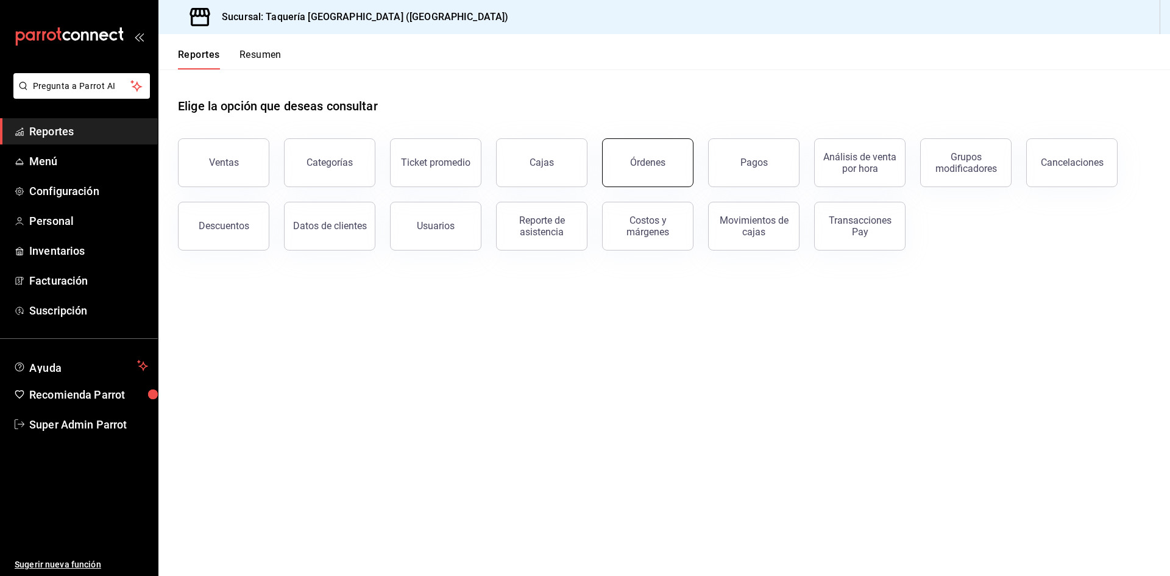
click at [670, 183] on button "Órdenes" at bounding box center [647, 162] width 91 height 49
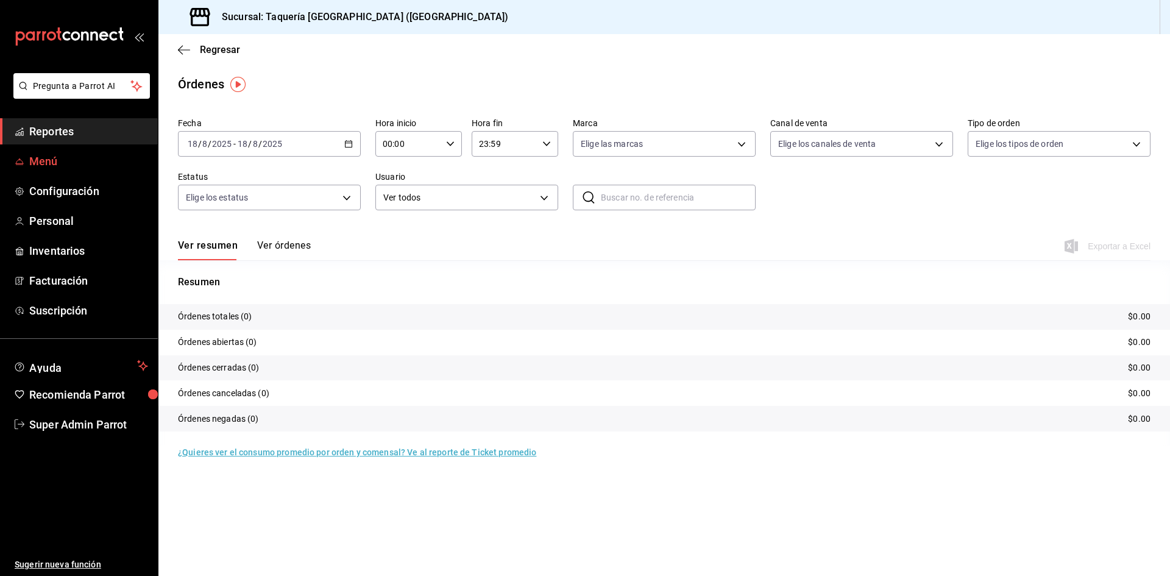
click at [57, 165] on span "Menú" at bounding box center [88, 161] width 119 height 16
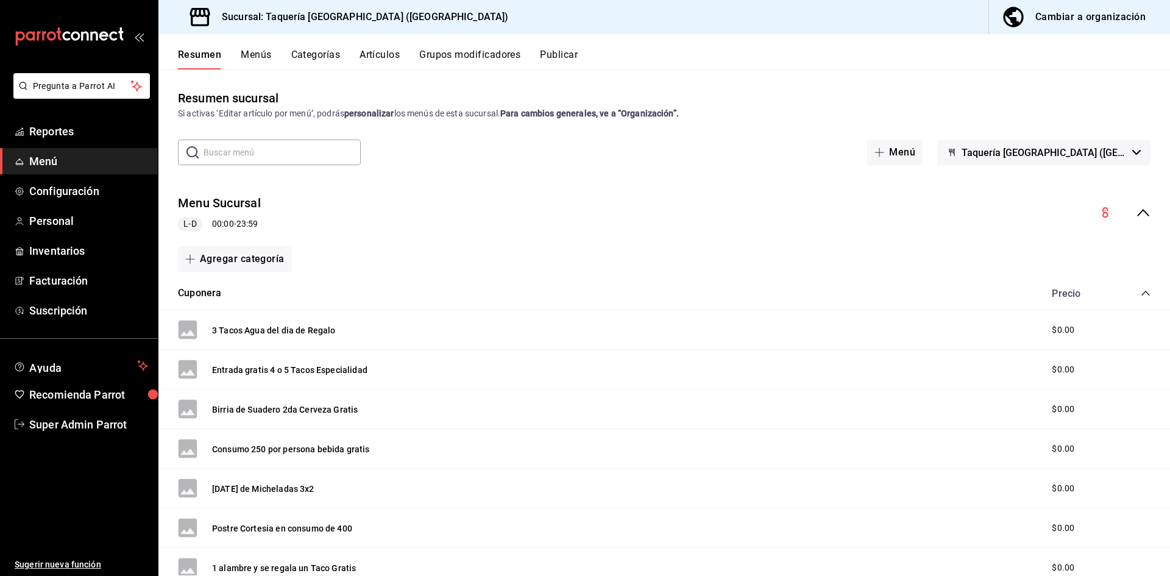
click at [1136, 212] on icon "collapse-menu-row" at bounding box center [1143, 212] width 15 height 15
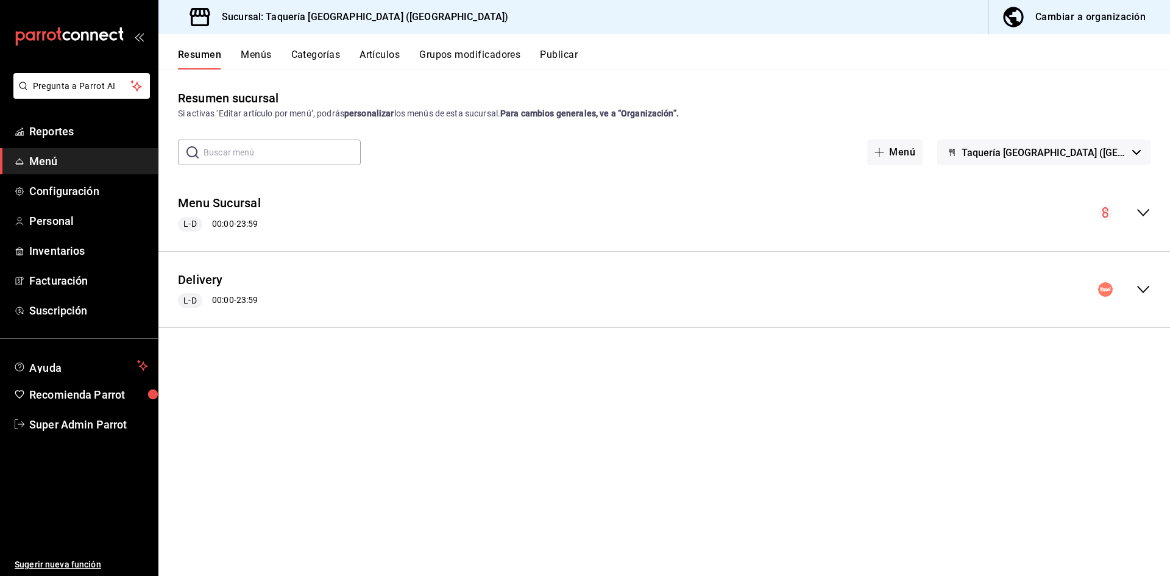
click at [1145, 296] on icon "collapse-menu-row" at bounding box center [1143, 289] width 15 height 15
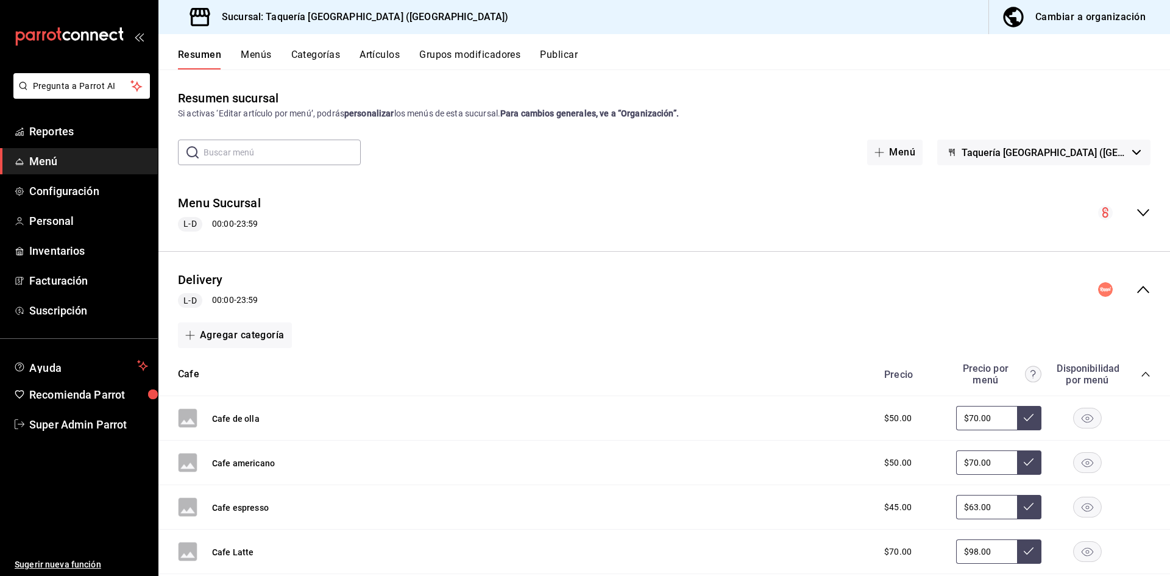
click at [1136, 218] on icon "collapse-menu-row" at bounding box center [1143, 212] width 15 height 15
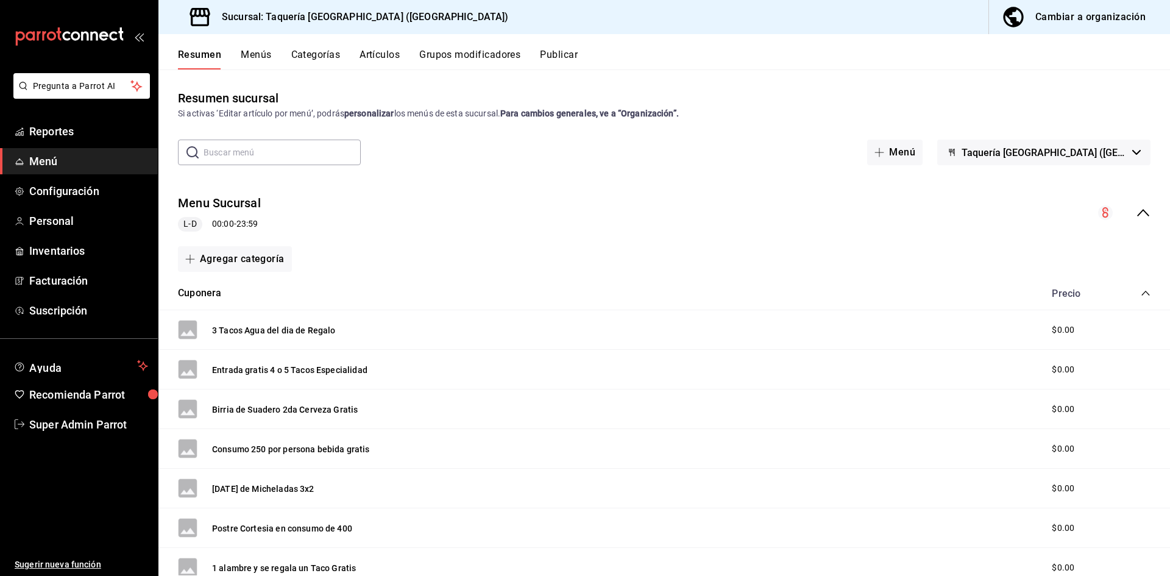
click at [1123, 227] on div "Menu Sucursal L-D 00:00 - 23:59" at bounding box center [664, 213] width 1012 height 57
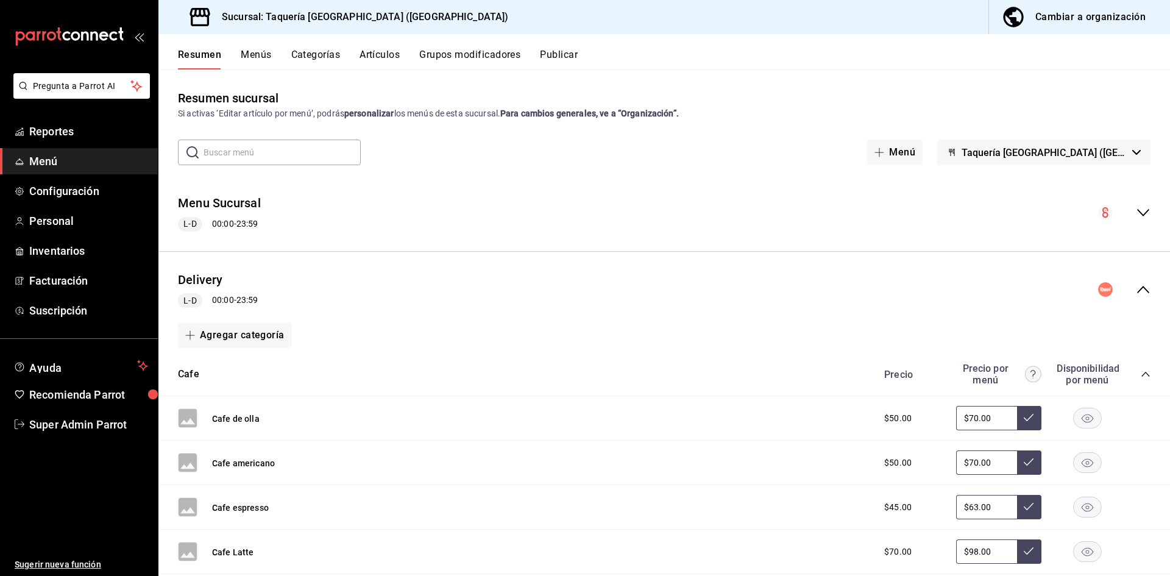
click at [1136, 285] on icon "collapse-menu-row" at bounding box center [1143, 289] width 15 height 15
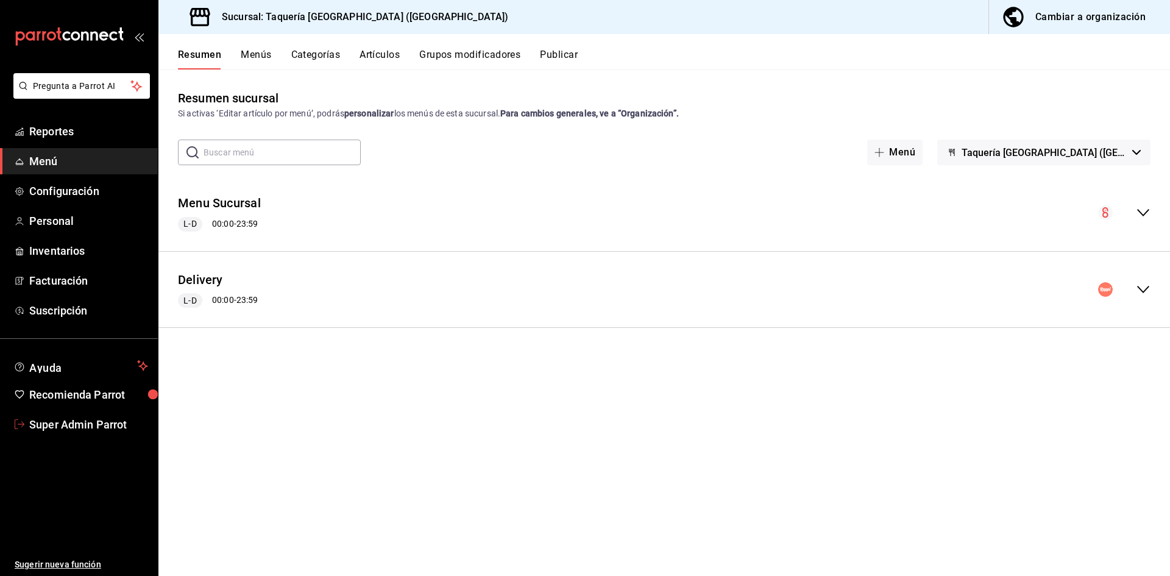
click at [81, 419] on span "Super Admin Parrot" at bounding box center [88, 424] width 119 height 16
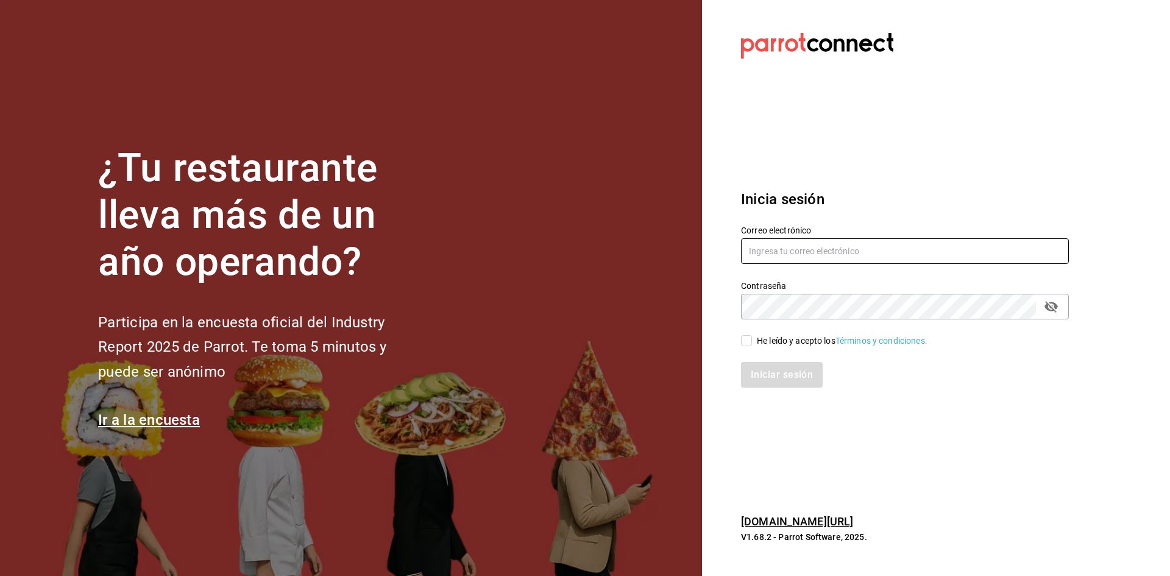
click at [853, 256] on input "text" at bounding box center [905, 251] width 328 height 26
paste input "ladona@comidamexicana.com"
type input "ladona@comidamexicana.com"
click at [748, 341] on input "He leído y acepto los Términos y condiciones." at bounding box center [746, 340] width 11 height 11
checkbox input "true"
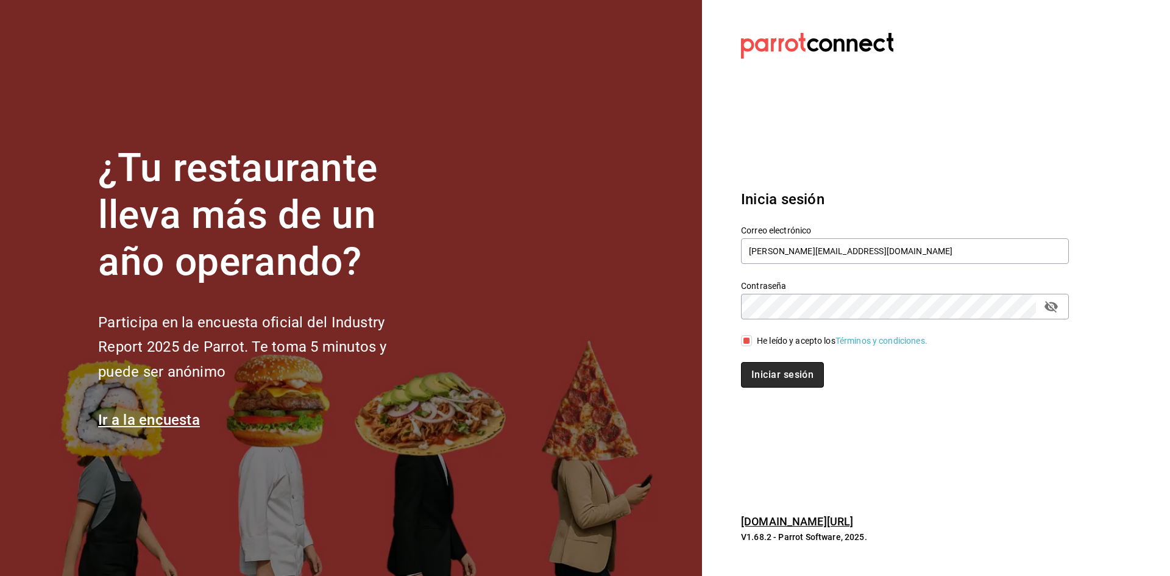
click at [765, 372] on button "Iniciar sesión" at bounding box center [782, 375] width 83 height 26
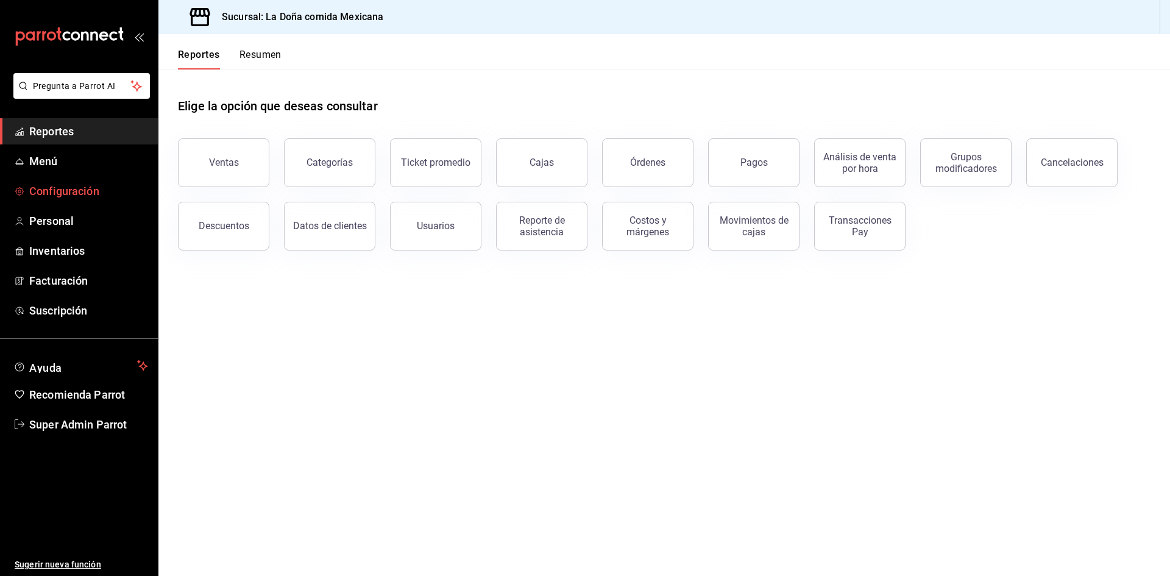
click at [95, 191] on span "Configuración" at bounding box center [88, 191] width 119 height 16
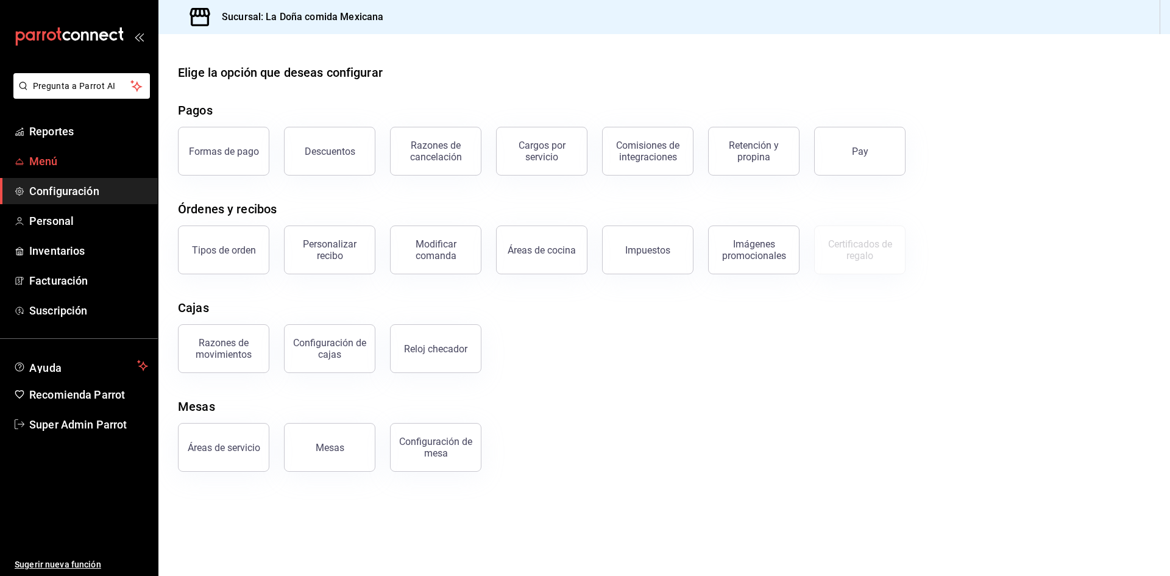
click at [77, 157] on span "Menú" at bounding box center [88, 161] width 119 height 16
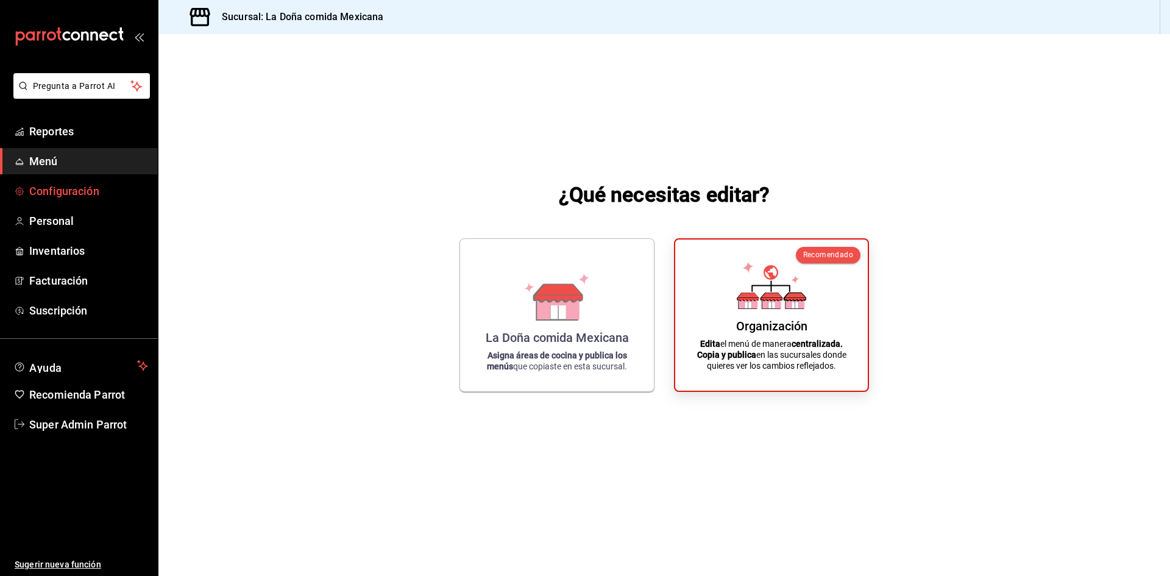
click at [76, 191] on span "Configuración" at bounding box center [88, 191] width 119 height 16
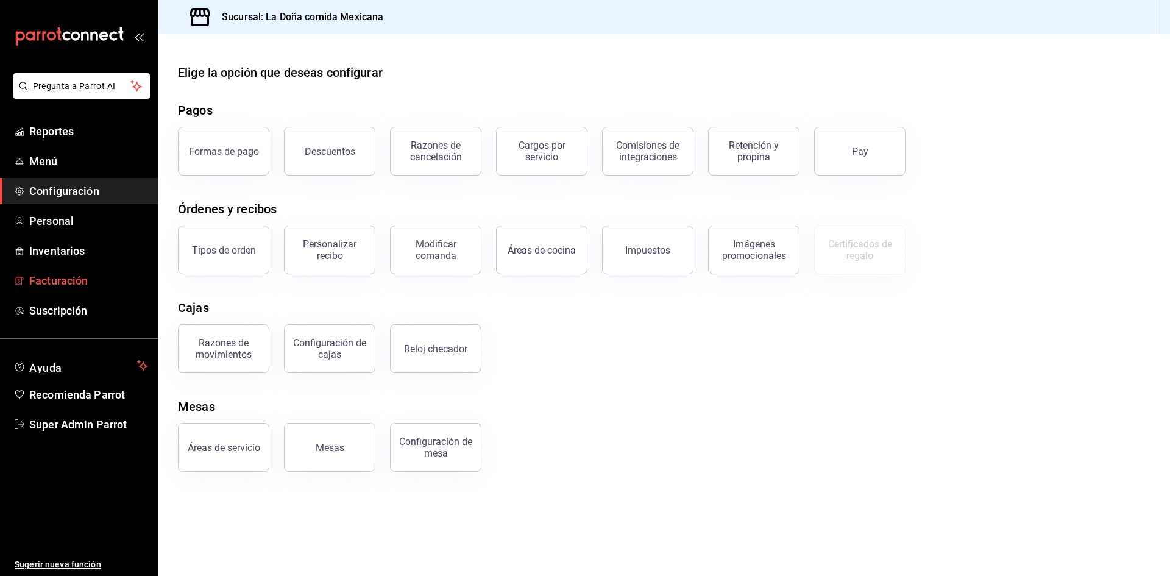
click at [78, 277] on span "Facturación" at bounding box center [88, 280] width 119 height 16
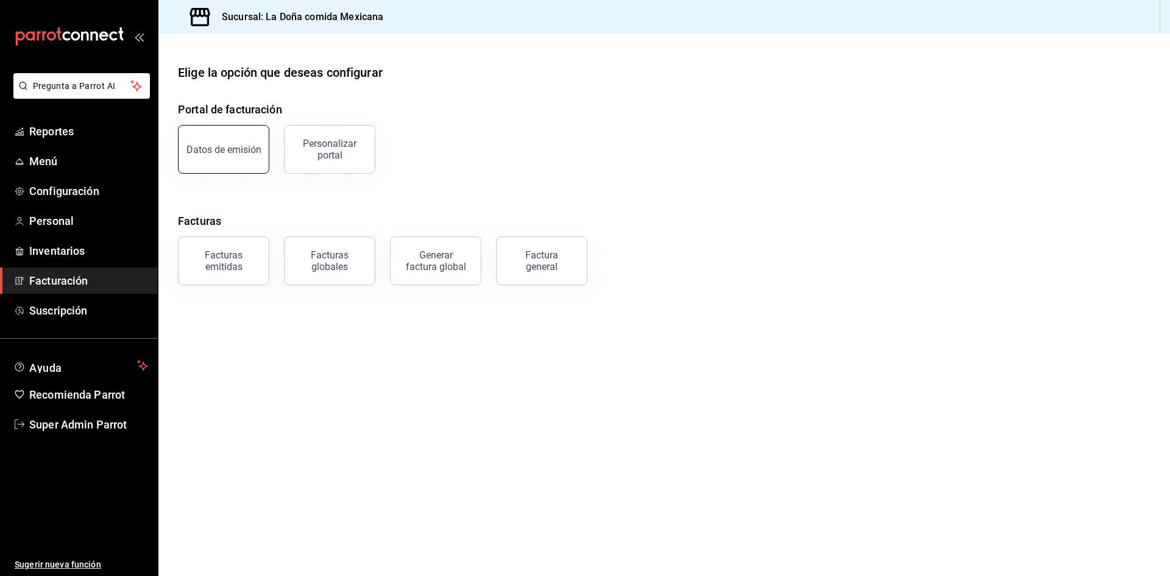
click at [241, 158] on button "Datos de emisión" at bounding box center [223, 149] width 91 height 49
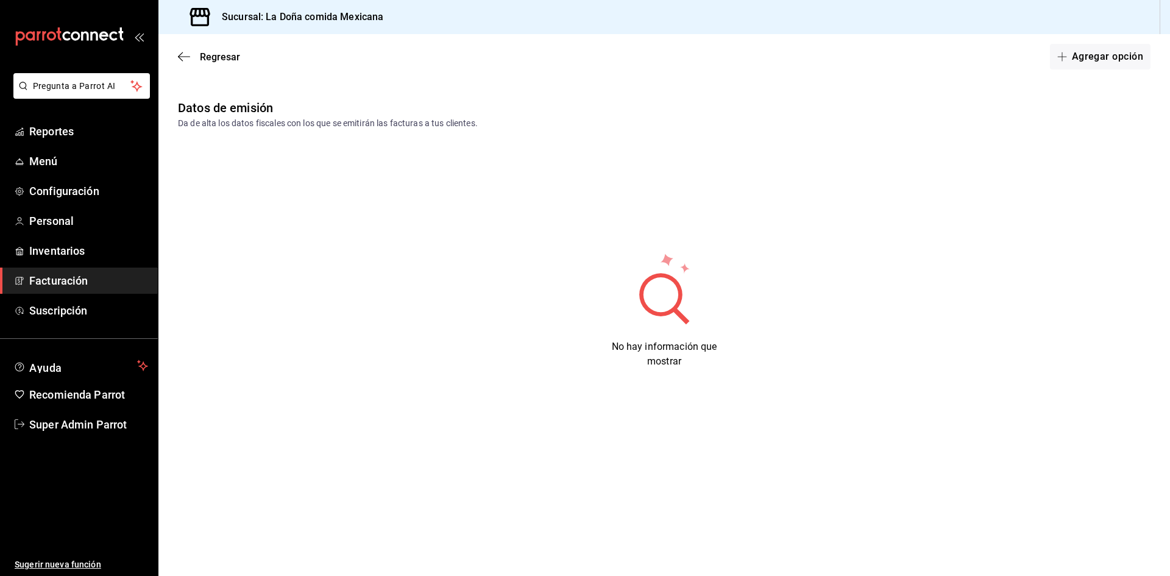
click at [110, 281] on span "Facturación" at bounding box center [88, 280] width 119 height 16
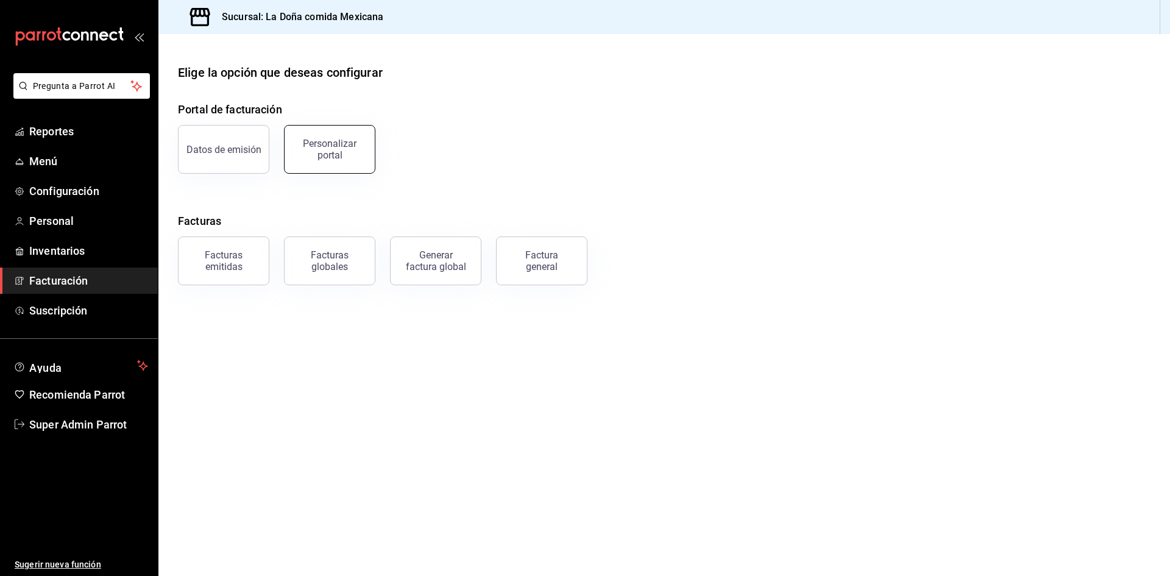
click at [316, 145] on div "Personalizar portal" at bounding box center [330, 149] width 76 height 23
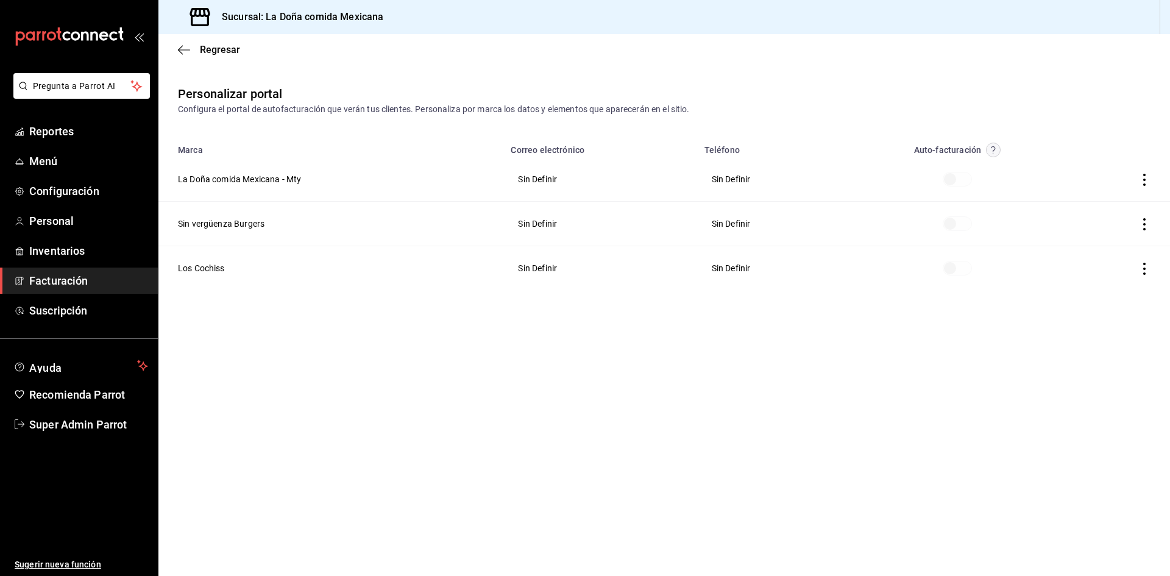
click at [123, 279] on span "Facturación" at bounding box center [88, 280] width 119 height 16
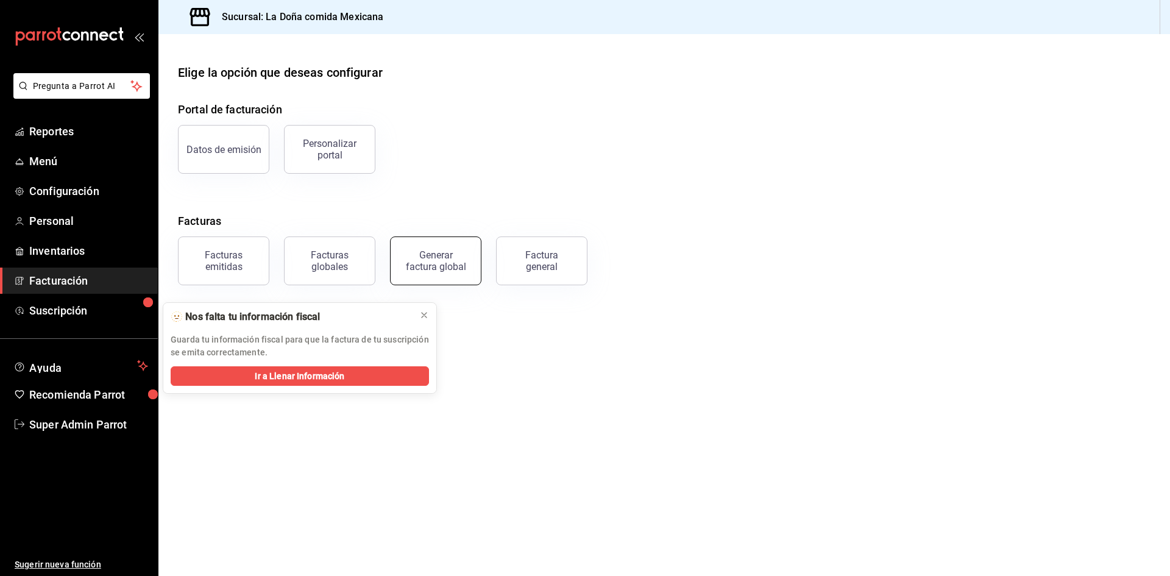
click at [459, 254] on div "Generar factura global" at bounding box center [435, 260] width 61 height 23
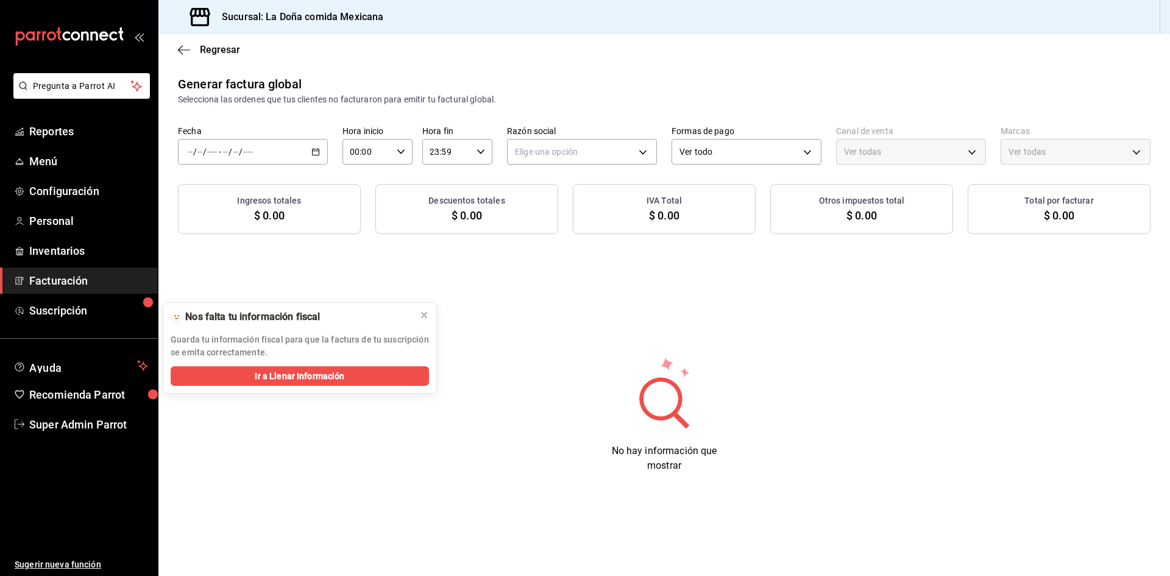
type input "PARROT,UBER_EATS,RAPPI,DIDI_FOOD,ONLINE"
click at [319, 155] on \(Stroke\) "button" at bounding box center [315, 152] width 7 height 7
click at [258, 184] on span "Rango de fechas" at bounding box center [235, 188] width 94 height 13
click at [407, 233] on button "1" at bounding box center [404, 233] width 21 height 22
click at [425, 314] on icon at bounding box center [424, 315] width 10 height 10
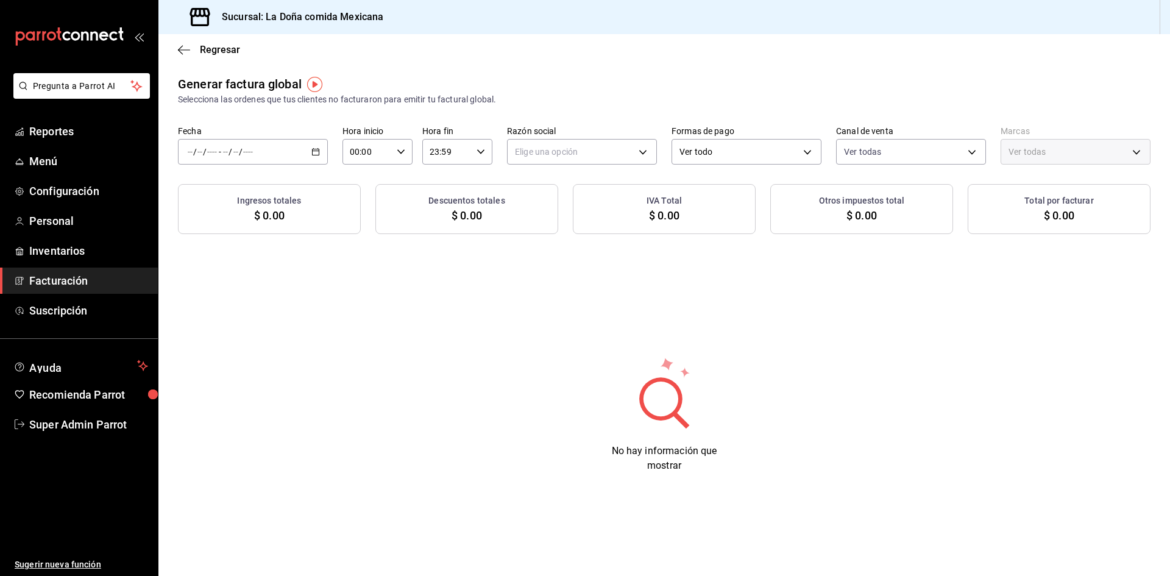
click at [308, 145] on div "/ / - / /" at bounding box center [253, 152] width 150 height 26
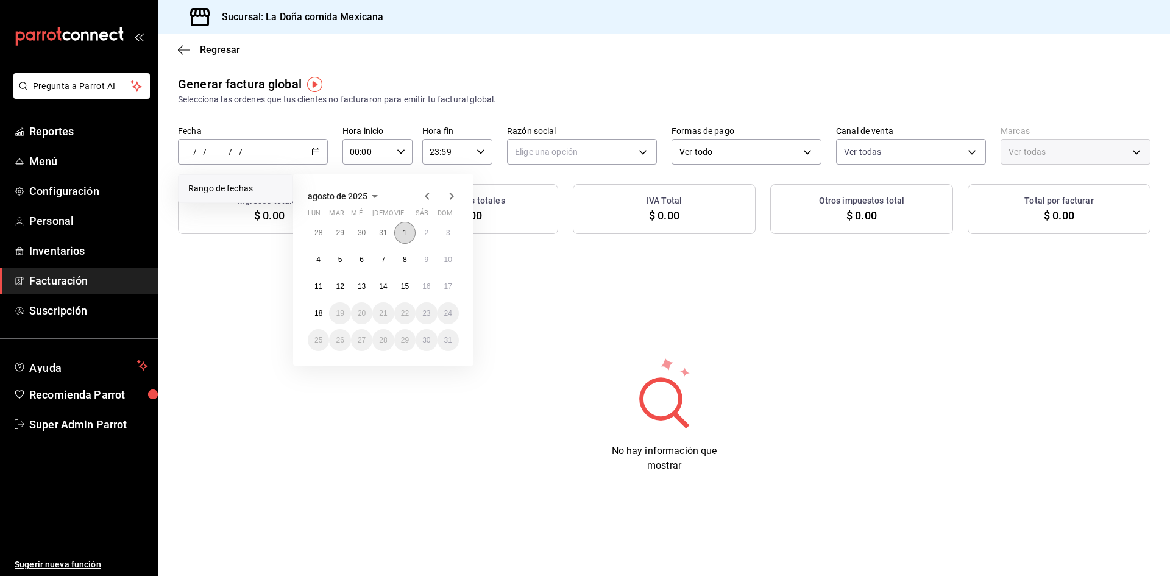
click at [410, 230] on button "1" at bounding box center [404, 233] width 21 height 22
click at [425, 200] on icon "button" at bounding box center [427, 196] width 15 height 15
click at [338, 233] on abbr "1" at bounding box center [340, 233] width 4 height 9
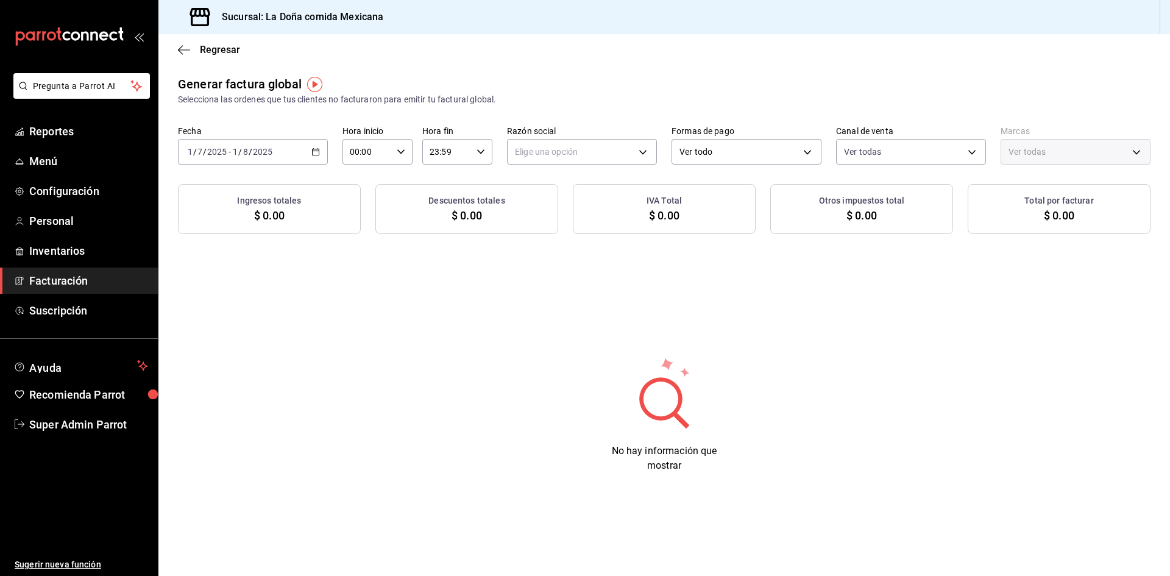
click at [319, 154] on \(Stroke\) "button" at bounding box center [315, 152] width 7 height 7
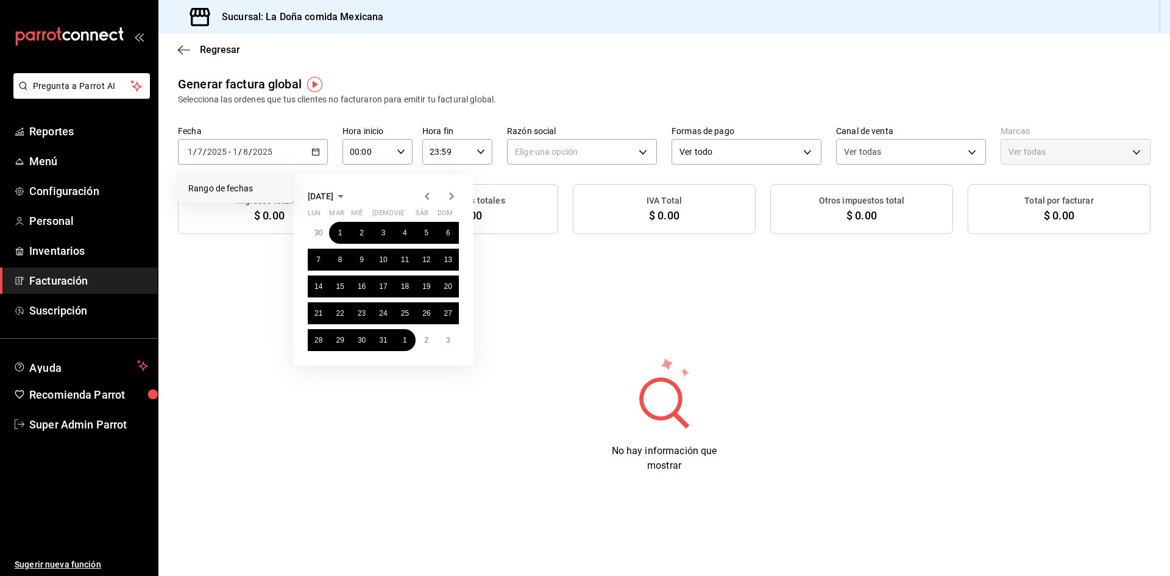
click at [427, 193] on icon "button" at bounding box center [427, 196] width 15 height 15
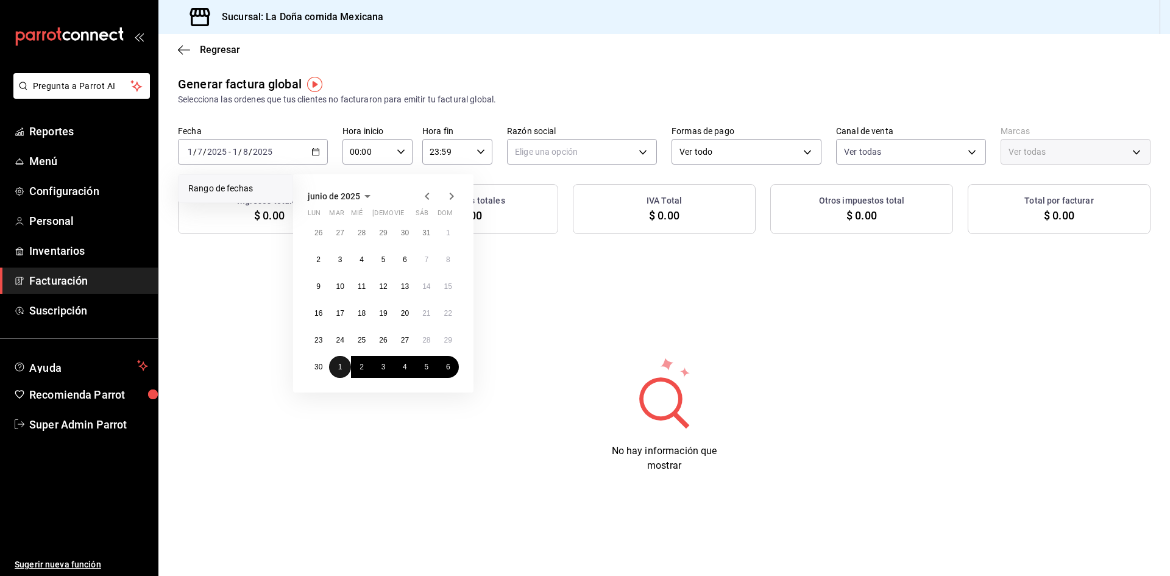
click at [340, 364] on abbr "1" at bounding box center [340, 367] width 4 height 9
click at [379, 338] on button "31" at bounding box center [382, 340] width 21 height 22
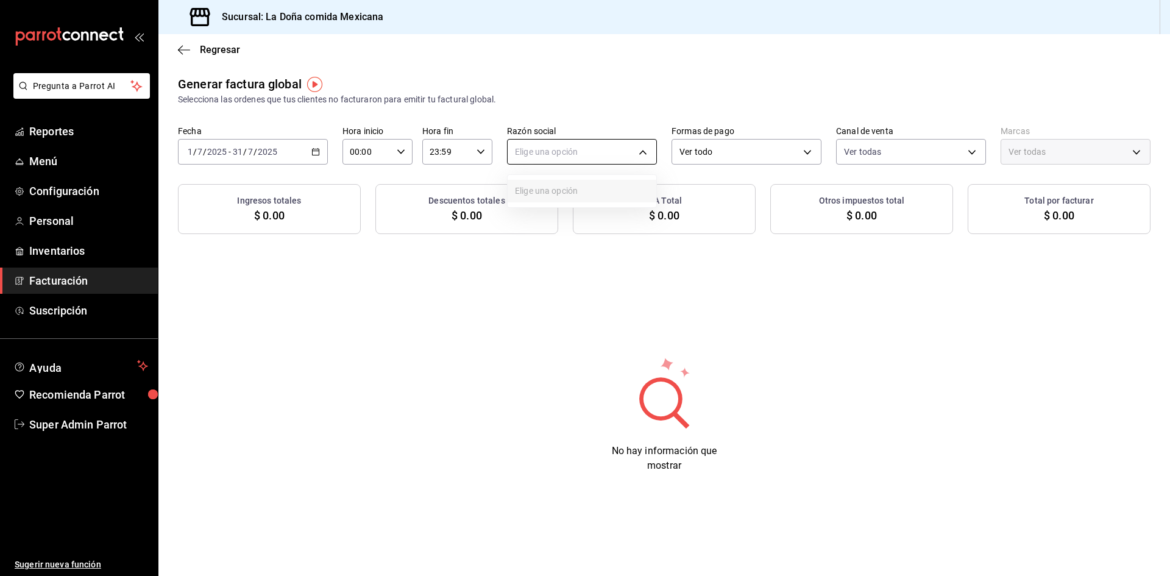
click at [566, 149] on body "Pregunta a Parrot AI Reportes Menú Configuración Personal Inventarios Facturaci…" at bounding box center [585, 288] width 1170 height 576
click at [713, 150] on div at bounding box center [585, 288] width 1170 height 576
click at [713, 150] on body "Pregunta a Parrot AI Reportes Menú Configuración Personal Inventarios Facturaci…" at bounding box center [585, 288] width 1170 height 576
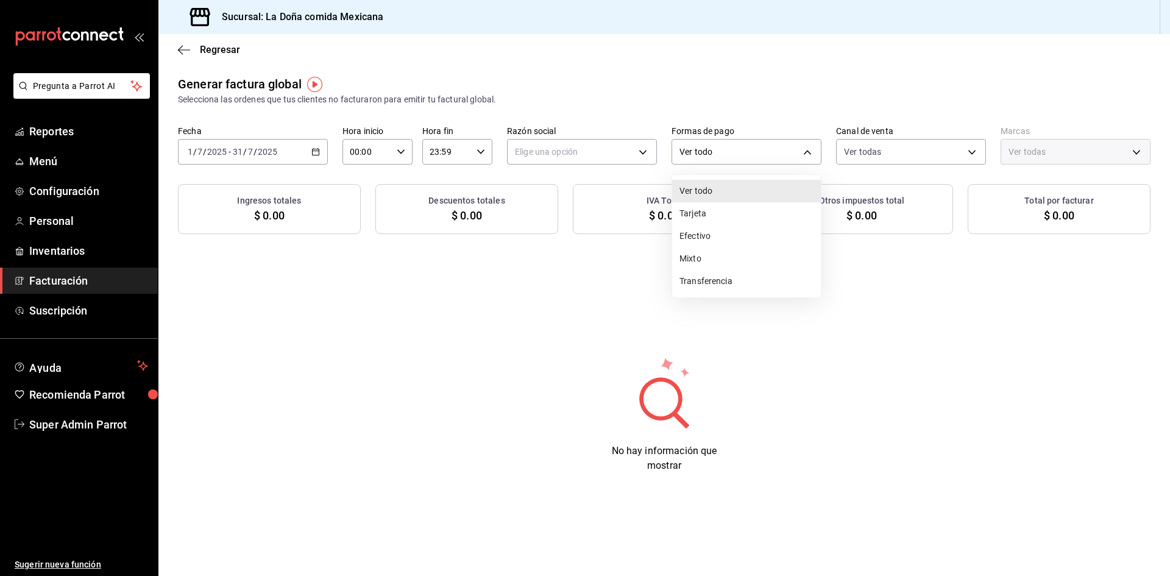
click at [903, 141] on div at bounding box center [585, 288] width 1170 height 576
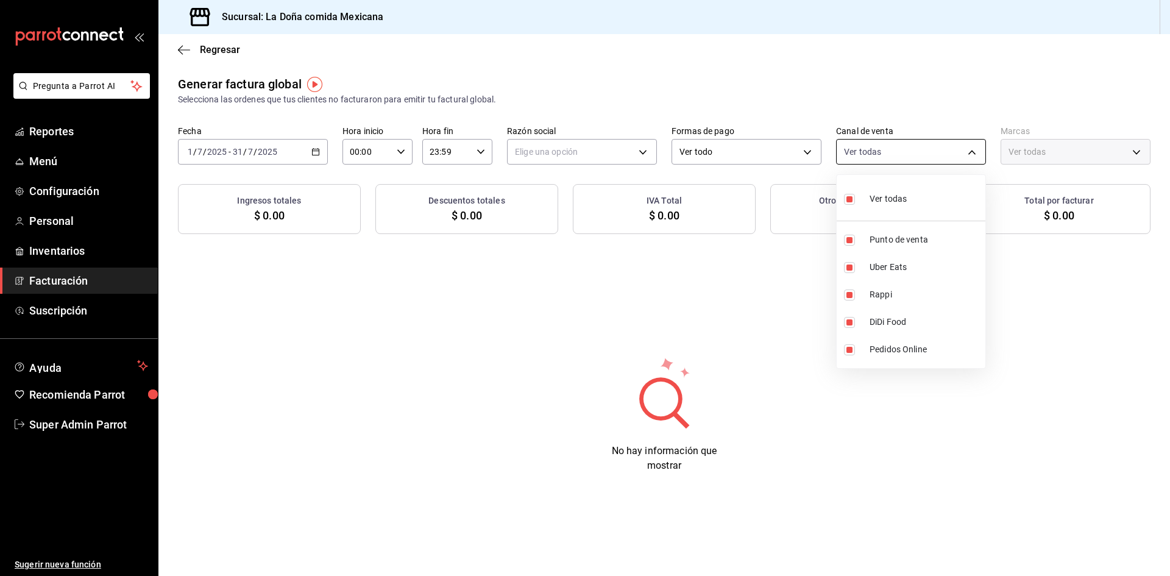
click at [902, 151] on body "Pregunta a Parrot AI Reportes Menú Configuración Personal Inventarios Facturaci…" at bounding box center [585, 288] width 1170 height 576
click at [773, 143] on div at bounding box center [585, 288] width 1170 height 576
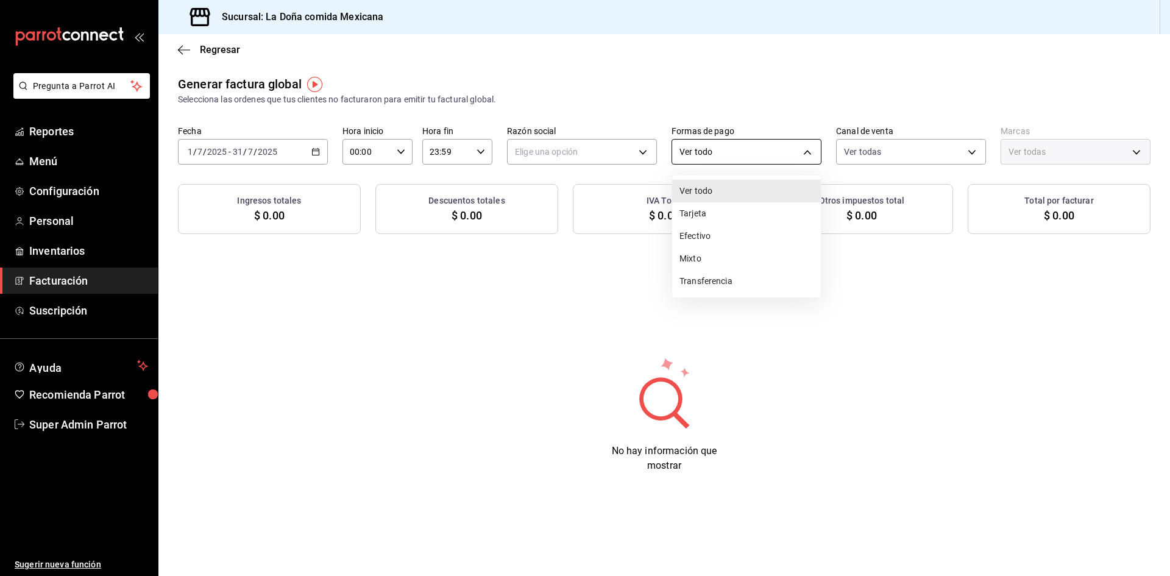
click at [773, 149] on body "Pregunta a Parrot AI Reportes Menú Configuración Personal Inventarios Facturaci…" at bounding box center [585, 288] width 1170 height 576
click at [604, 149] on div at bounding box center [585, 288] width 1170 height 576
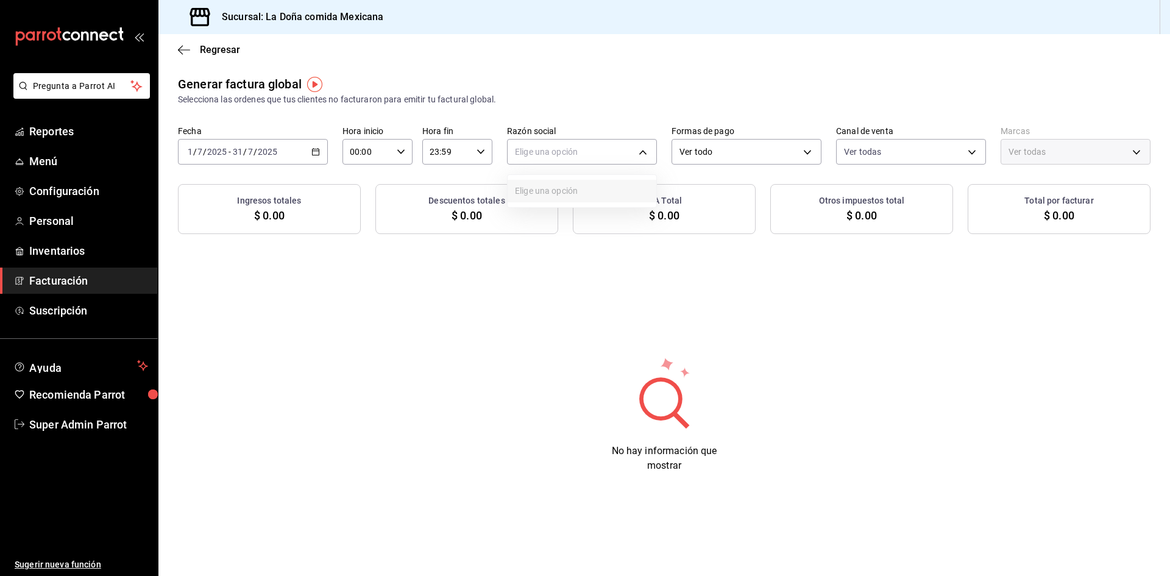
click at [604, 149] on body "Pregunta a Parrot AI Reportes Menú Configuración Personal Inventarios Facturaci…" at bounding box center [585, 288] width 1170 height 576
click at [176, 54] on div at bounding box center [585, 288] width 1170 height 576
click at [182, 45] on icon "button" at bounding box center [184, 49] width 12 height 11
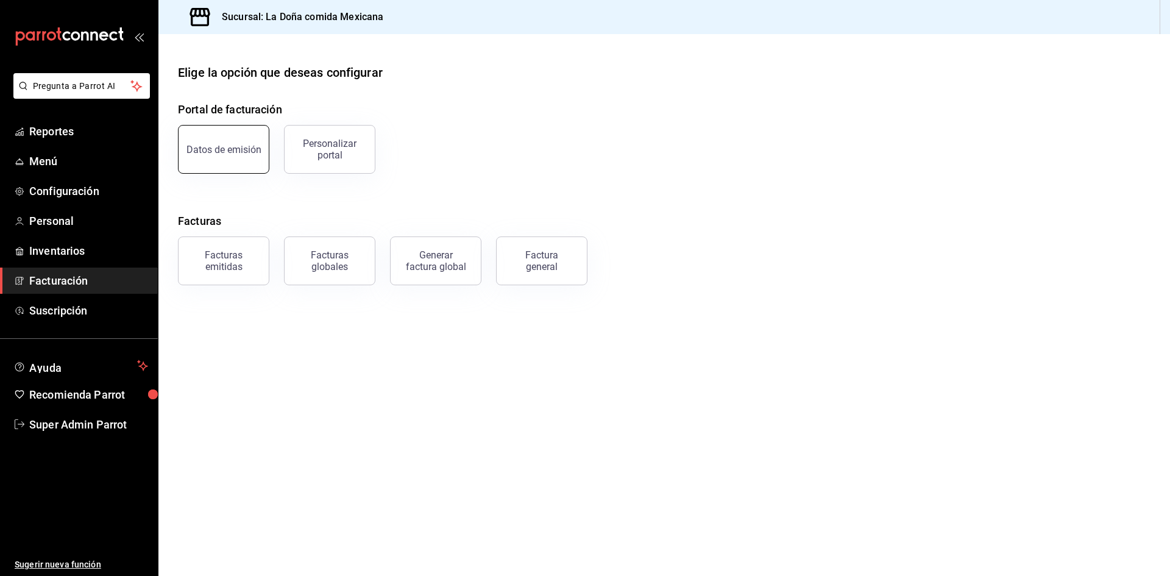
click at [210, 148] on div "Datos de emisión" at bounding box center [224, 150] width 75 height 12
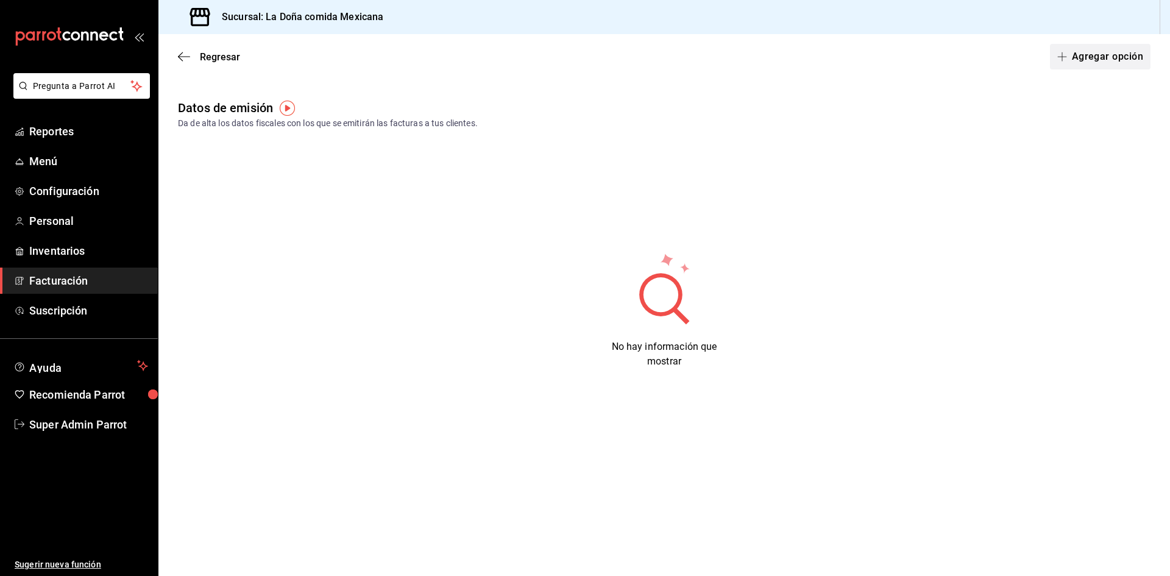
click at [1062, 54] on icon "button" at bounding box center [1063, 57] width 10 height 10
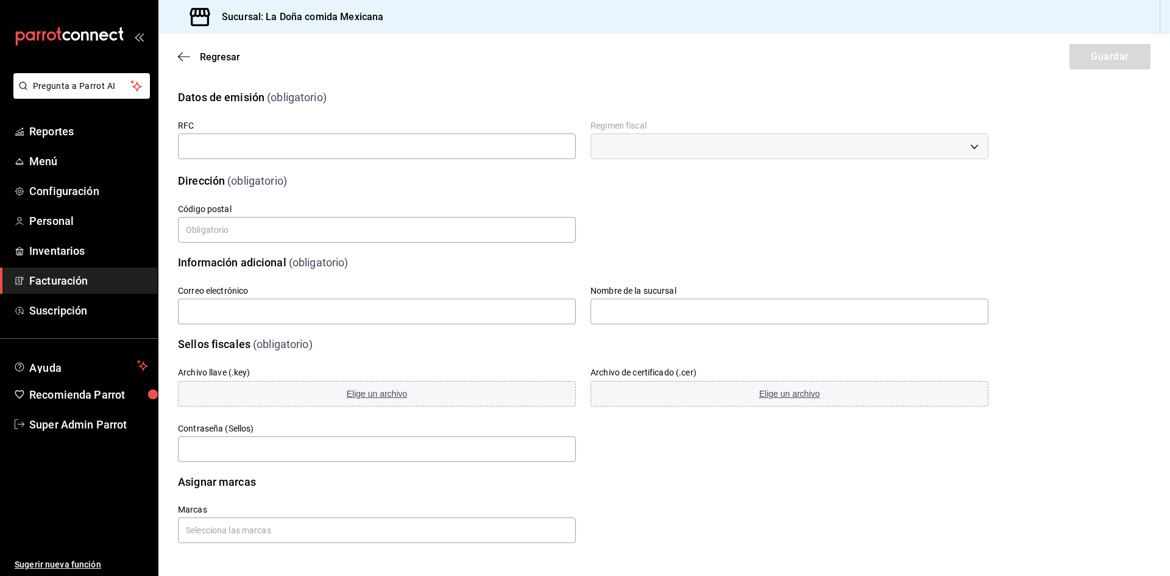
click at [187, 63] on div "Regresar Guardar" at bounding box center [664, 56] width 1012 height 45
click at [187, 54] on icon "button" at bounding box center [184, 56] width 12 height 11
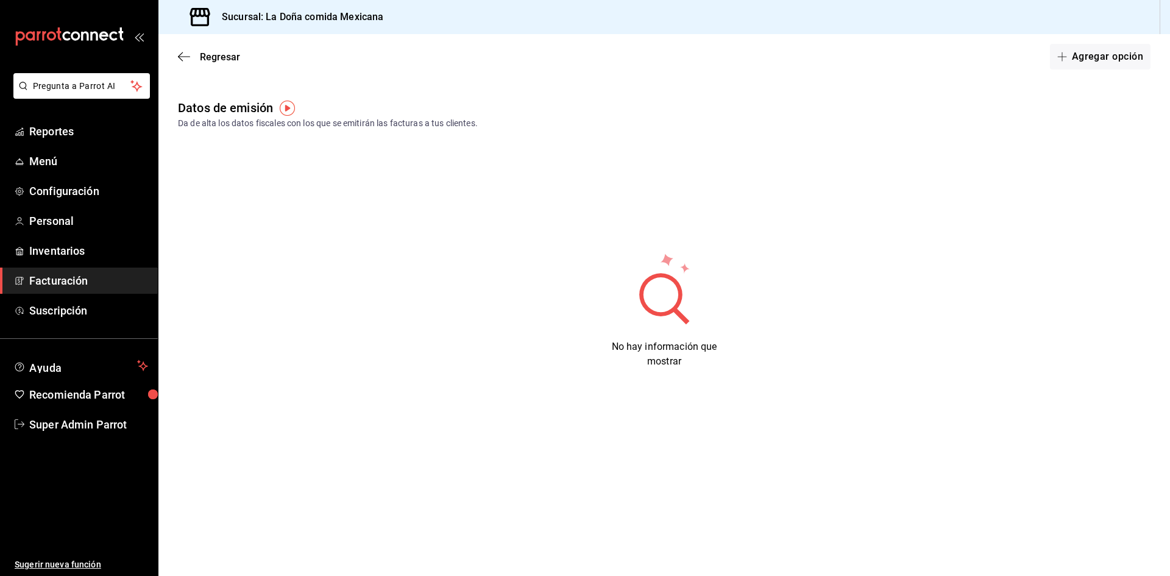
click at [73, 280] on span "Facturación" at bounding box center [88, 280] width 119 height 16
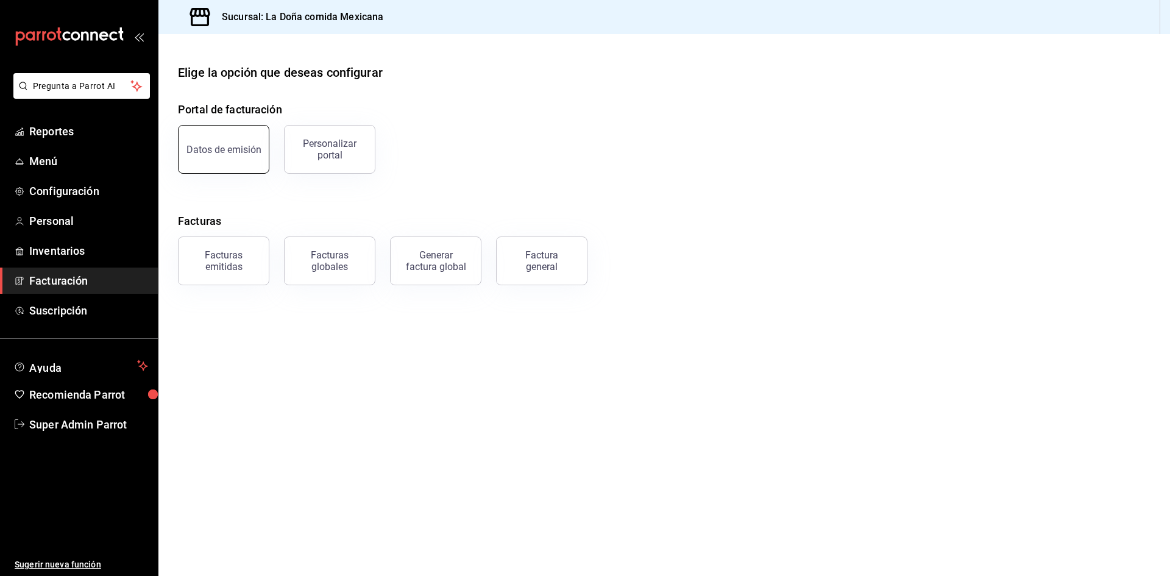
click at [246, 157] on button "Datos de emisión" at bounding box center [223, 149] width 91 height 49
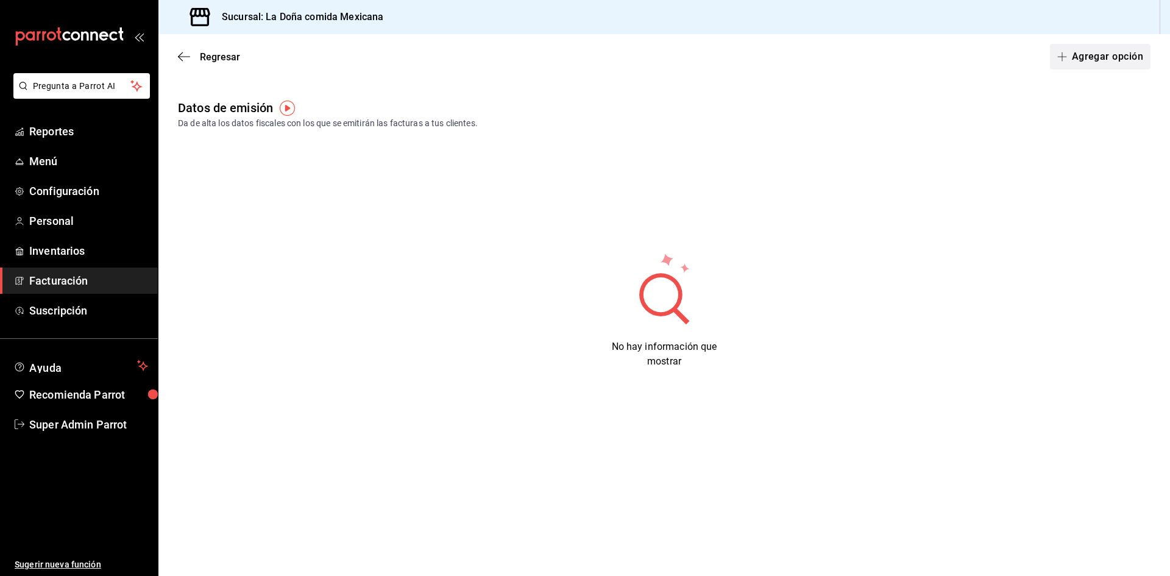
click at [1108, 62] on button "Agregar opción" at bounding box center [1100, 57] width 101 height 26
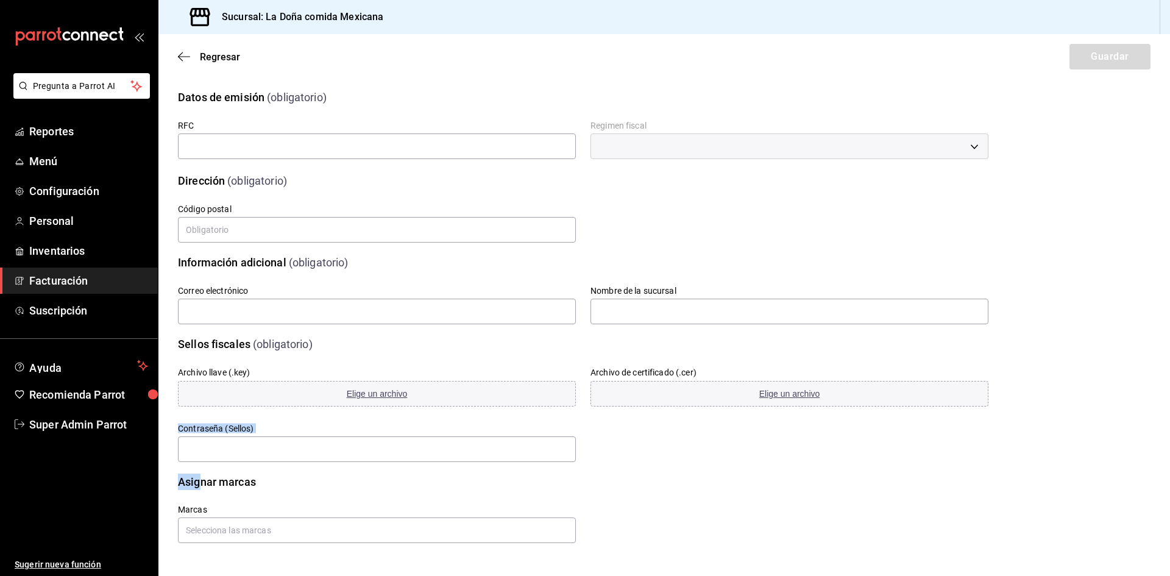
drag, startPoint x: 197, startPoint y: 469, endPoint x: 911, endPoint y: 457, distance: 713.9
click at [911, 457] on div "Datos de emisión (obligatorio) RFC Regimen fiscal ​ Dirección (obligatorio) Cal…" at bounding box center [664, 308] width 973 height 469
click at [911, 457] on div "Archivo llave (.key) Elige un archivo Archivo de certificado (.cer) Elige un ar…" at bounding box center [569, 401] width 840 height 126
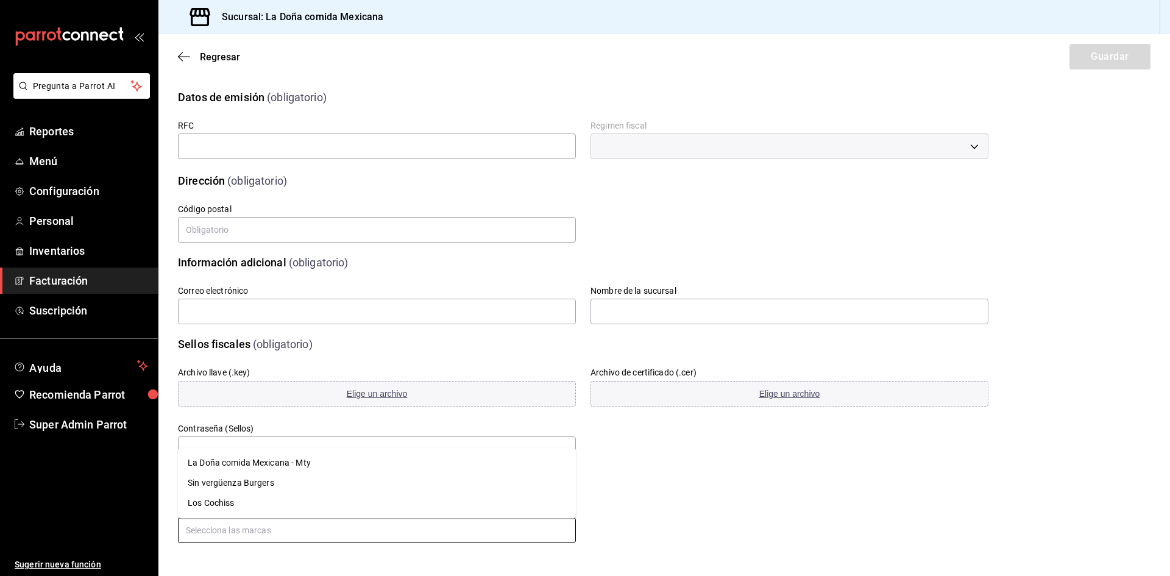
click at [322, 532] on input "text" at bounding box center [377, 530] width 398 height 26
click at [763, 511] on div "Marcas" at bounding box center [569, 509] width 840 height 68
click at [180, 55] on icon "button" at bounding box center [180, 56] width 5 height 9
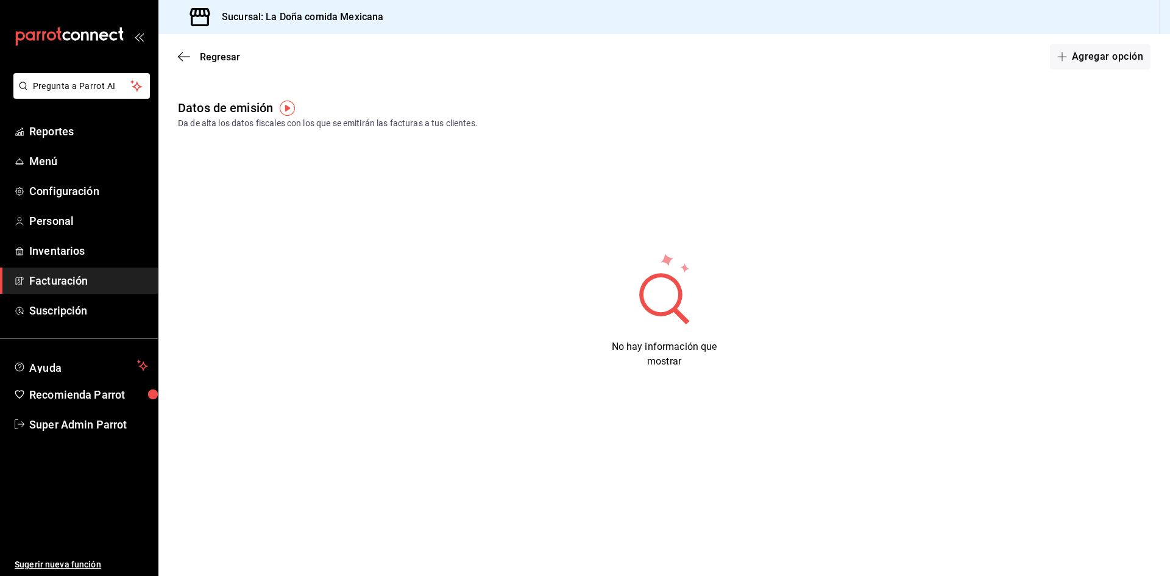
click at [180, 56] on icon "button" at bounding box center [184, 56] width 12 height 11
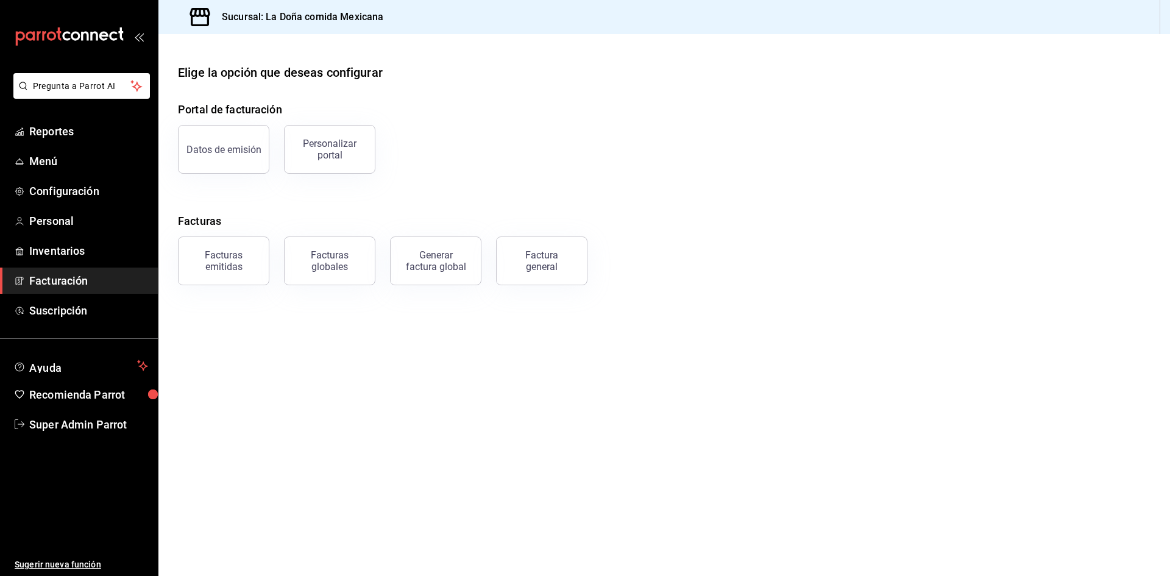
click at [79, 286] on span "Facturación" at bounding box center [88, 280] width 119 height 16
click at [316, 152] on div "Personalizar portal" at bounding box center [330, 149] width 76 height 23
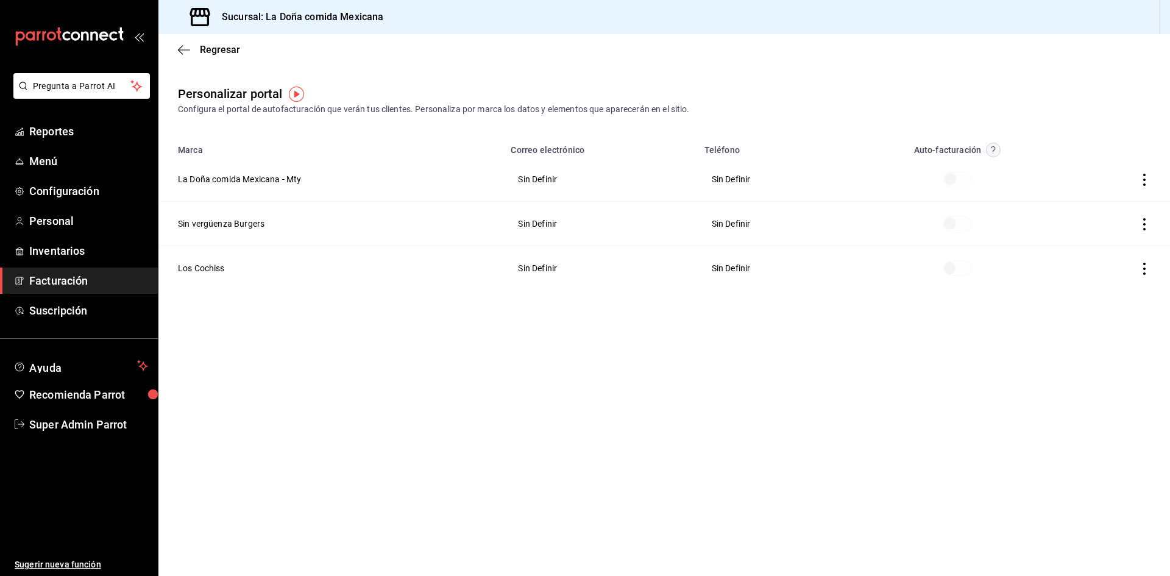
click at [1145, 177] on icon "button" at bounding box center [1145, 180] width 12 height 12
click at [1095, 163] on li "Editar" at bounding box center [1090, 164] width 122 height 31
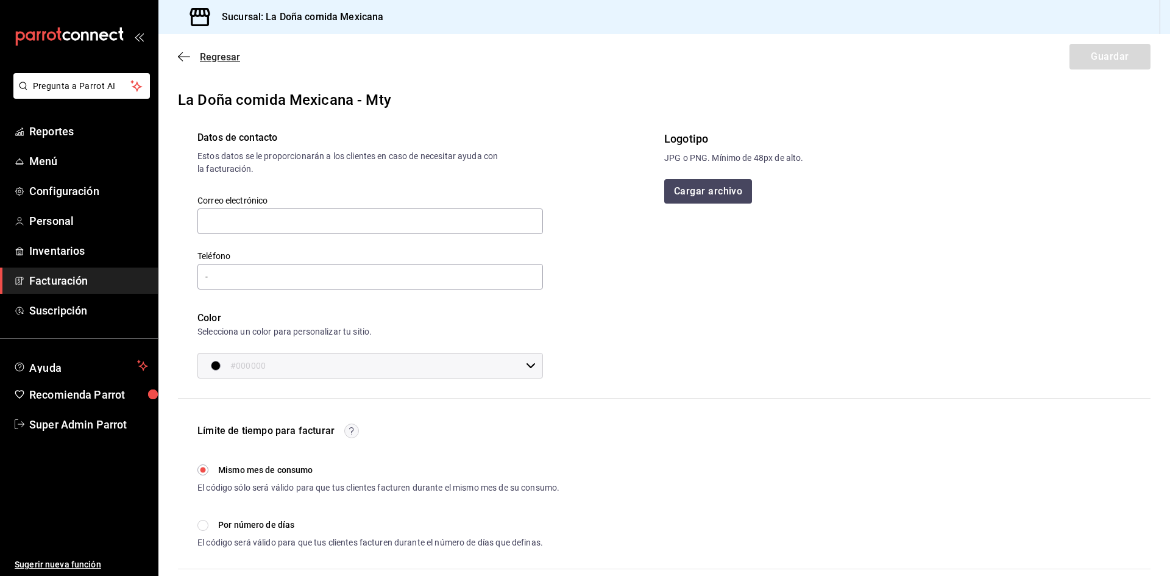
click at [183, 51] on icon "button" at bounding box center [184, 56] width 12 height 11
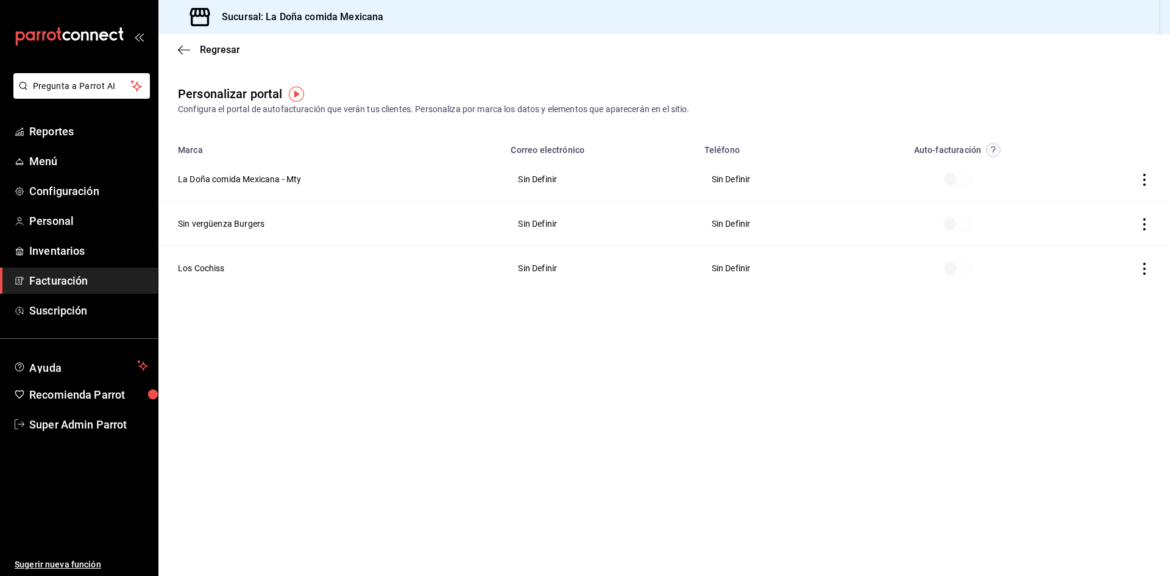
click at [1141, 175] on icon "button" at bounding box center [1145, 180] width 12 height 12
click at [1087, 165] on li "Editar" at bounding box center [1090, 164] width 122 height 31
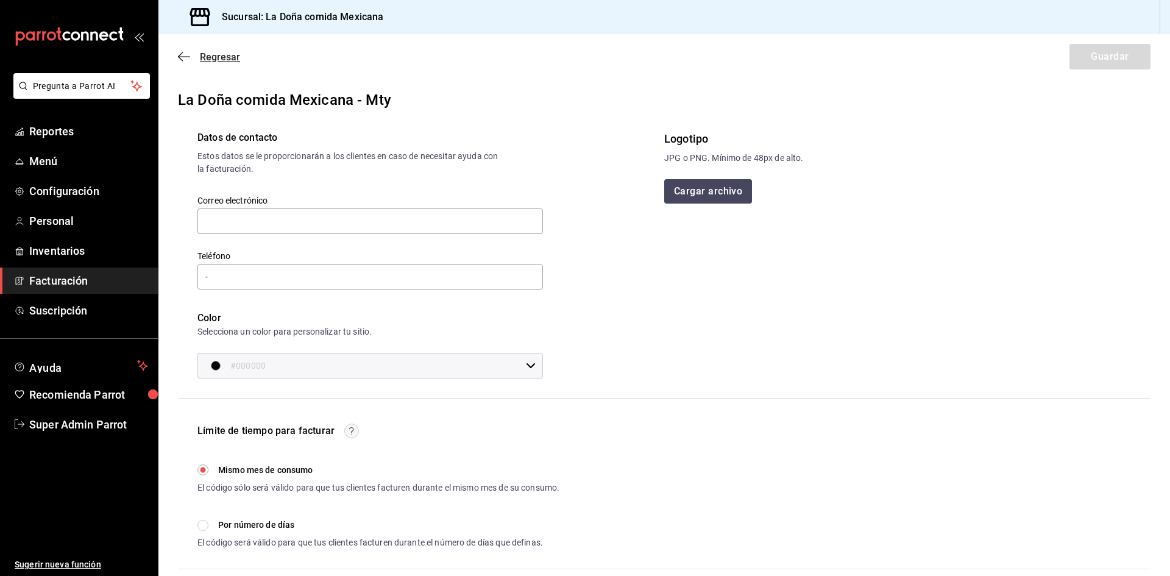
click at [189, 57] on icon "button" at bounding box center [184, 56] width 12 height 11
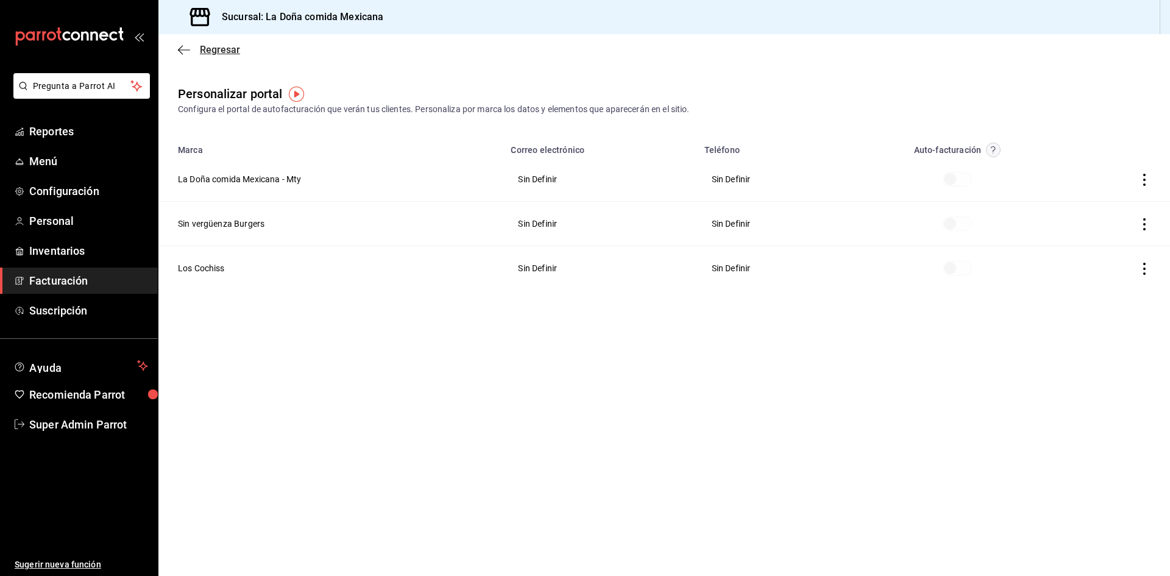
click at [183, 51] on icon "button" at bounding box center [184, 49] width 12 height 11
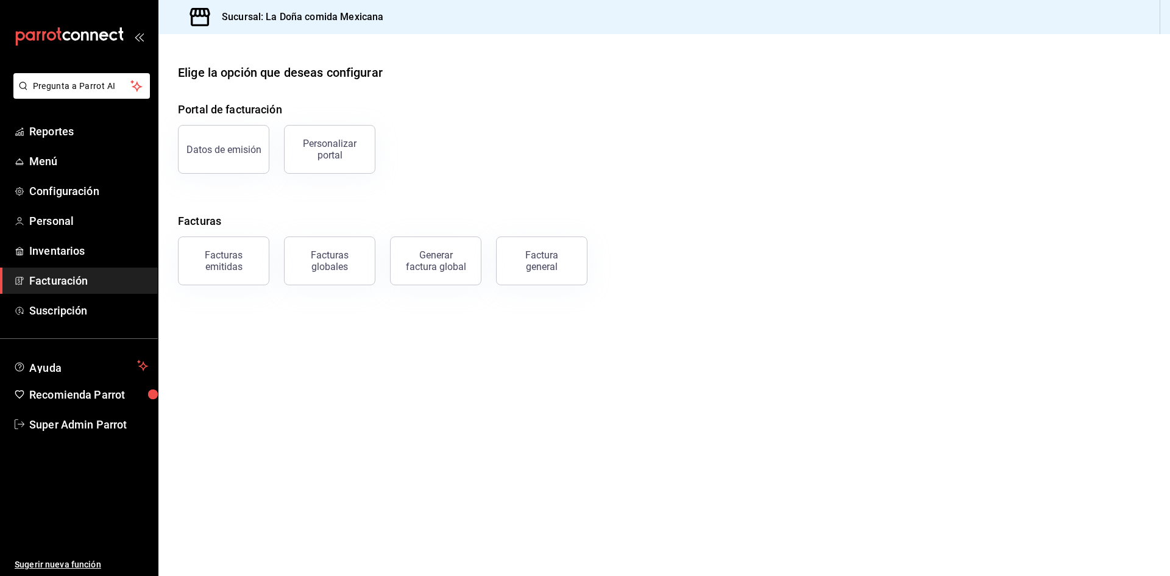
click at [86, 279] on span "Facturación" at bounding box center [88, 280] width 119 height 16
click at [435, 265] on div "Generar factura global" at bounding box center [435, 260] width 61 height 23
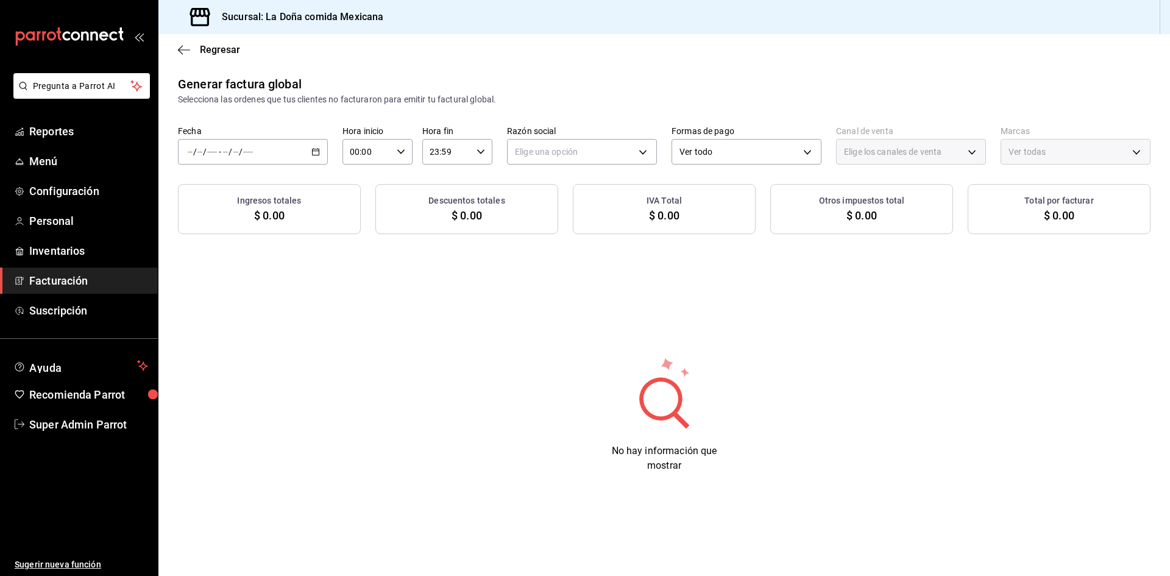
type input "PARROT,UBER_EATS,RAPPI,DIDI_FOOD,ONLINE"
click at [307, 148] on div "/ / - / /" at bounding box center [253, 152] width 150 height 26
click at [263, 186] on span "Rango de fechas" at bounding box center [235, 188] width 94 height 13
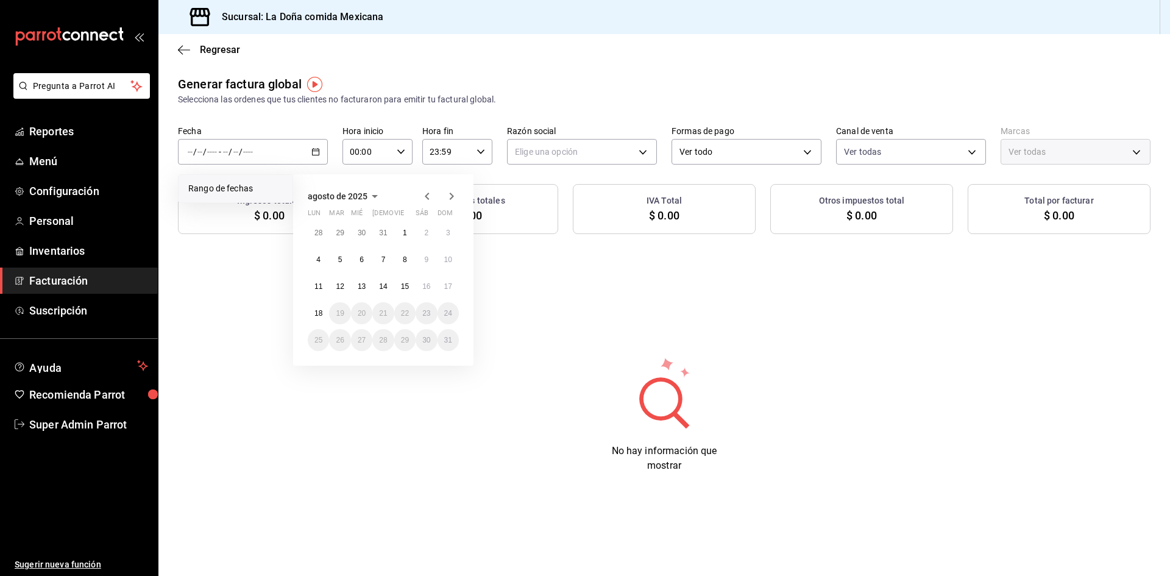
click at [428, 193] on icon "button" at bounding box center [427, 196] width 4 height 7
click at [424, 194] on icon "button" at bounding box center [427, 196] width 15 height 15
click at [449, 230] on abbr "1" at bounding box center [448, 233] width 4 height 9
click at [324, 368] on button "30" at bounding box center [318, 367] width 21 height 22
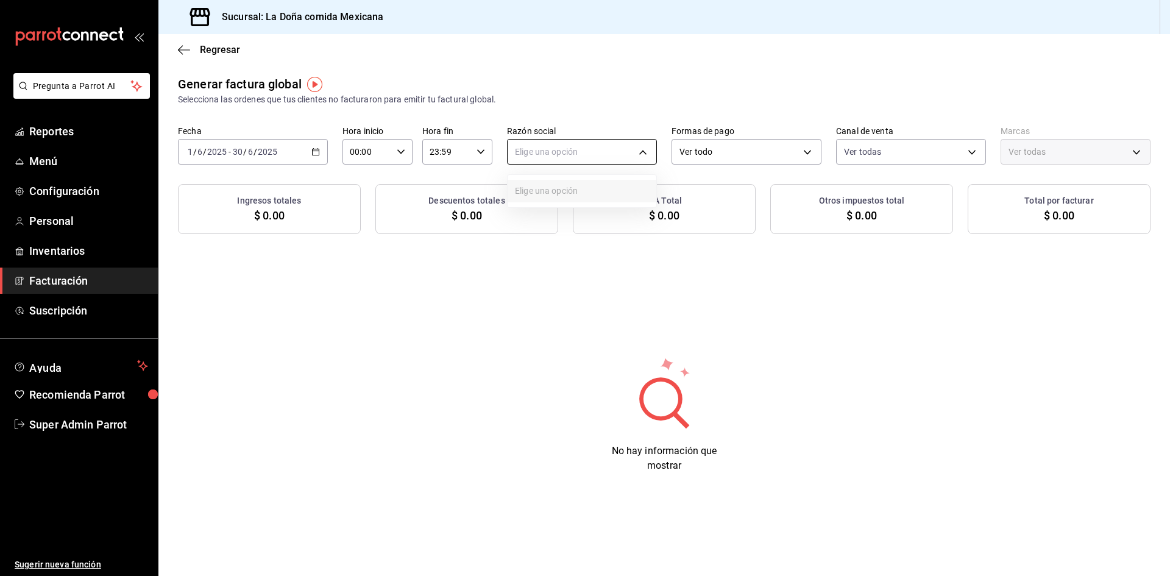
click at [575, 153] on body "Pregunta a Parrot AI Reportes Menú Configuración Personal Inventarios Facturaci…" at bounding box center [585, 288] width 1170 height 576
click at [1054, 155] on div at bounding box center [585, 288] width 1170 height 576
click at [639, 152] on body "Pregunta a Parrot AI Reportes Menú Configuración Personal Inventarios Facturaci…" at bounding box center [585, 288] width 1170 height 576
click at [183, 47] on div at bounding box center [585, 288] width 1170 height 576
click at [183, 49] on icon "button" at bounding box center [184, 49] width 12 height 11
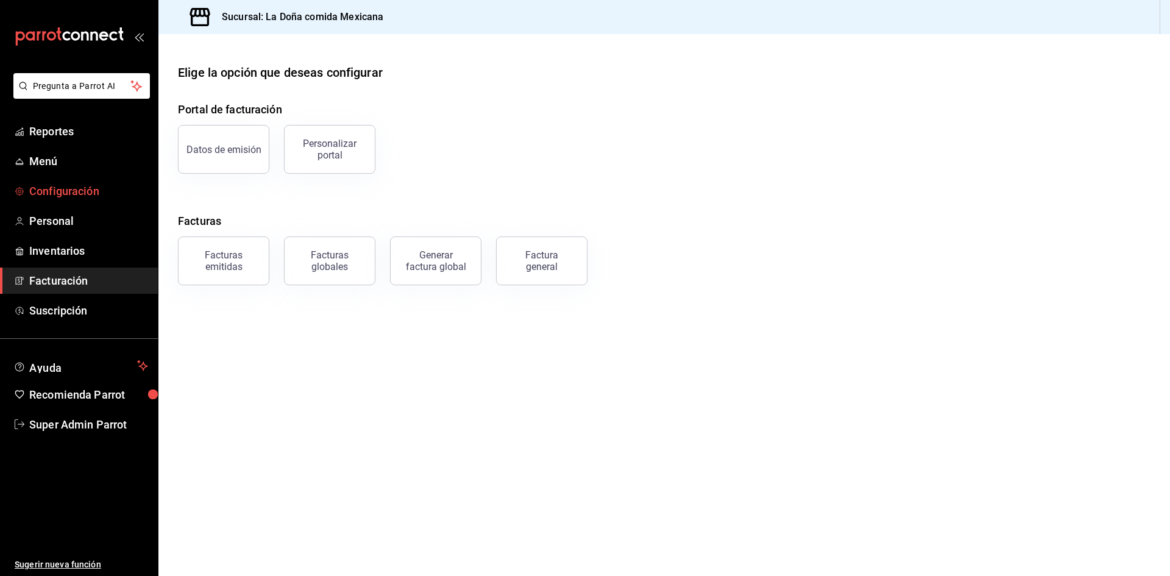
click at [79, 197] on span "Configuración" at bounding box center [88, 191] width 119 height 16
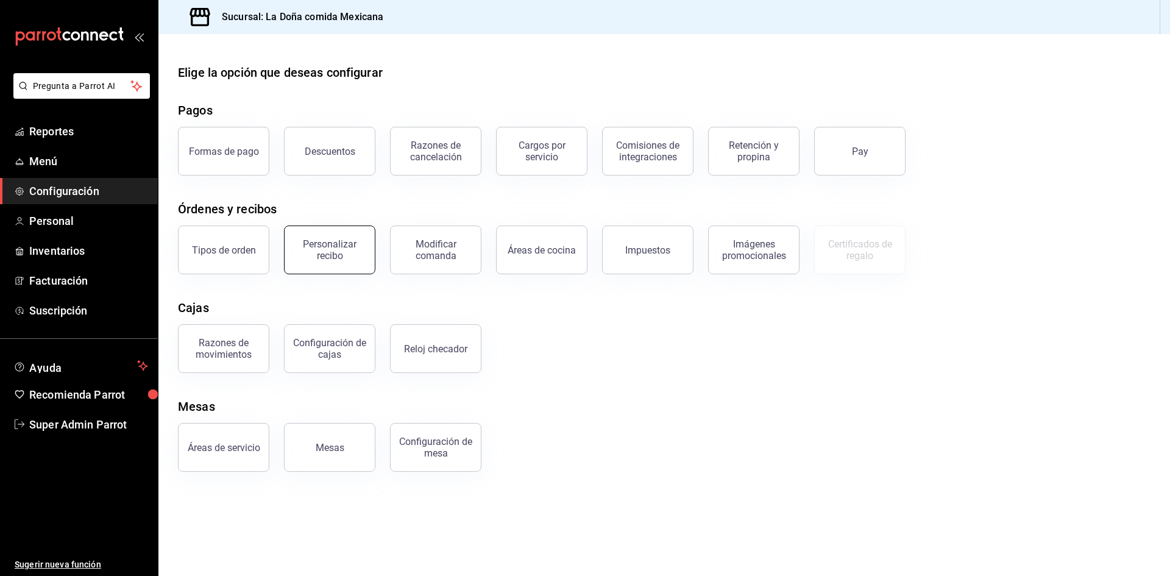
click at [360, 264] on button "Personalizar recibo" at bounding box center [329, 250] width 91 height 49
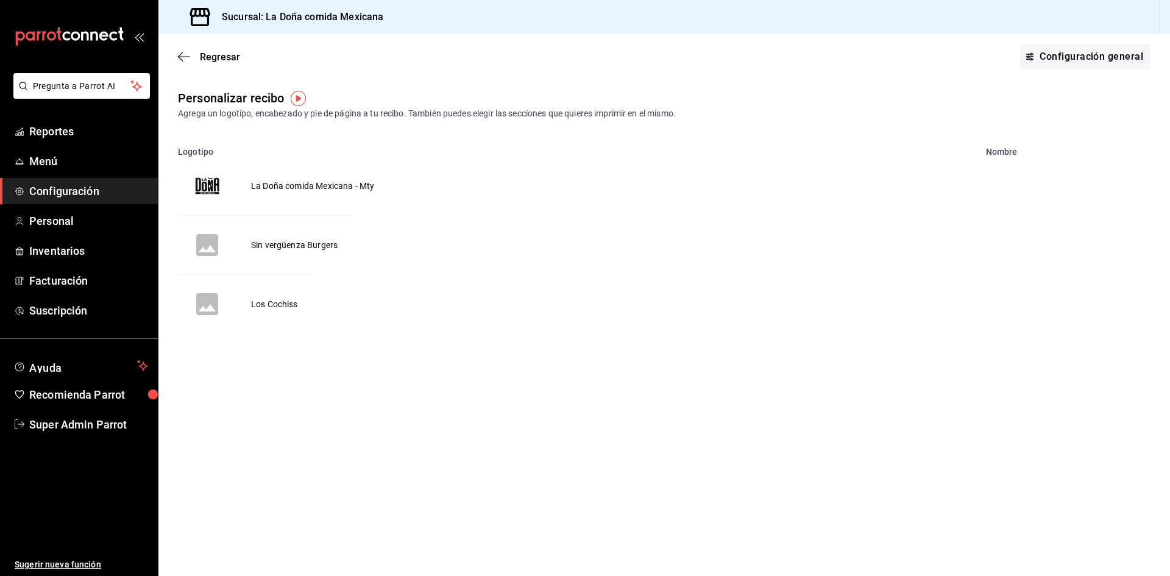
click at [325, 190] on td "La Doña comida Mexicana - Mty" at bounding box center [312, 186] width 152 height 59
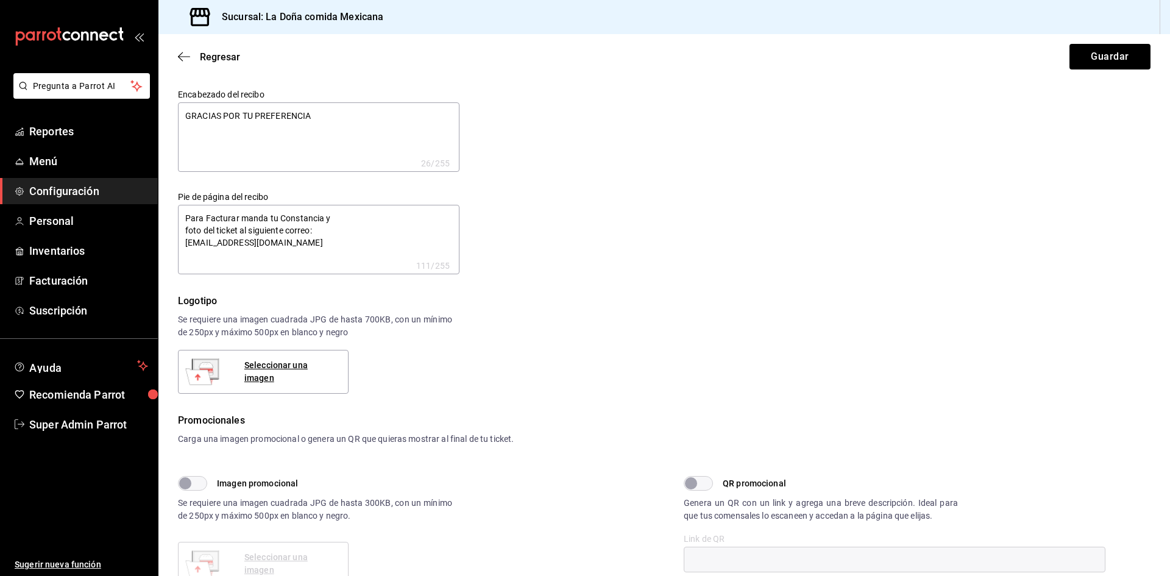
type textarea "x"
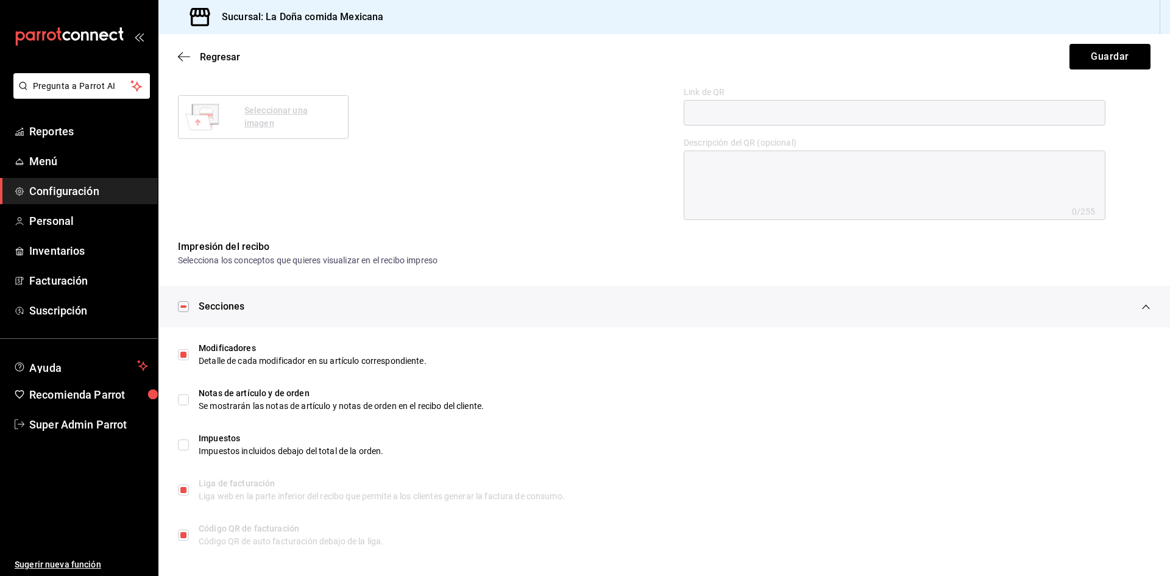
scroll to position [453, 0]
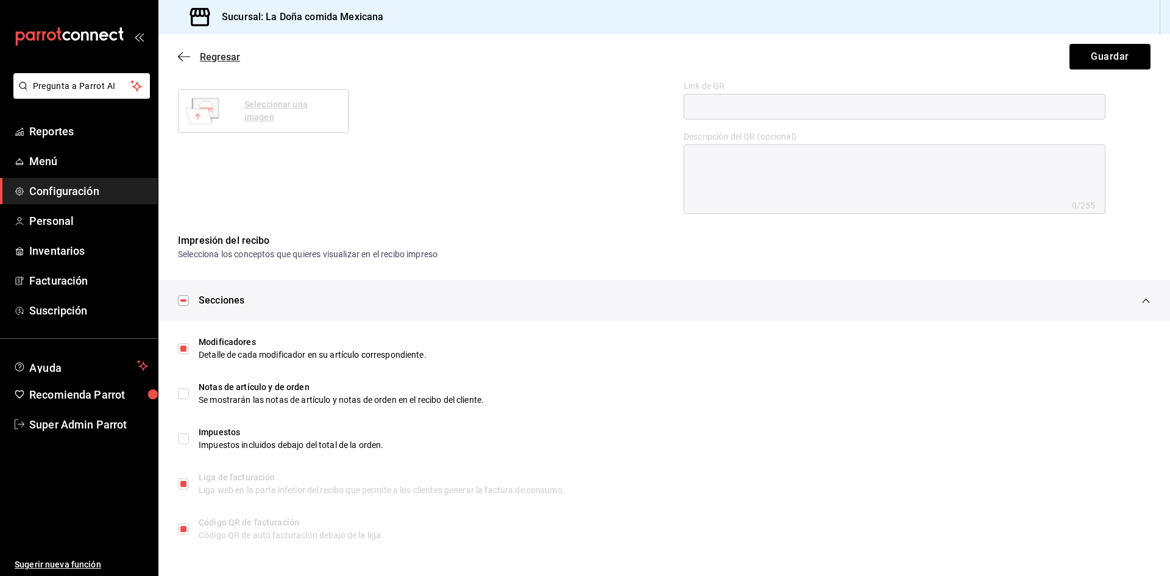
click at [191, 59] on span "Regresar" at bounding box center [209, 57] width 62 height 12
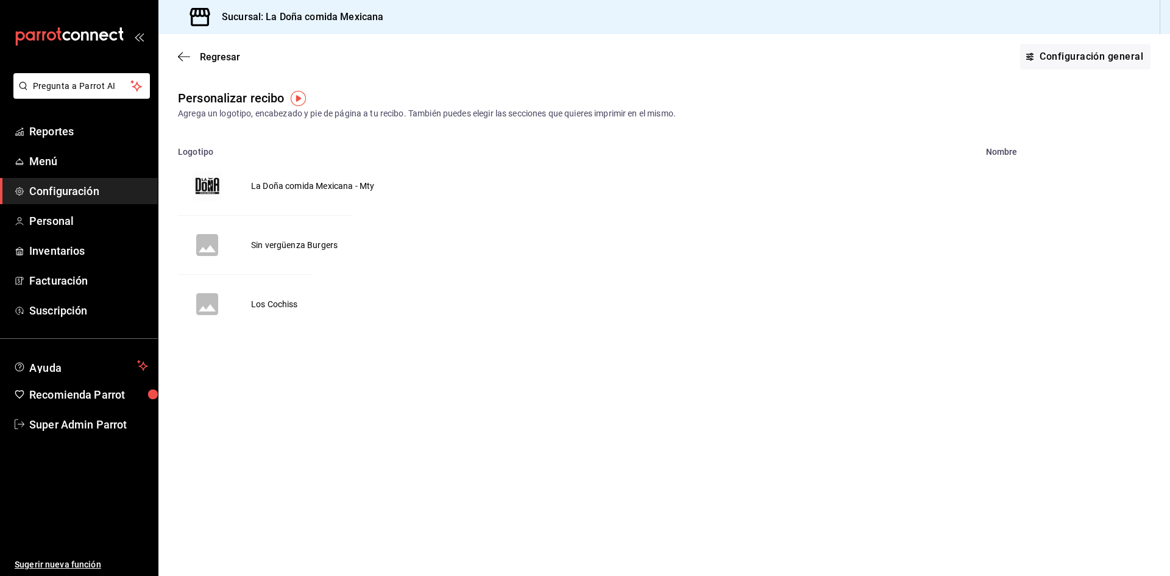
click at [102, 195] on span "Configuración" at bounding box center [88, 191] width 119 height 16
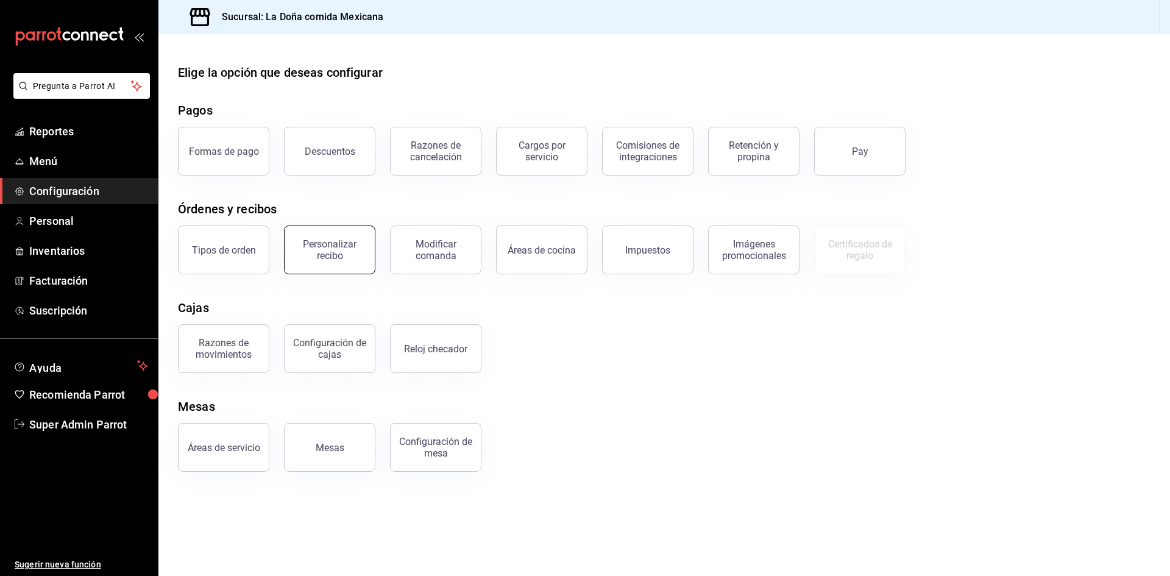
click at [321, 264] on button "Personalizar recibo" at bounding box center [329, 250] width 91 height 49
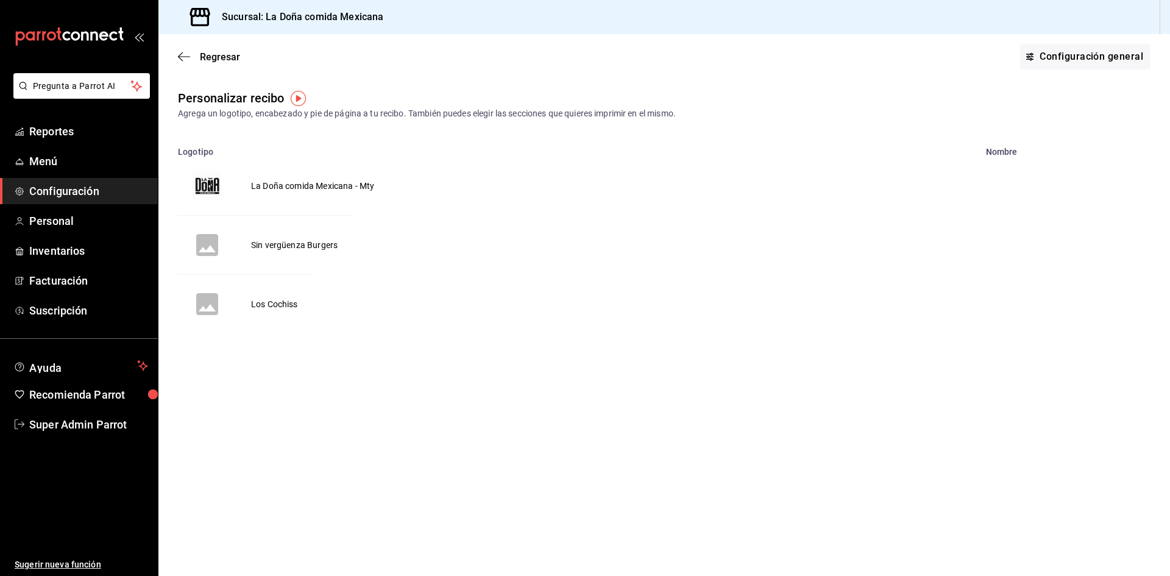
click at [315, 186] on td "La Doña comida Mexicana - Mty" at bounding box center [312, 186] width 152 height 59
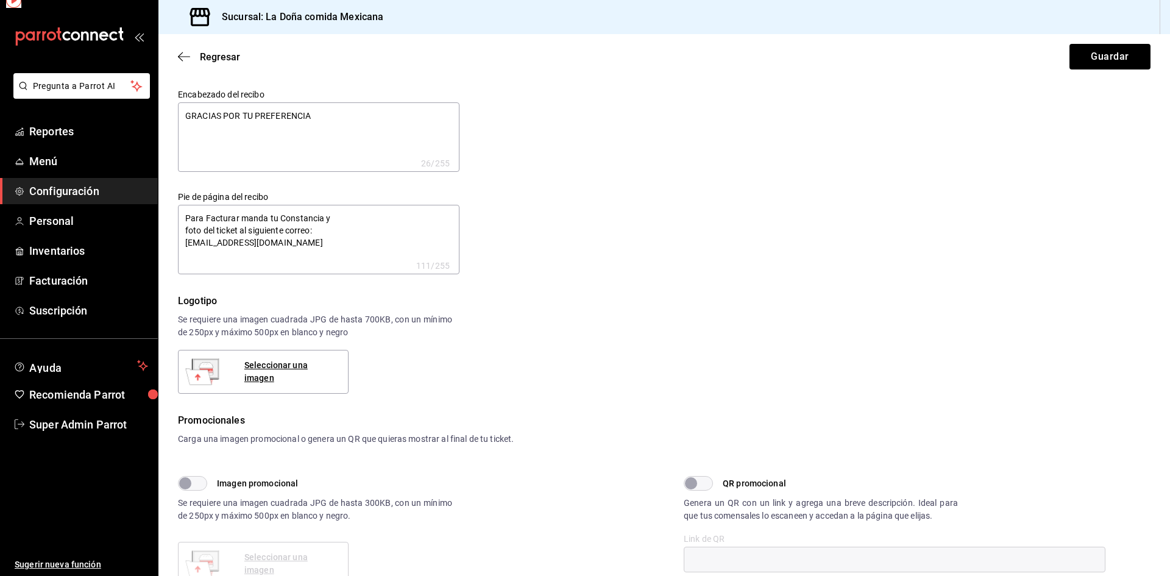
type textarea "x"
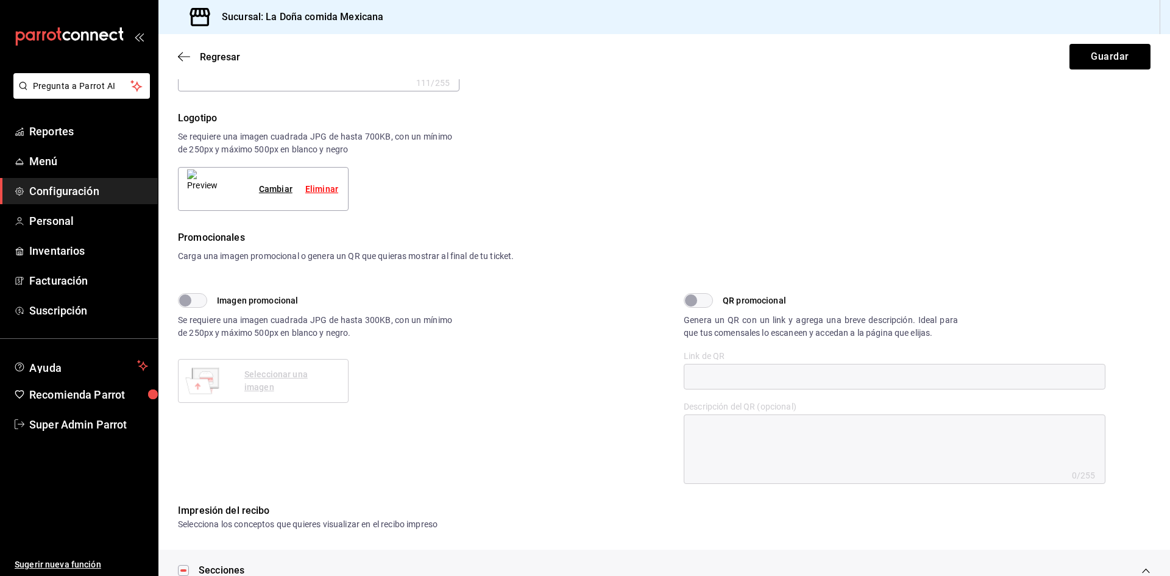
scroll to position [453, 0]
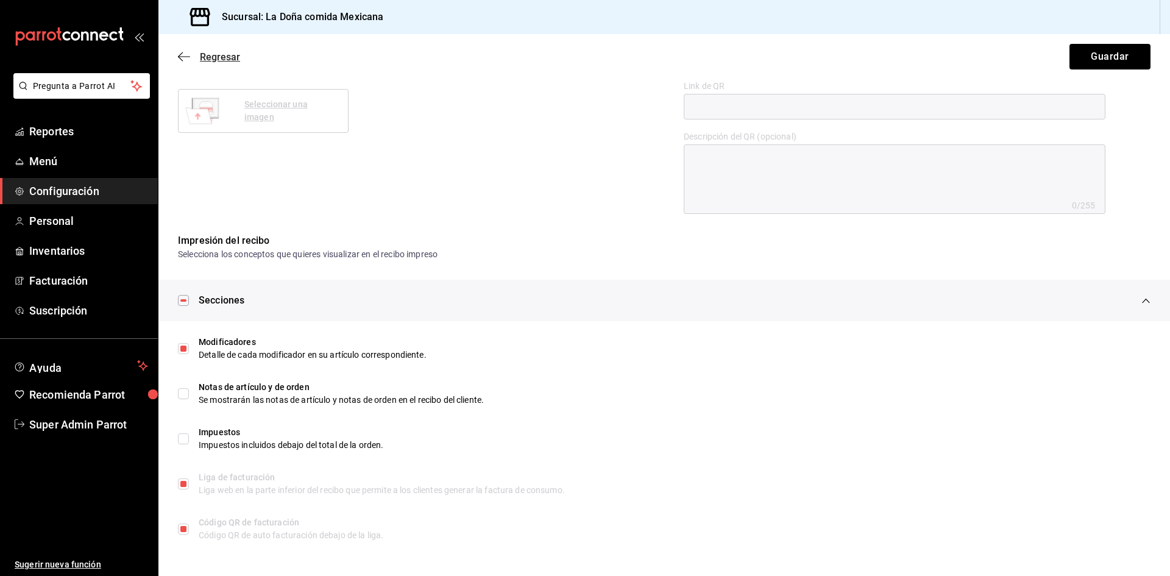
click at [183, 62] on span "Regresar" at bounding box center [209, 57] width 62 height 12
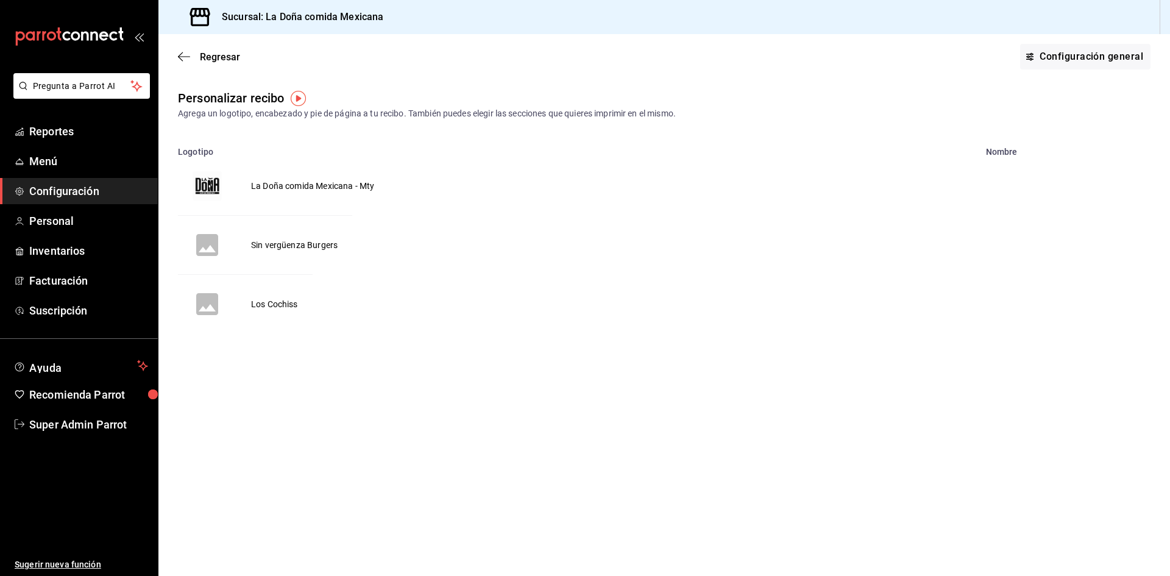
click at [183, 62] on span "Regresar" at bounding box center [209, 57] width 62 height 12
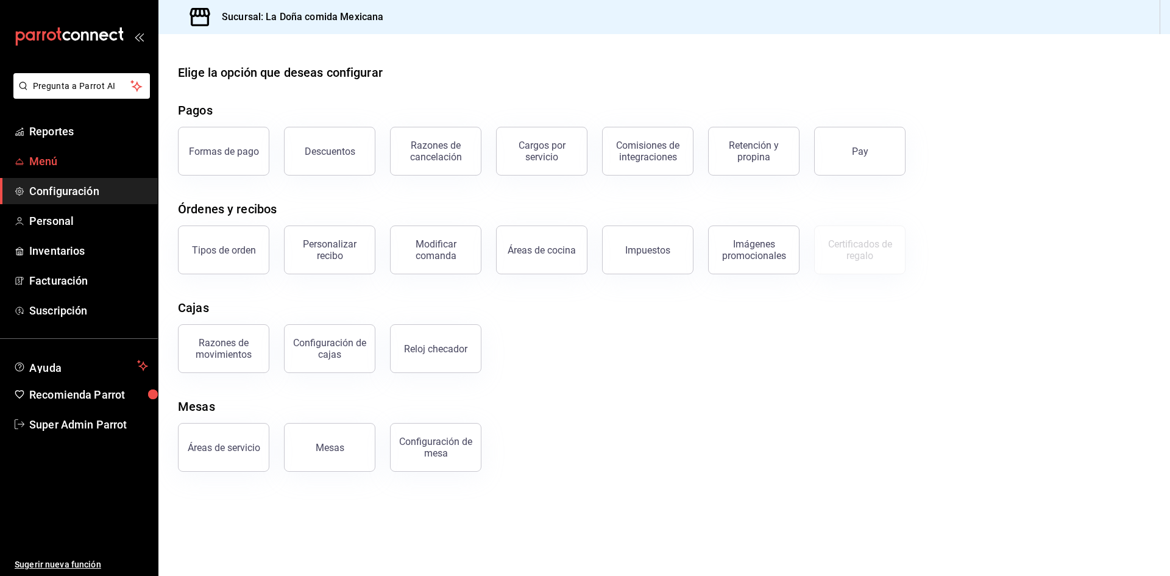
click at [61, 168] on span "Menú" at bounding box center [88, 161] width 119 height 16
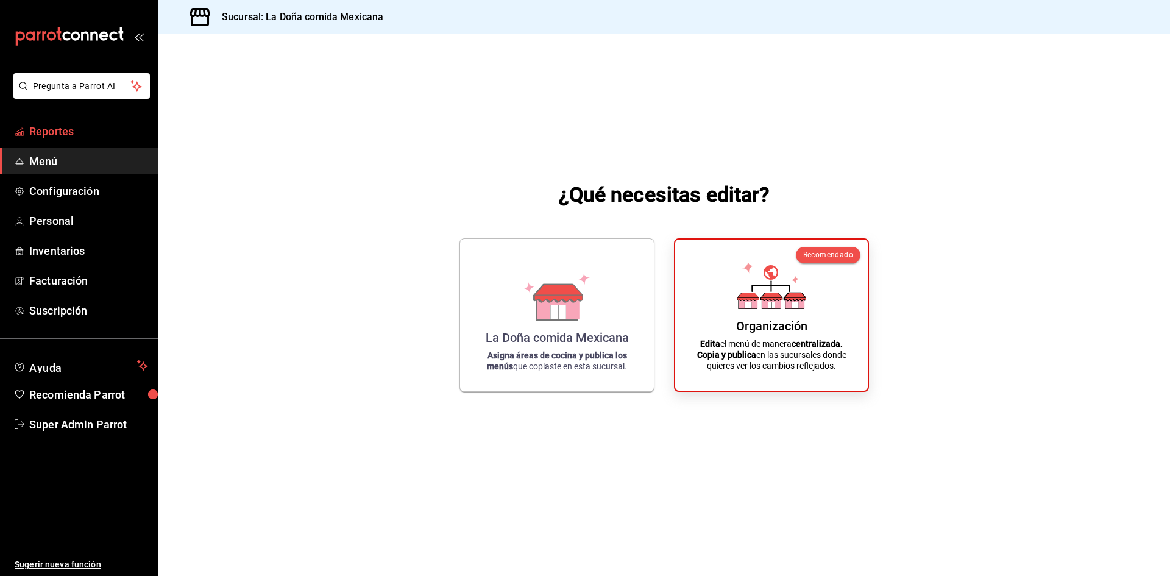
click at [58, 136] on span "Reportes" at bounding box center [88, 131] width 119 height 16
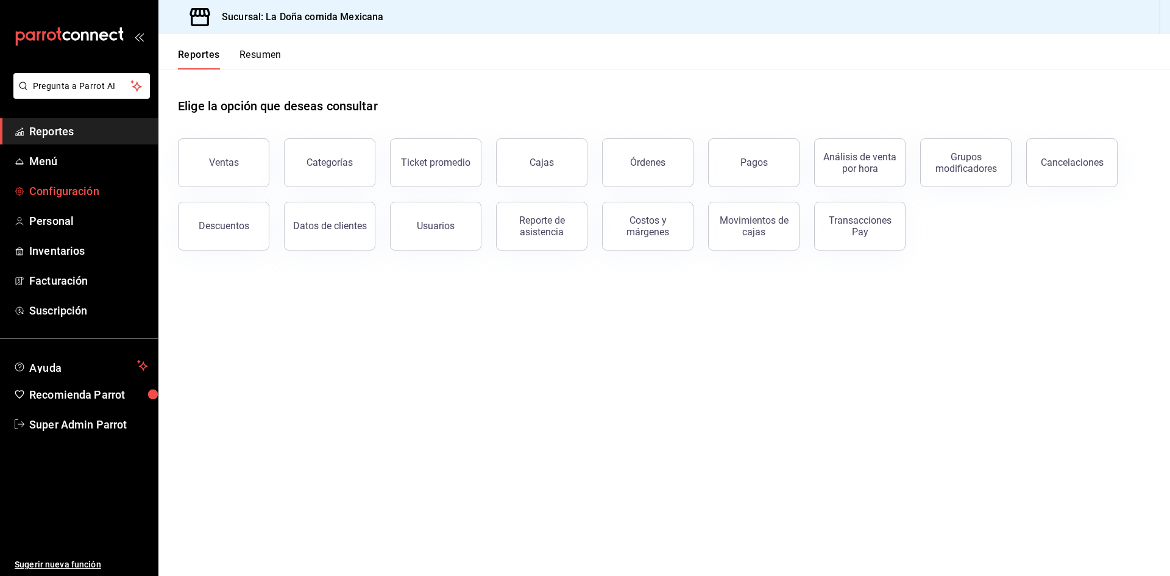
click at [55, 199] on span "Configuración" at bounding box center [88, 191] width 119 height 16
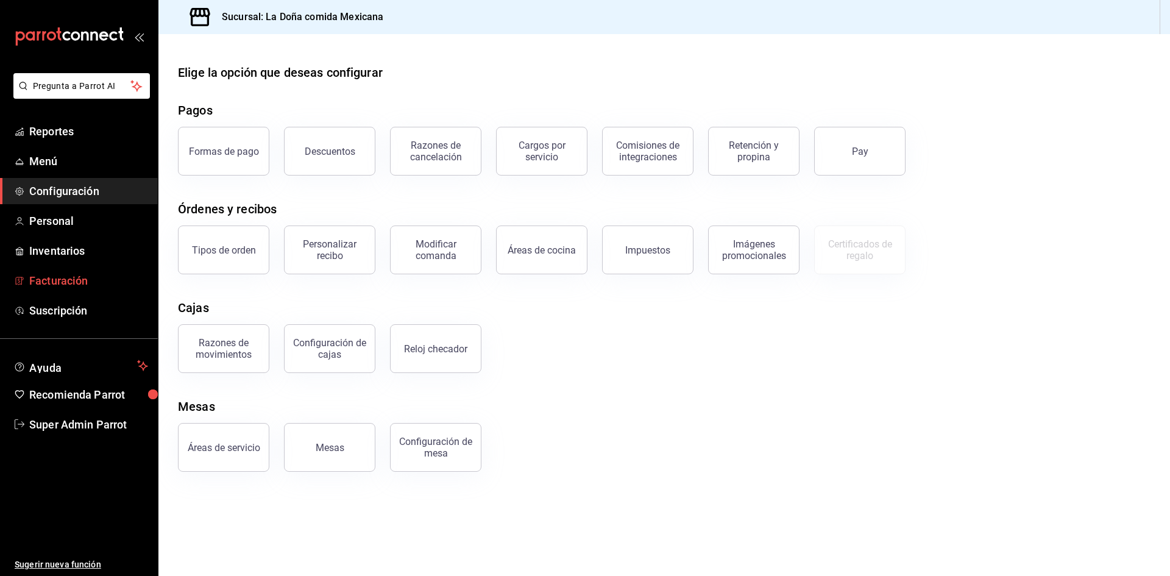
click at [63, 269] on link "Facturación" at bounding box center [79, 281] width 158 height 26
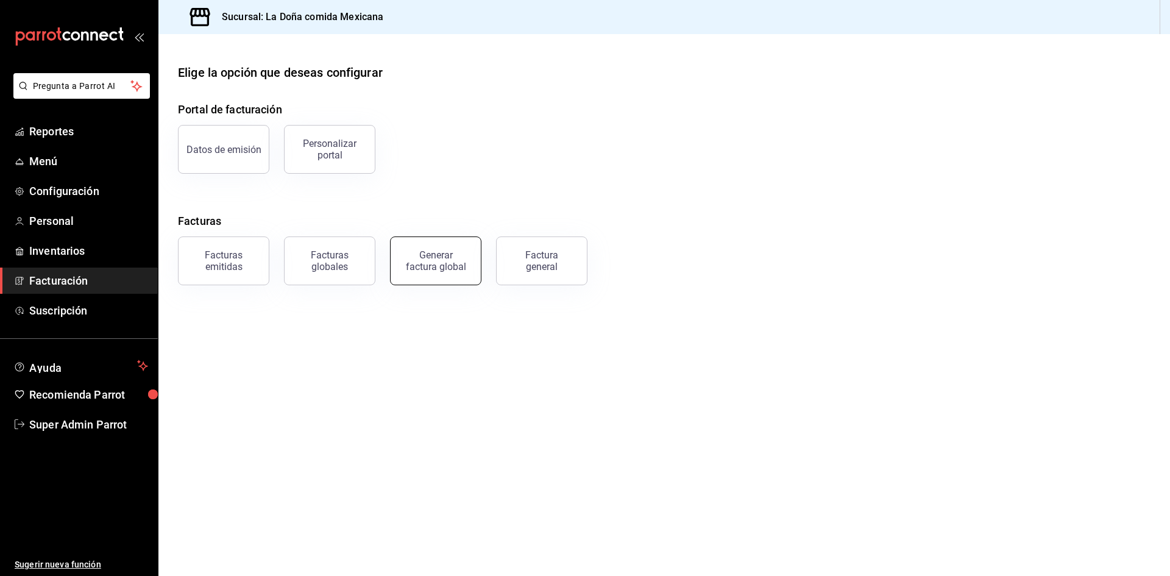
click at [426, 283] on div "Generar factura global" at bounding box center [428, 253] width 106 height 63
click at [194, 269] on div "Facturas emitidas" at bounding box center [224, 260] width 76 height 23
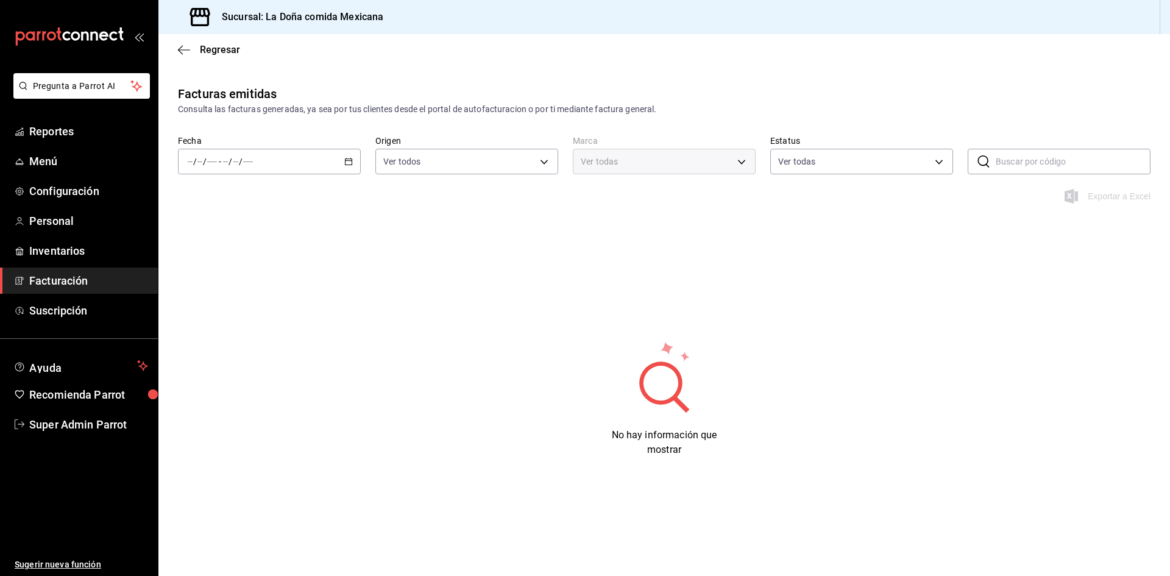
type input "ORDER_INVOICE,GENERAL_INVOICE"
type input "ACTIVE,PENDING_CANCELLATION,CANCELLED,PRE_CANCELLED"
type input "e53f178e-f565-49bf-8aa1-199855f6bcb3,dba9cd53-48a2-4d44-8bea-60e37a8bb589,c8083…"
click at [187, 48] on icon "button" at bounding box center [184, 49] width 12 height 11
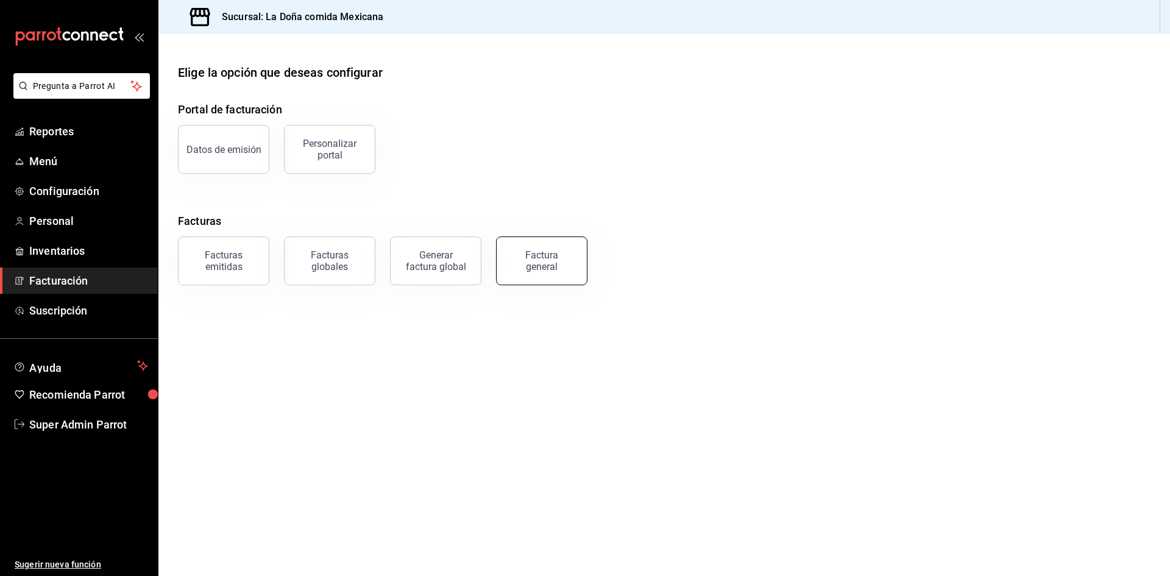
click at [549, 270] on div "Factura general" at bounding box center [541, 260] width 61 height 23
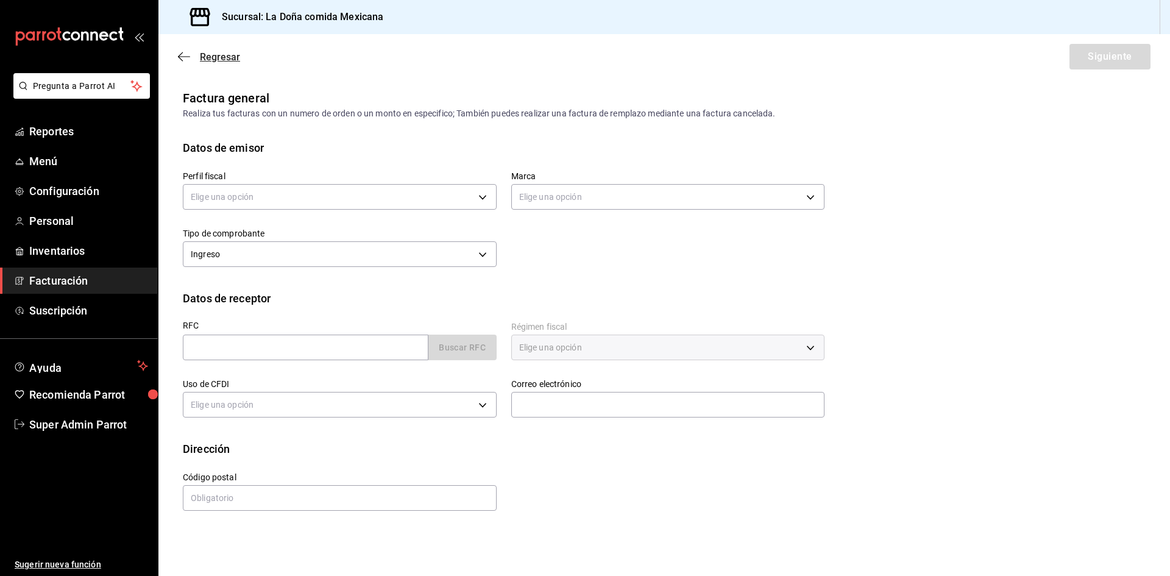
click at [189, 60] on icon "button" at bounding box center [184, 56] width 12 height 11
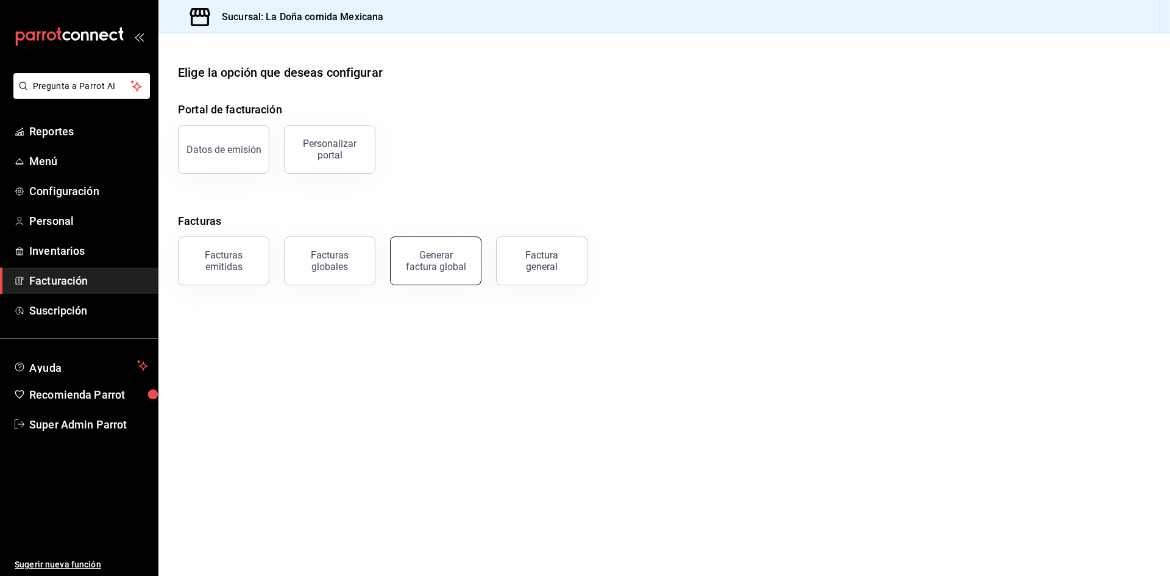
click at [412, 269] on div "Generar factura global" at bounding box center [435, 260] width 61 height 23
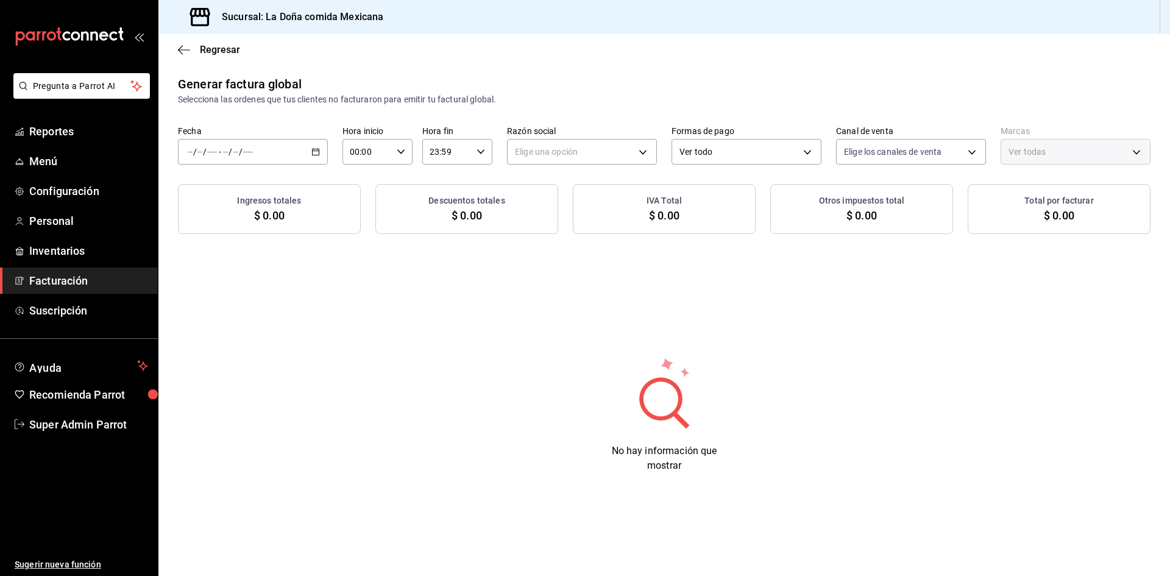
type input "PARROT,UBER_EATS,RAPPI,DIDI_FOOD,ONLINE"
click at [808, 150] on body "Pregunta a Parrot AI Reportes Menú Configuración Personal Inventarios Facturaci…" at bounding box center [585, 288] width 1170 height 576
click at [606, 340] on div at bounding box center [585, 288] width 1170 height 576
